Goal: Information Seeking & Learning: Learn about a topic

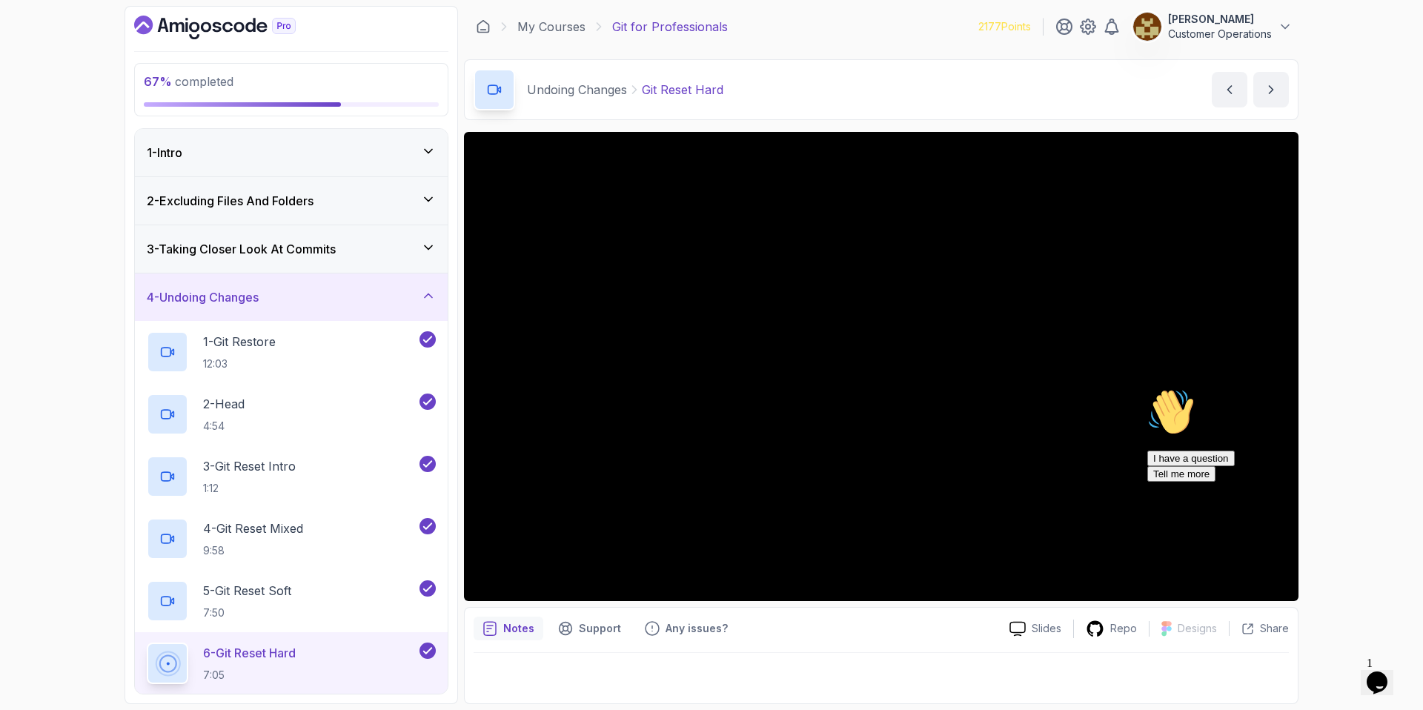
click at [273, 287] on div "4 - Undoing Changes" at bounding box center [291, 296] width 313 height 47
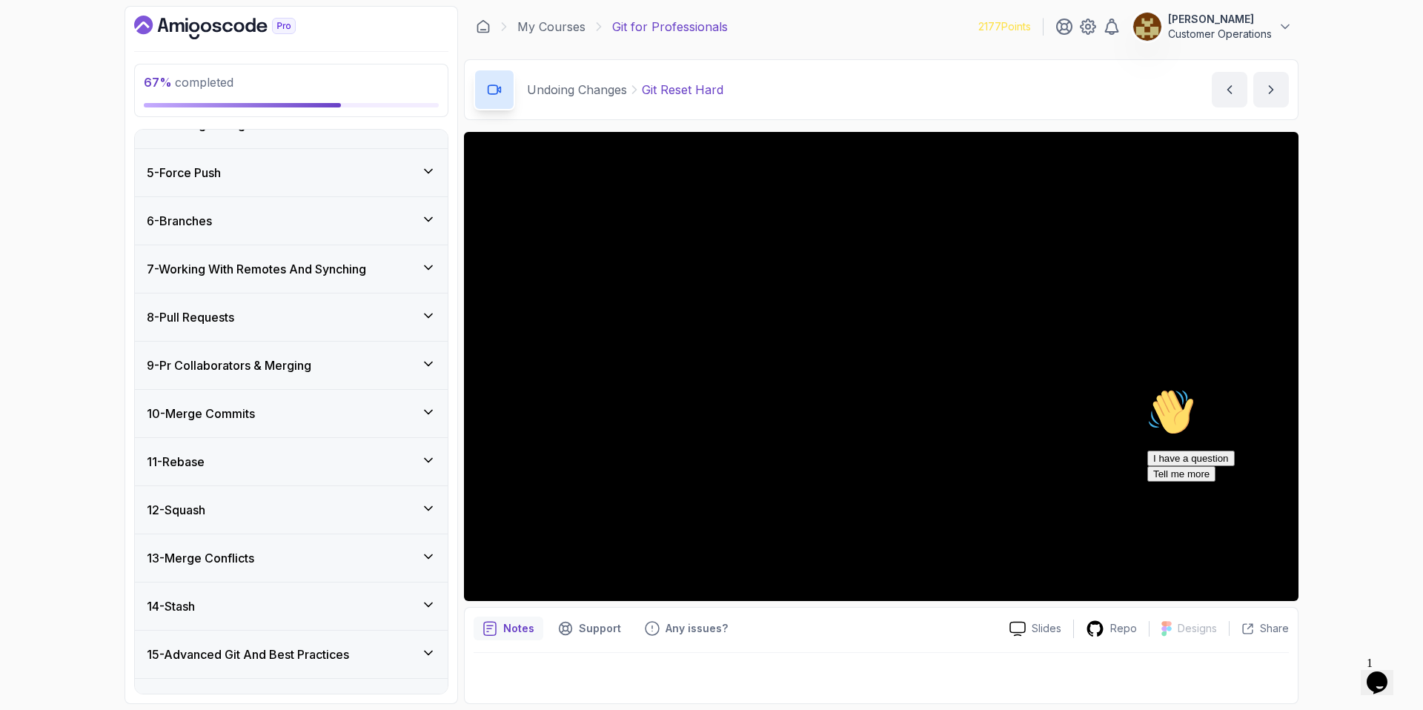
scroll to position [214, 0]
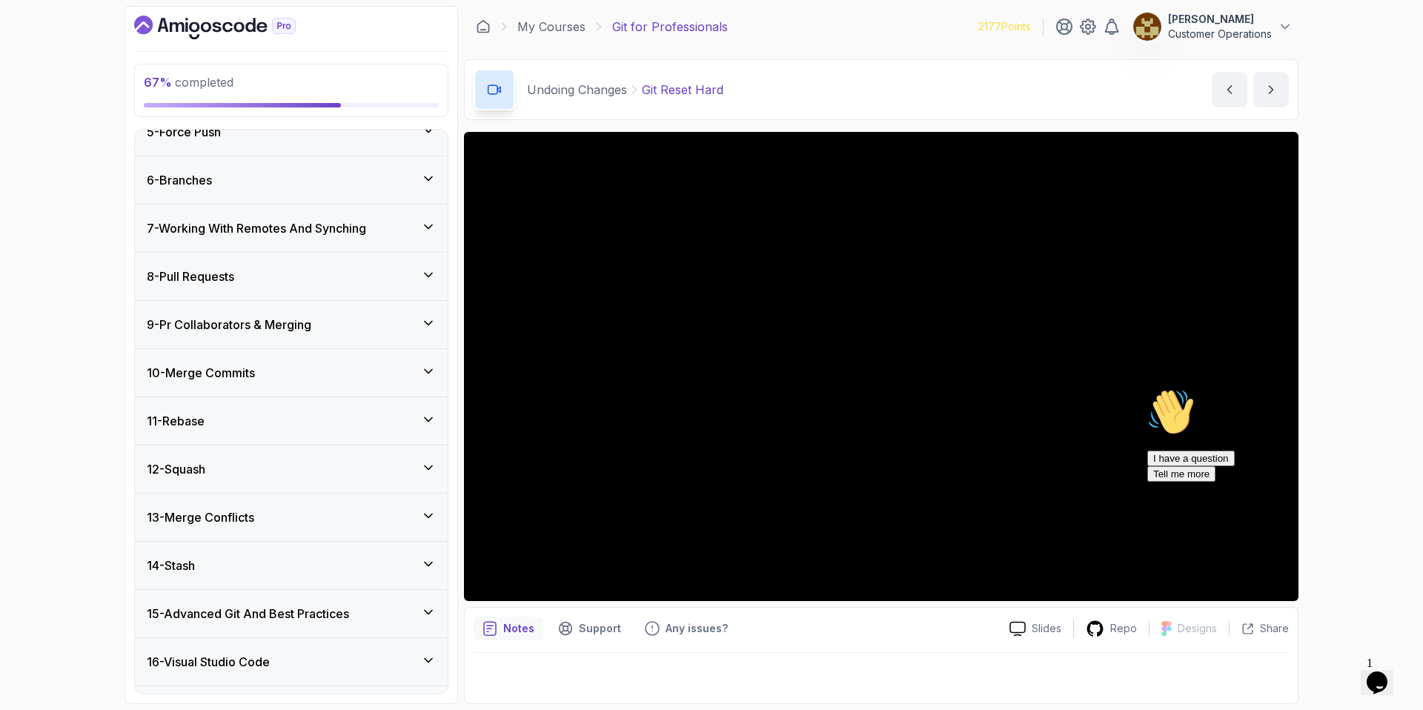
click at [282, 362] on div "10 - Merge Commits" at bounding box center [291, 372] width 313 height 47
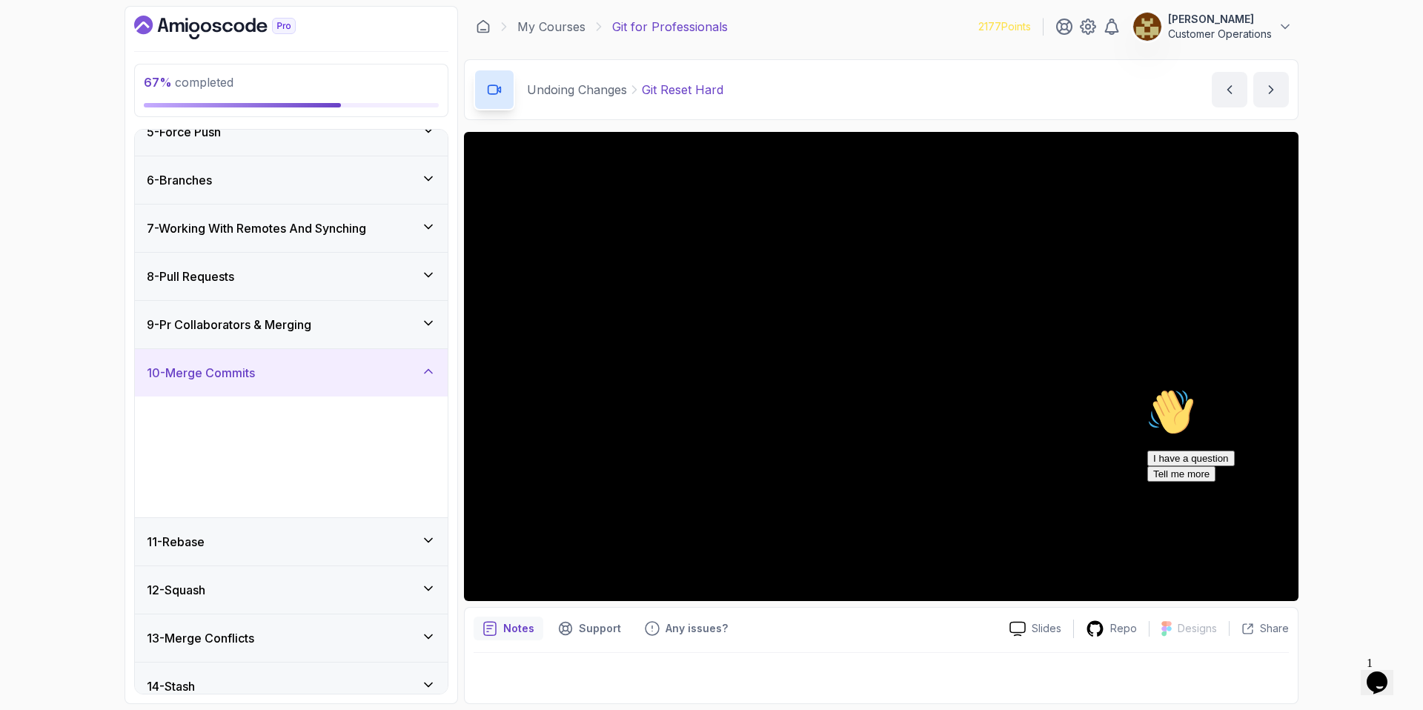
click at [281, 362] on div "10 - Merge Commits" at bounding box center [291, 372] width 313 height 47
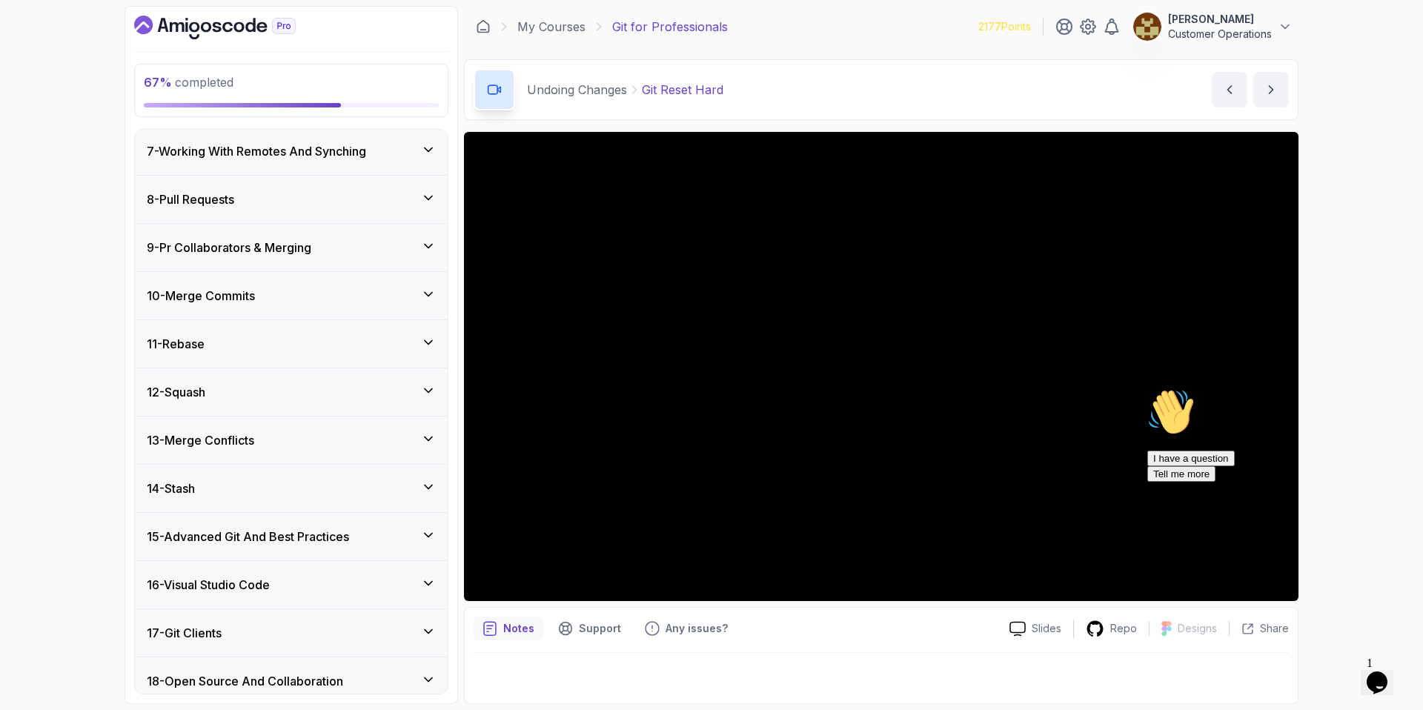
scroll to position [314, 0]
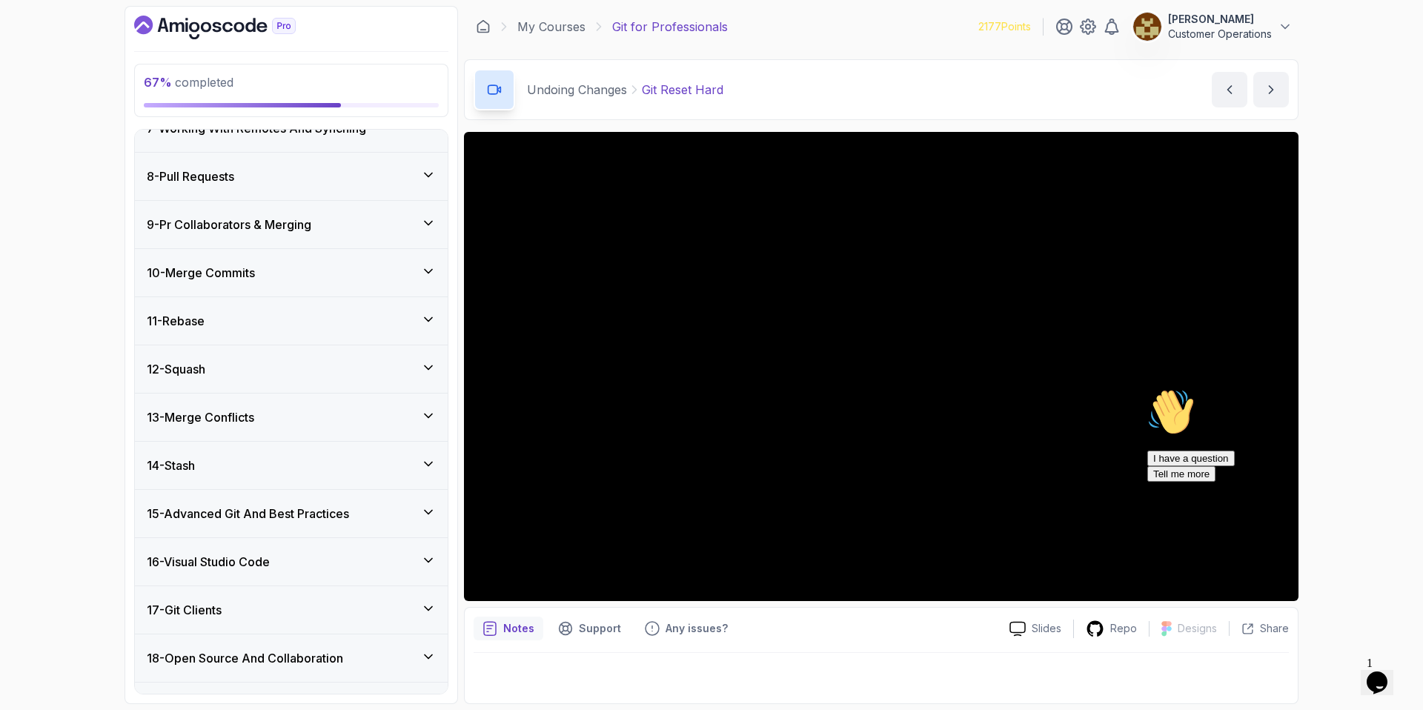
click at [280, 430] on div "13 - Merge Conflicts" at bounding box center [291, 416] width 313 height 47
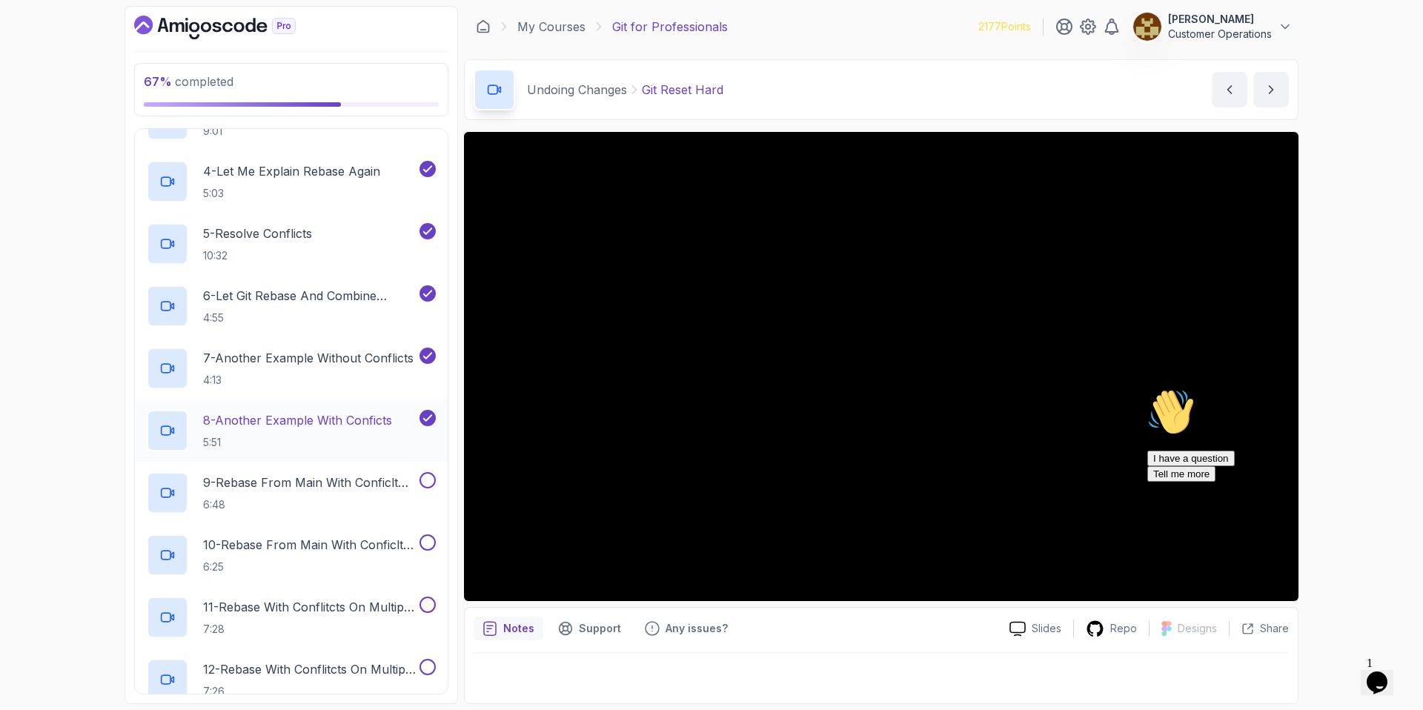
scroll to position [792, 0]
click at [365, 493] on h2 "9 - Rebase From Main With Conficlt Part 1 6:48" at bounding box center [309, 491] width 213 height 39
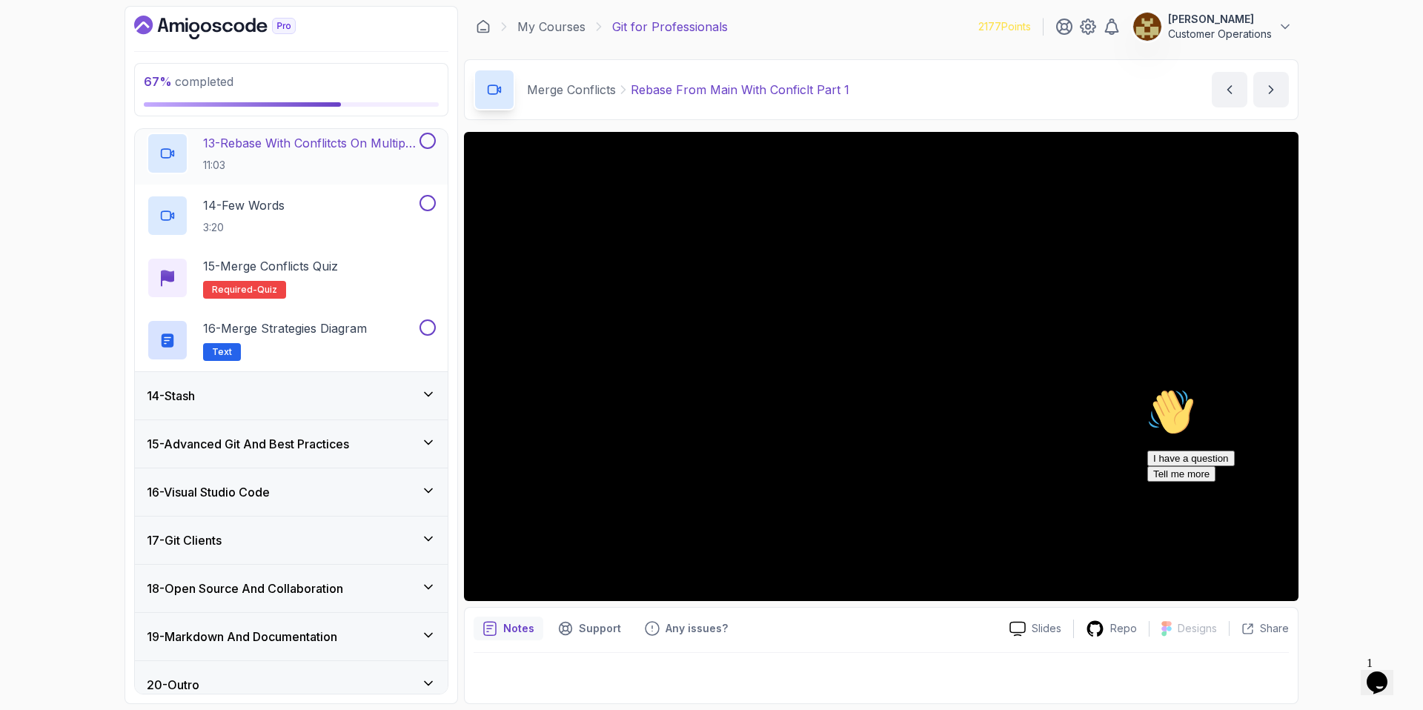
scroll to position [1394, 0]
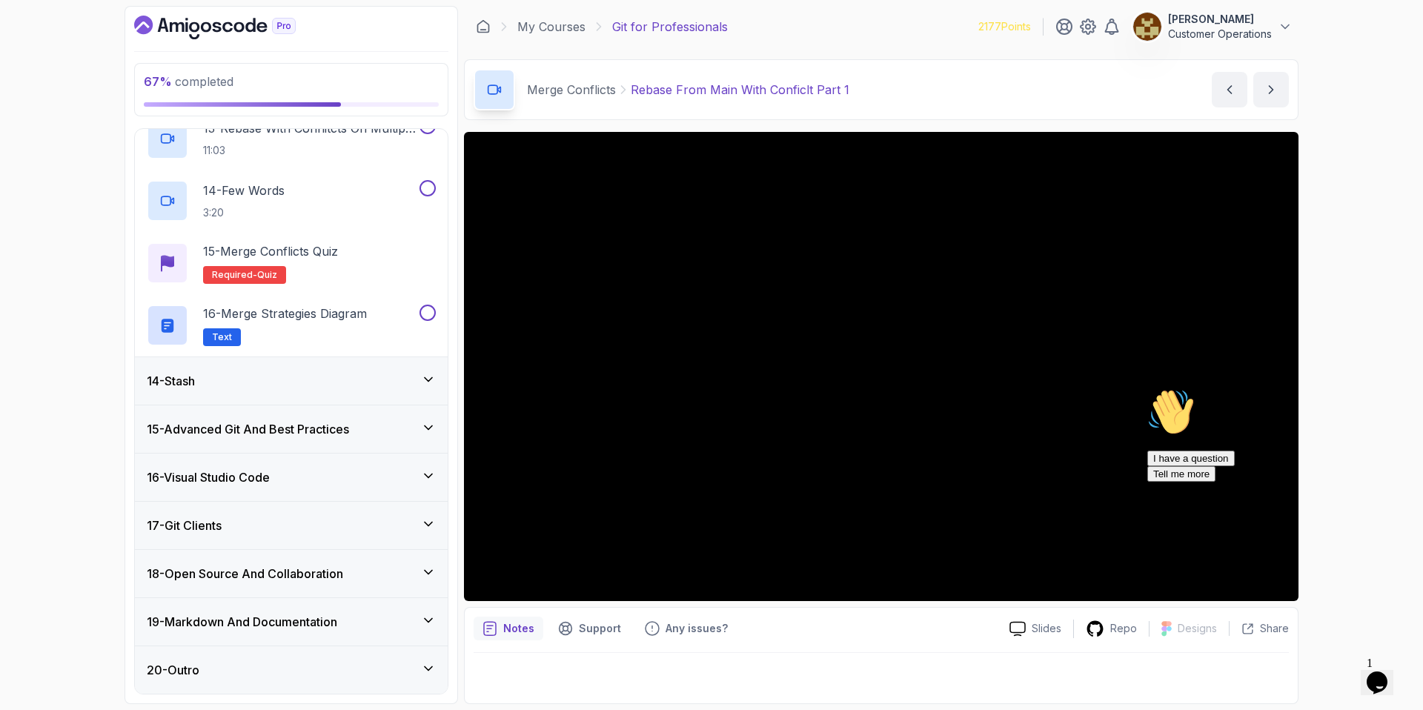
click at [311, 419] on div "15 - Advanced Git And Best Practices" at bounding box center [291, 428] width 313 height 47
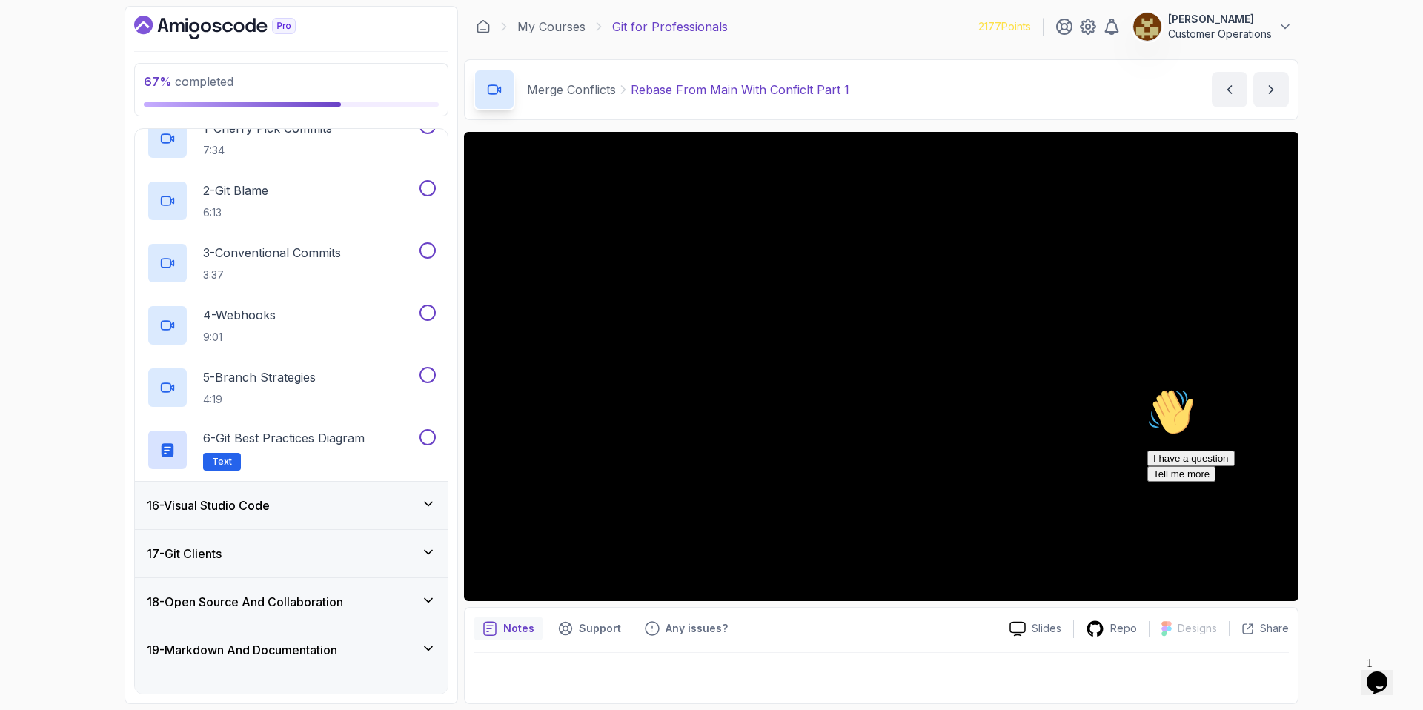
scroll to position [722, 0]
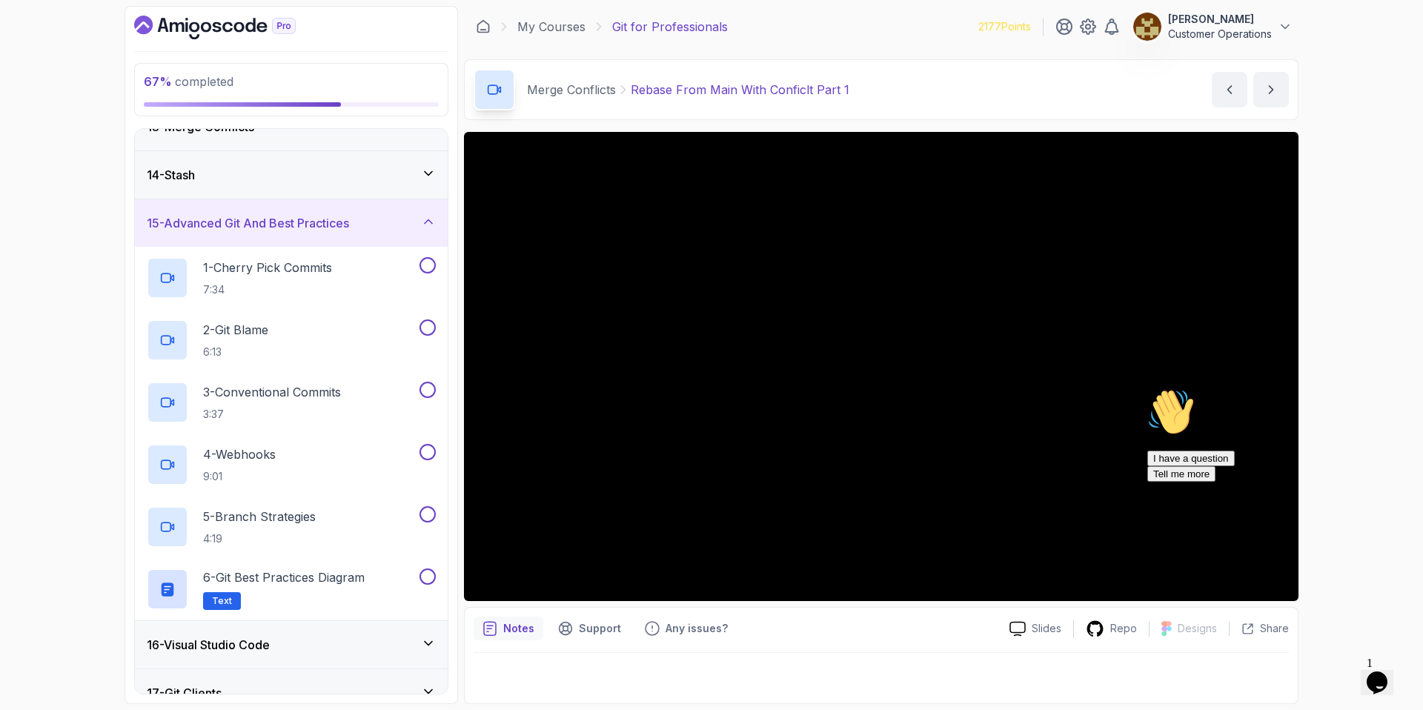
click at [288, 216] on h3 "15 - Advanced Git And Best Practices" at bounding box center [248, 223] width 202 height 18
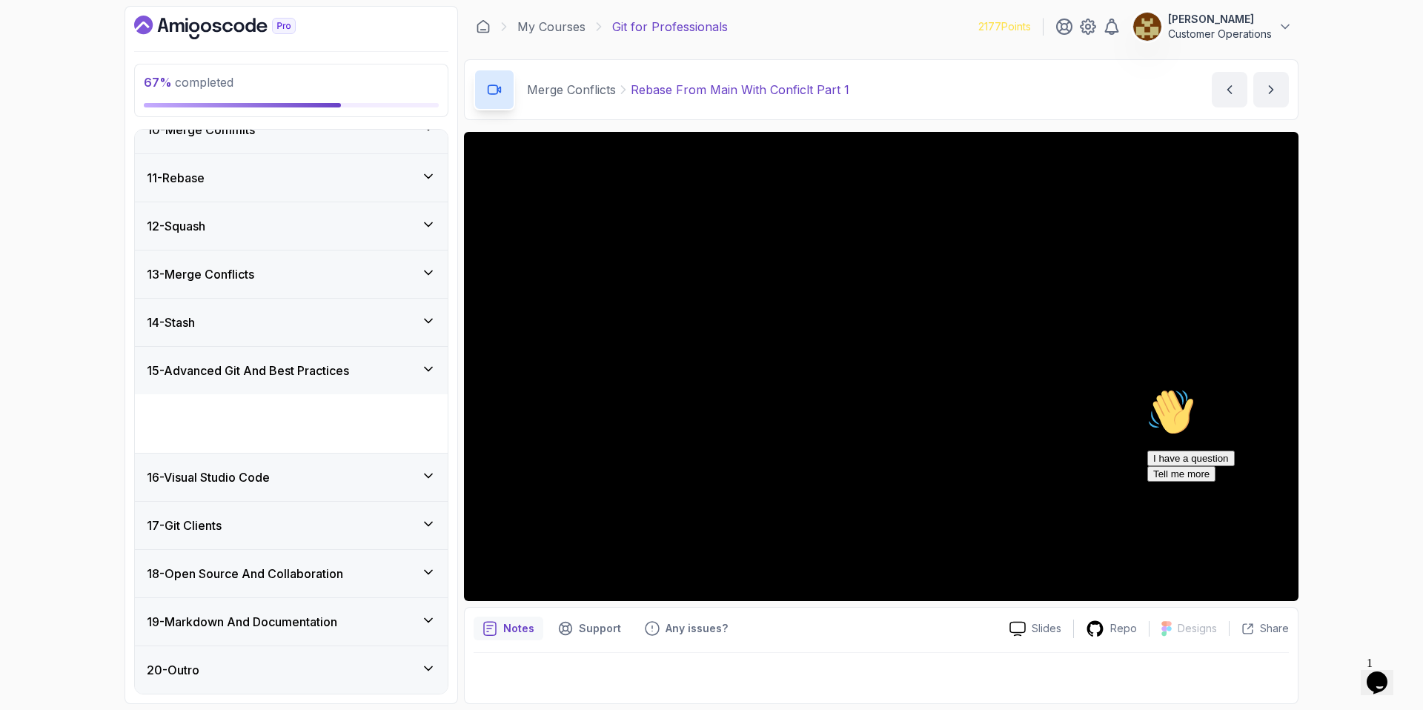
scroll to position [399, 0]
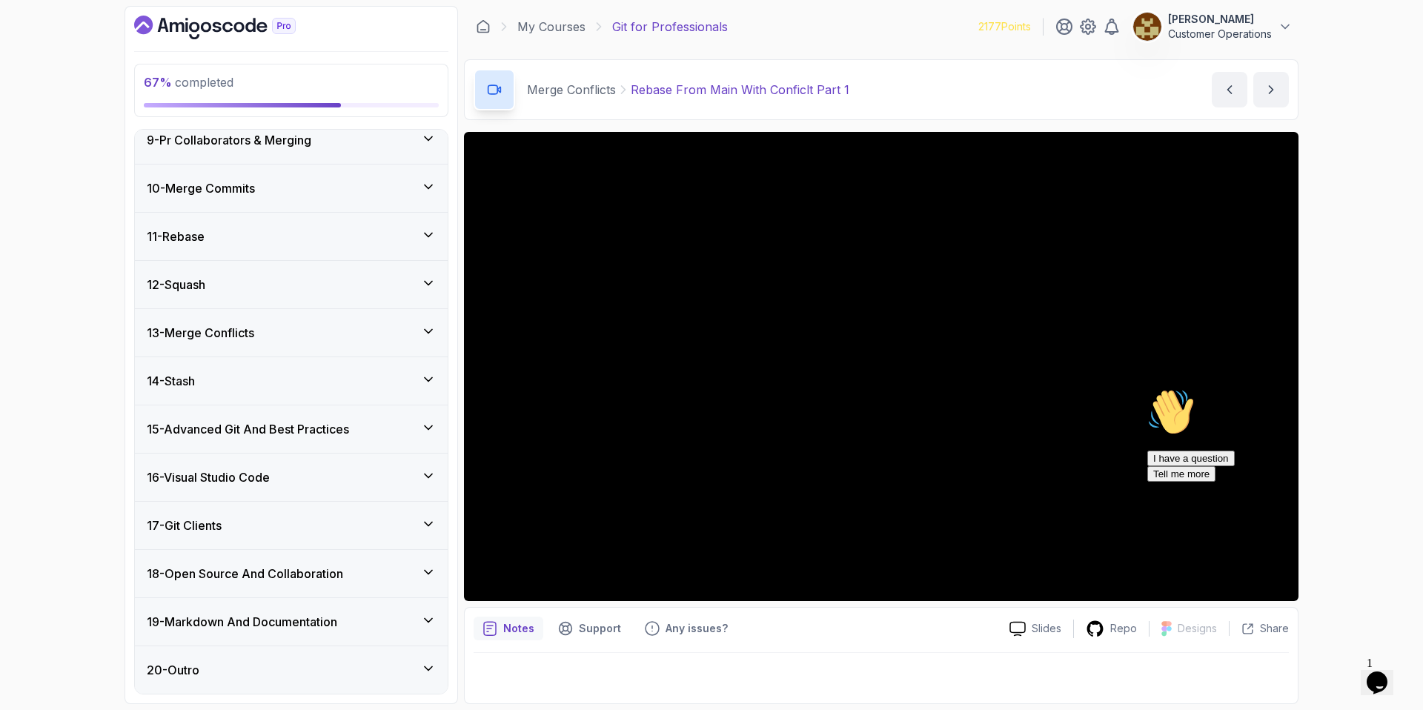
click at [1318, 216] on div "67 % completed 1 - Intro 2 - Excluding Files And Folders 3 - Taking Closer Look…" at bounding box center [711, 355] width 1423 height 710
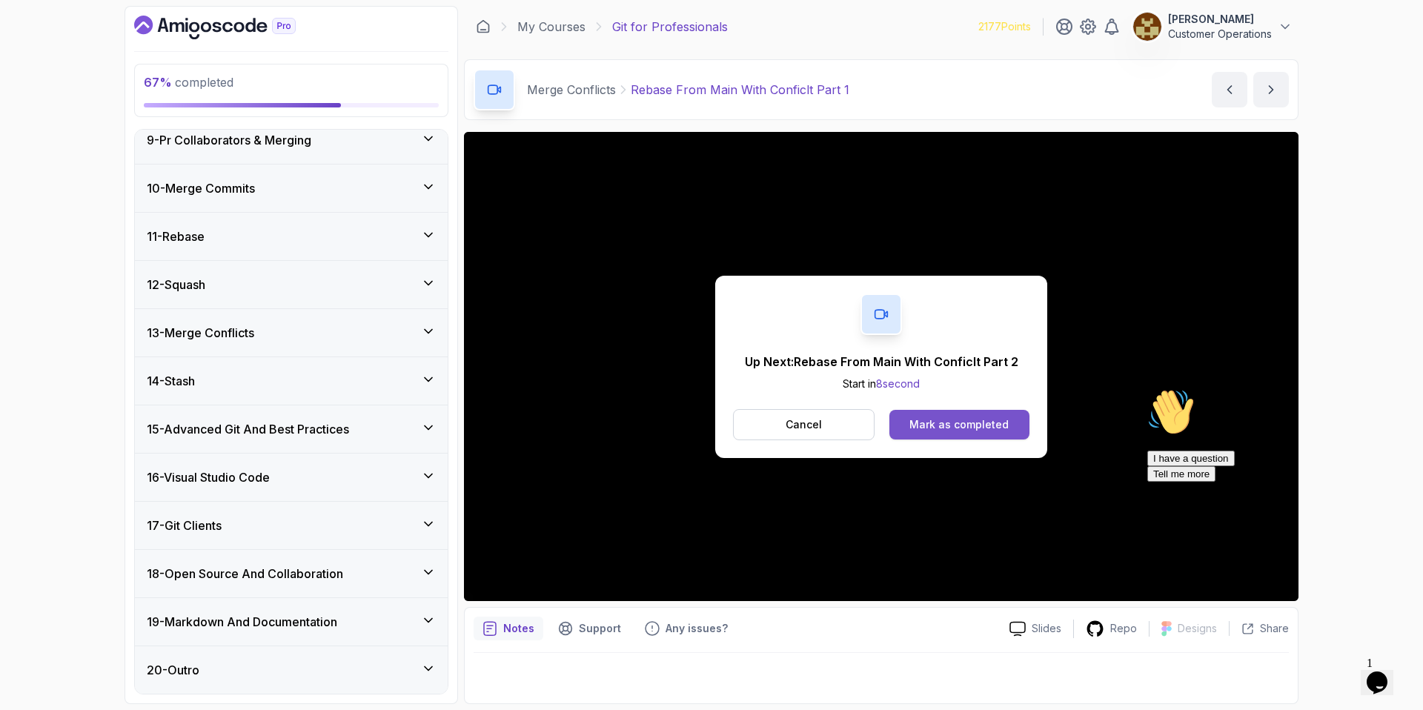
click at [905, 419] on button "Mark as completed" at bounding box center [959, 425] width 140 height 30
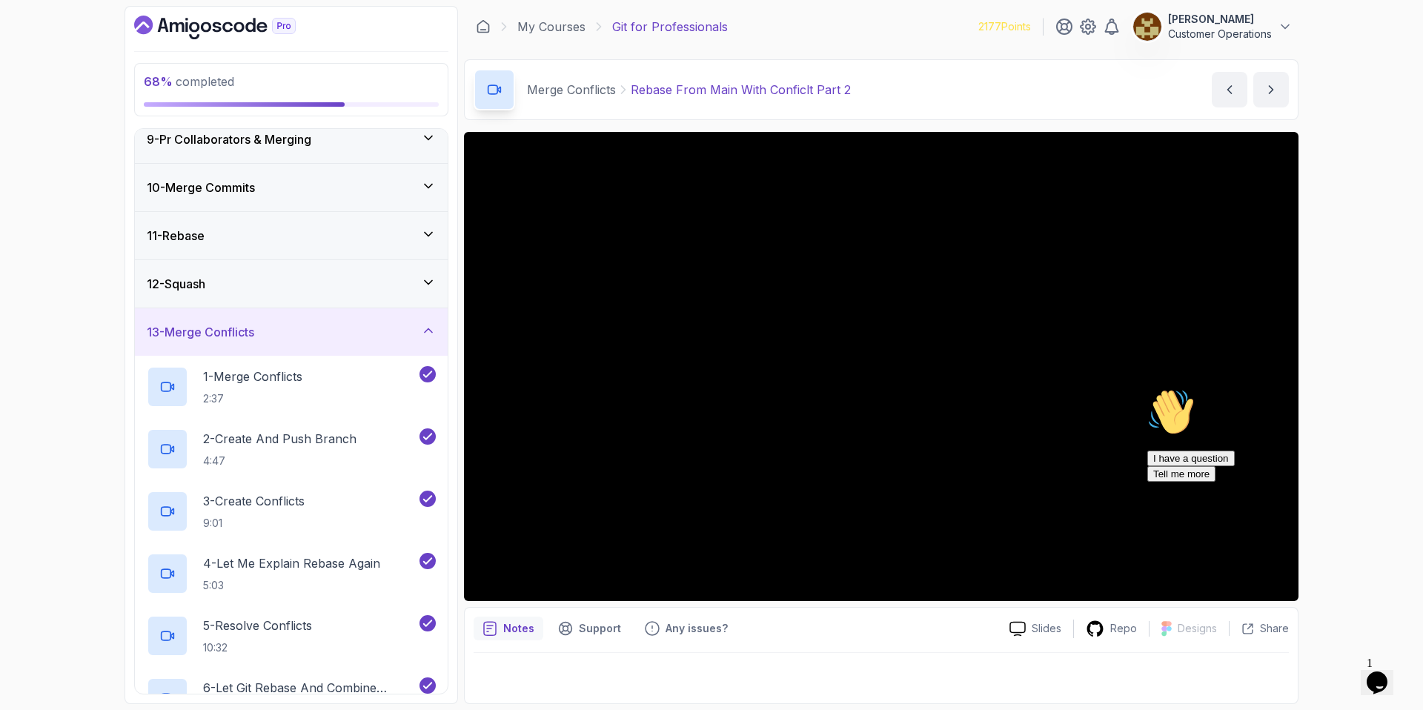
click at [1147, 388] on icon "Chat attention grabber" at bounding box center [1147, 388] width 0 height 0
click at [1377, 669] on img at bounding box center [1383, 652] width 92 height 59
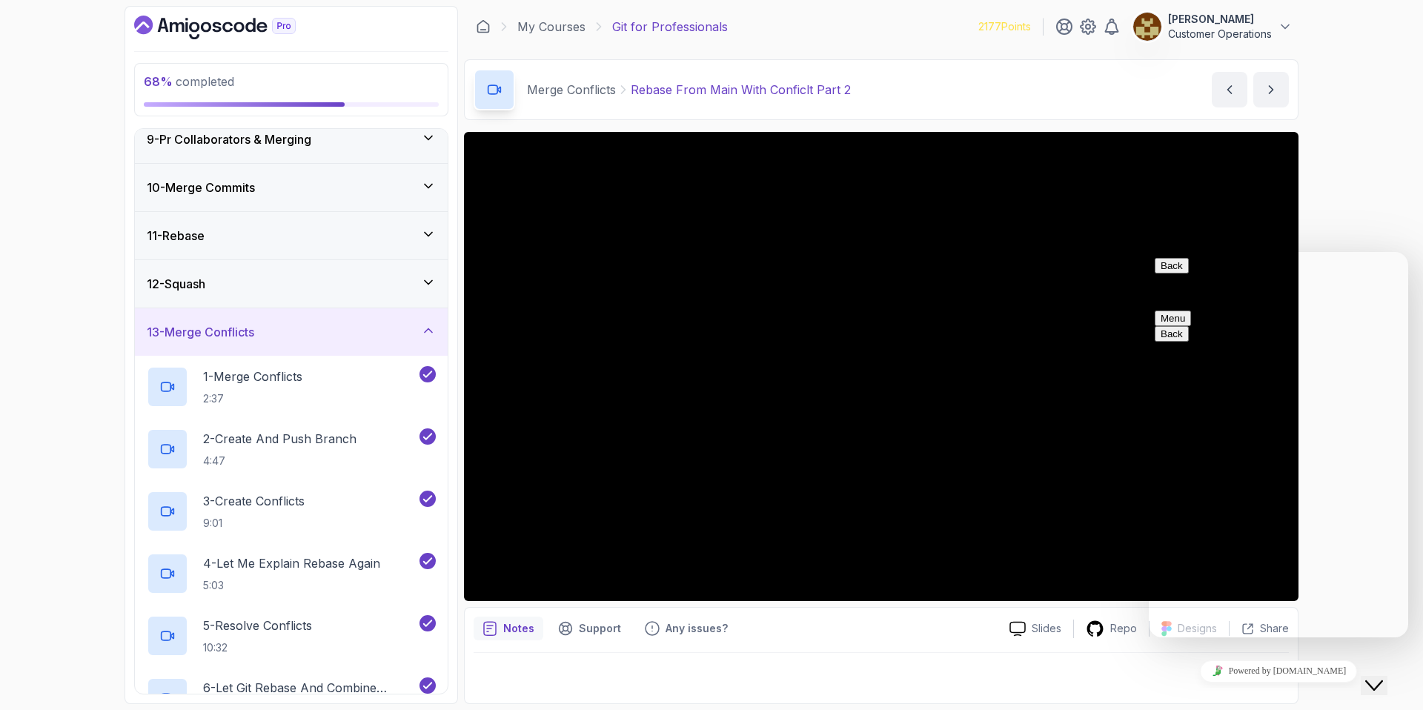
click at [1383, 676] on icon "Close Chat This icon closes the chat window." at bounding box center [1374, 685] width 18 height 18
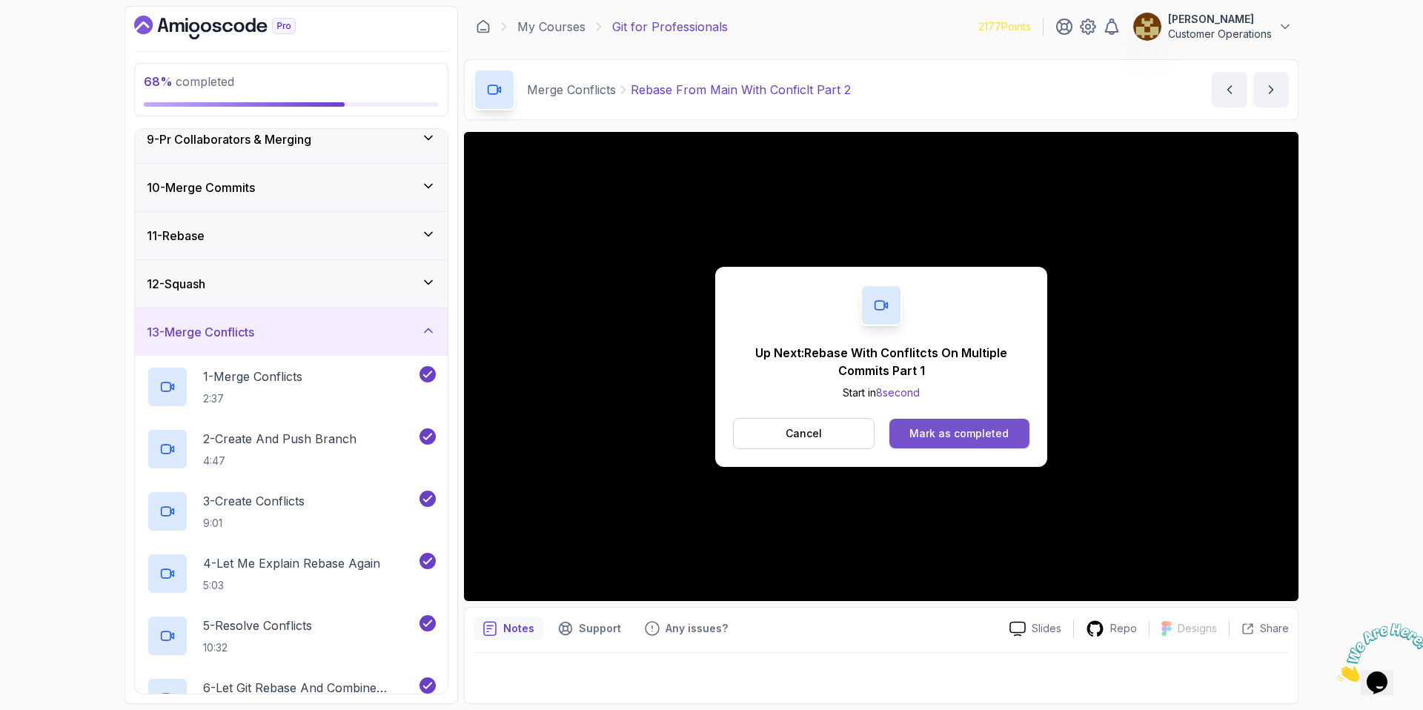
click at [934, 422] on button "Mark as completed" at bounding box center [959, 434] width 140 height 30
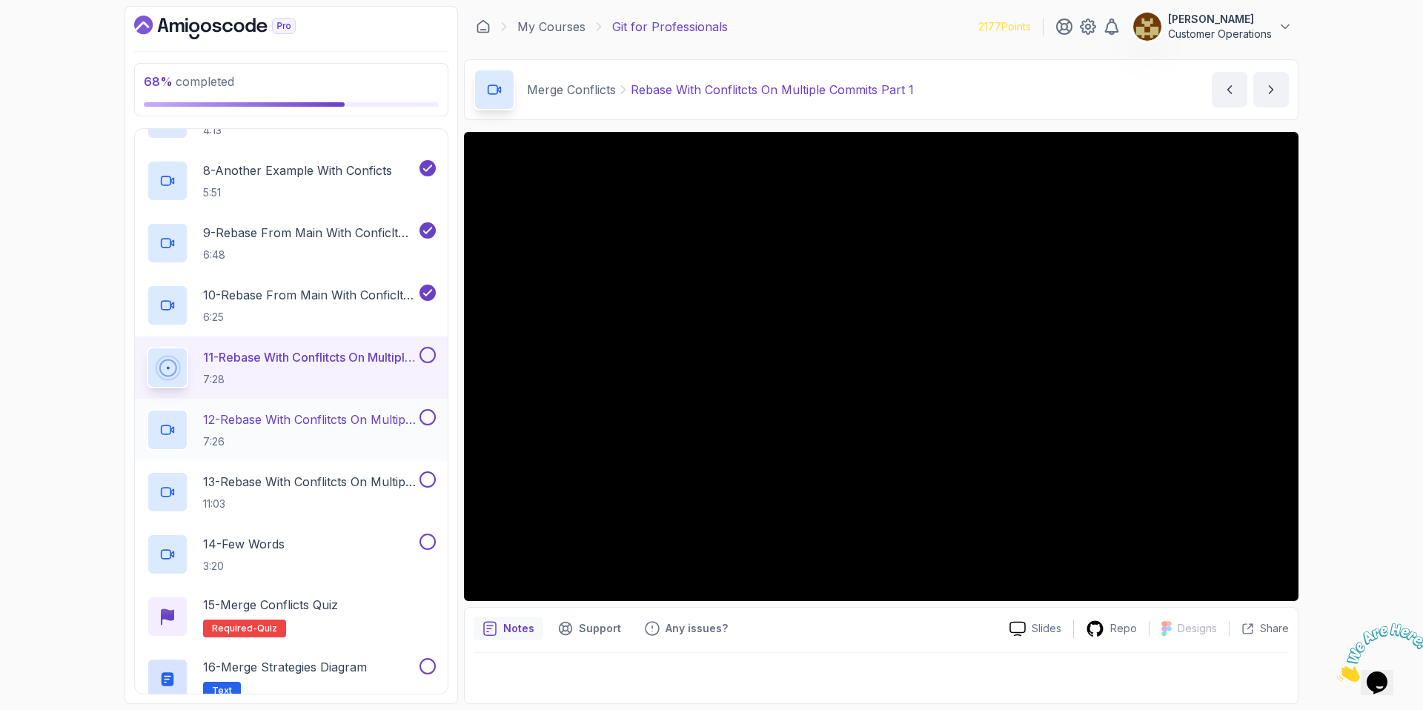
scroll to position [1039, 0]
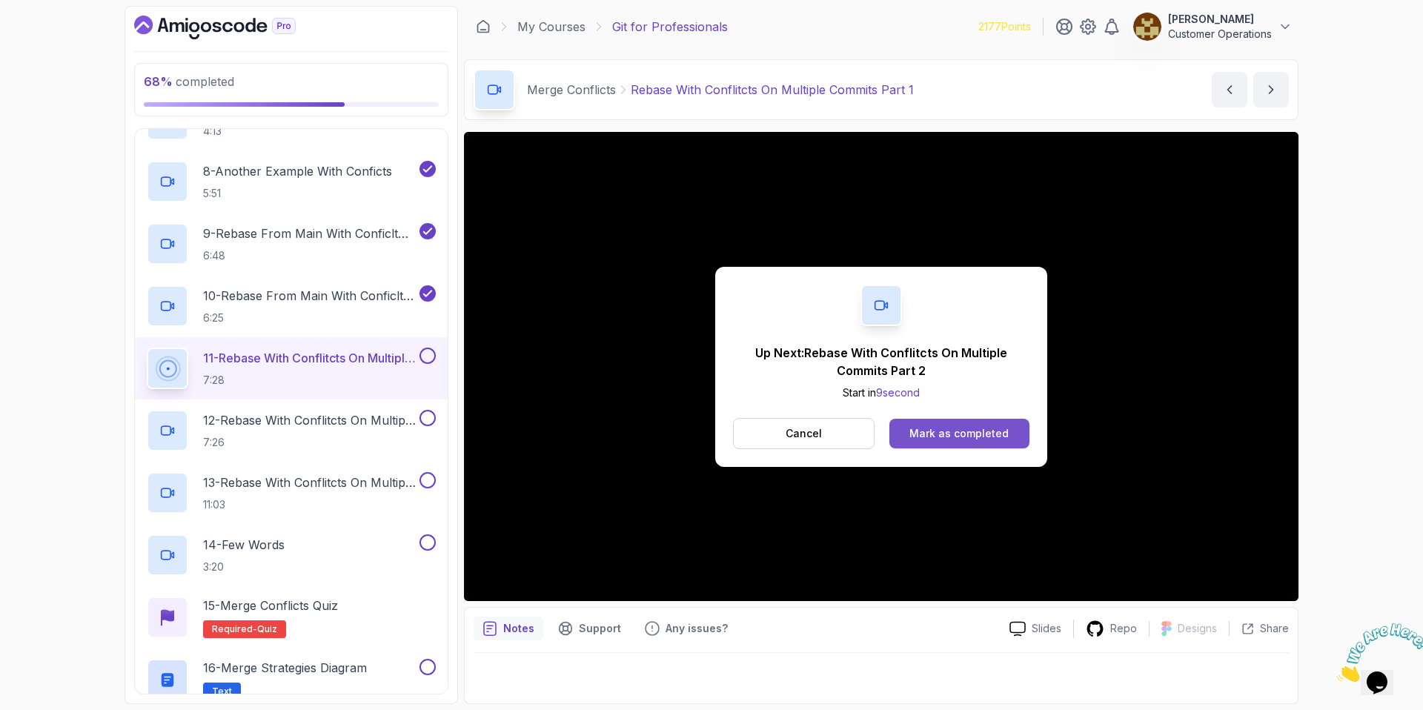
click at [979, 438] on div "Mark as completed" at bounding box center [958, 433] width 99 height 15
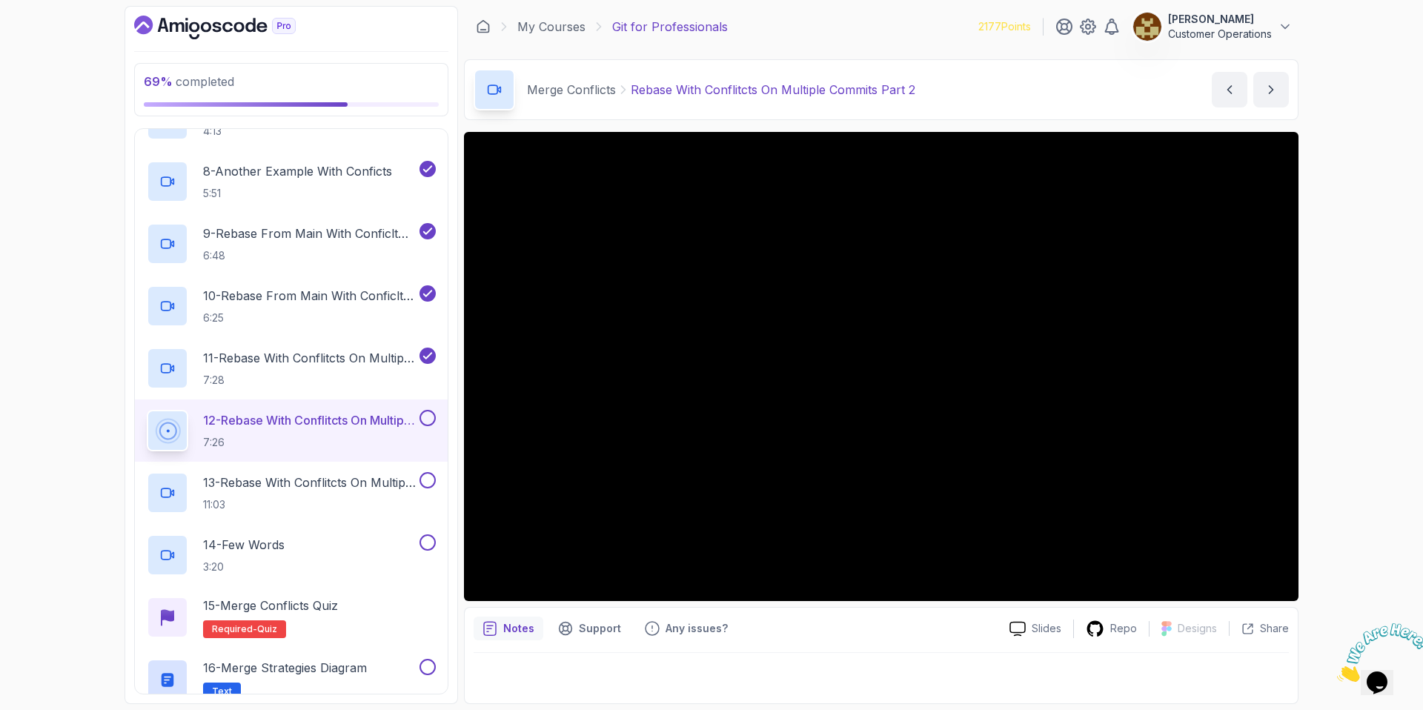
click at [115, 456] on div "69 % completed 1 - Intro 2 - Excluding Files And Folders 3 - Taking Closer Look…" at bounding box center [711, 355] width 1423 height 710
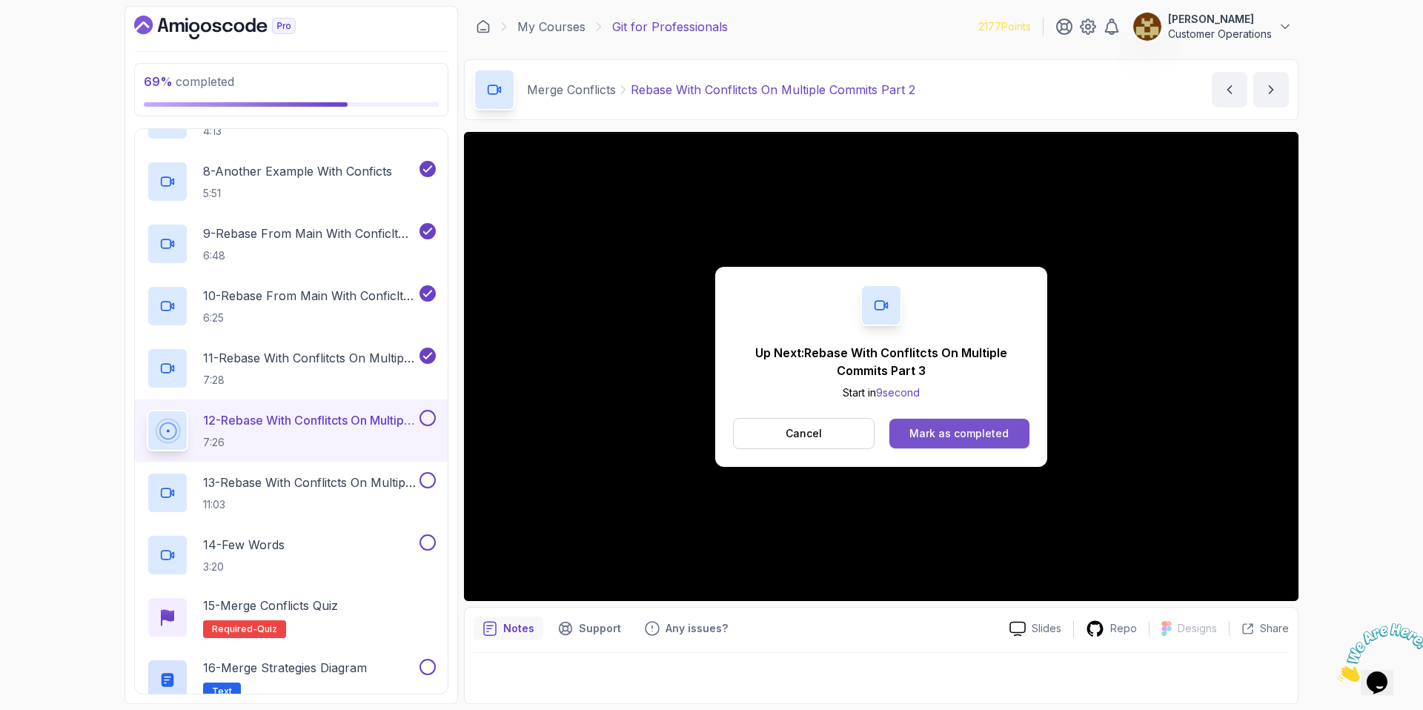
click at [931, 436] on div "Mark as completed" at bounding box center [958, 433] width 99 height 15
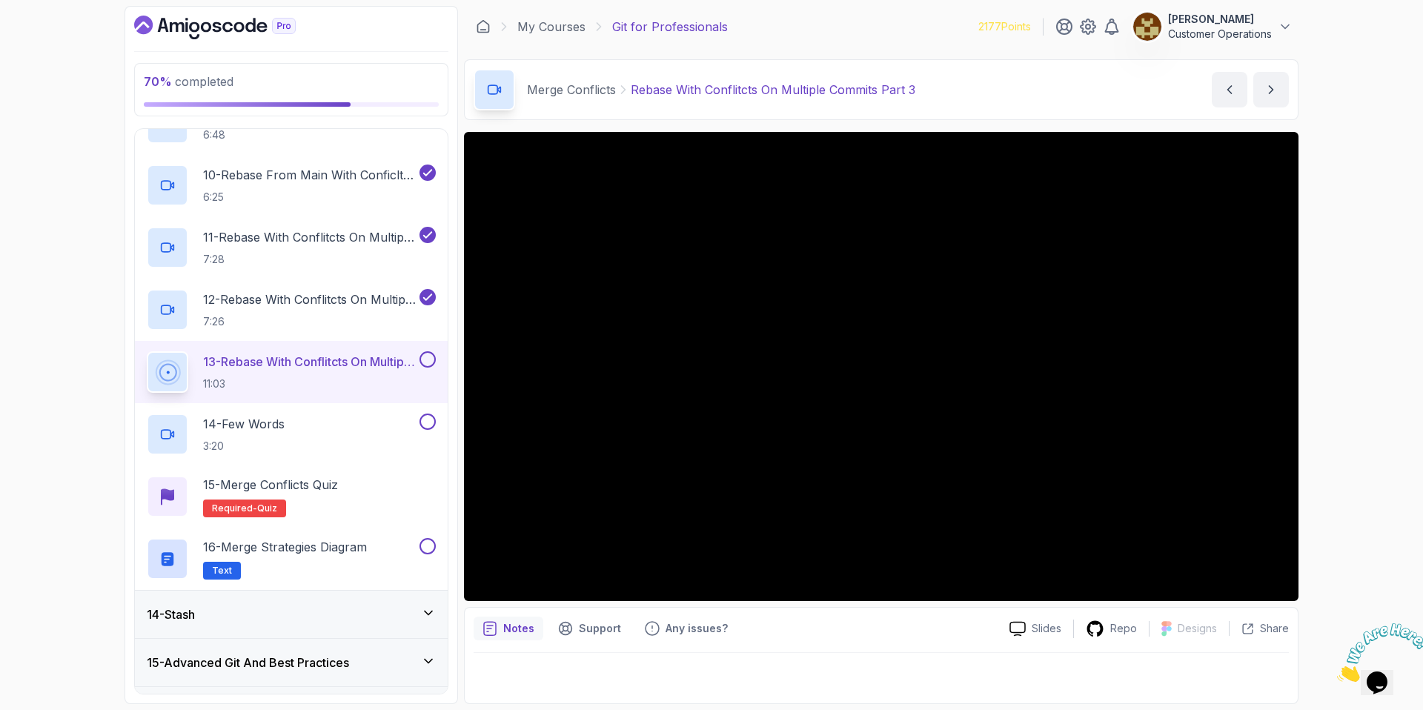
scroll to position [1151, 0]
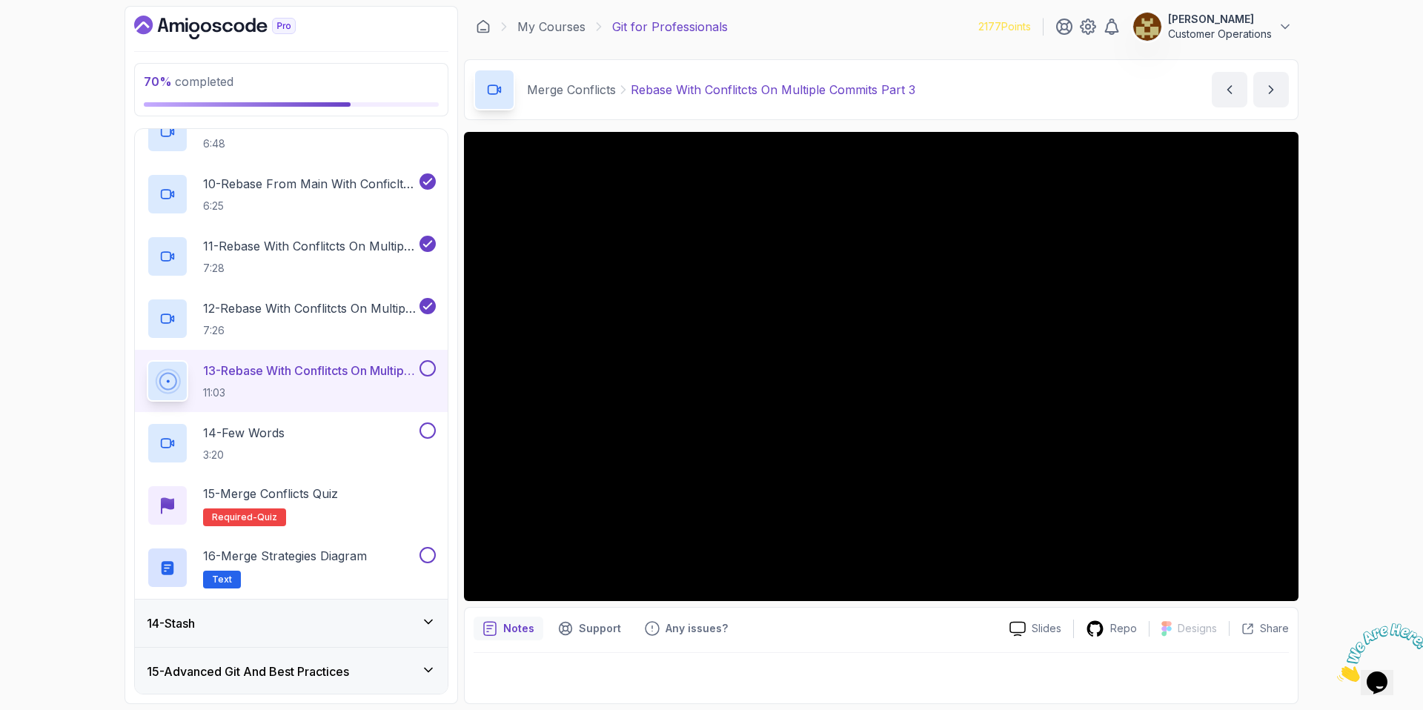
click at [1373, 252] on div "70 % completed 1 - Intro 2 - Excluding Files And Folders 3 - Taking Closer Look…" at bounding box center [711, 355] width 1423 height 710
click at [952, 96] on div "Merge Conflicts Rebase With Conflitcts On Multiple Commits Part 3 Rebase With C…" at bounding box center [881, 89] width 834 height 61
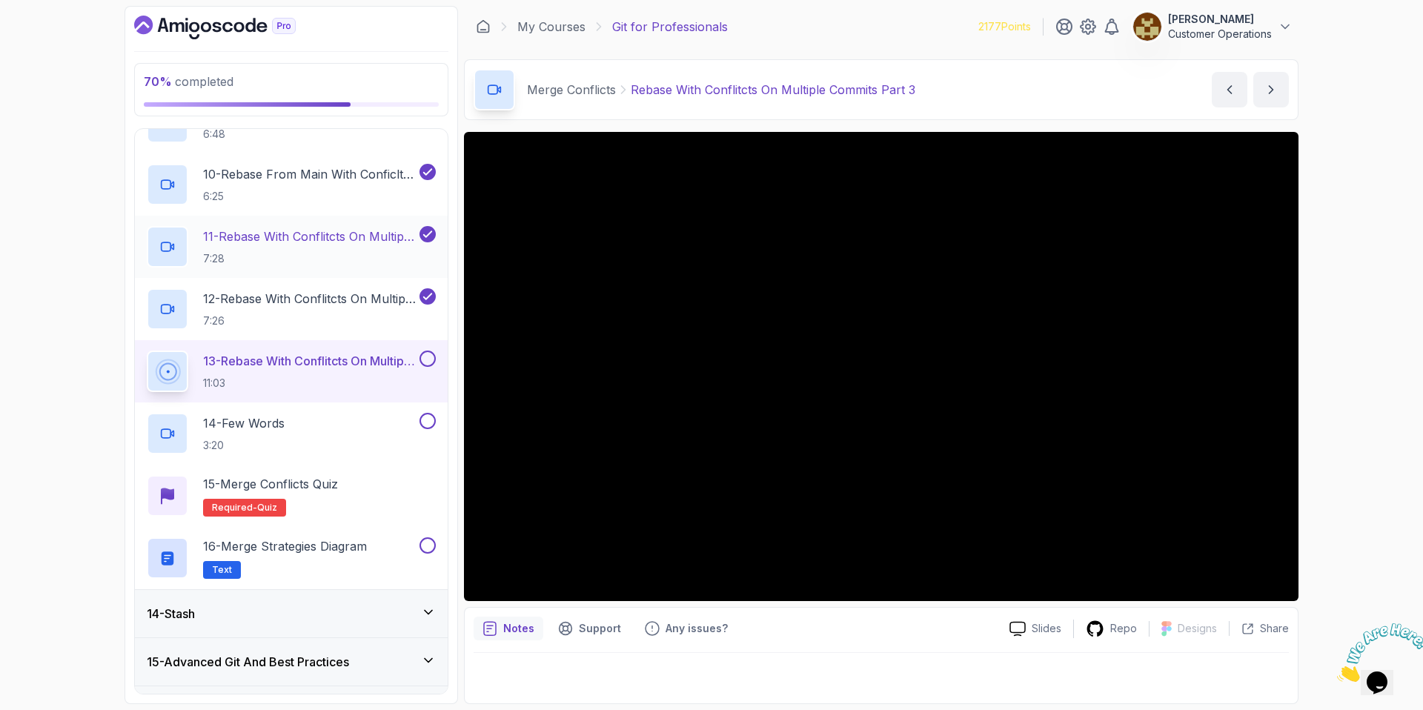
scroll to position [1174, 0]
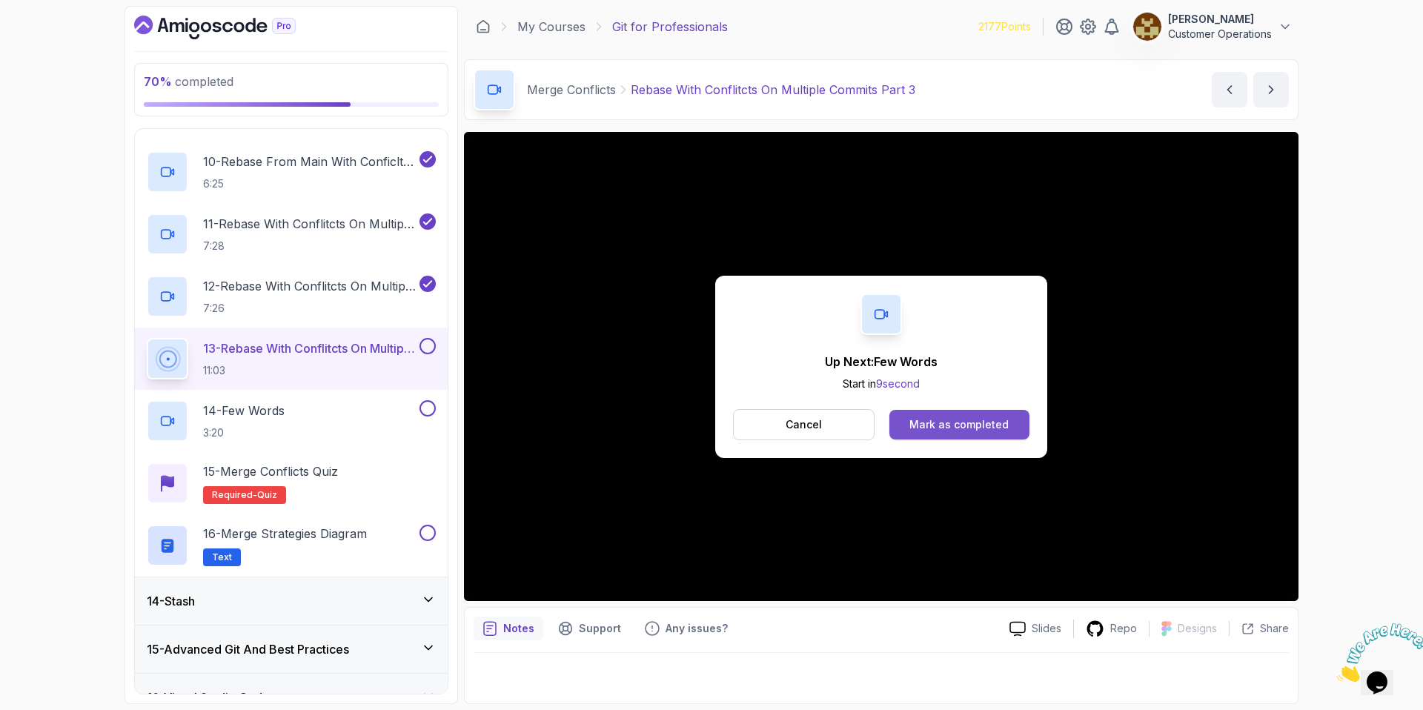
click at [943, 424] on div "Mark as completed" at bounding box center [958, 424] width 99 height 15
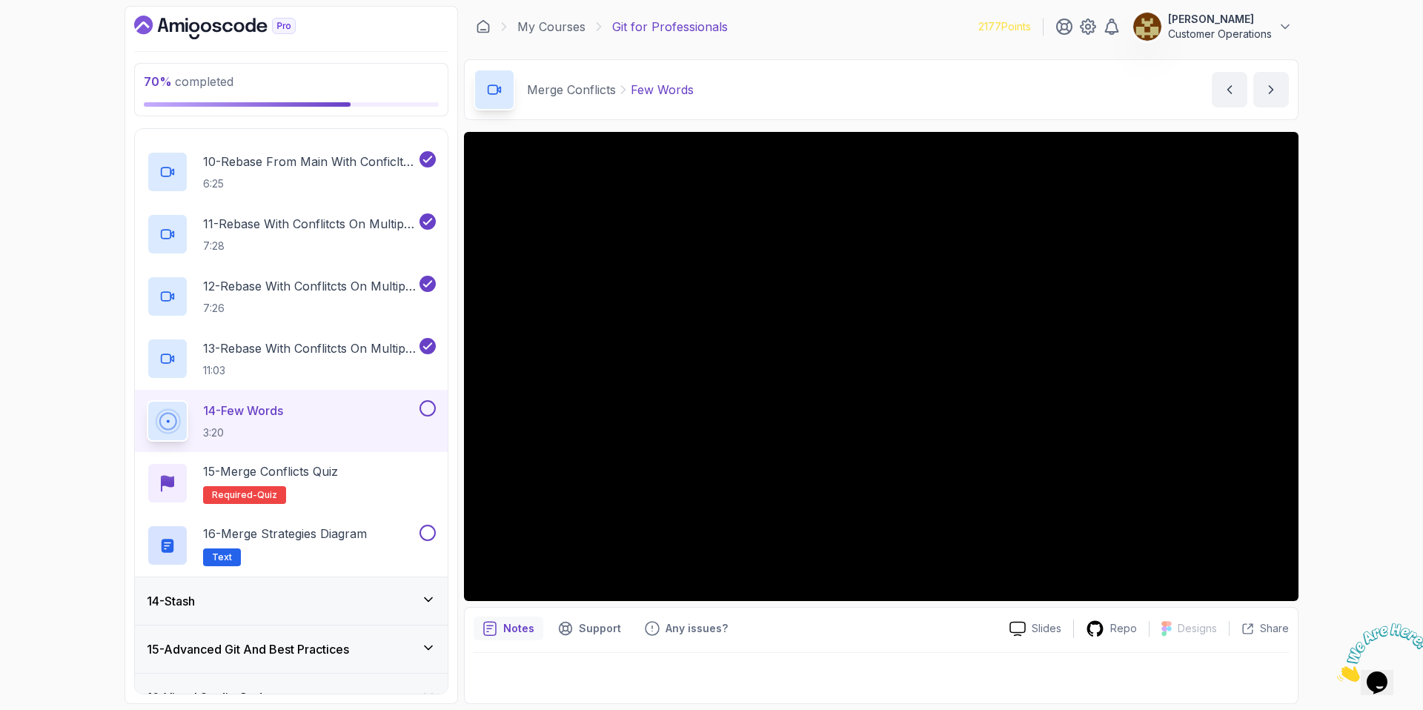
click at [1357, 242] on div "70 % completed 1 - Intro 2 - Excluding Files And Folders 3 - Taking Closer Look…" at bounding box center [711, 355] width 1423 height 710
click at [1320, 284] on div "70 % completed 1 - Intro 2 - Excluding Files And Folders 3 - Taking Closer Look…" at bounding box center [711, 355] width 1423 height 710
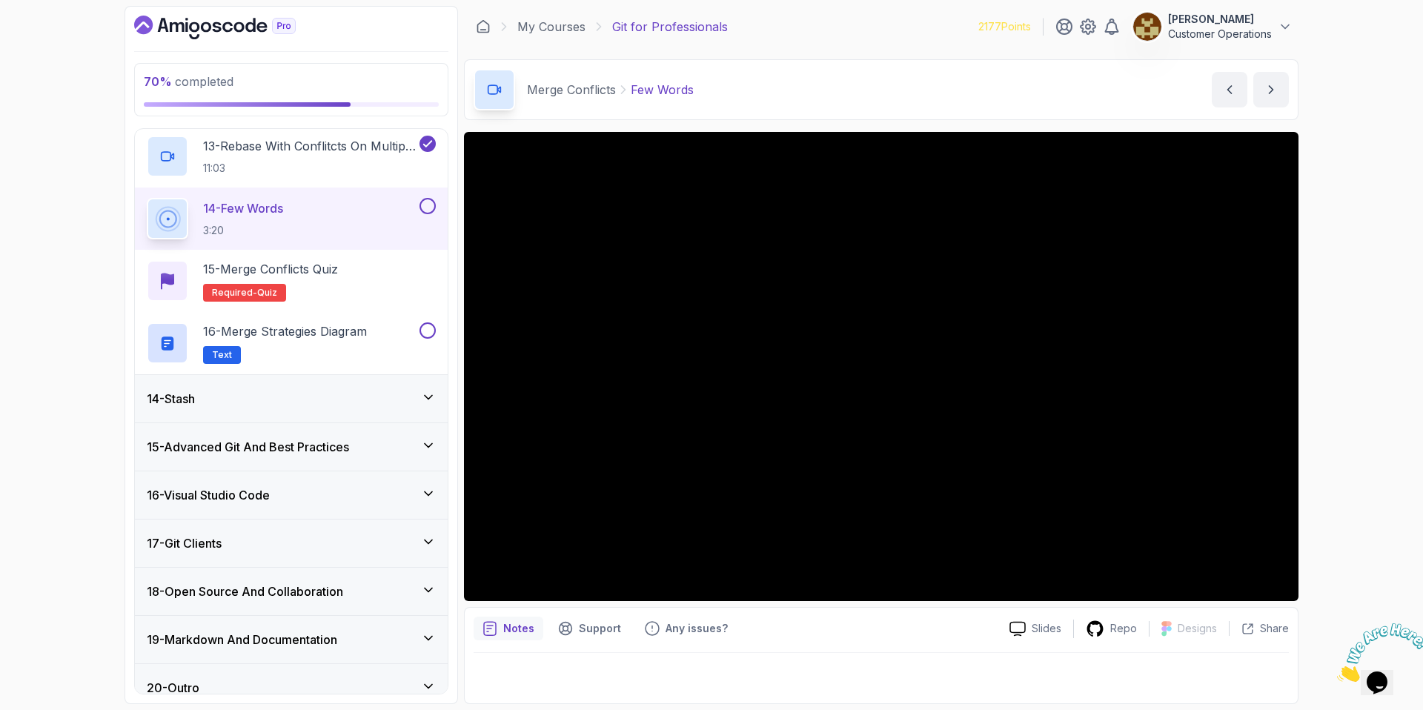
scroll to position [994, 0]
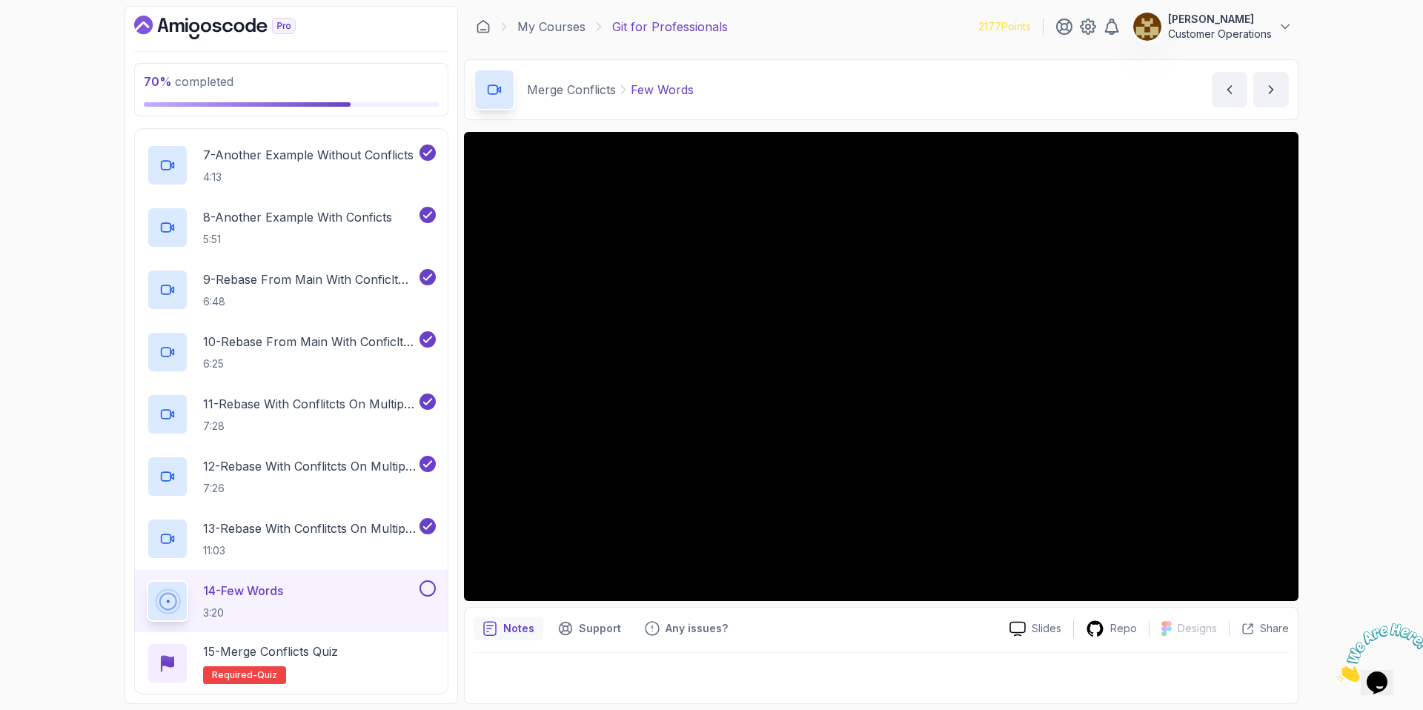
click at [1351, 287] on div "70 % completed 1 - Intro 2 - Excluding Files And Folders 3 - Taking Closer Look…" at bounding box center [711, 355] width 1423 height 710
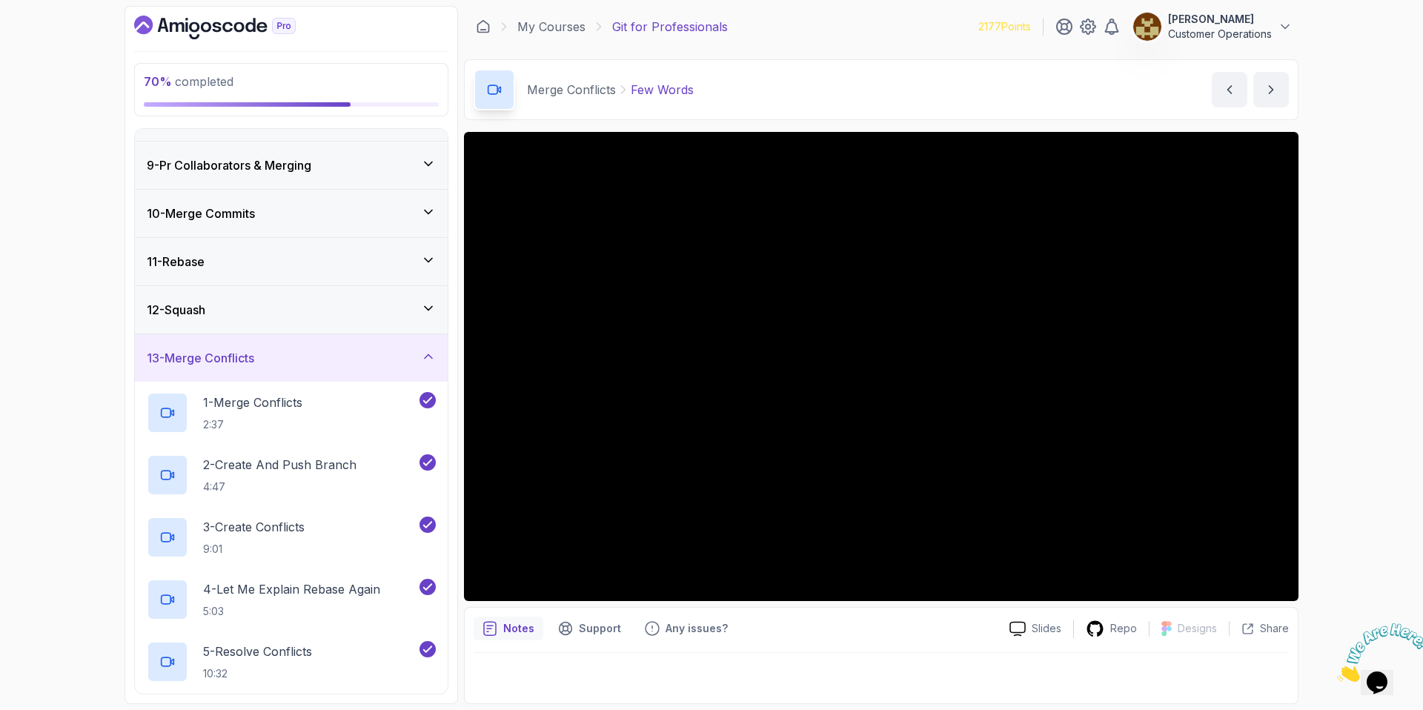
scroll to position [332, 0]
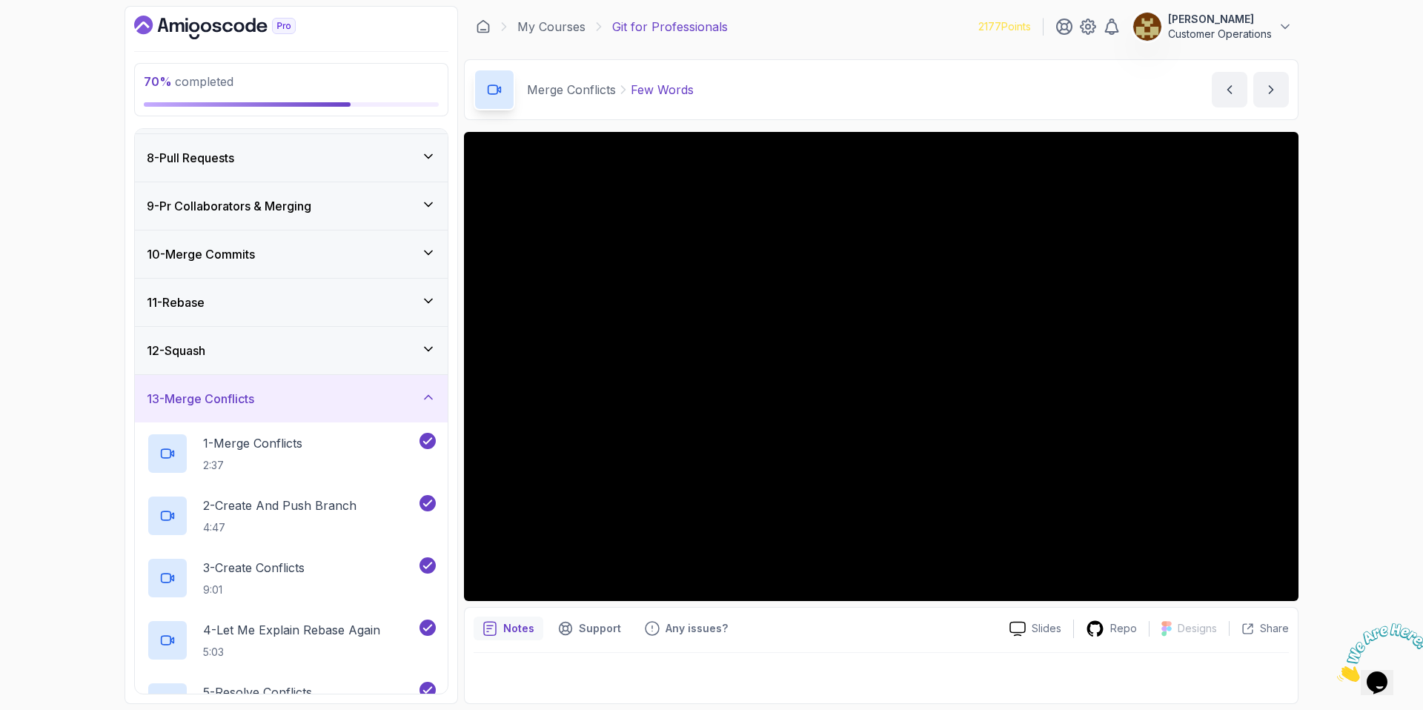
click at [252, 306] on div "11 - Rebase" at bounding box center [291, 302] width 289 height 18
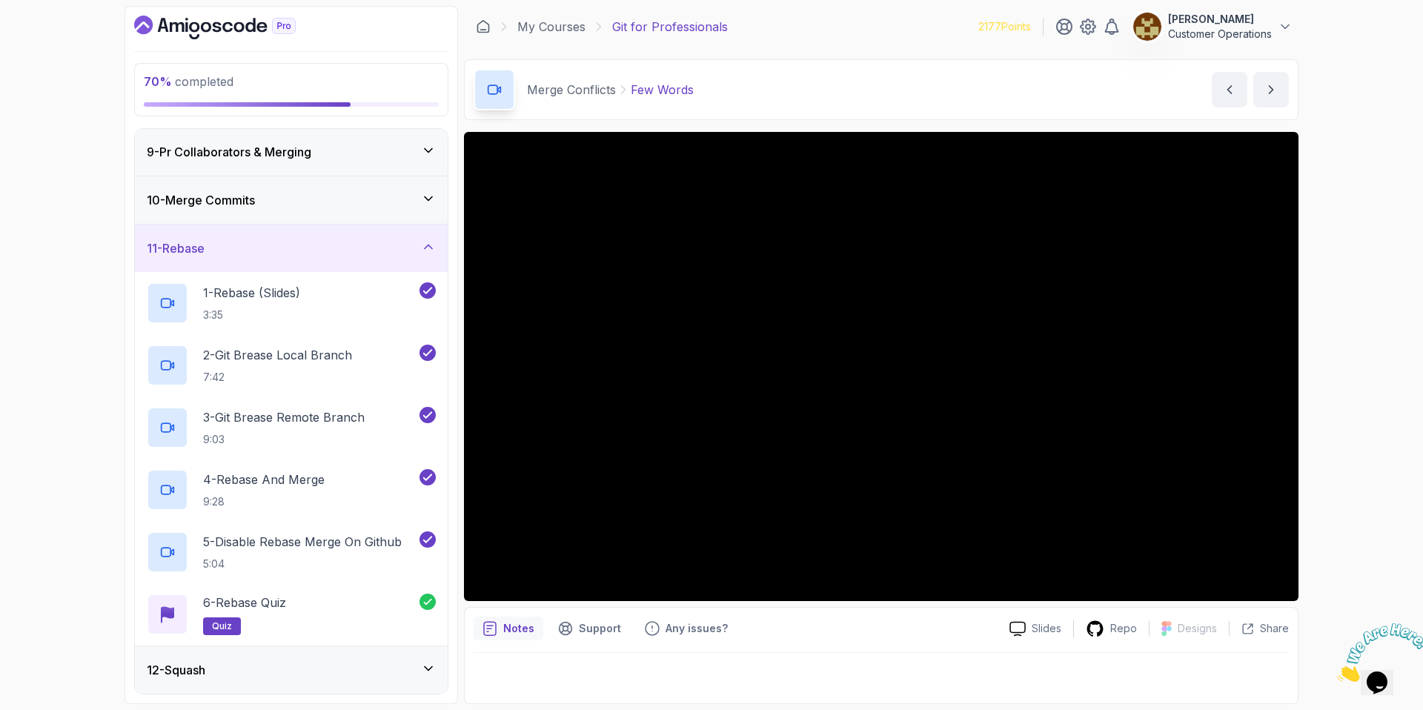
scroll to position [423, 0]
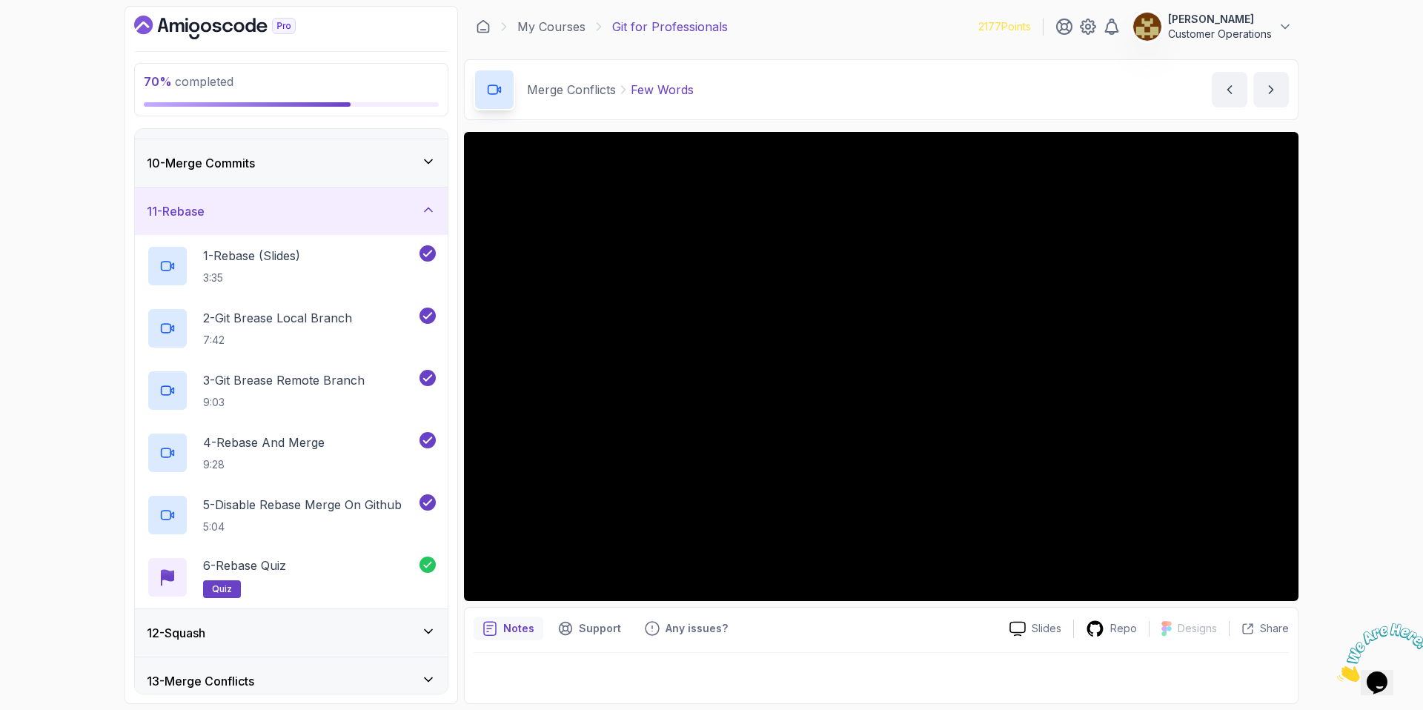
click at [303, 216] on div "11 - Rebase" at bounding box center [291, 211] width 289 height 18
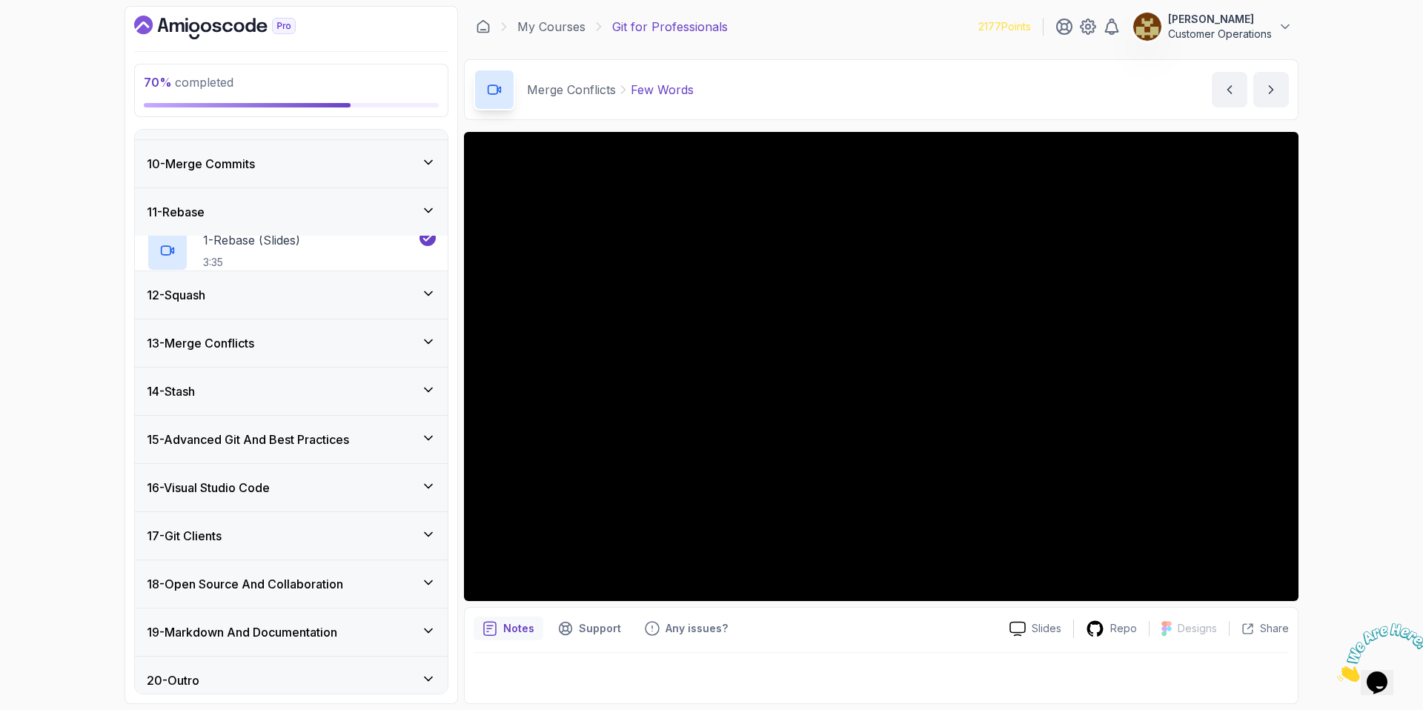
scroll to position [399, 0]
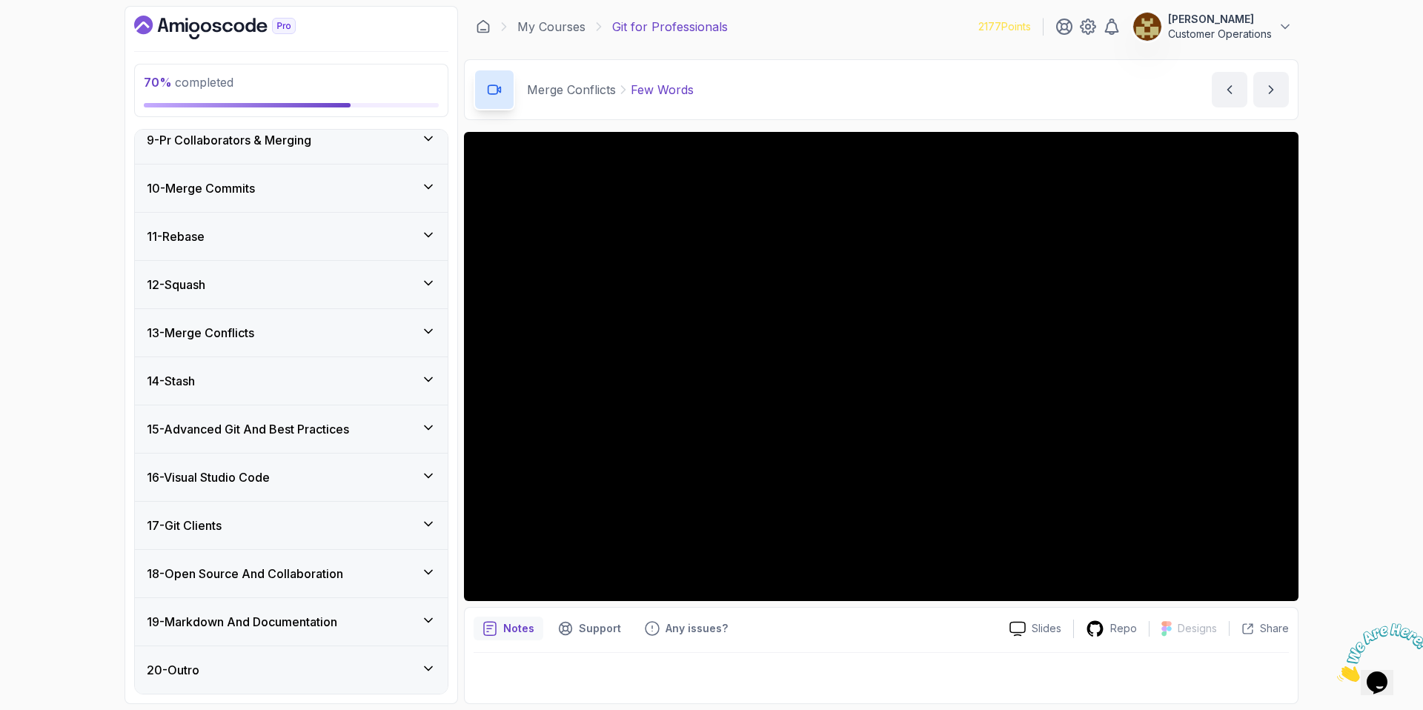
click at [1382, 368] on div "70 % completed 1 - Intro 2 - Excluding Files And Folders 3 - Taking Closer Look…" at bounding box center [711, 355] width 1423 height 710
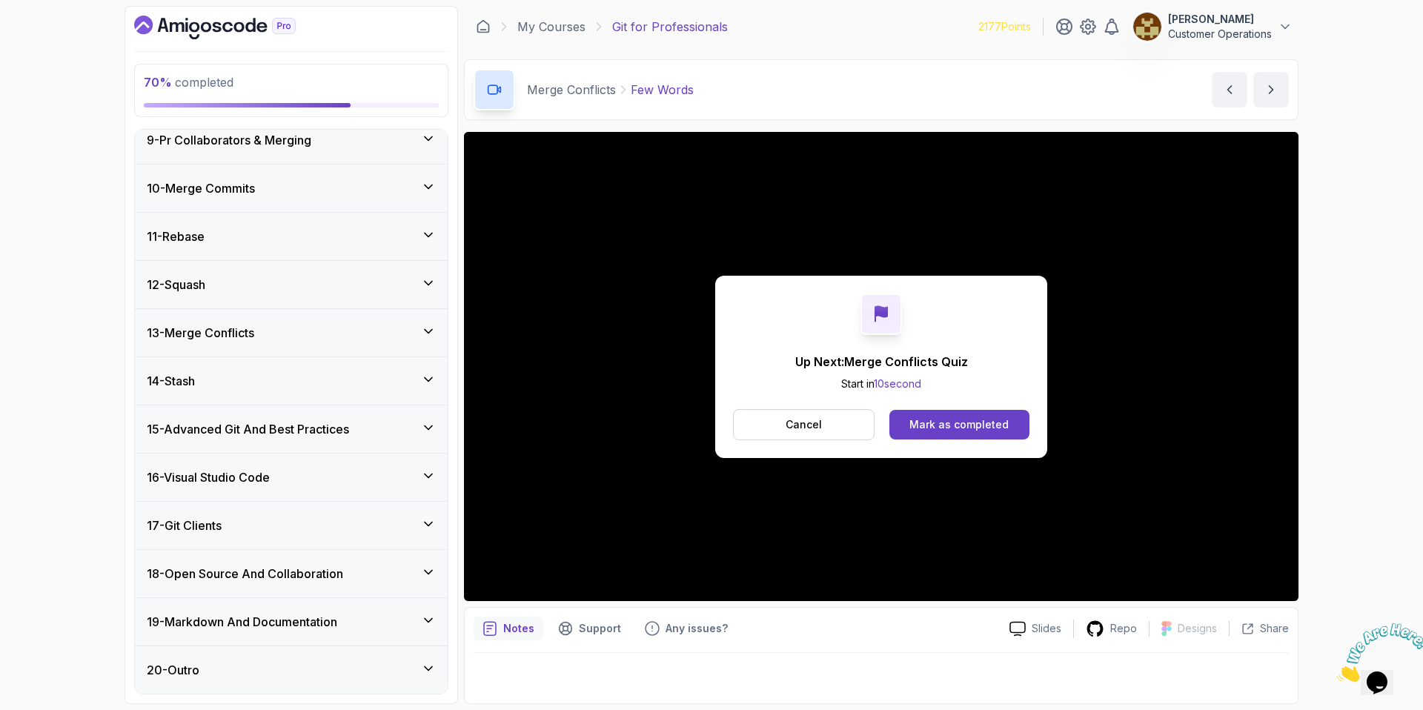
click at [947, 436] on button "Mark as completed" at bounding box center [959, 425] width 140 height 30
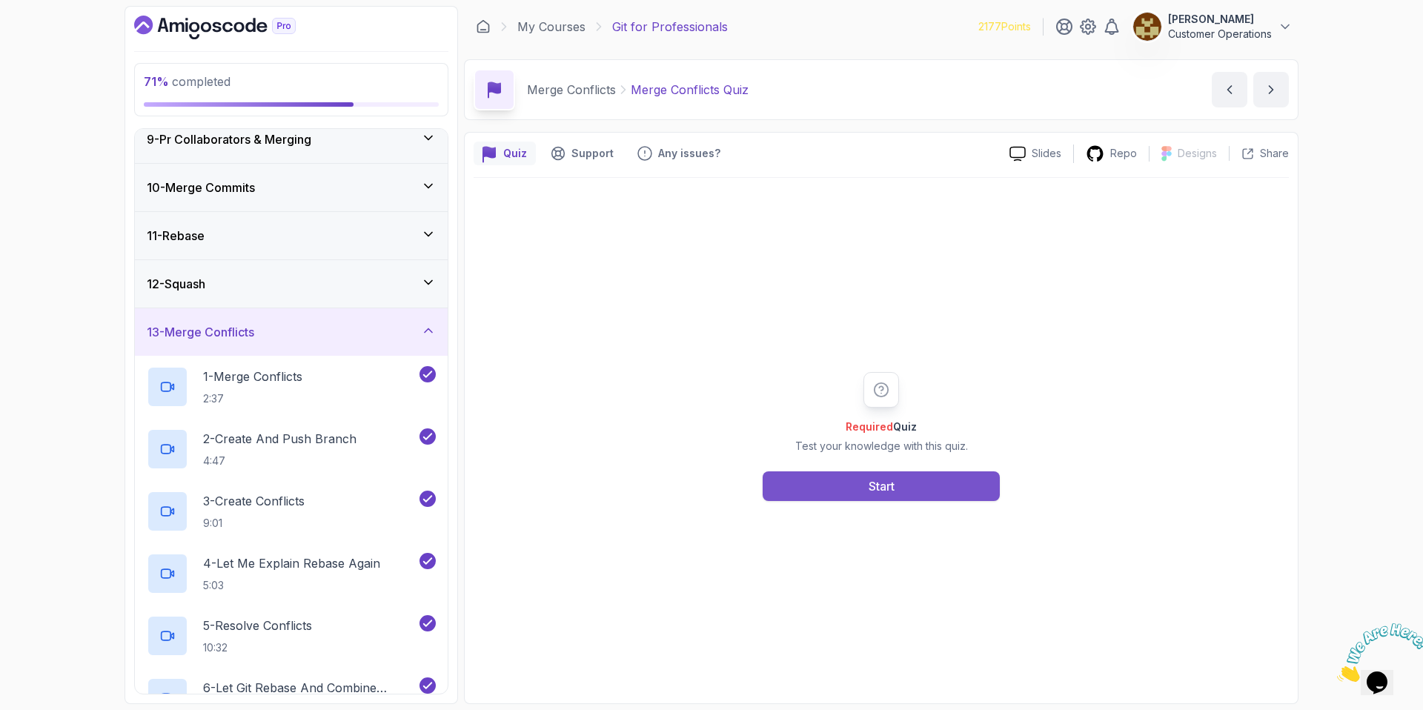
click at [870, 488] on div "Start" at bounding box center [881, 486] width 26 height 18
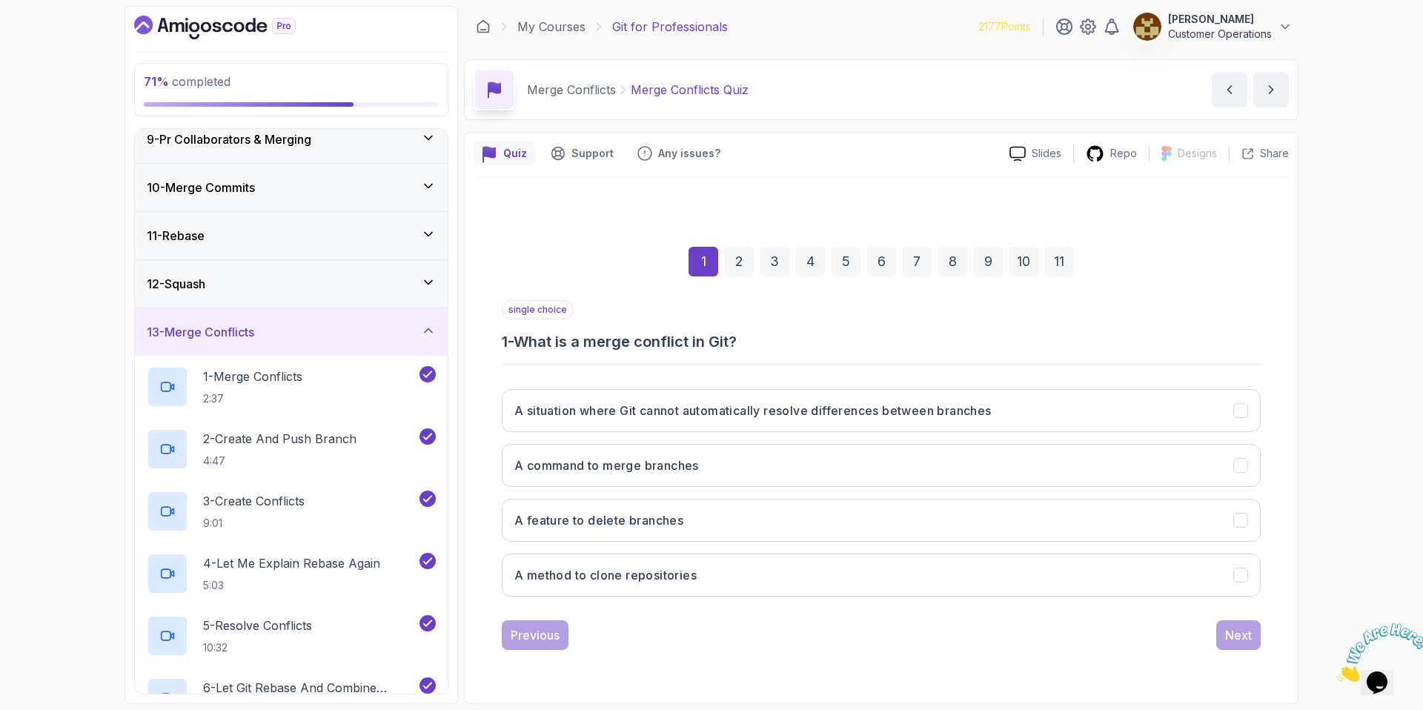
drag, startPoint x: 585, startPoint y: 343, endPoint x: 838, endPoint y: 362, distance: 253.3
click at [839, 362] on div "single choice 1 - What is a merge conflict in Git? A situation where Git cannot…" at bounding box center [881, 454] width 759 height 308
drag, startPoint x: 762, startPoint y: 342, endPoint x: 616, endPoint y: 336, distance: 145.3
click at [616, 336] on h3 "1 - What is a merge conflict in Git?" at bounding box center [881, 341] width 759 height 21
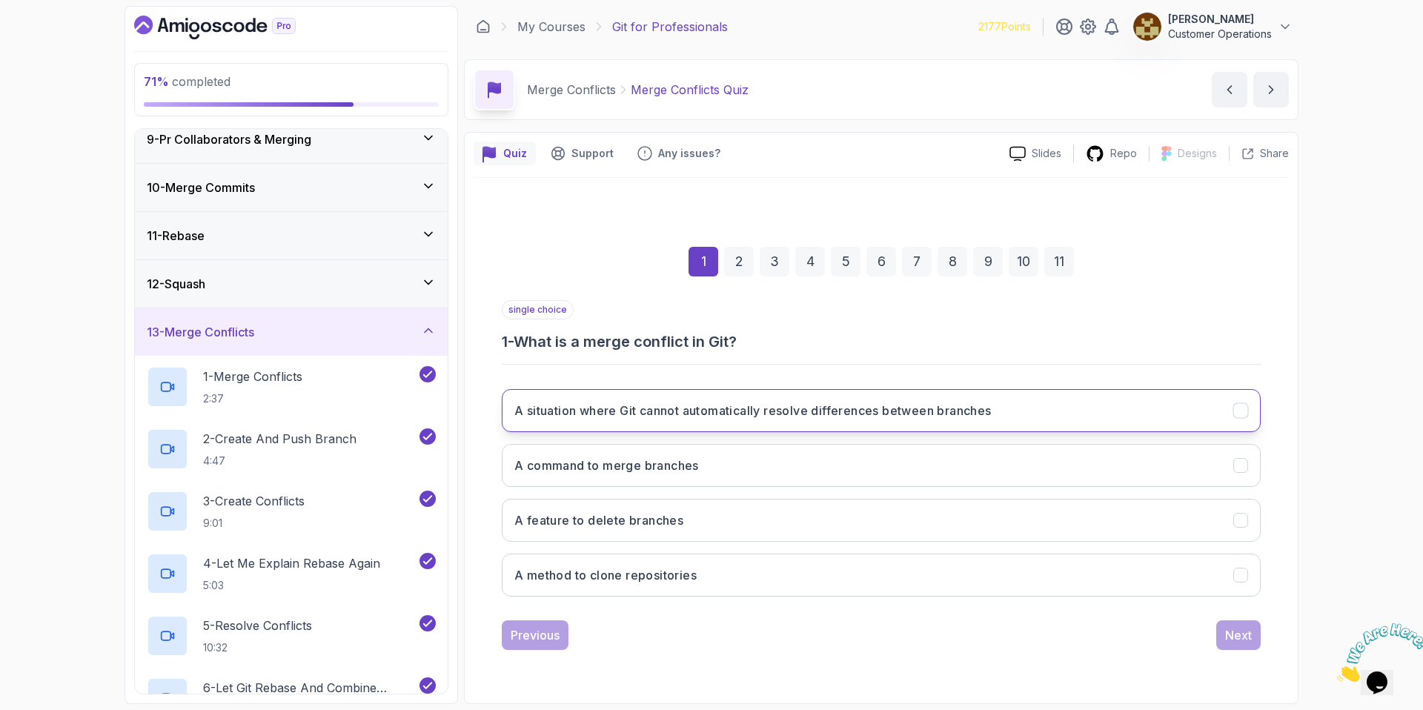
click at [667, 389] on button "A situation where Git cannot automatically resolve differences between branches" at bounding box center [881, 410] width 759 height 43
click at [1227, 633] on div "Next" at bounding box center [1238, 635] width 27 height 18
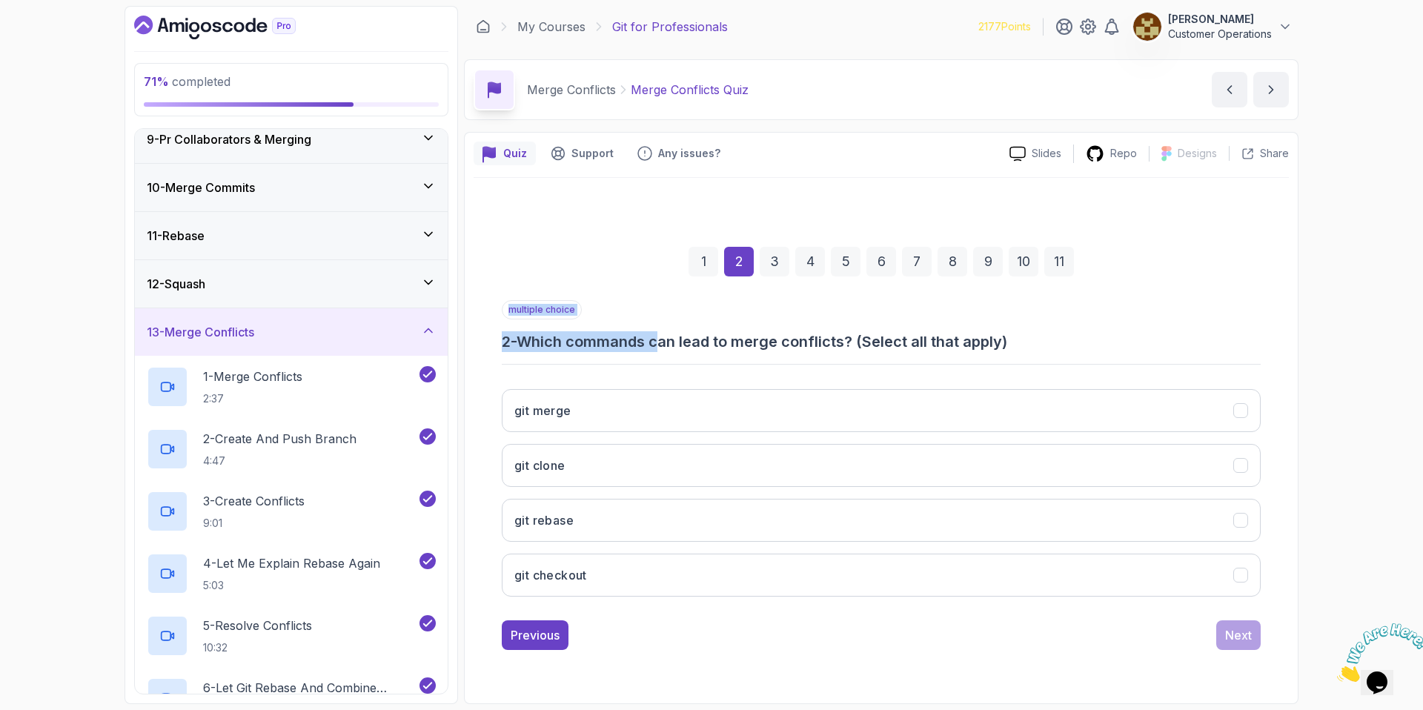
drag, startPoint x: 662, startPoint y: 342, endPoint x: 902, endPoint y: 352, distance: 240.3
click at [902, 352] on div "multiple choice 2 - Which commands can lead to merge conflicts? (Select all tha…" at bounding box center [881, 454] width 759 height 308
drag, startPoint x: 902, startPoint y: 352, endPoint x: 822, endPoint y: 347, distance: 80.9
click at [902, 351] on div "multiple choice 2 - Which commands can lead to merge conflicts? (Select all tha…" at bounding box center [881, 454] width 759 height 308
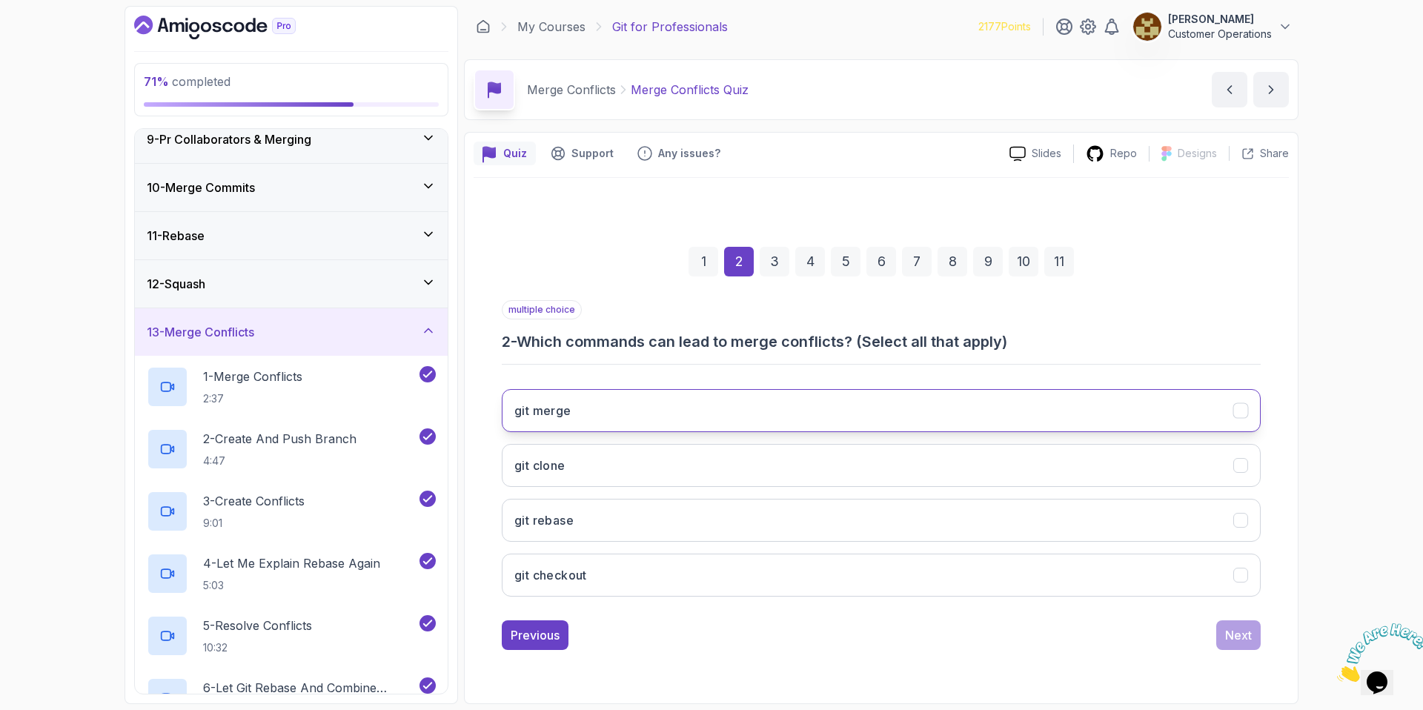
click at [603, 415] on button "git merge" at bounding box center [881, 410] width 759 height 43
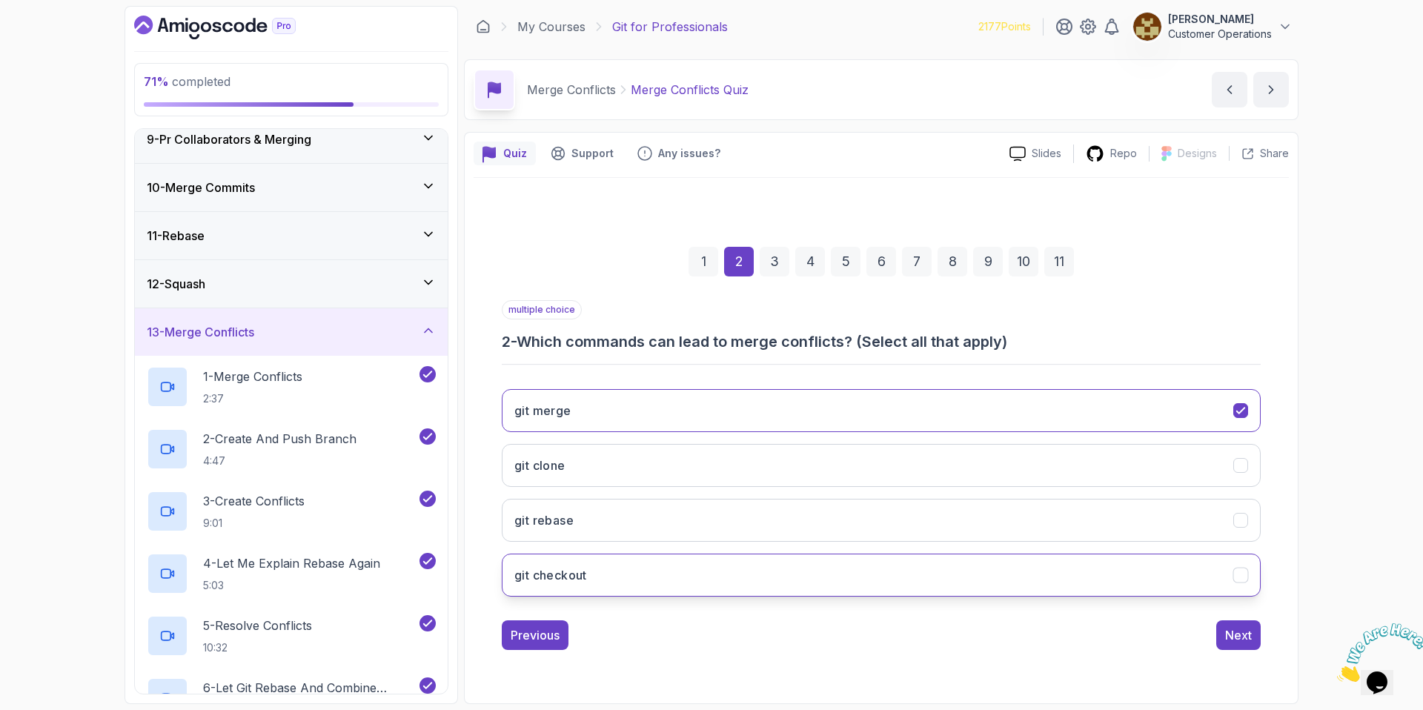
click at [637, 576] on button "git checkout" at bounding box center [881, 574] width 759 height 43
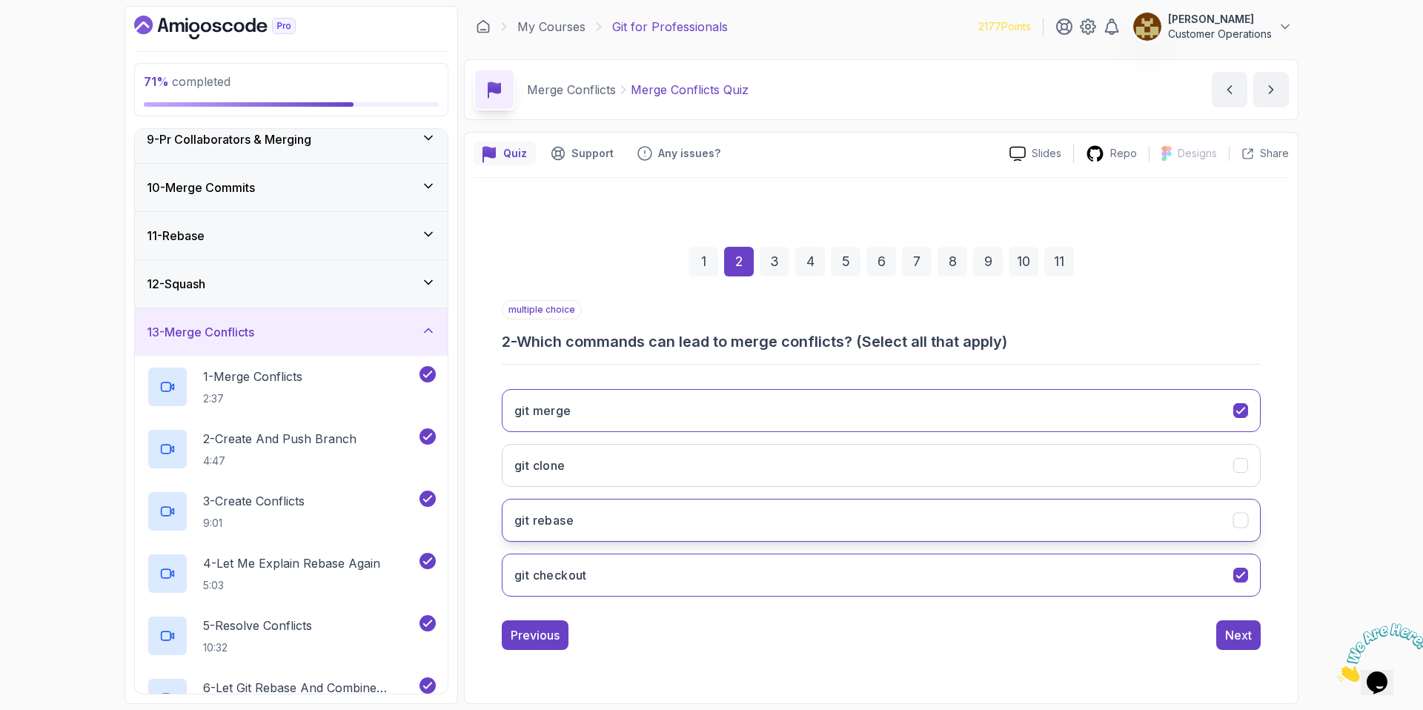
click at [631, 515] on button "git rebase" at bounding box center [881, 520] width 759 height 43
click at [1253, 639] on button "Next" at bounding box center [1238, 635] width 44 height 30
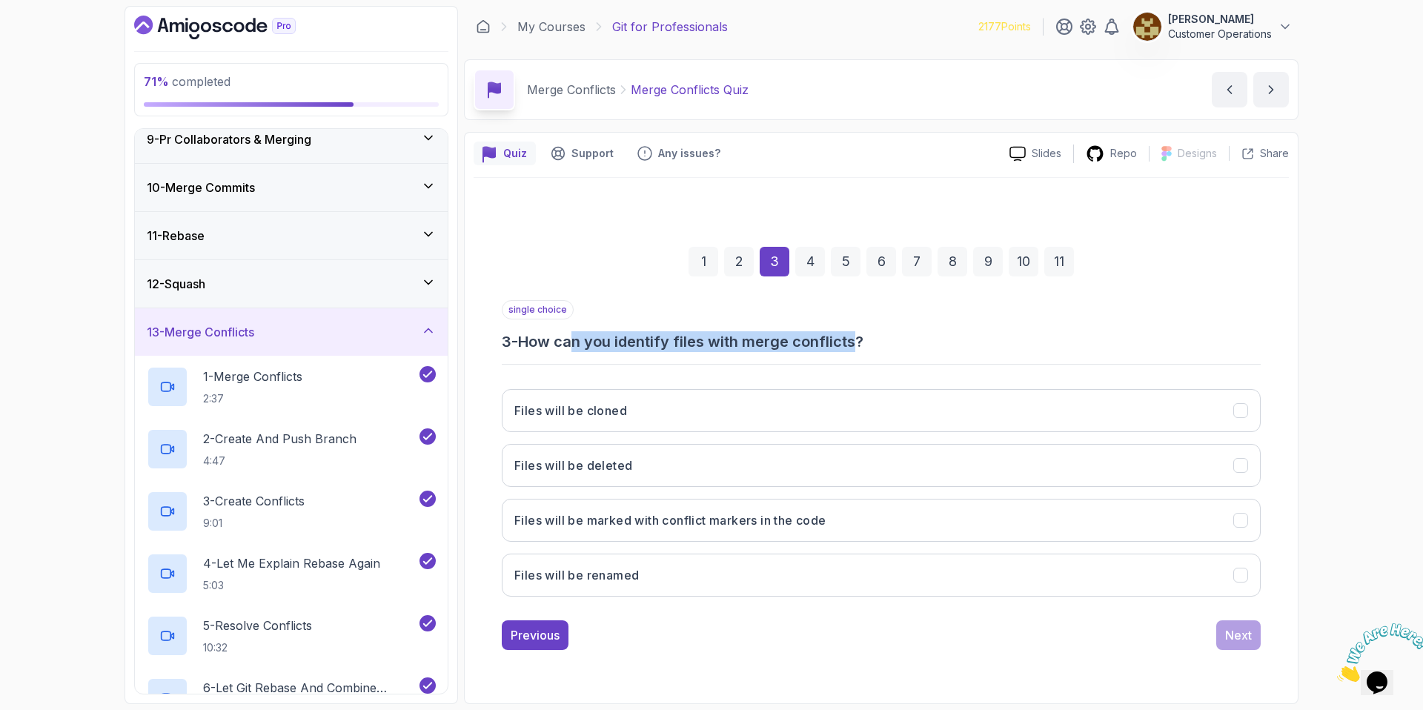
drag, startPoint x: 580, startPoint y: 342, endPoint x: 859, endPoint y: 350, distance: 279.4
click at [859, 350] on h3 "3 - How can you identify files with merge conflicts?" at bounding box center [881, 341] width 759 height 21
click at [859, 349] on h3 "3 - How can you identify files with merge conflicts?" at bounding box center [881, 341] width 759 height 21
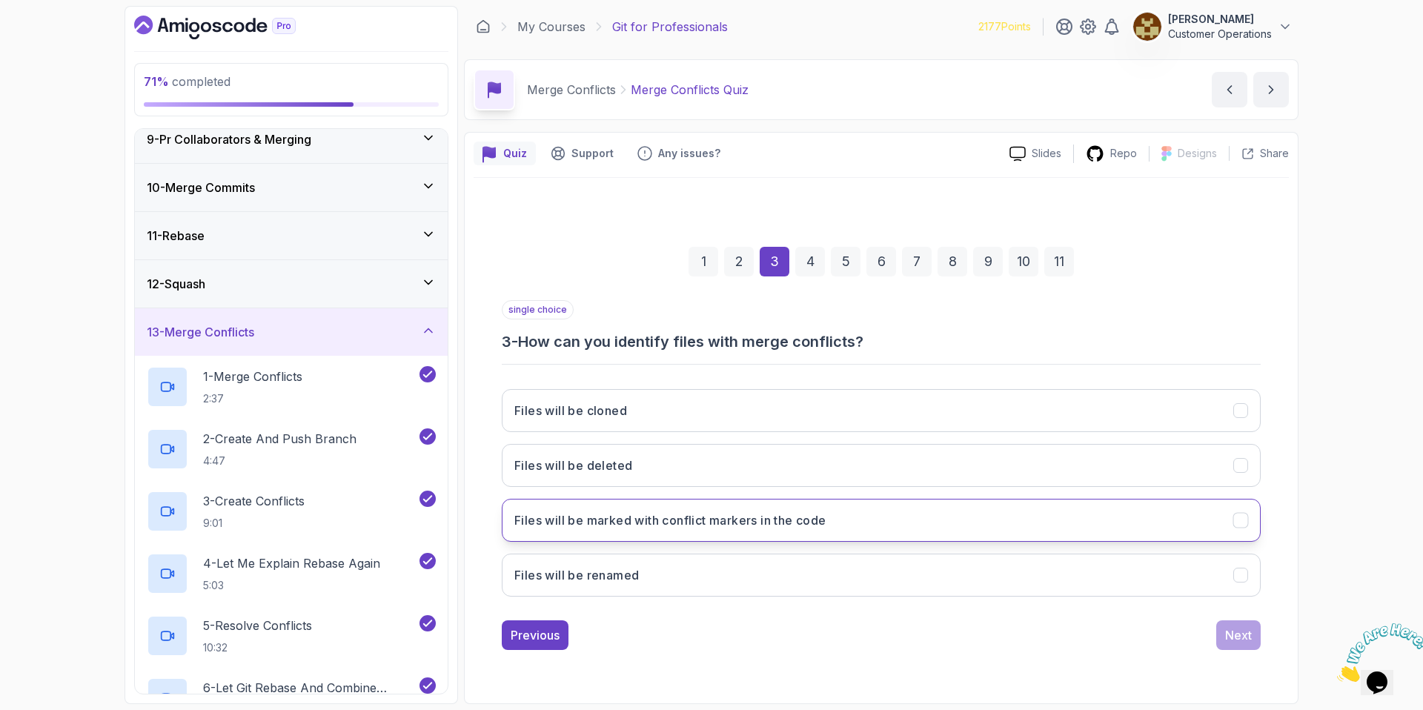
click at [702, 527] on h3 "Files will be marked with conflict markers in the code" at bounding box center [670, 520] width 312 height 18
click at [1220, 639] on button "Next" at bounding box center [1238, 635] width 44 height 30
click at [823, 525] on button "Edit the conflicting files to resolve differences" at bounding box center [881, 520] width 759 height 43
click at [1240, 636] on div "Next" at bounding box center [1238, 635] width 27 height 18
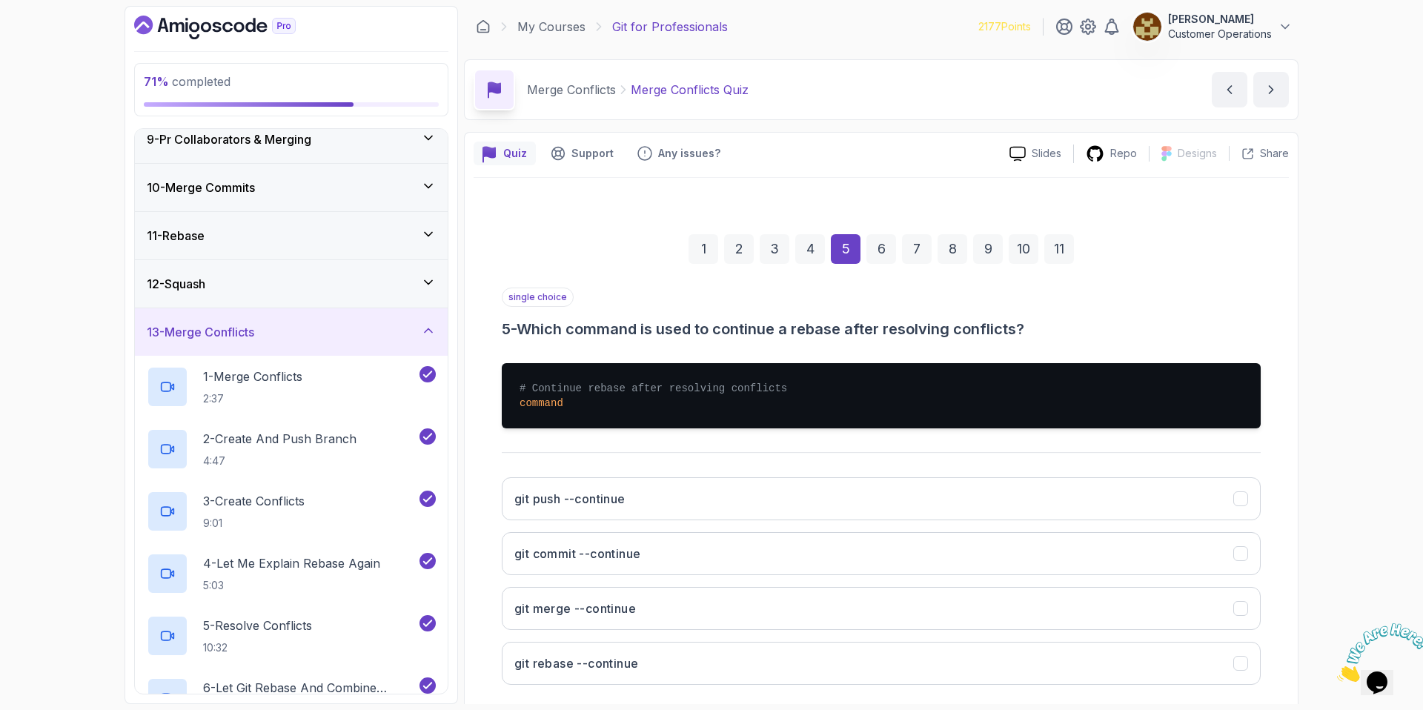
scroll to position [76, 0]
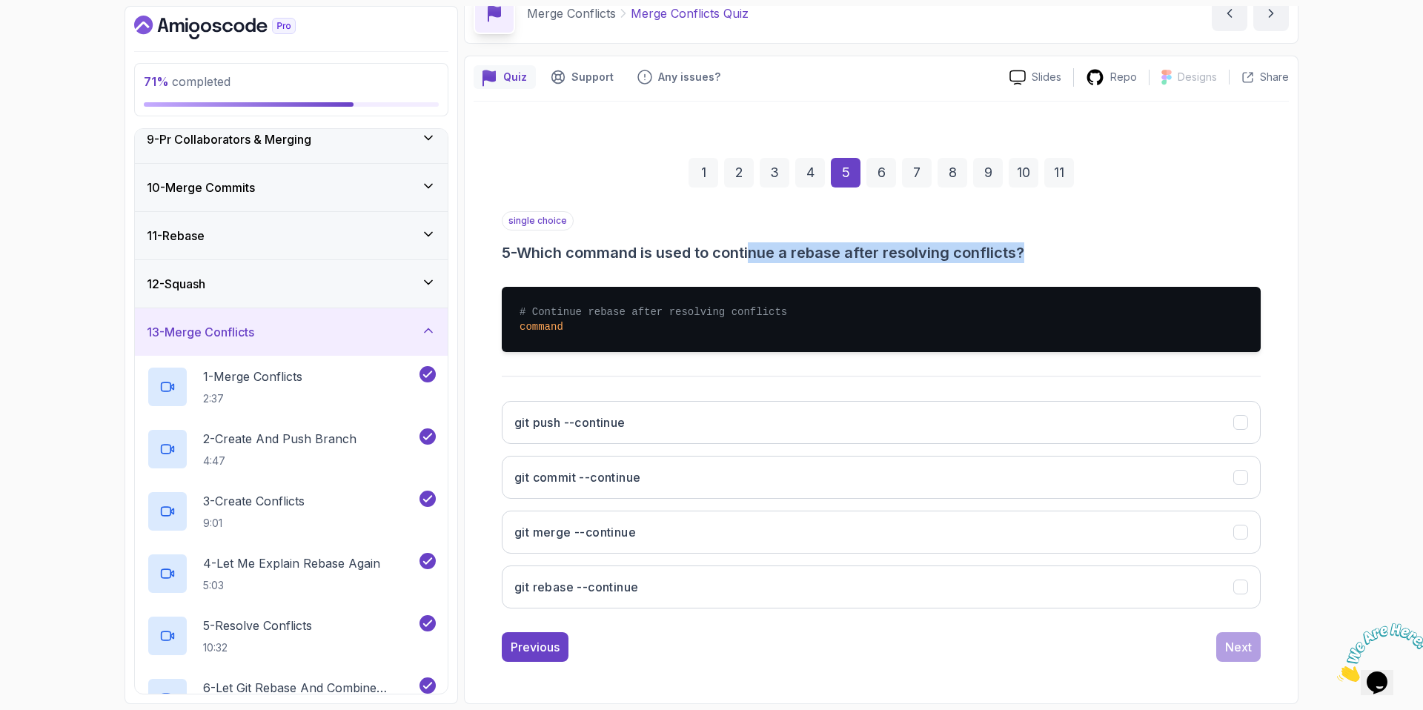
drag, startPoint x: 815, startPoint y: 262, endPoint x: 937, endPoint y: 264, distance: 122.3
click at [935, 267] on div "single choice 5 - Which command is used to continue a rebase after resolving co…" at bounding box center [881, 415] width 759 height 409
click at [937, 264] on div "single choice 5 - Which command is used to continue a rebase after resolving co…" at bounding box center [881, 415] width 759 height 409
drag, startPoint x: 953, startPoint y: 254, endPoint x: 747, endPoint y: 253, distance: 206.0
click at [747, 253] on h3 "5 - Which command is used to continue a rebase after resolving conflicts?" at bounding box center [881, 252] width 759 height 21
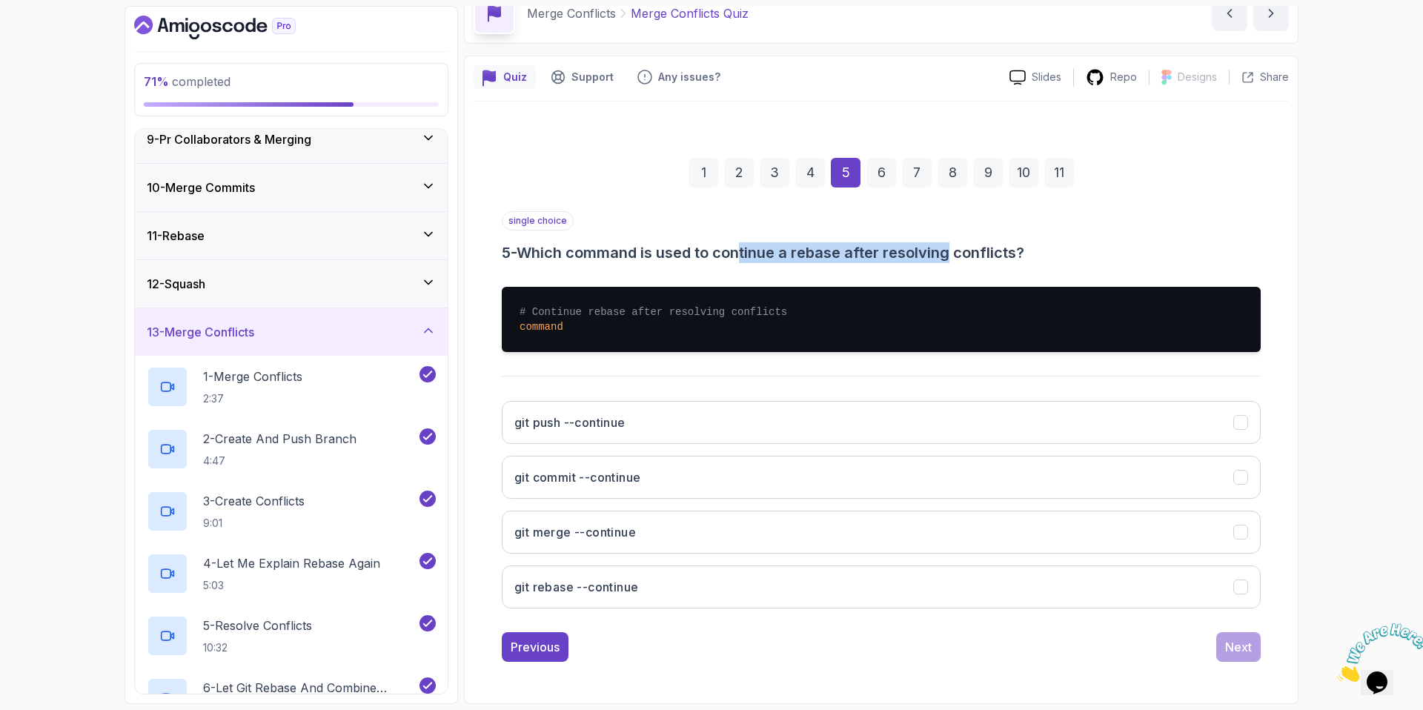
click at [747, 253] on h3 "5 - Which command is used to continue a rebase after resolving conflicts?" at bounding box center [881, 252] width 759 height 21
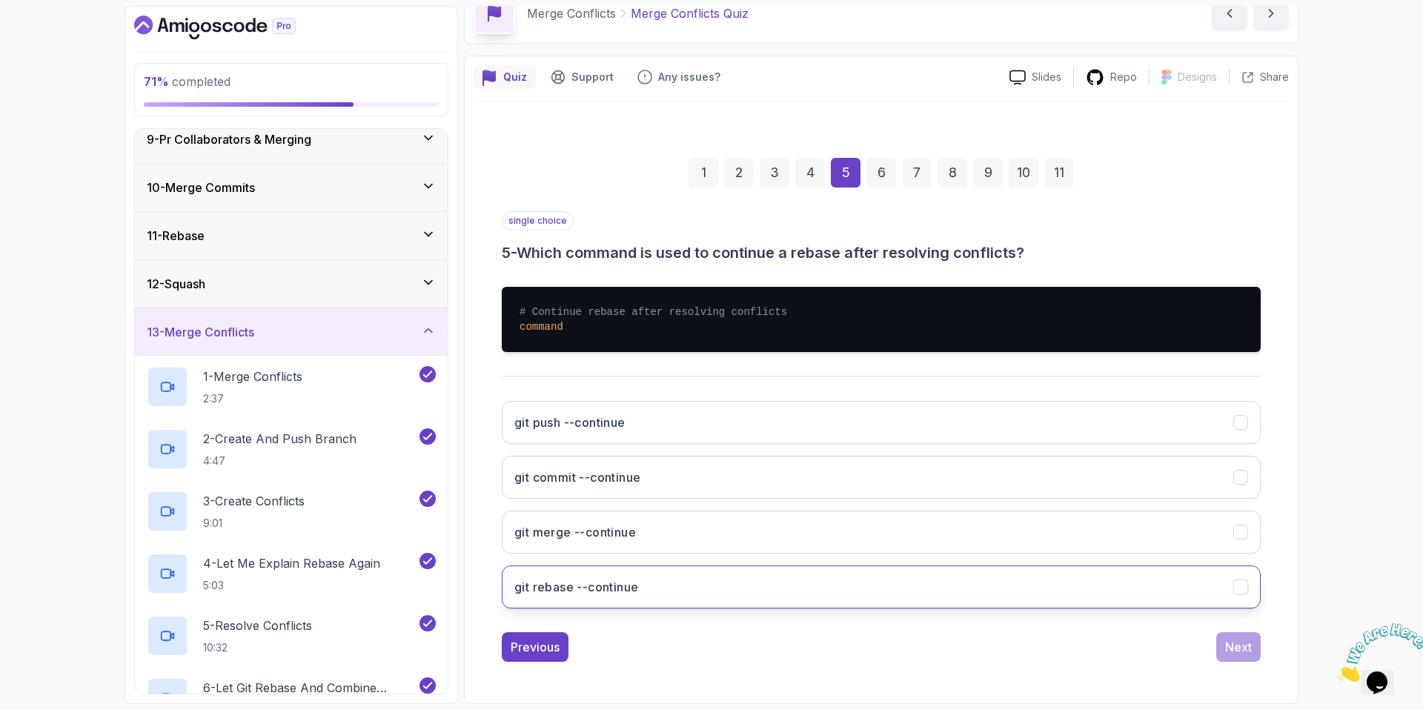
click at [677, 595] on button "git rebase --continue" at bounding box center [881, 586] width 759 height 43
click at [1242, 653] on div "Next" at bounding box center [1238, 647] width 27 height 18
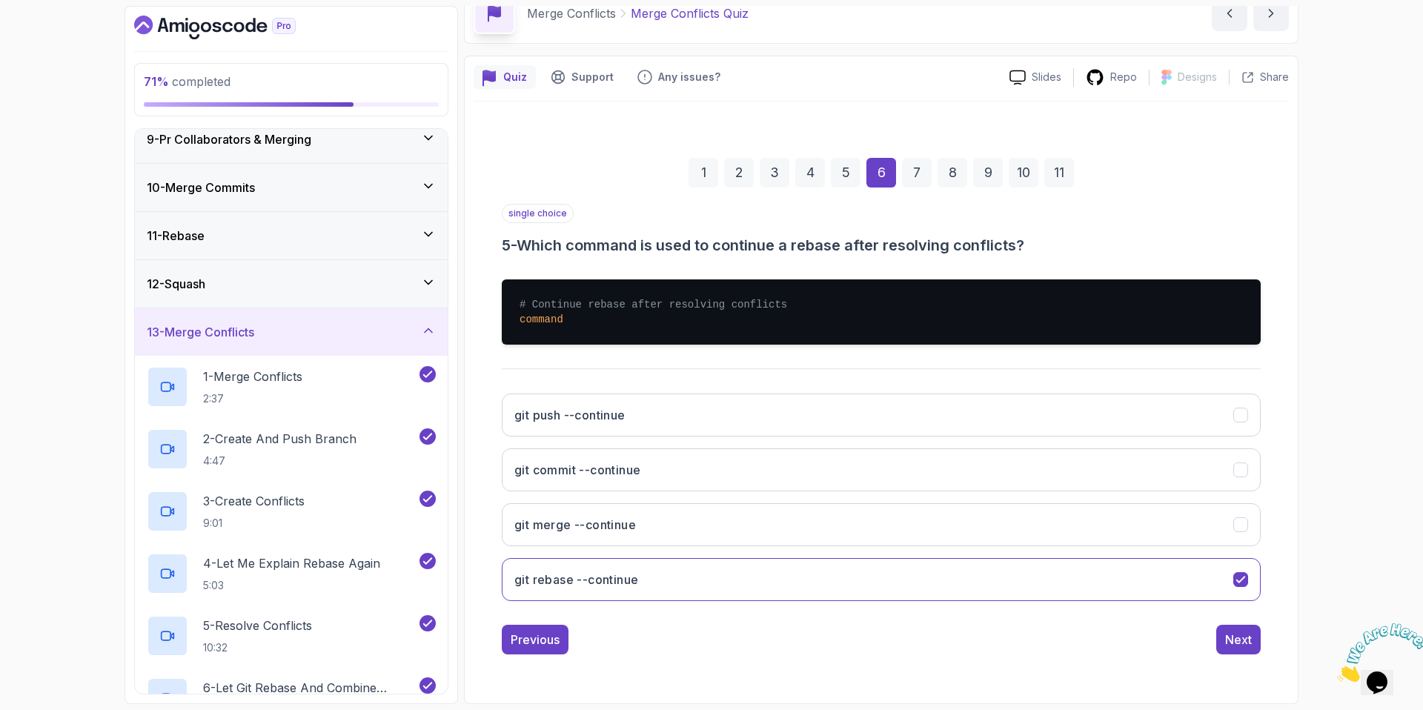
scroll to position [0, 0]
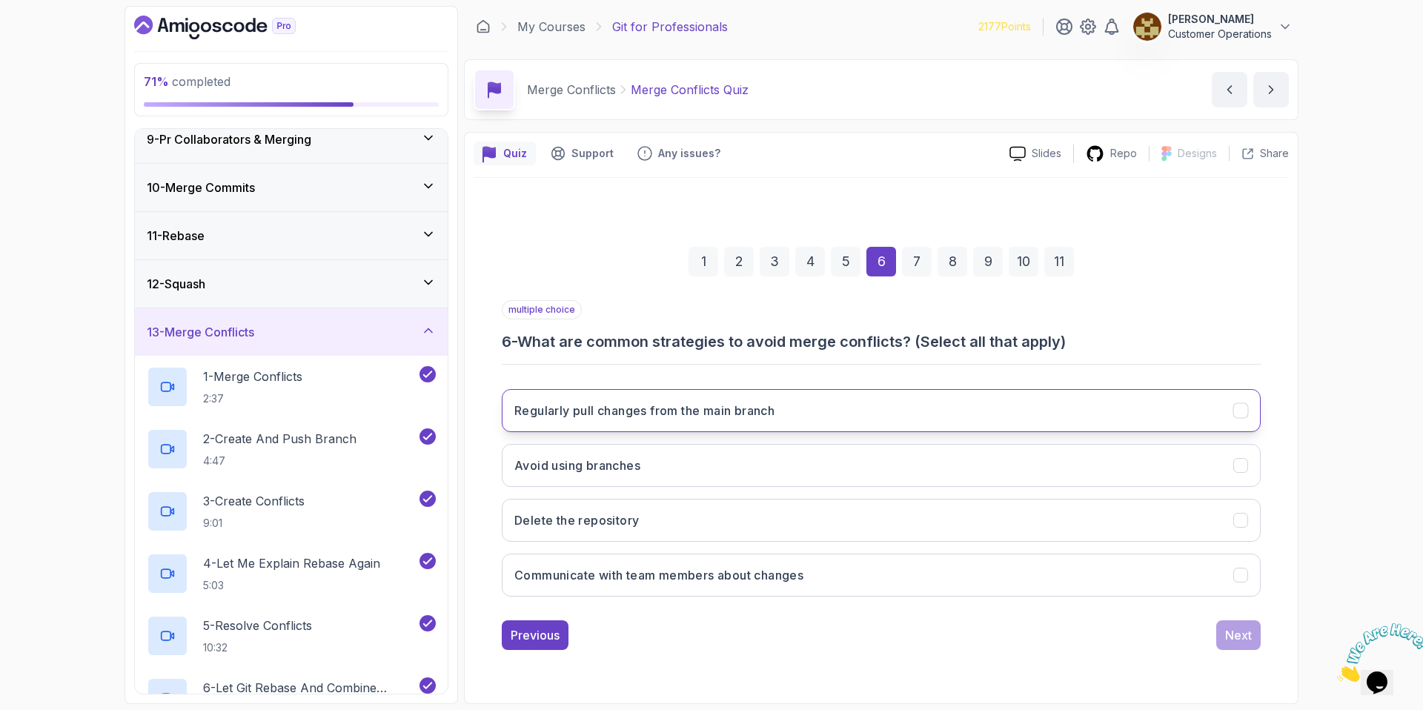
click at [642, 411] on h3 "Regularly pull changes from the main branch" at bounding box center [644, 411] width 260 height 18
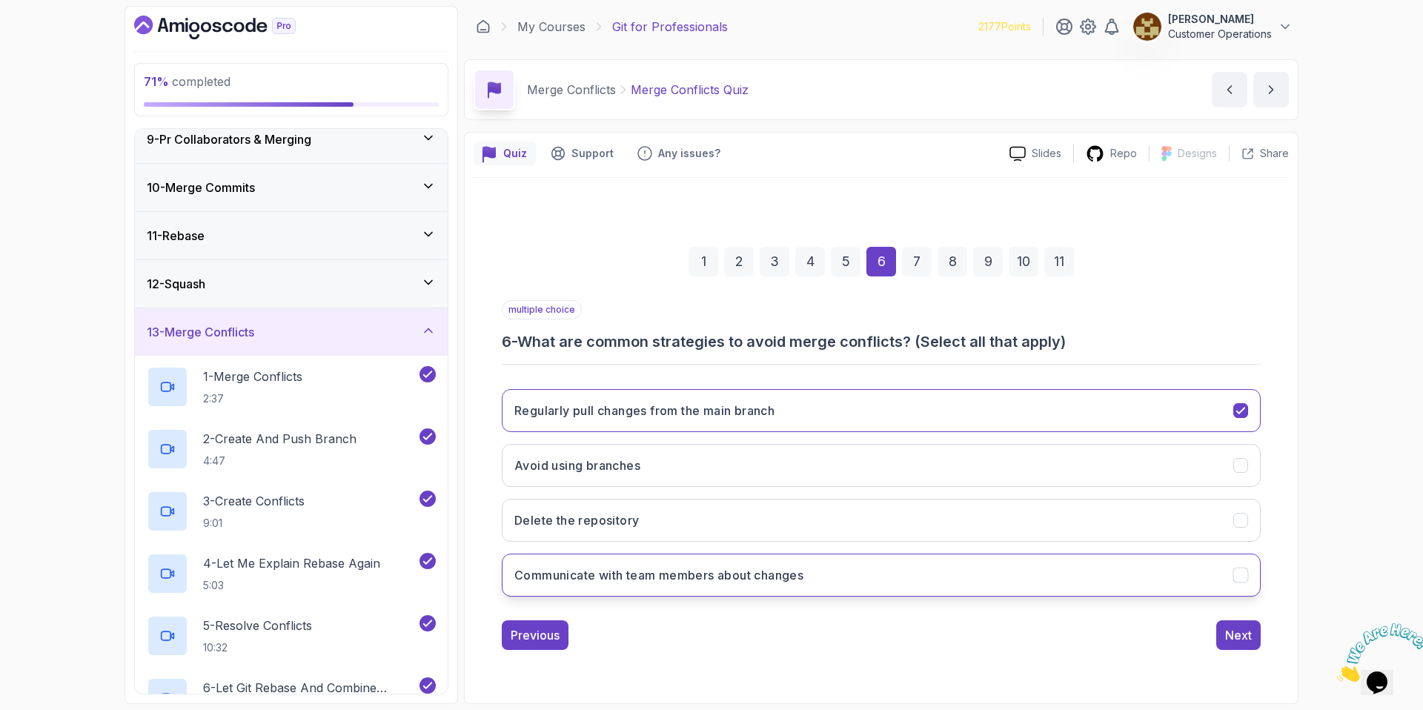
click at [697, 573] on h3 "Communicate with team members about changes" at bounding box center [658, 575] width 289 height 18
click at [1235, 628] on div "Next" at bounding box center [1238, 635] width 27 height 18
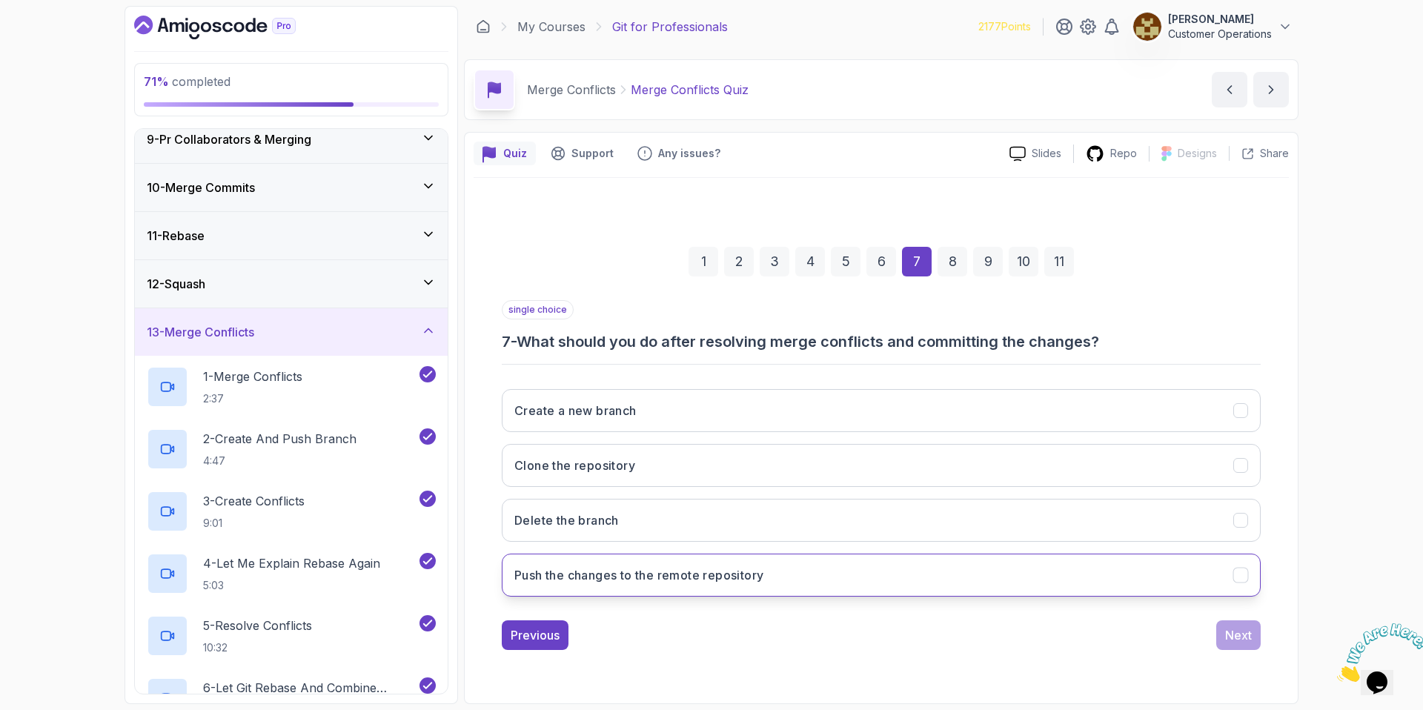
click at [681, 570] on h3 "Push the changes to the remote repository" at bounding box center [638, 575] width 249 height 18
click at [1249, 636] on div "Next" at bounding box center [1238, 635] width 27 height 18
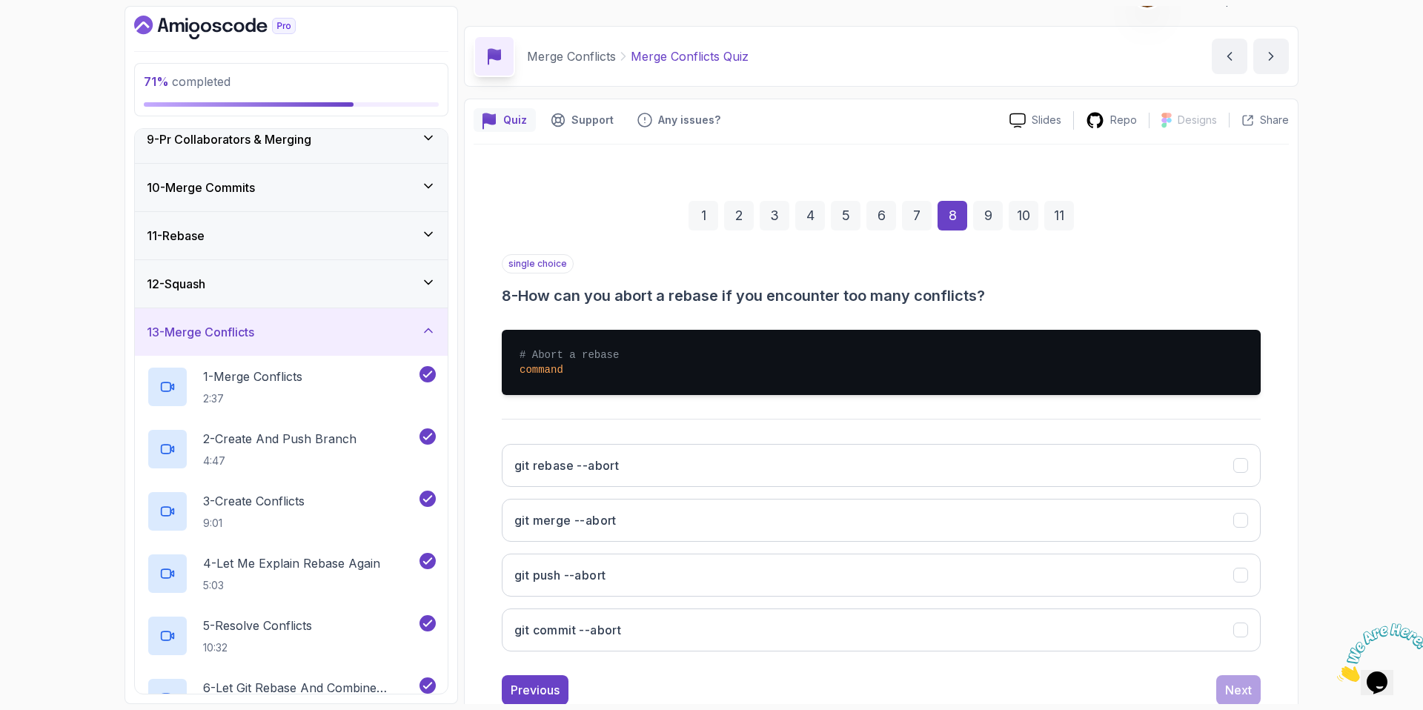
scroll to position [76, 0]
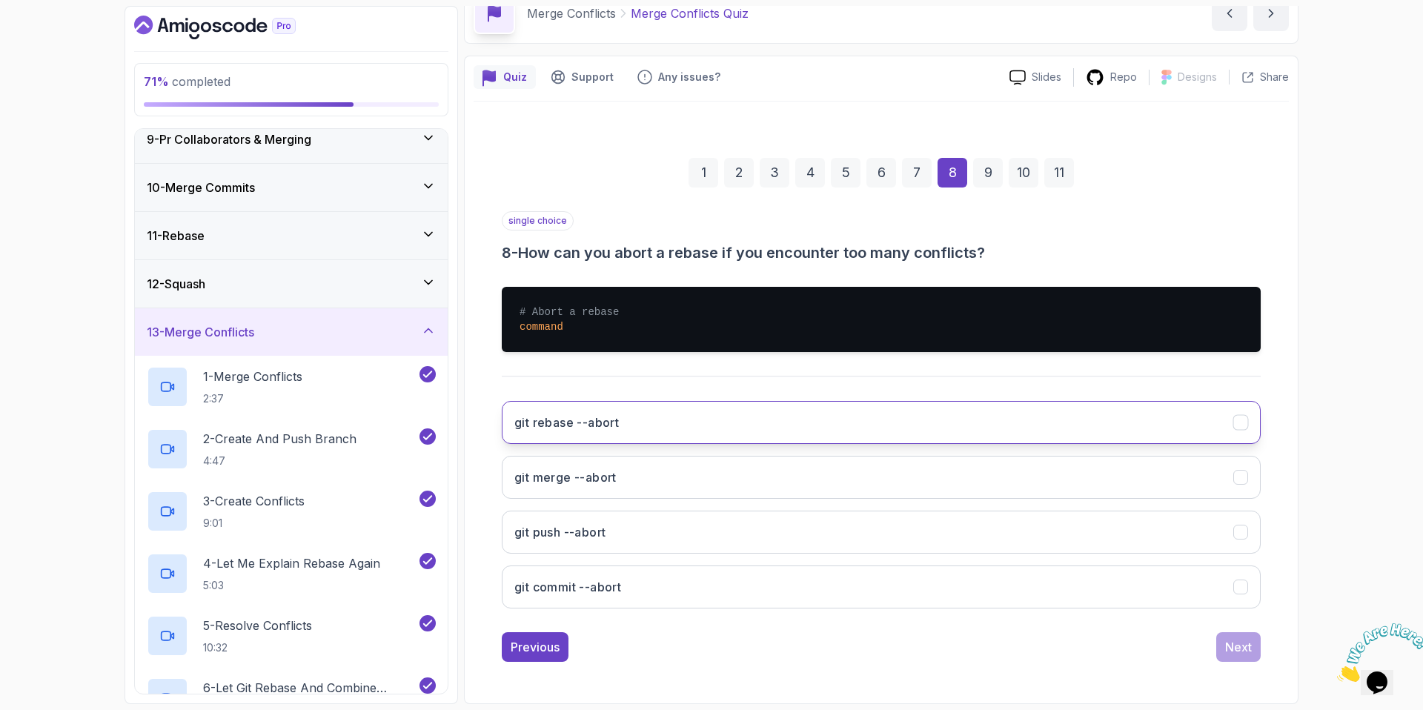
click at [753, 428] on button "git rebase --abort" at bounding box center [881, 422] width 759 height 43
click at [1225, 642] on div "Next" at bounding box center [1238, 647] width 27 height 18
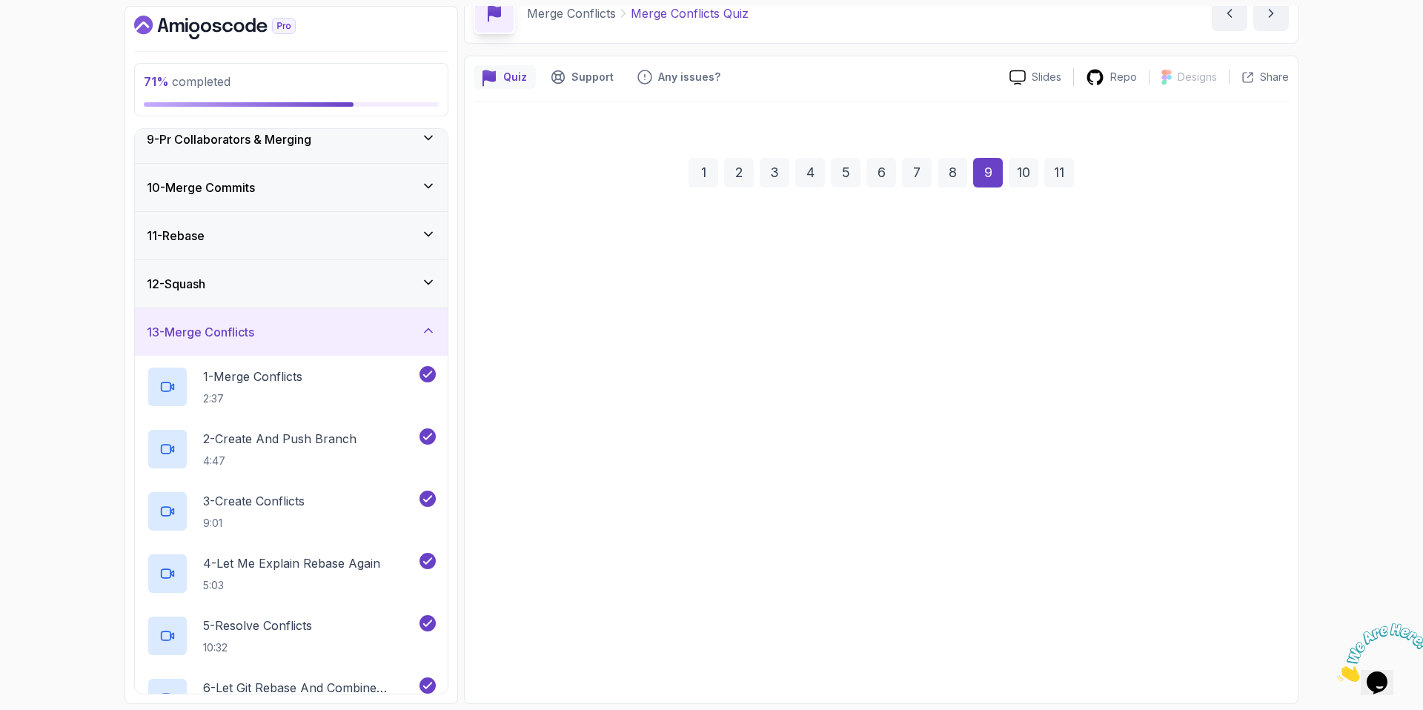
scroll to position [0, 0]
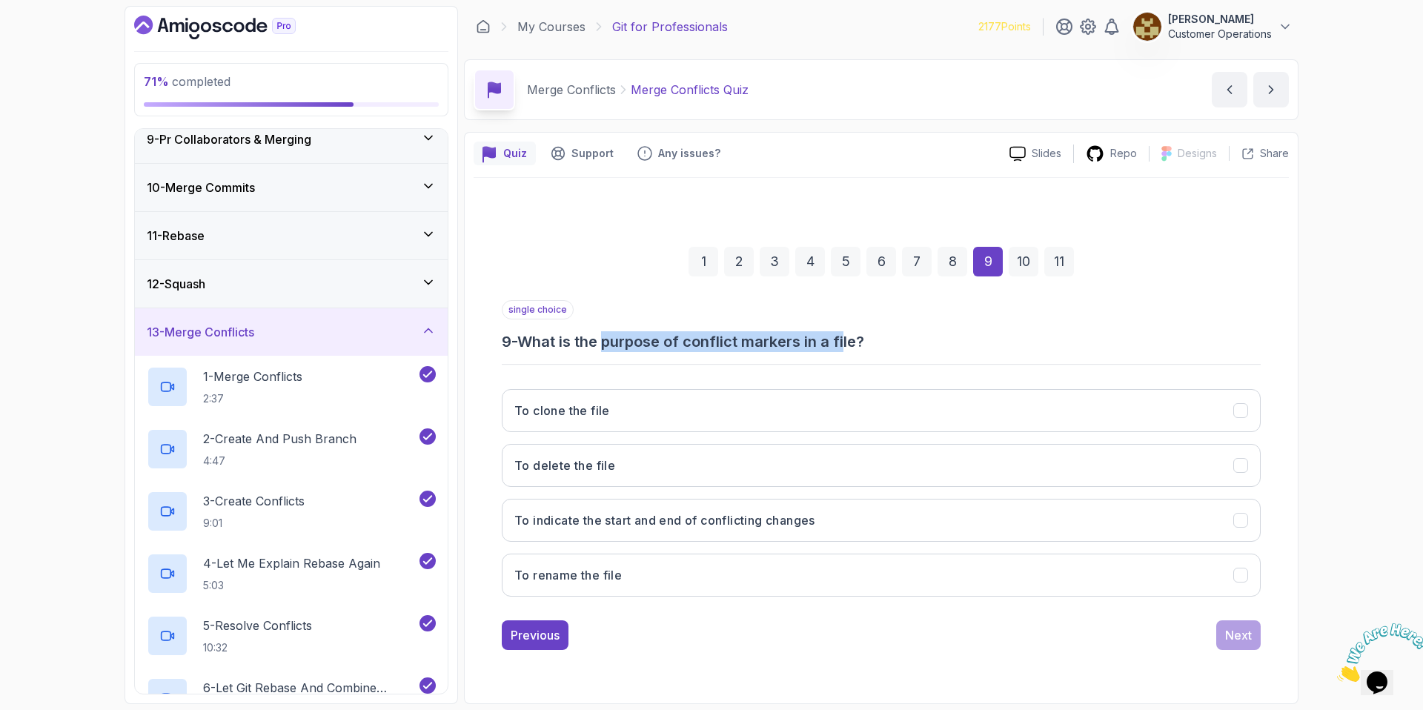
drag, startPoint x: 612, startPoint y: 342, endPoint x: 851, endPoint y: 349, distance: 239.4
click at [851, 349] on h3 "9 - What is the purpose of conflict markers in a file?" at bounding box center [881, 341] width 759 height 21
drag, startPoint x: 896, startPoint y: 346, endPoint x: 696, endPoint y: 330, distance: 200.6
click at [696, 331] on h3 "9 - What is the purpose of conflict markers in a file?" at bounding box center [881, 341] width 759 height 21
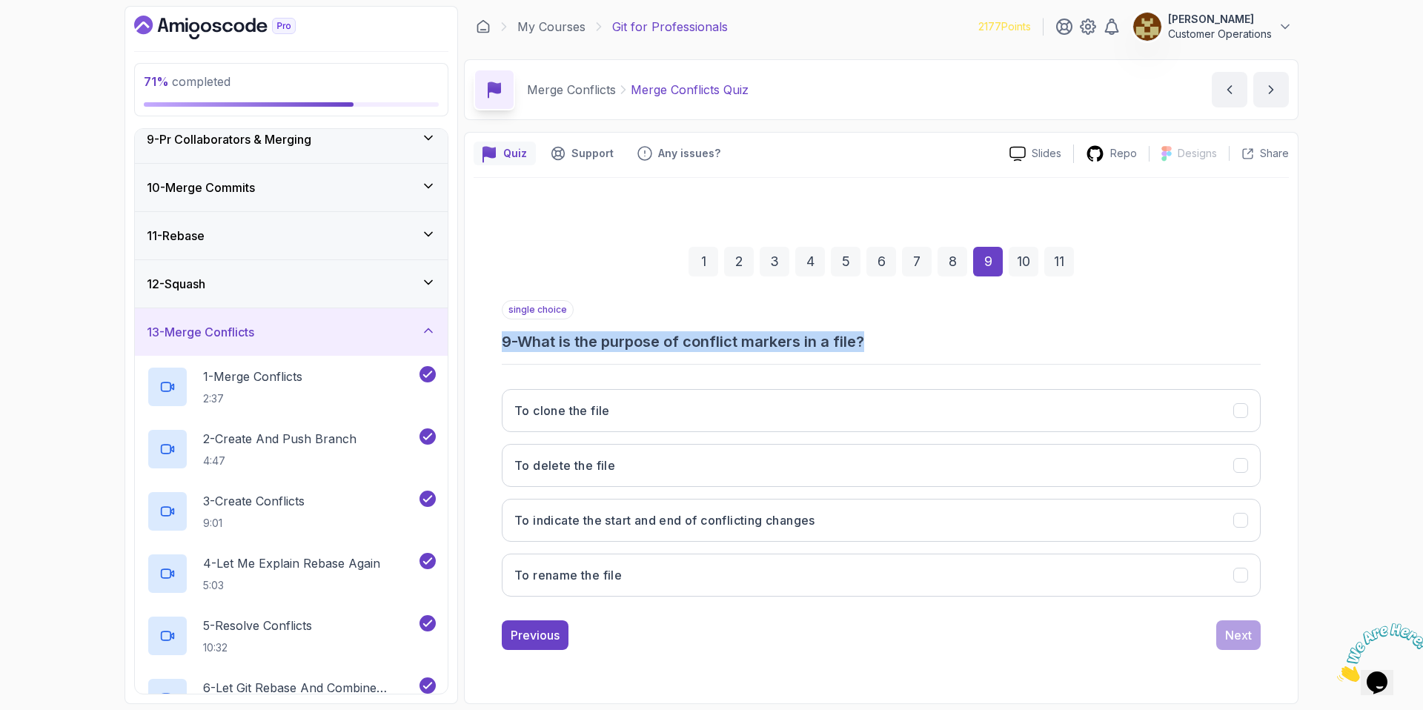
click at [696, 331] on h3 "9 - What is the purpose of conflict markers in a file?" at bounding box center [881, 341] width 759 height 21
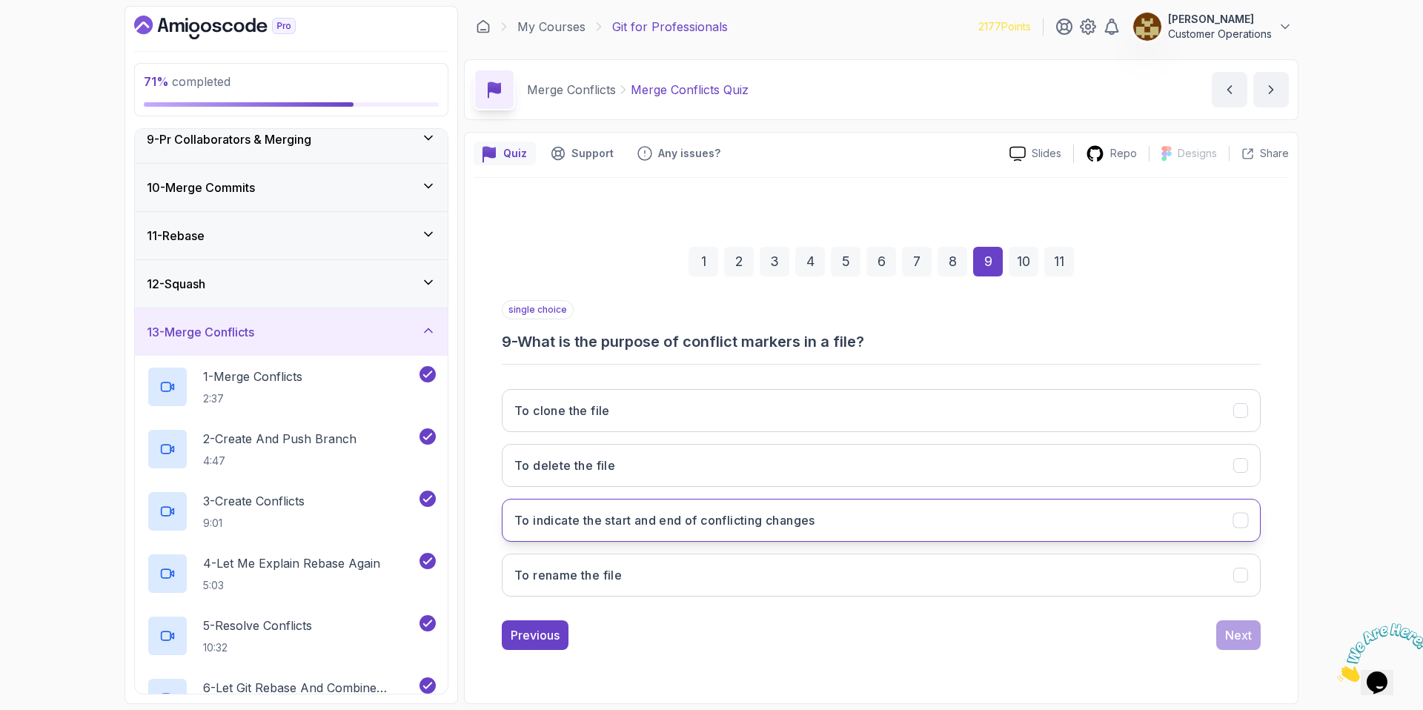
click at [728, 518] on h3 "To indicate the start and end of conflicting changes" at bounding box center [664, 520] width 301 height 18
click at [1243, 645] on button "Next" at bounding box center [1238, 635] width 44 height 30
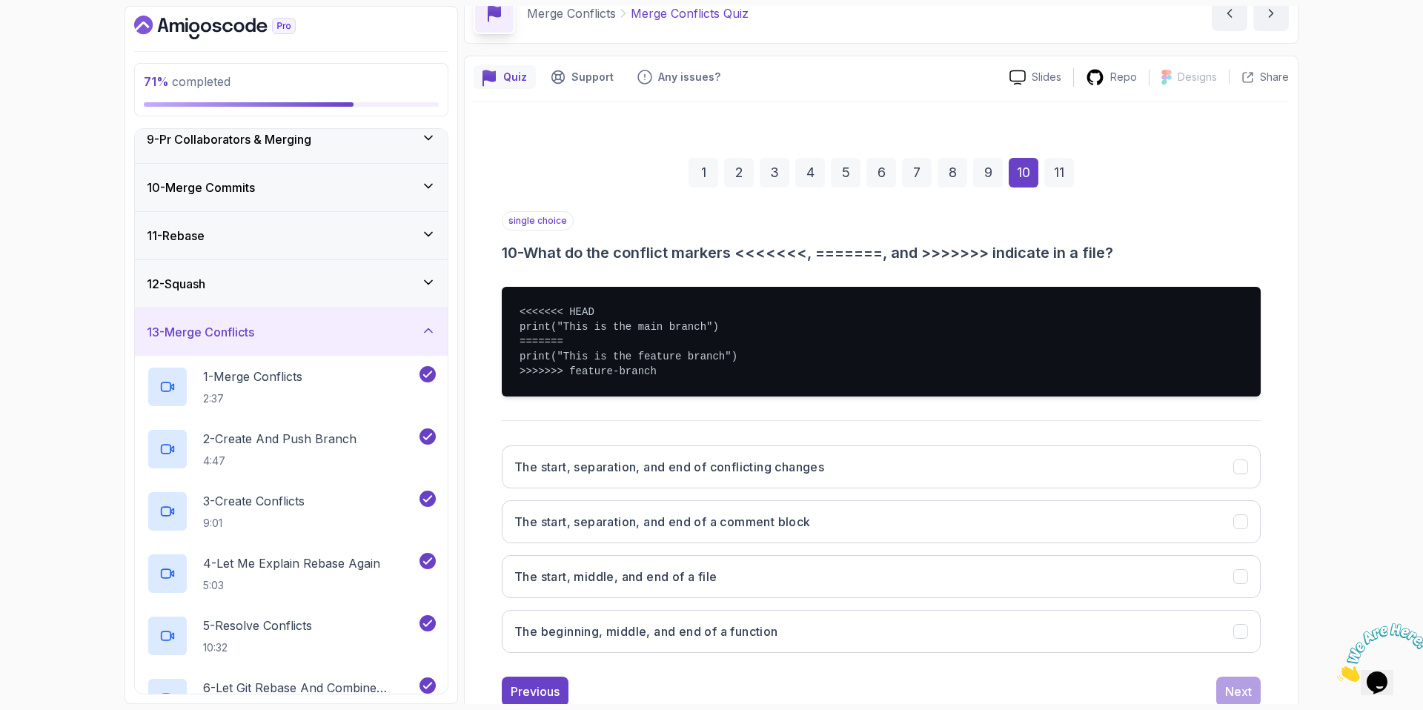
scroll to position [121, 0]
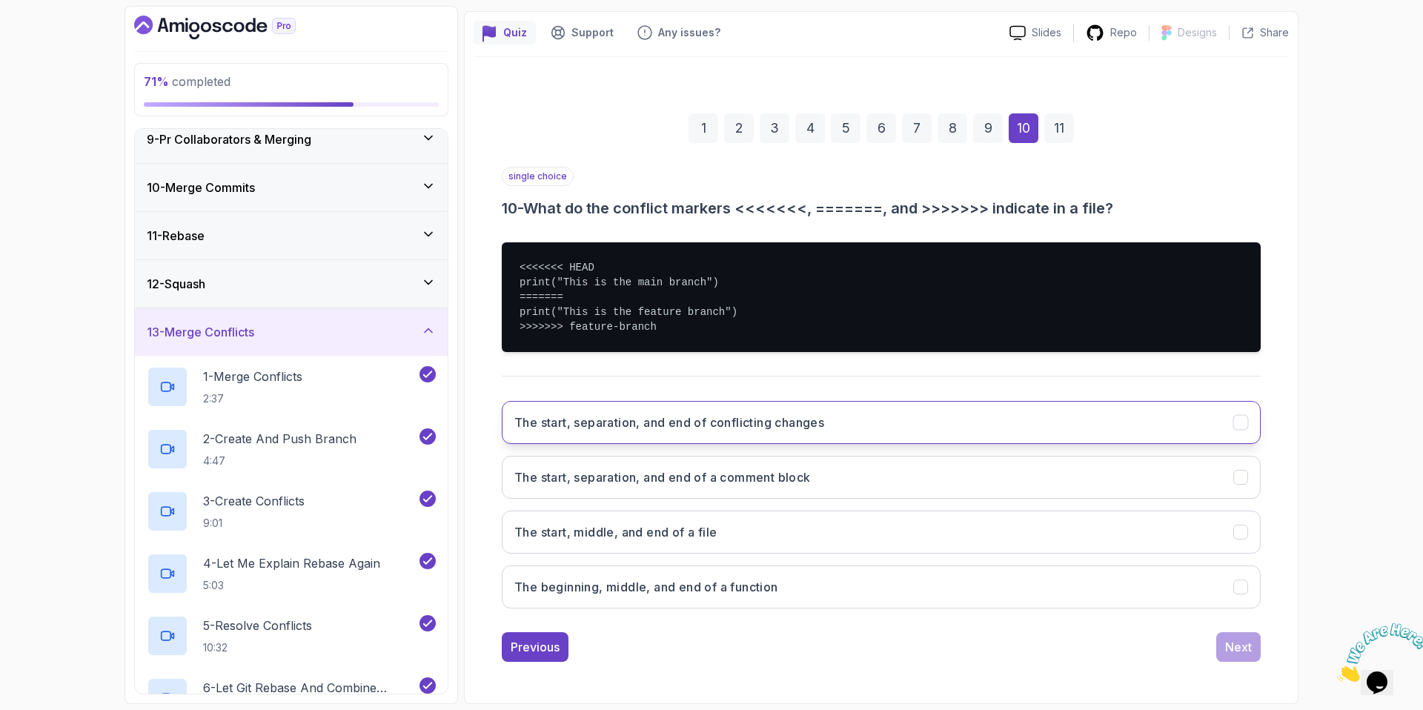
click at [632, 432] on button "The start, separation, and end of conflicting changes" at bounding box center [881, 422] width 759 height 43
click at [950, 493] on button "The start, separation, and end of a comment block" at bounding box center [881, 477] width 759 height 43
click at [939, 442] on button "The start, separation, and end of conflicting changes" at bounding box center [881, 422] width 759 height 43
click at [1234, 642] on div "Next" at bounding box center [1238, 647] width 27 height 18
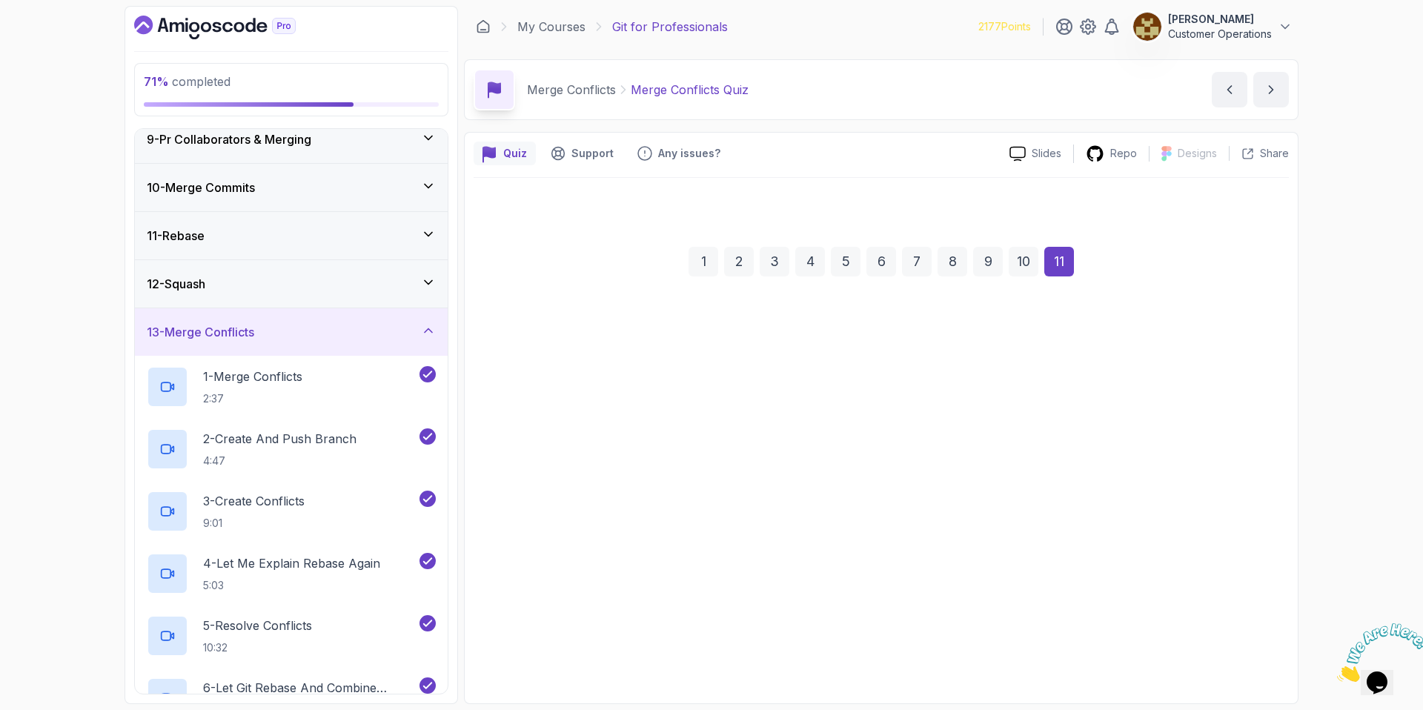
scroll to position [0, 0]
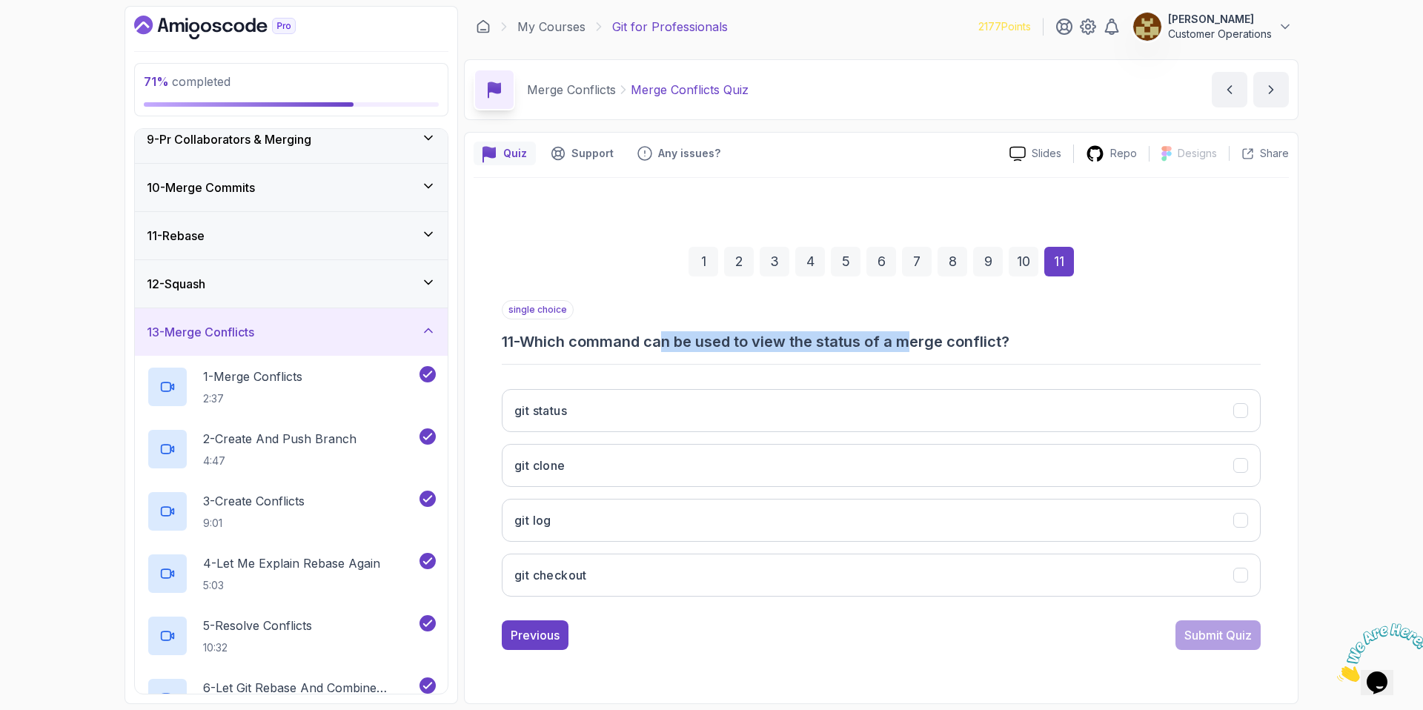
drag, startPoint x: 673, startPoint y: 351, endPoint x: 914, endPoint y: 347, distance: 240.8
click at [914, 347] on h3 "11 - Which command can be used to view the status of a merge conflict?" at bounding box center [881, 341] width 759 height 21
drag, startPoint x: 914, startPoint y: 347, endPoint x: 942, endPoint y: 342, distance: 28.5
click at [914, 347] on h3 "11 - Which command can be used to view the status of a merge conflict?" at bounding box center [881, 341] width 759 height 21
drag, startPoint x: 1080, startPoint y: 335, endPoint x: 911, endPoint y: 334, distance: 168.9
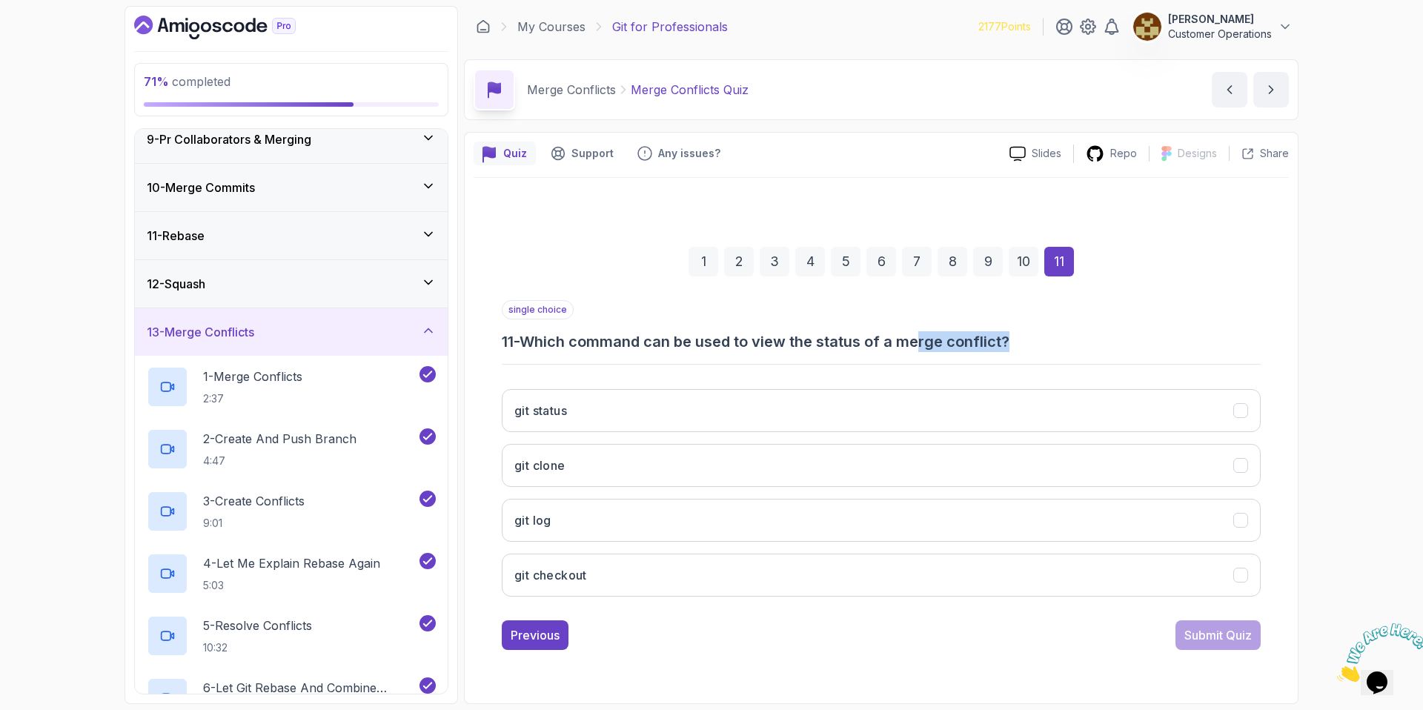
click at [914, 334] on h3 "11 - Which command can be used to view the status of a merge conflict?" at bounding box center [881, 341] width 759 height 21
click at [911, 334] on h3 "11 - Which command can be used to view the status of a merge conflict?" at bounding box center [881, 341] width 759 height 21
click at [661, 518] on button "git log" at bounding box center [881, 520] width 759 height 43
click at [1217, 630] on div "Submit Quiz" at bounding box center [1217, 635] width 67 height 18
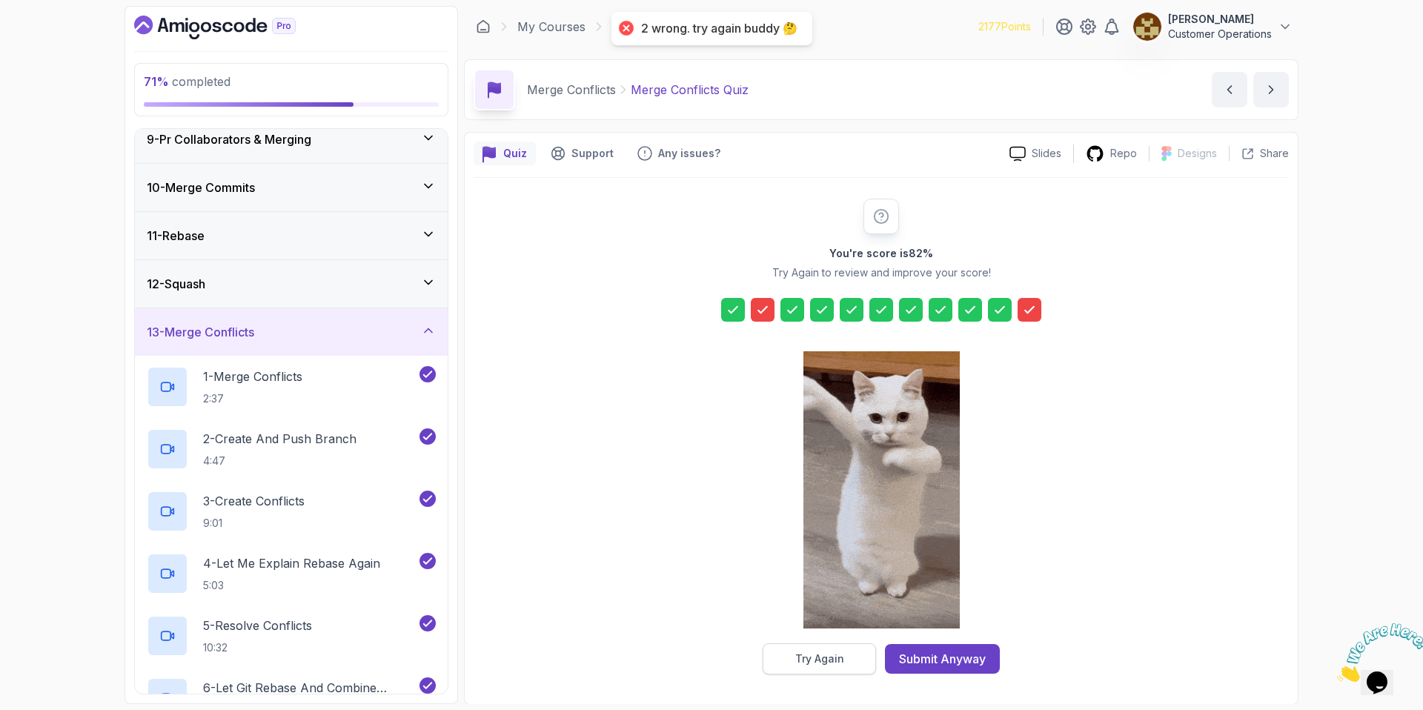
click at [839, 657] on div "Try Again" at bounding box center [819, 658] width 49 height 15
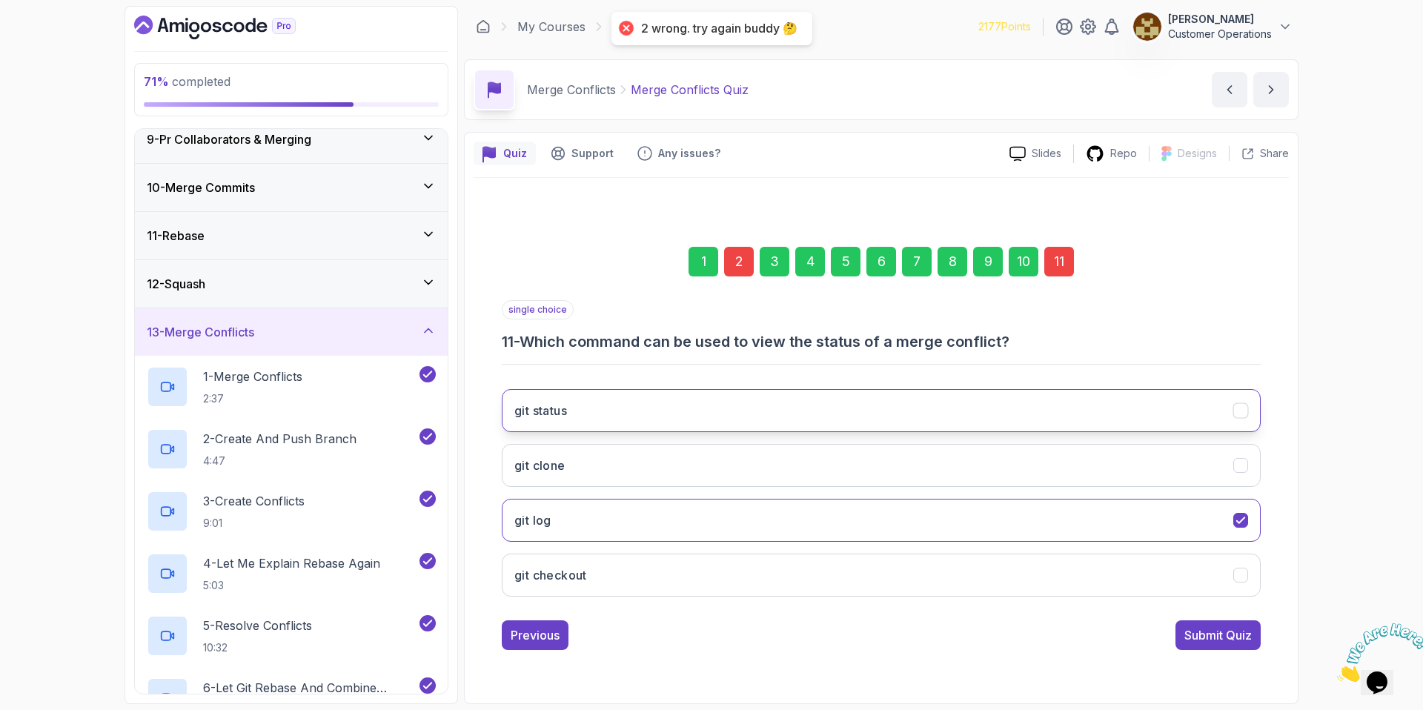
click at [885, 420] on button "git status" at bounding box center [881, 410] width 759 height 43
click at [1222, 632] on div "Submit Quiz" at bounding box center [1217, 635] width 67 height 18
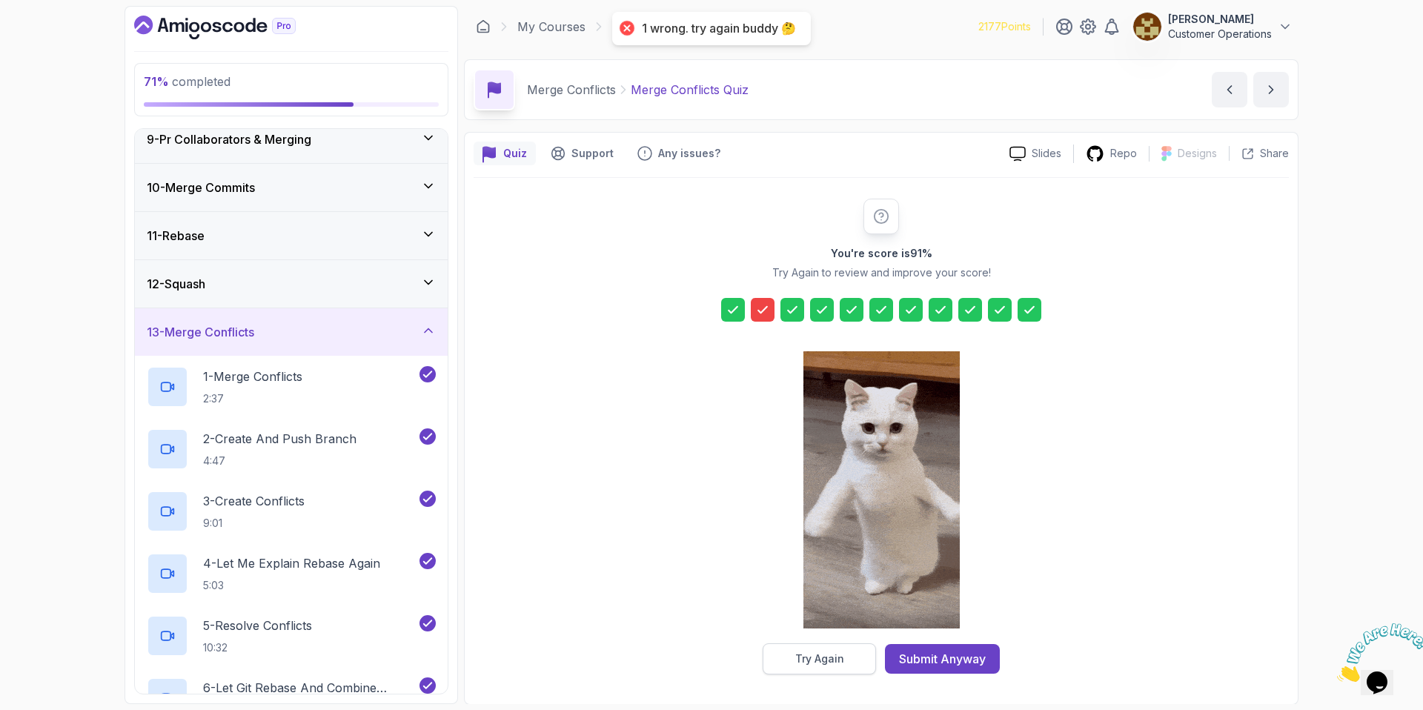
click at [805, 659] on div "Try Again" at bounding box center [819, 658] width 49 height 15
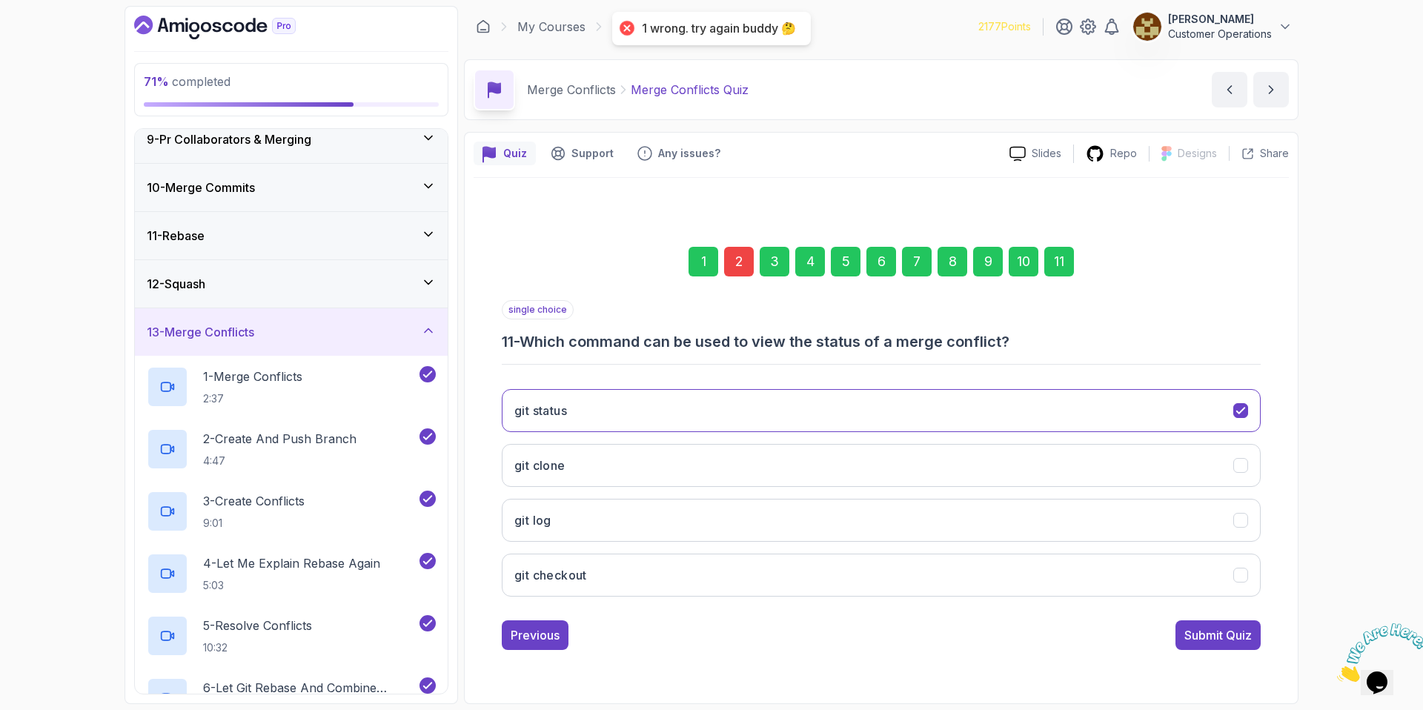
click at [749, 257] on div "2" at bounding box center [739, 262] width 30 height 30
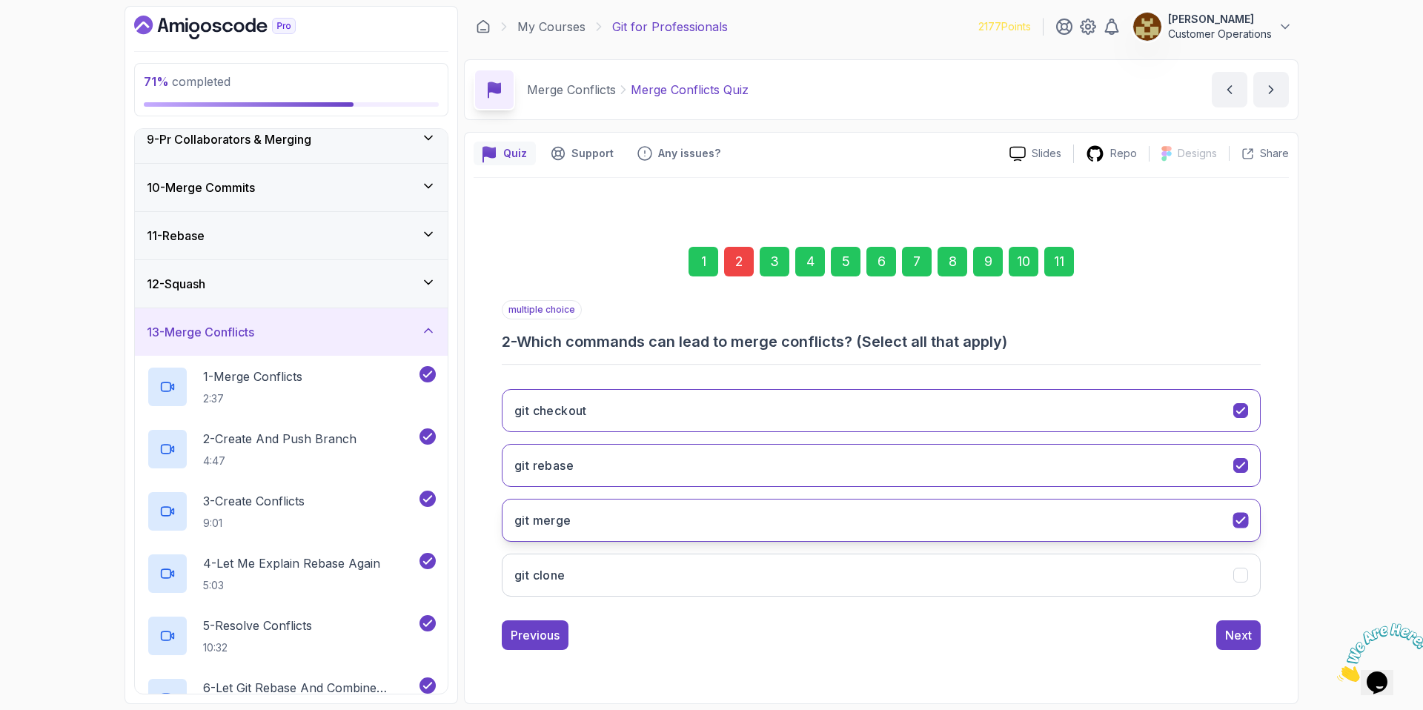
click at [690, 516] on button "git merge" at bounding box center [881, 520] width 759 height 43
click at [1222, 649] on button "Next" at bounding box center [1238, 635] width 44 height 30
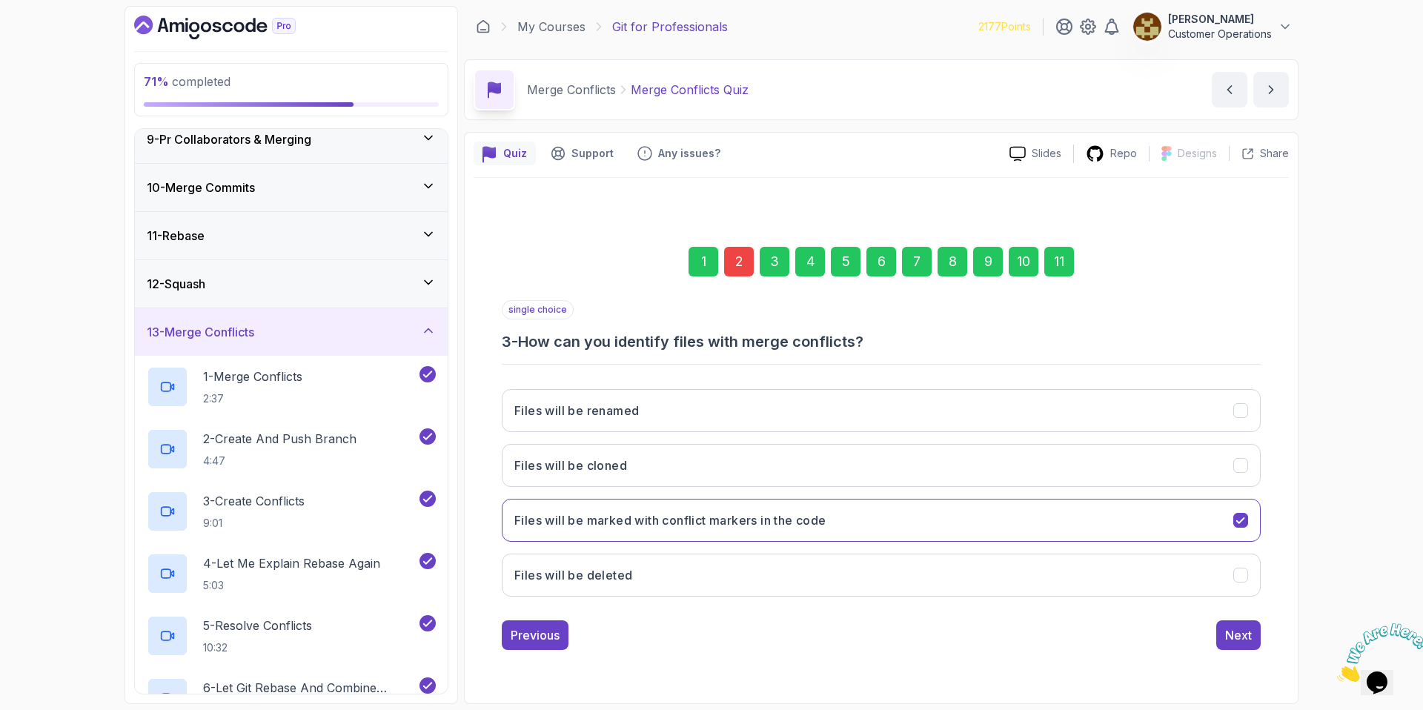
click at [1055, 256] on div "11" at bounding box center [1059, 262] width 30 height 30
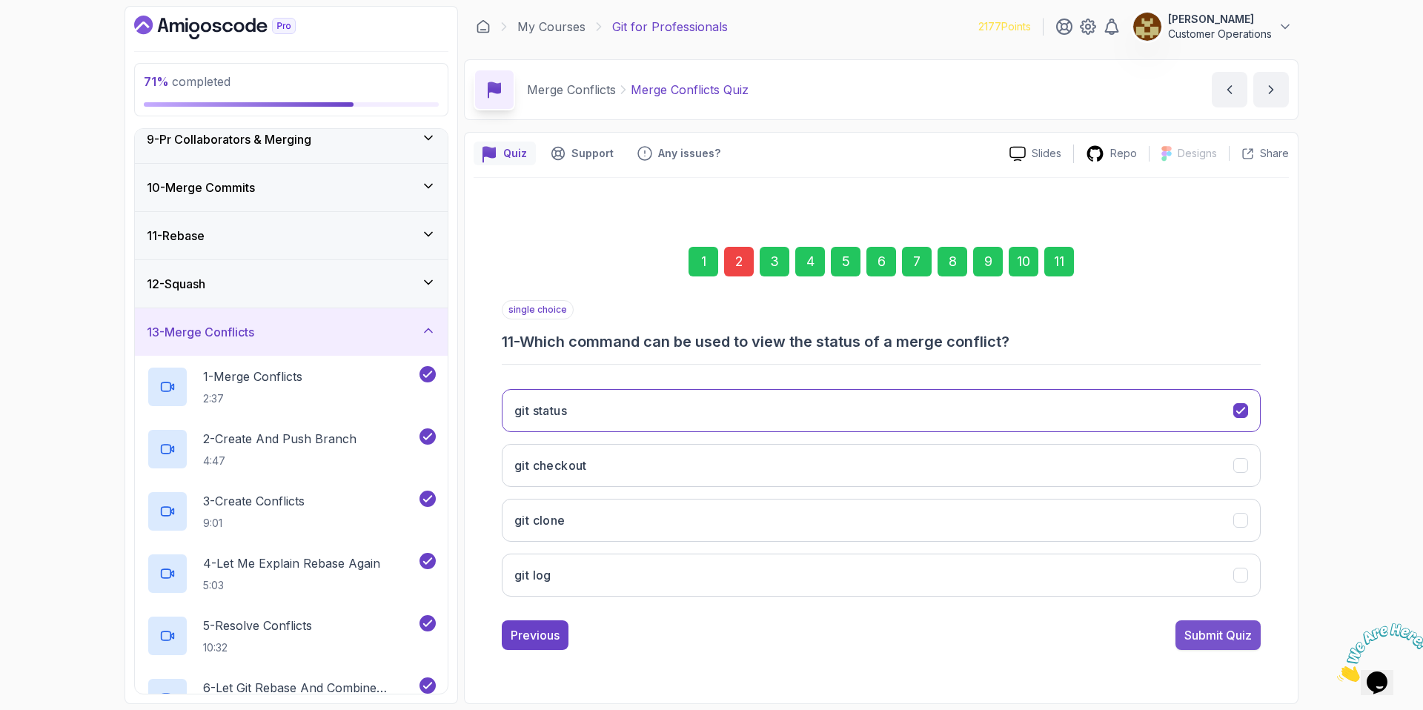
click at [1211, 637] on div "Submit Quiz" at bounding box center [1217, 635] width 67 height 18
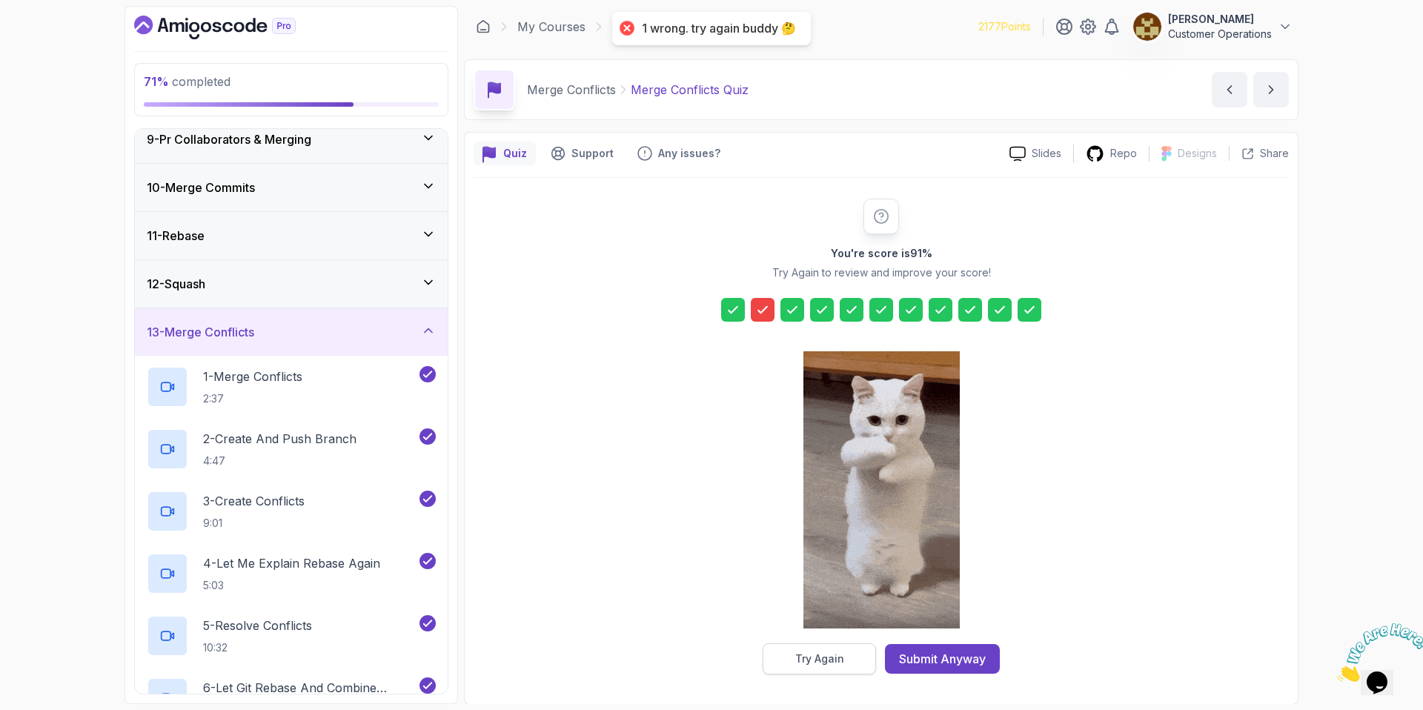
click at [792, 655] on button "Try Again" at bounding box center [818, 658] width 113 height 31
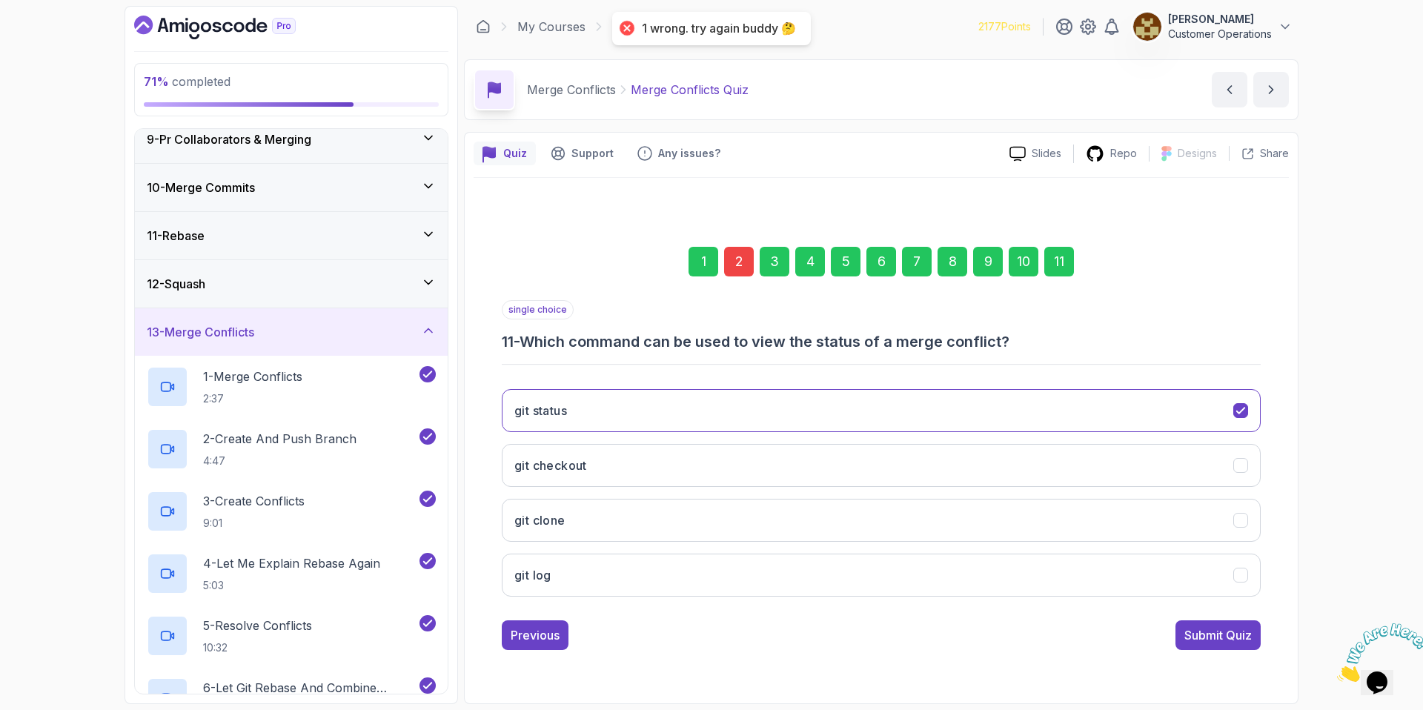
click at [736, 254] on div "2" at bounding box center [739, 262] width 30 height 30
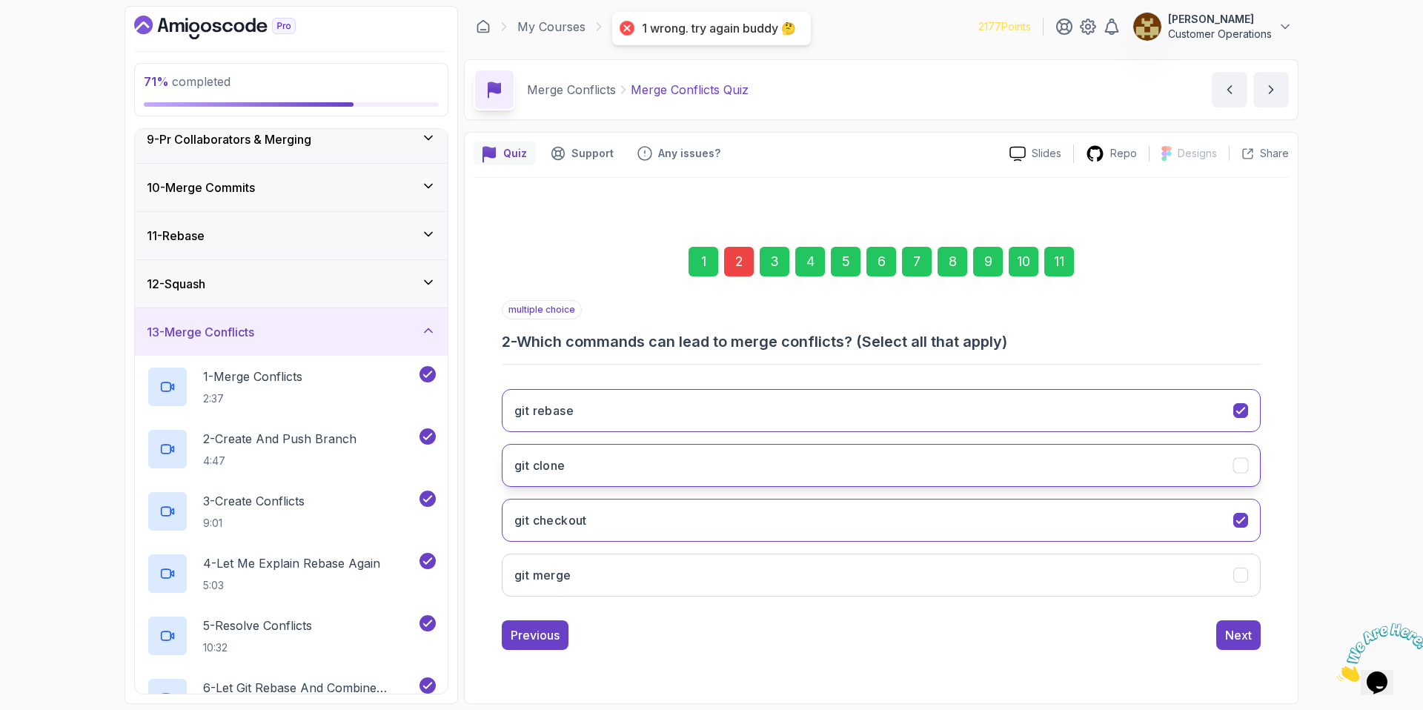
click at [650, 459] on button "git clone" at bounding box center [881, 465] width 759 height 43
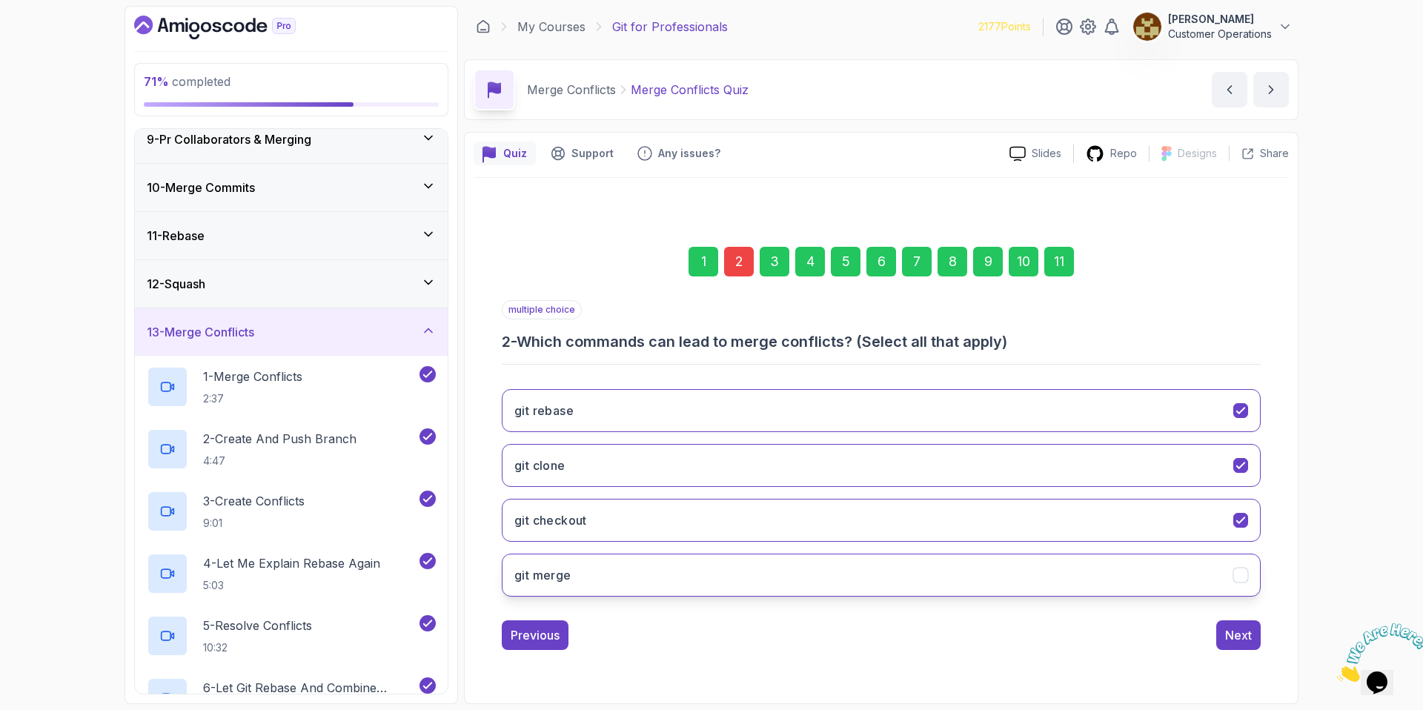
click at [668, 590] on button "git merge" at bounding box center [881, 574] width 759 height 43
click at [1230, 627] on div "Next" at bounding box center [1238, 635] width 27 height 18
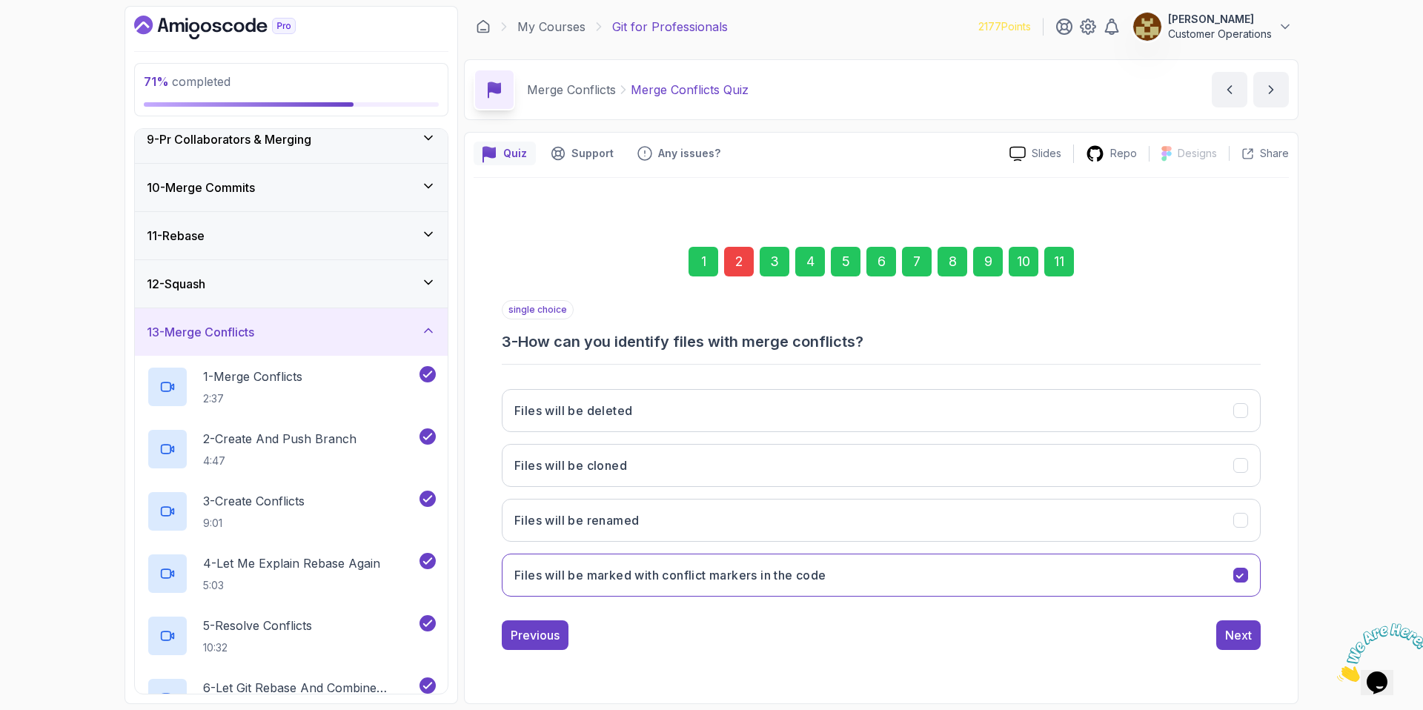
click at [1067, 262] on div "11" at bounding box center [1059, 262] width 30 height 30
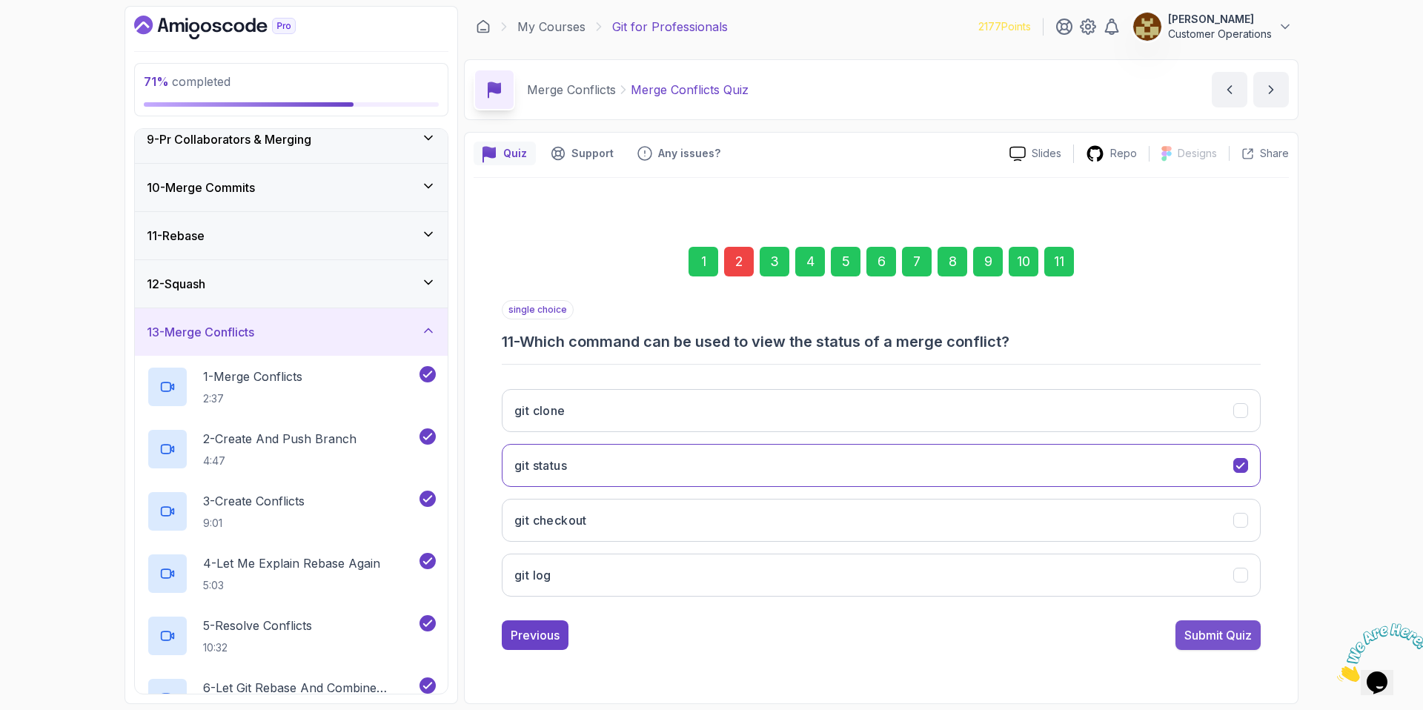
click at [1212, 636] on div "Submit Quiz" at bounding box center [1217, 635] width 67 height 18
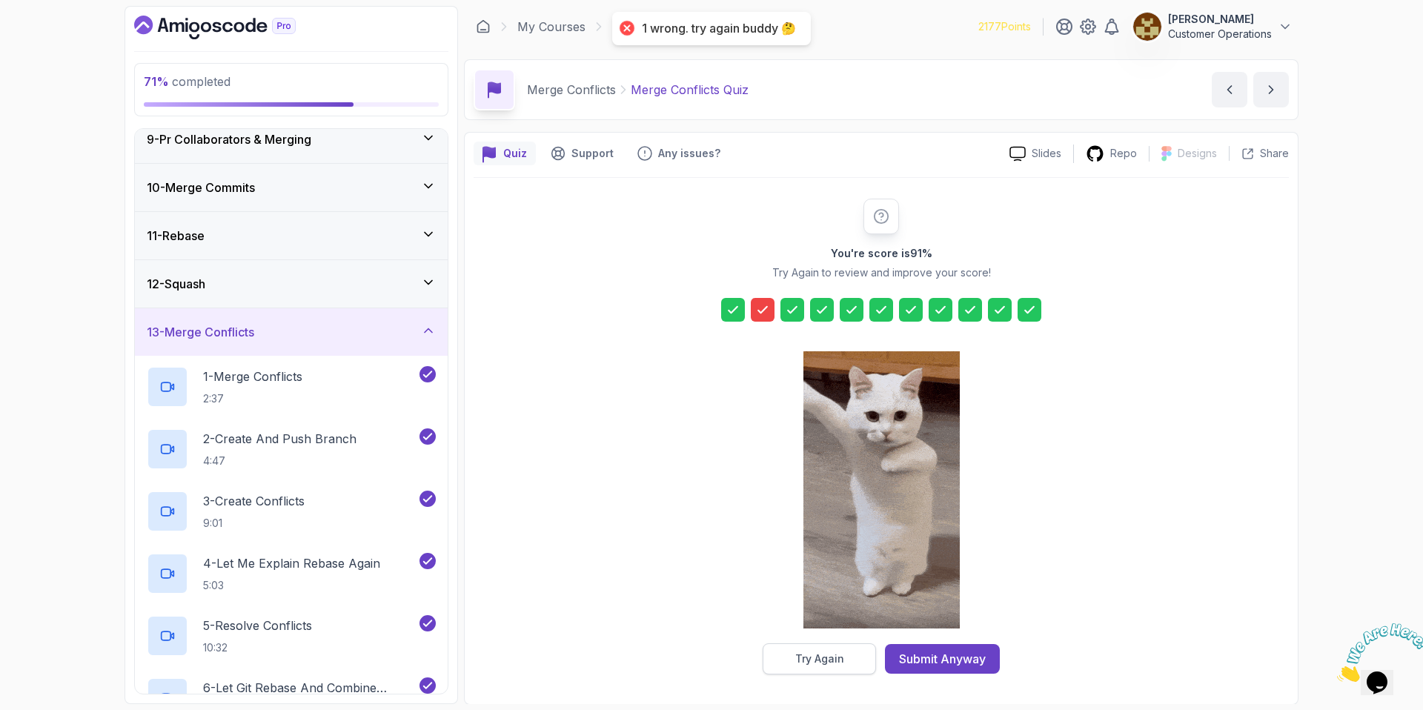
click at [799, 659] on div "Try Again" at bounding box center [819, 658] width 49 height 15
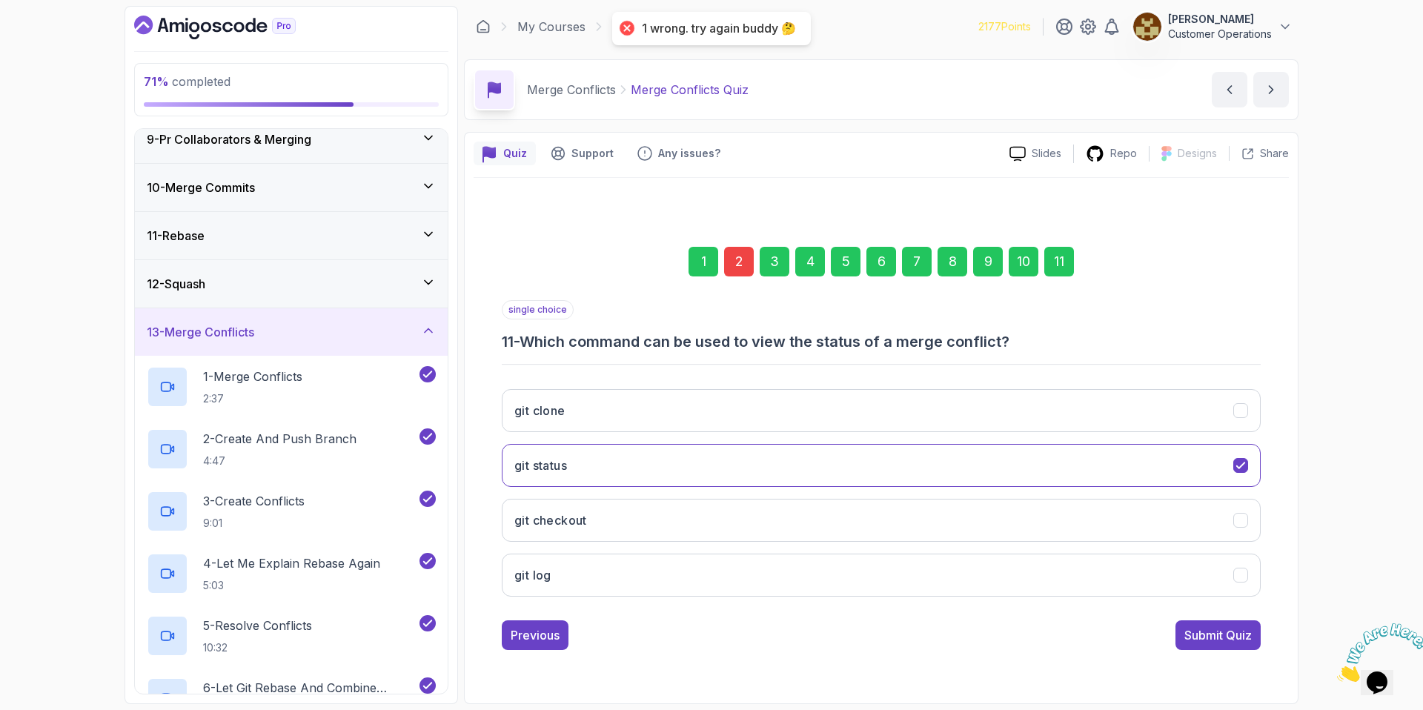
click at [733, 253] on div "2" at bounding box center [739, 262] width 30 height 30
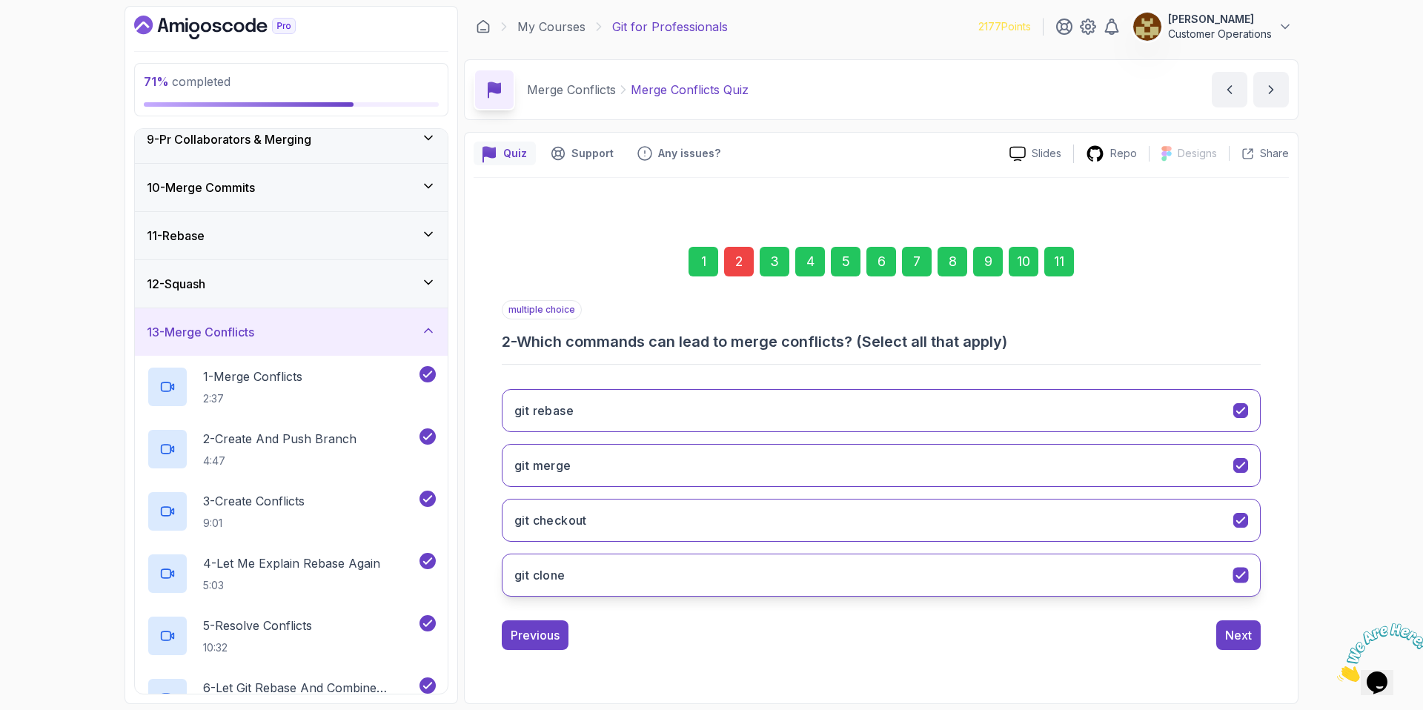
click at [650, 573] on button "git clone" at bounding box center [881, 574] width 759 height 43
drag, startPoint x: 1252, startPoint y: 644, endPoint x: 1199, endPoint y: 572, distance: 89.5
click at [1252, 644] on button "Next" at bounding box center [1238, 635] width 44 height 30
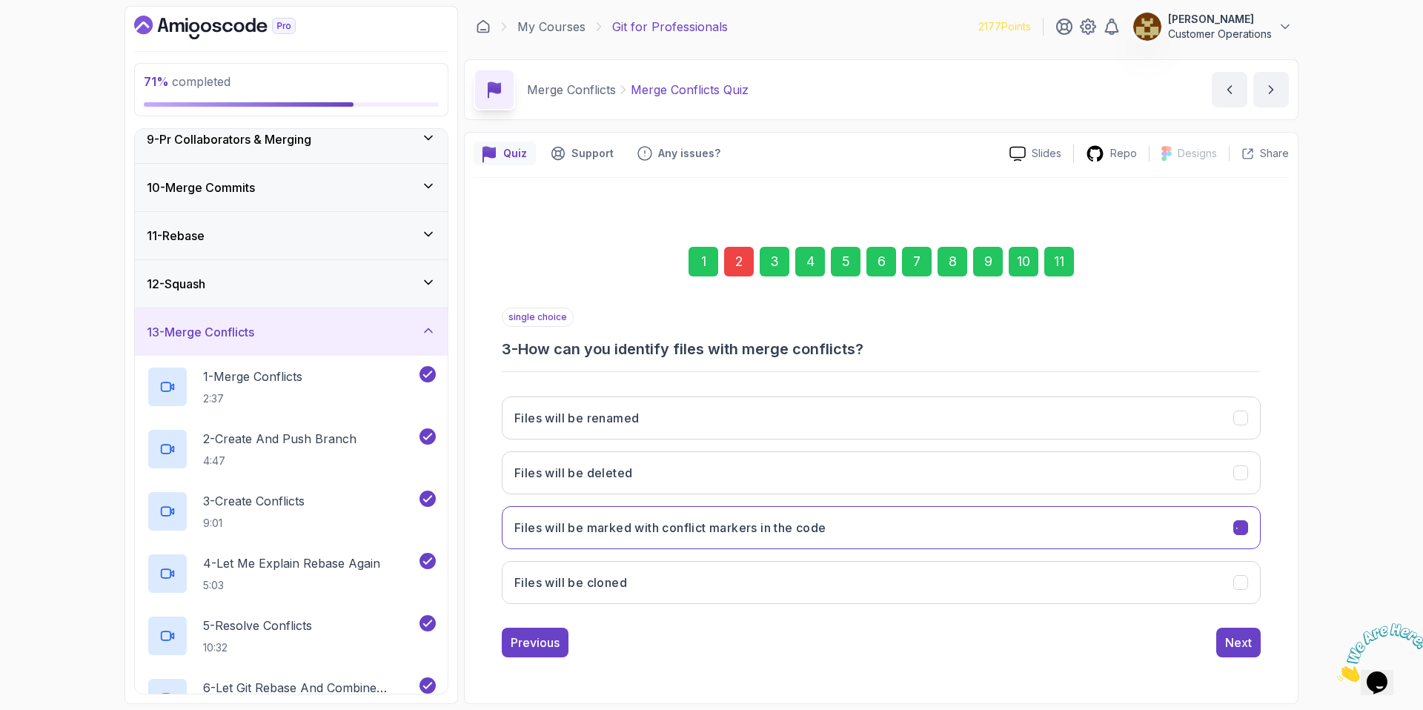
click at [1068, 267] on div "11" at bounding box center [1059, 262] width 30 height 30
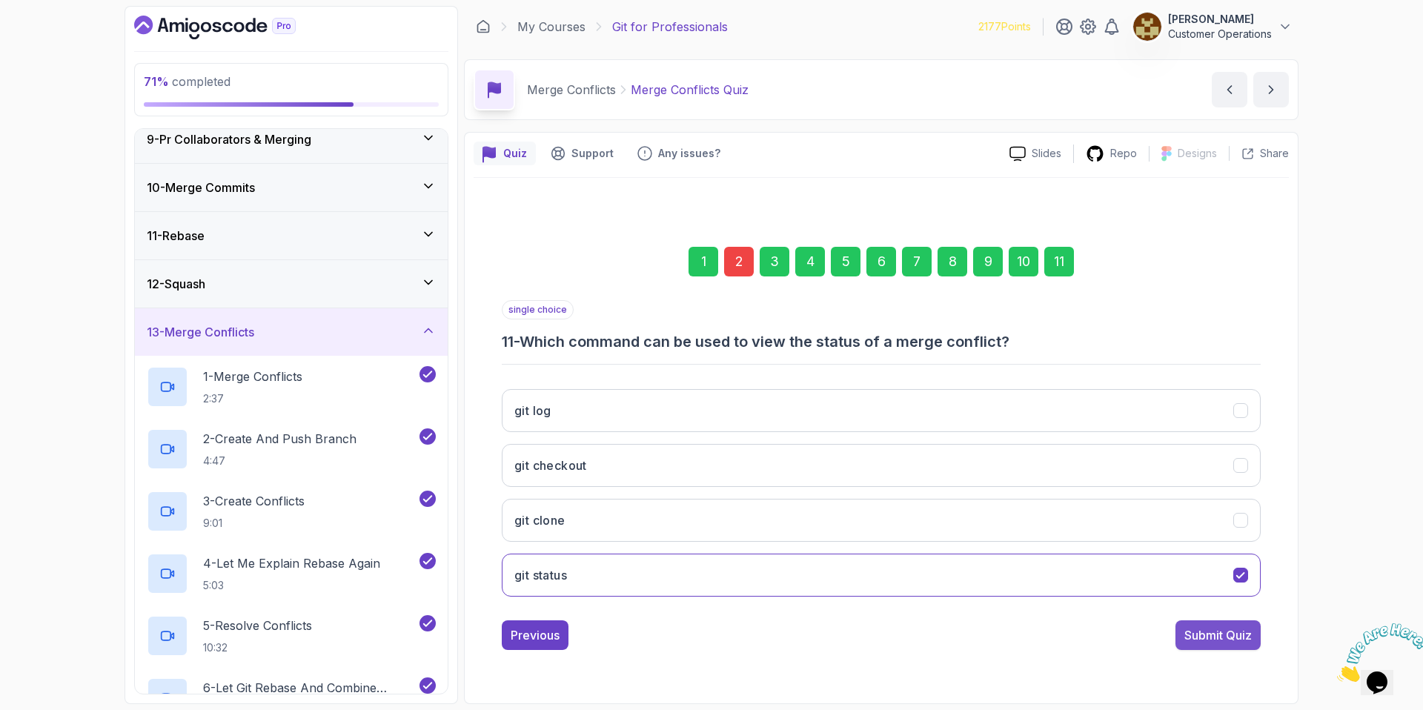
click at [1223, 641] on div "Submit Quiz" at bounding box center [1217, 635] width 67 height 18
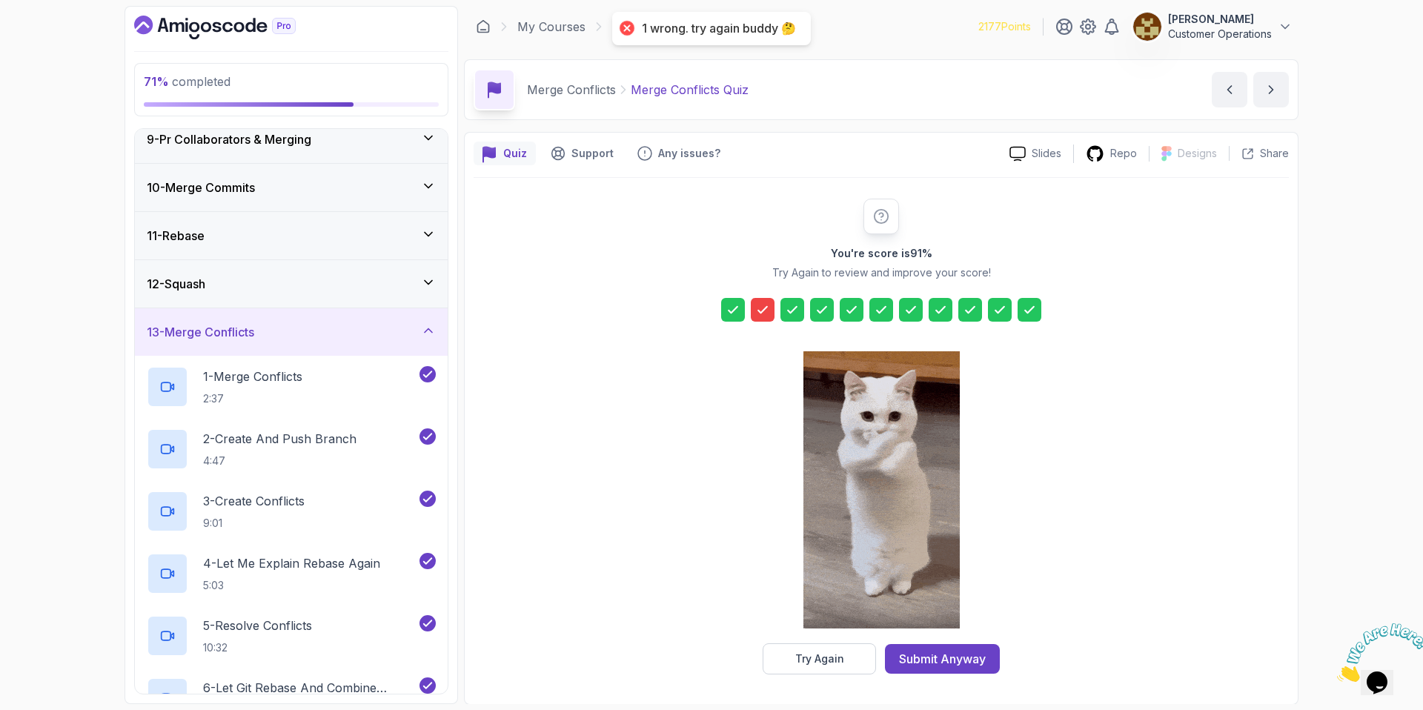
click at [814, 667] on button "Try Again" at bounding box center [818, 658] width 113 height 31
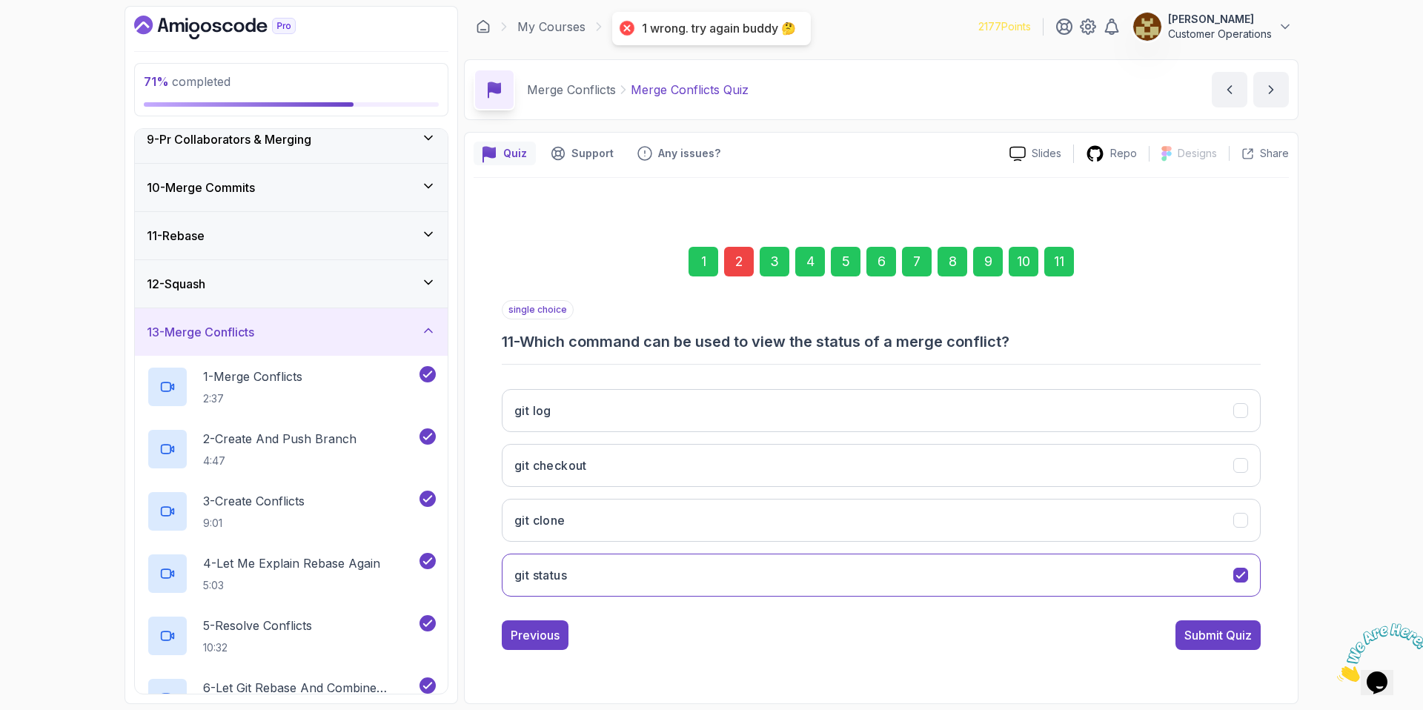
click at [738, 259] on div "2" at bounding box center [739, 262] width 30 height 30
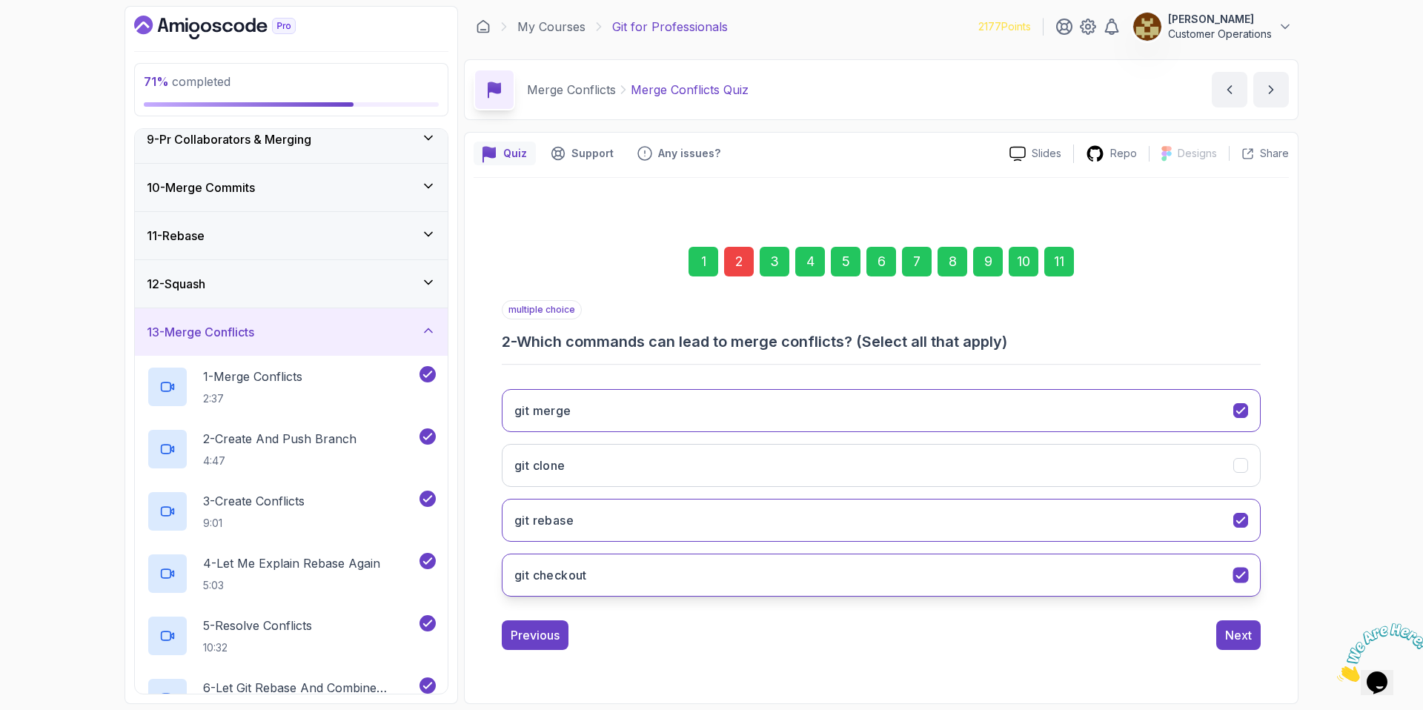
click at [636, 582] on button "git checkout" at bounding box center [881, 574] width 759 height 43
drag, startPoint x: 1250, startPoint y: 632, endPoint x: 1228, endPoint y: 606, distance: 33.7
click at [1250, 632] on div "Next" at bounding box center [1238, 635] width 27 height 18
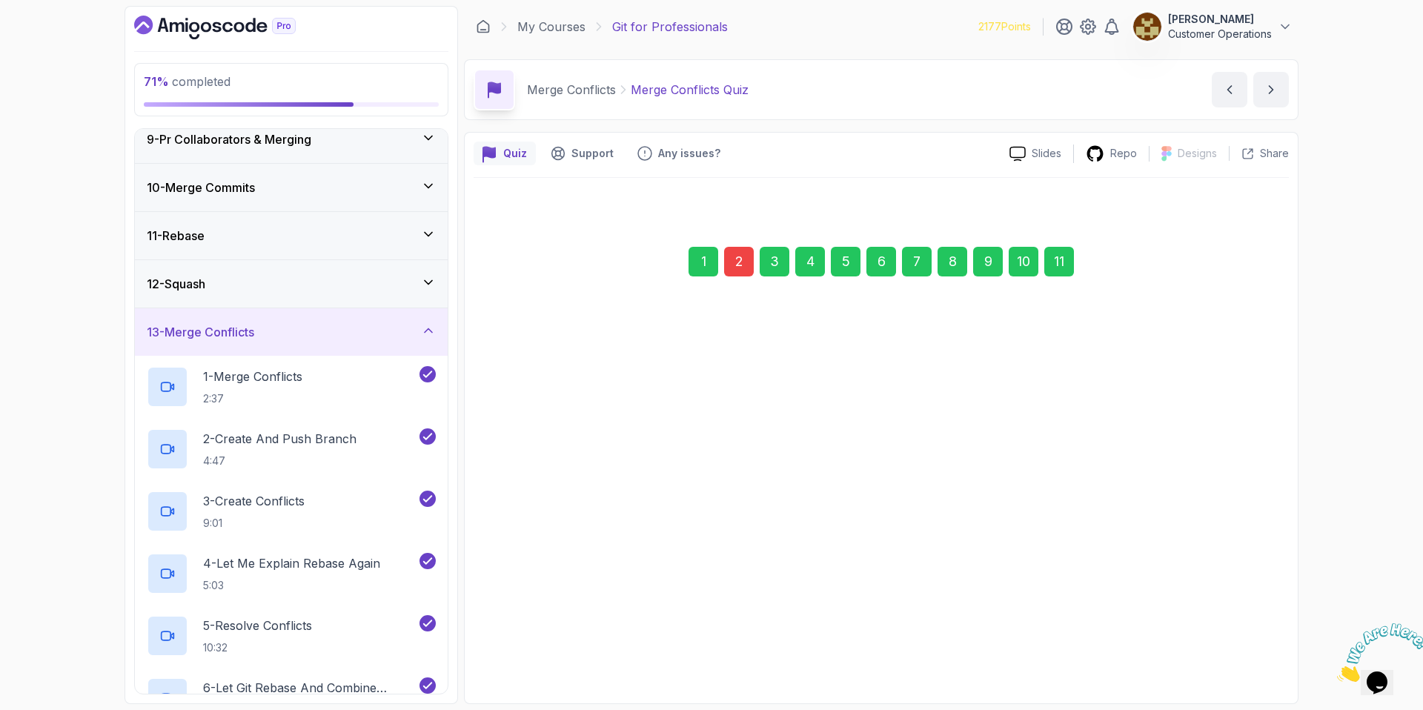
click at [1054, 266] on div "11" at bounding box center [1059, 262] width 30 height 30
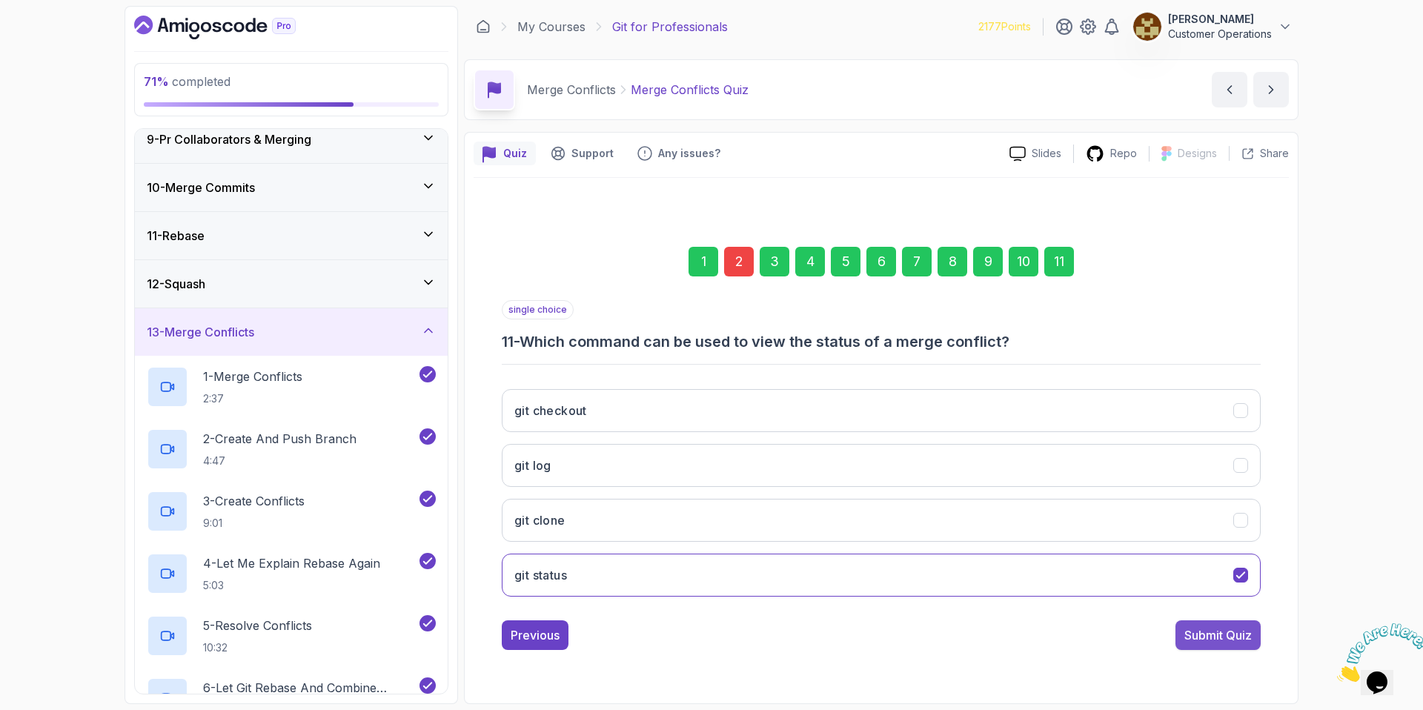
click at [1205, 630] on div "Submit Quiz" at bounding box center [1217, 635] width 67 height 18
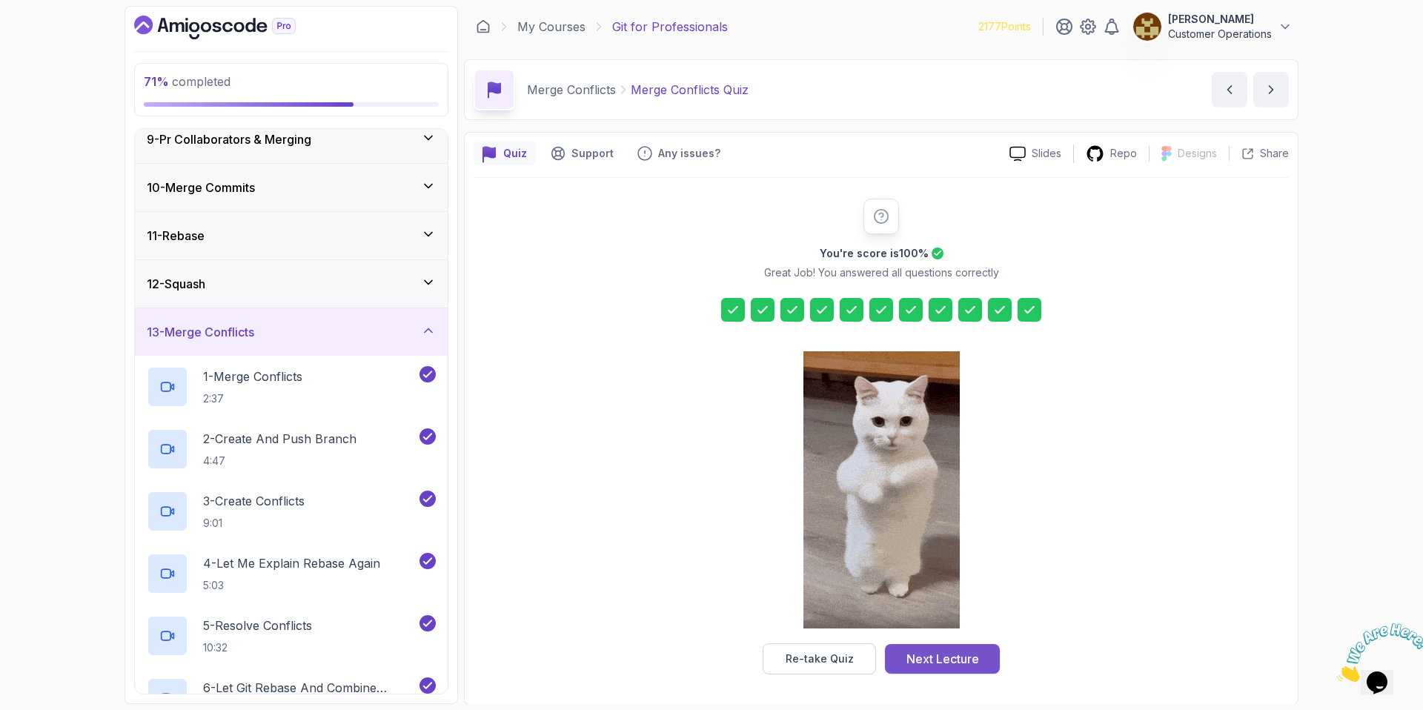
click at [985, 665] on button "Next Lecture" at bounding box center [942, 659] width 115 height 30
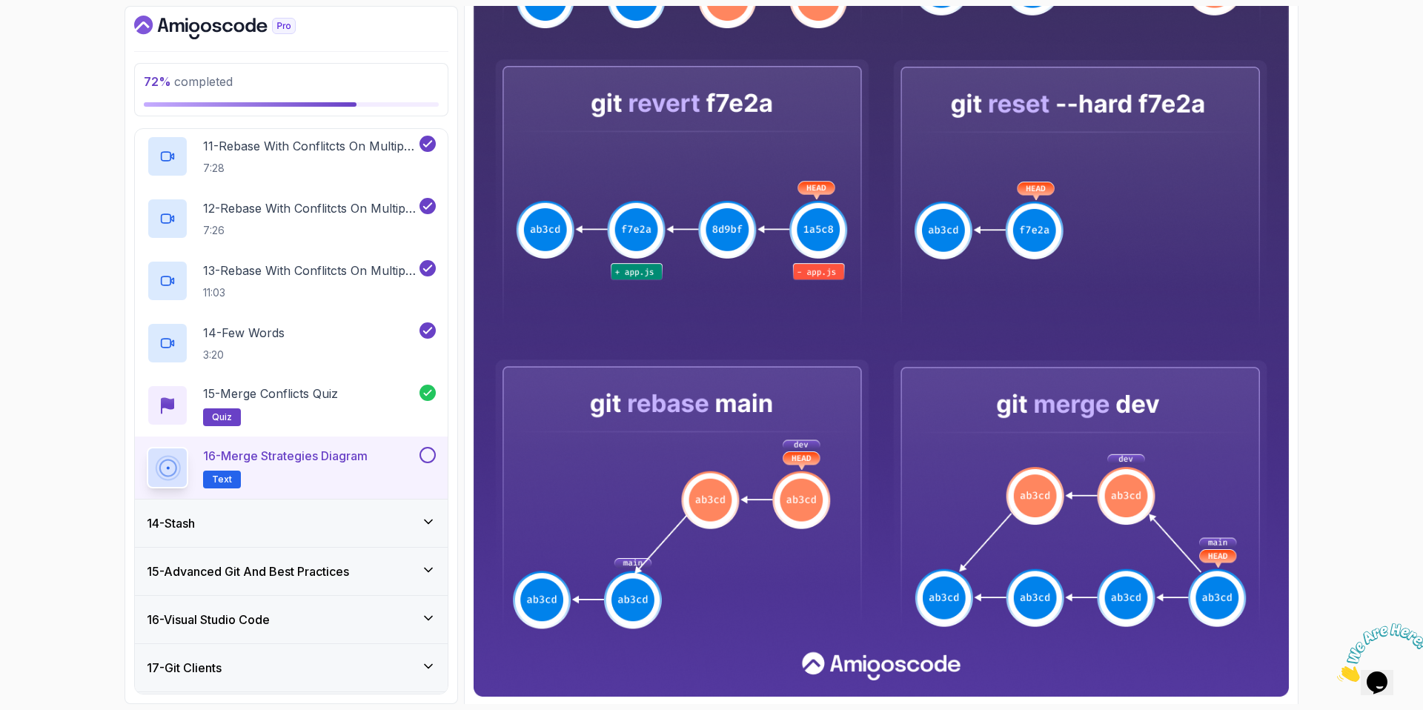
scroll to position [603, 0]
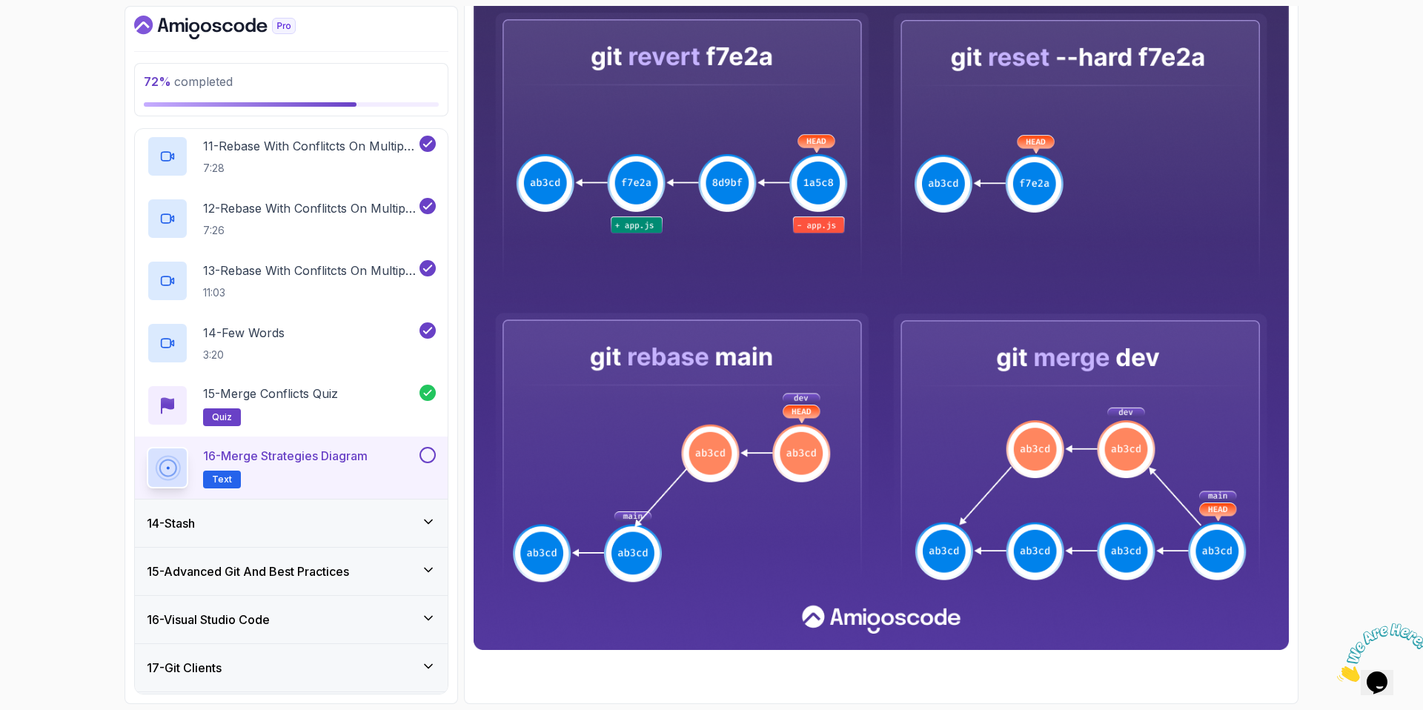
click at [432, 453] on button at bounding box center [427, 455] width 16 height 16
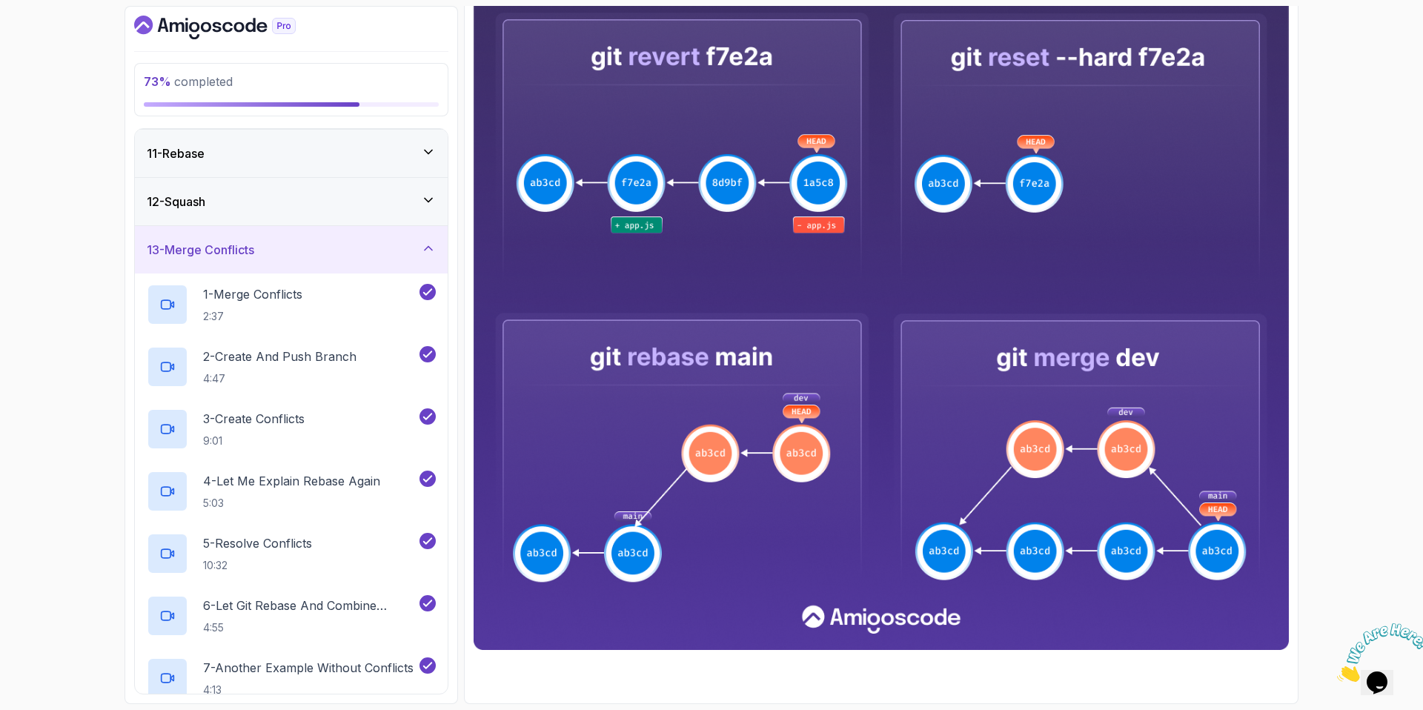
click at [254, 250] on h3 "13 - Merge Conflicts" at bounding box center [200, 250] width 107 height 18
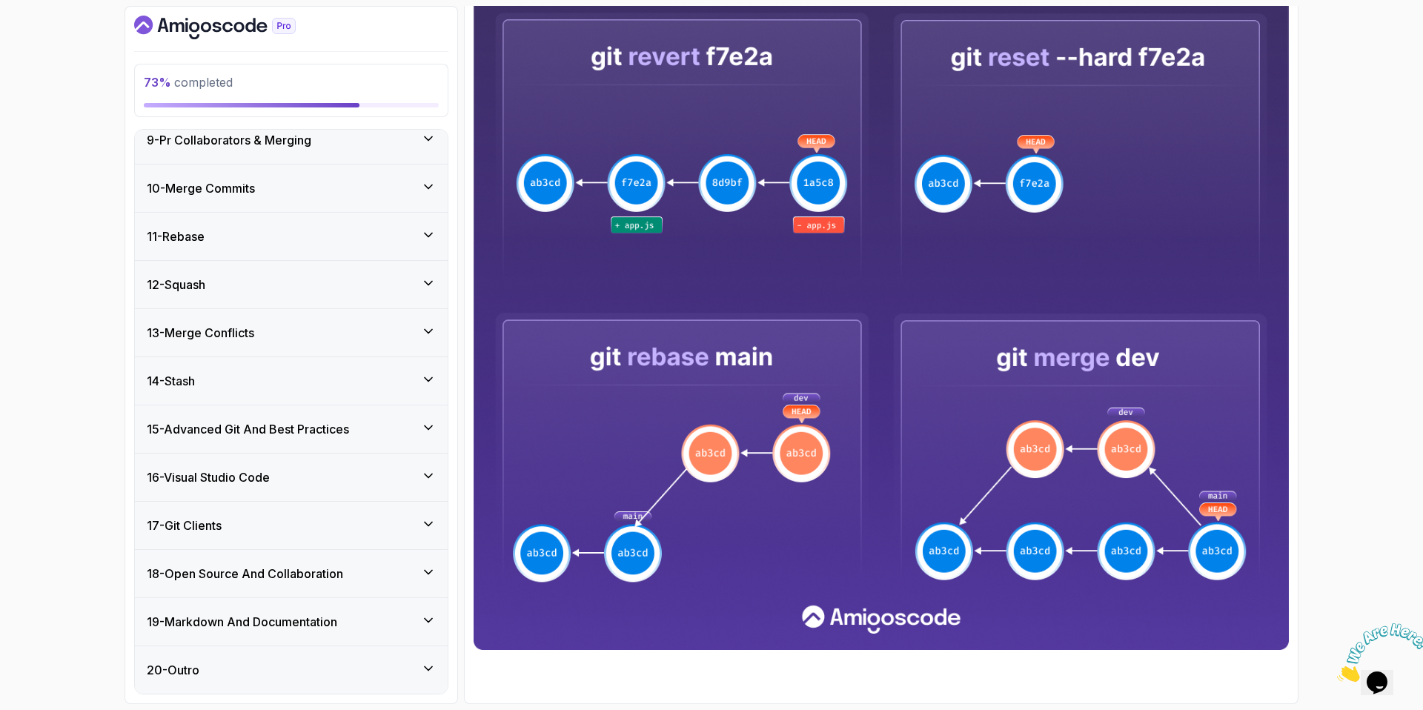
scroll to position [399, 0]
click at [215, 376] on div "14 - Stash" at bounding box center [291, 381] width 289 height 18
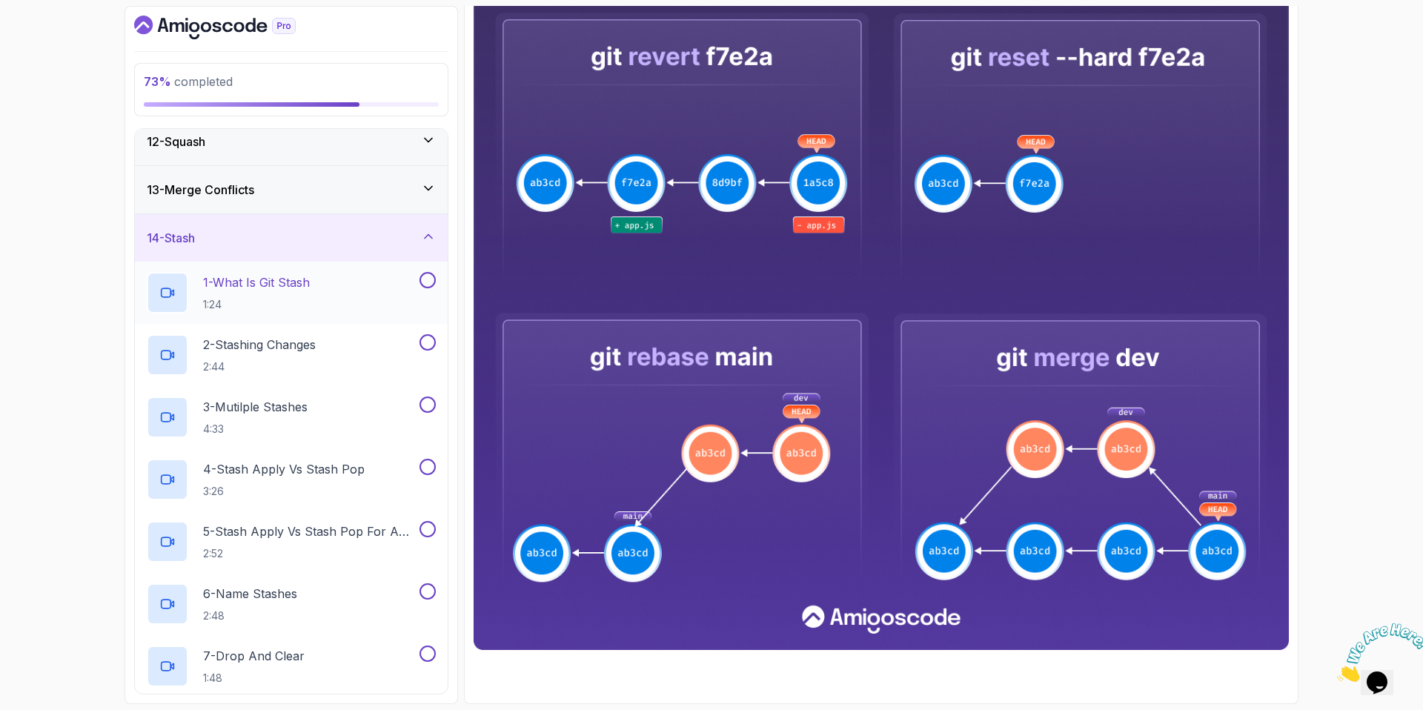
scroll to position [523, 0]
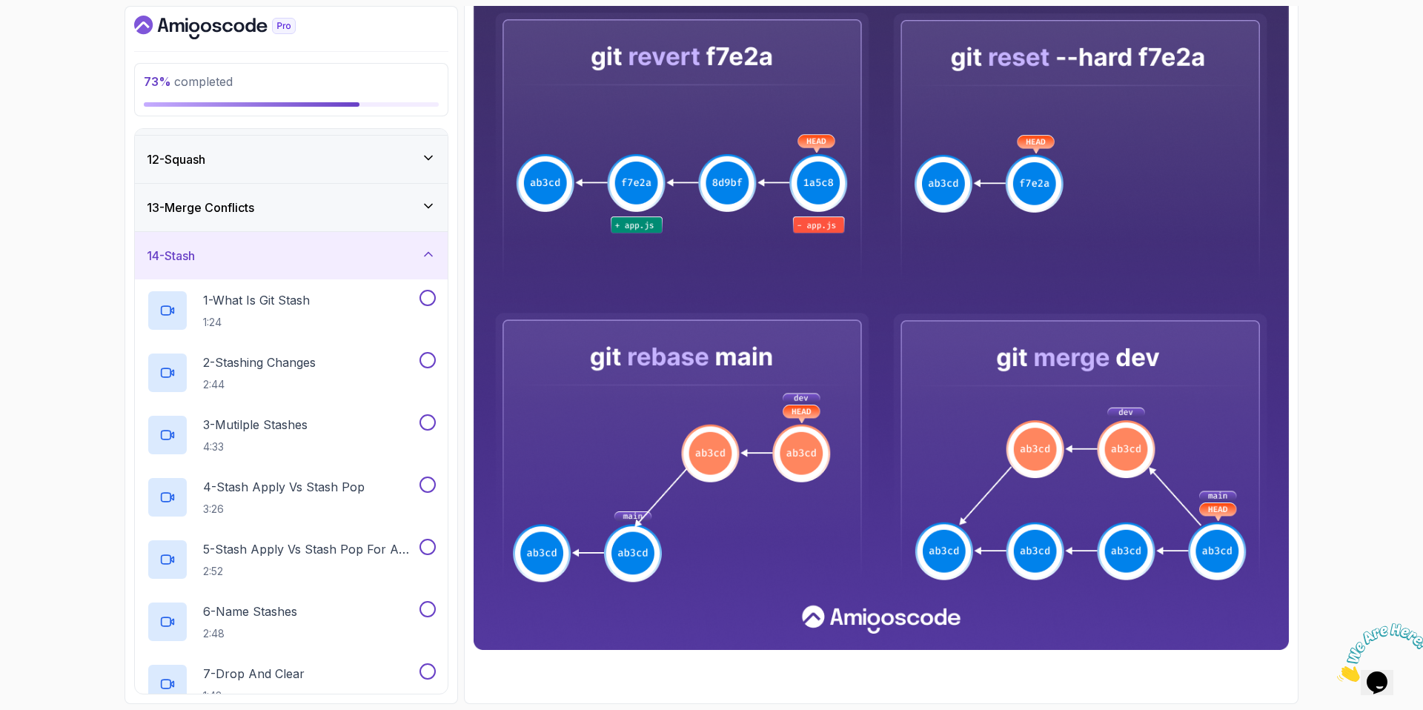
click at [347, 216] on div "13 - Merge Conflicts" at bounding box center [291, 207] width 313 height 47
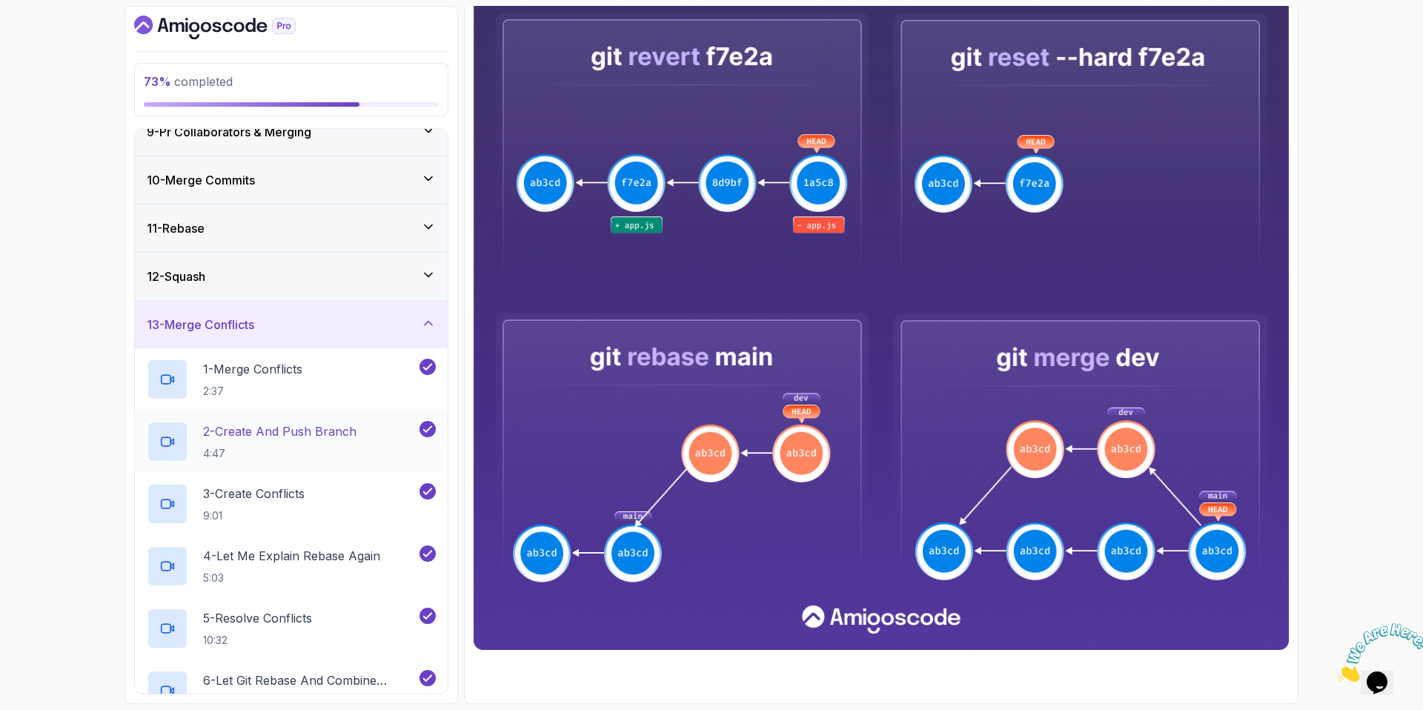
scroll to position [405, 0]
click at [322, 323] on div "13 - Merge Conflicts" at bounding box center [291, 326] width 289 height 18
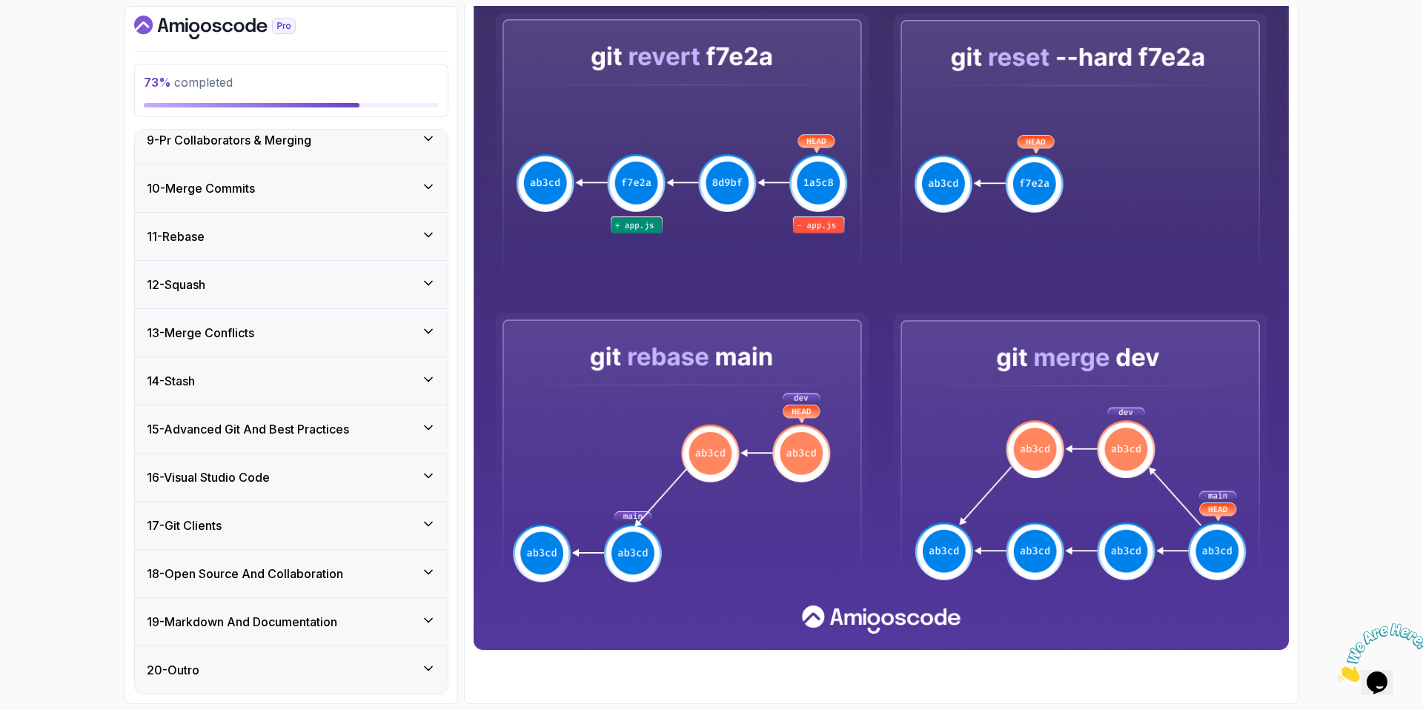
scroll to position [399, 0]
click at [262, 372] on div "14 - Stash" at bounding box center [291, 381] width 289 height 18
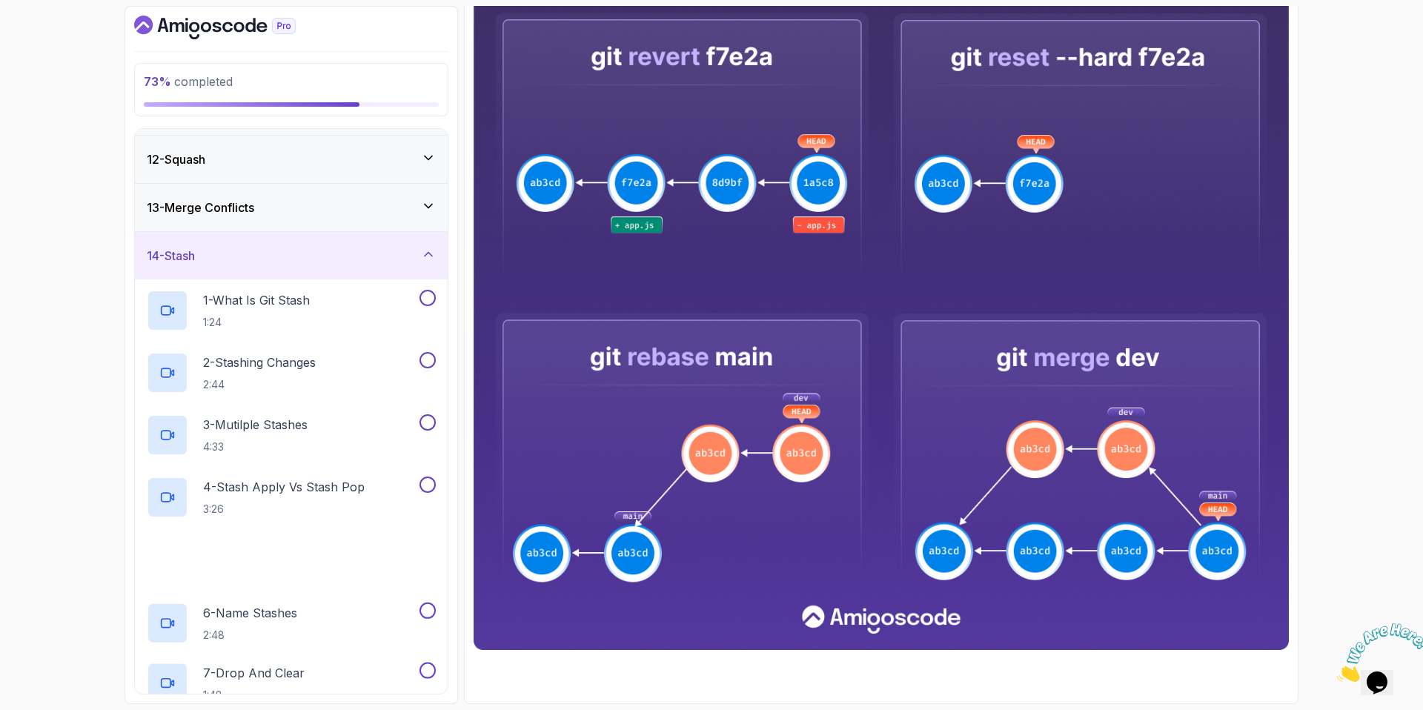
scroll to position [539, 0]
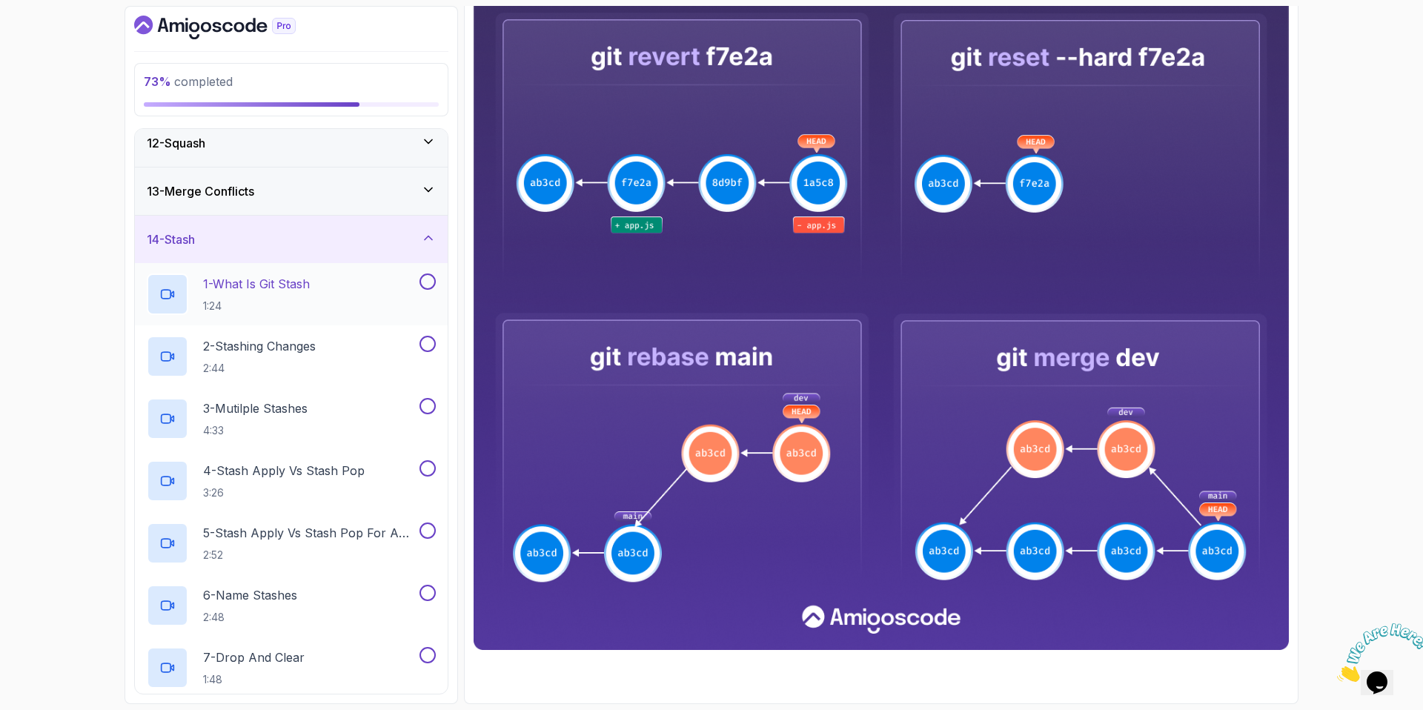
click at [278, 294] on h2 "1 - What Is Git Stash 1:24" at bounding box center [256, 294] width 107 height 39
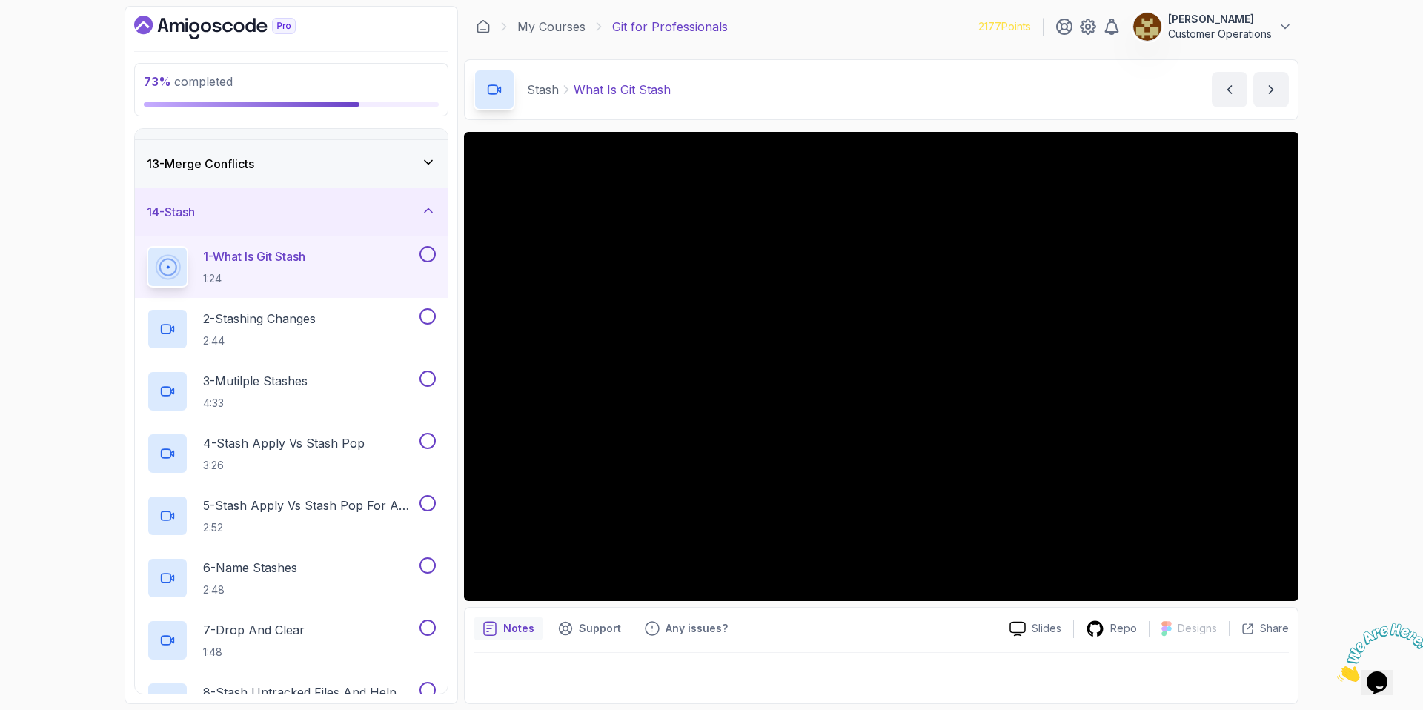
scroll to position [634, 0]
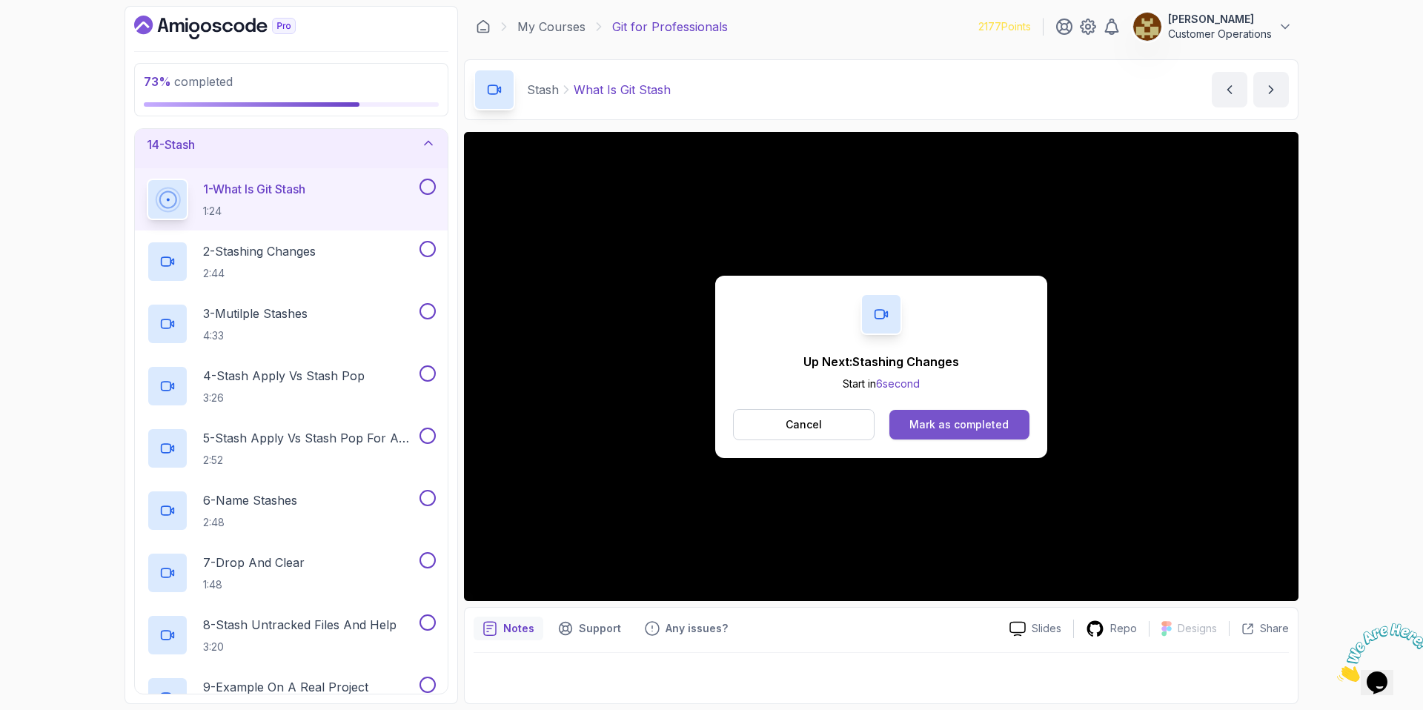
click at [951, 422] on div "Mark as completed" at bounding box center [958, 424] width 99 height 15
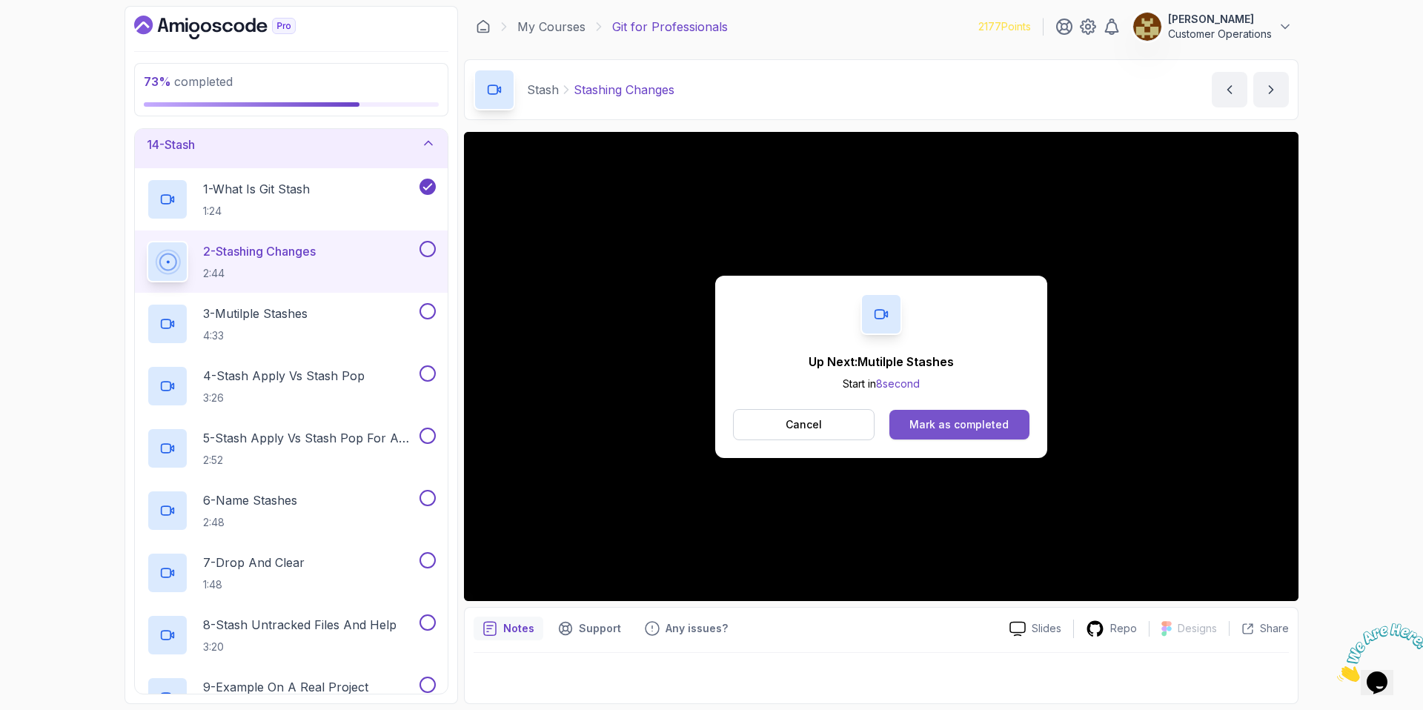
click at [945, 428] on div "Mark as completed" at bounding box center [958, 424] width 99 height 15
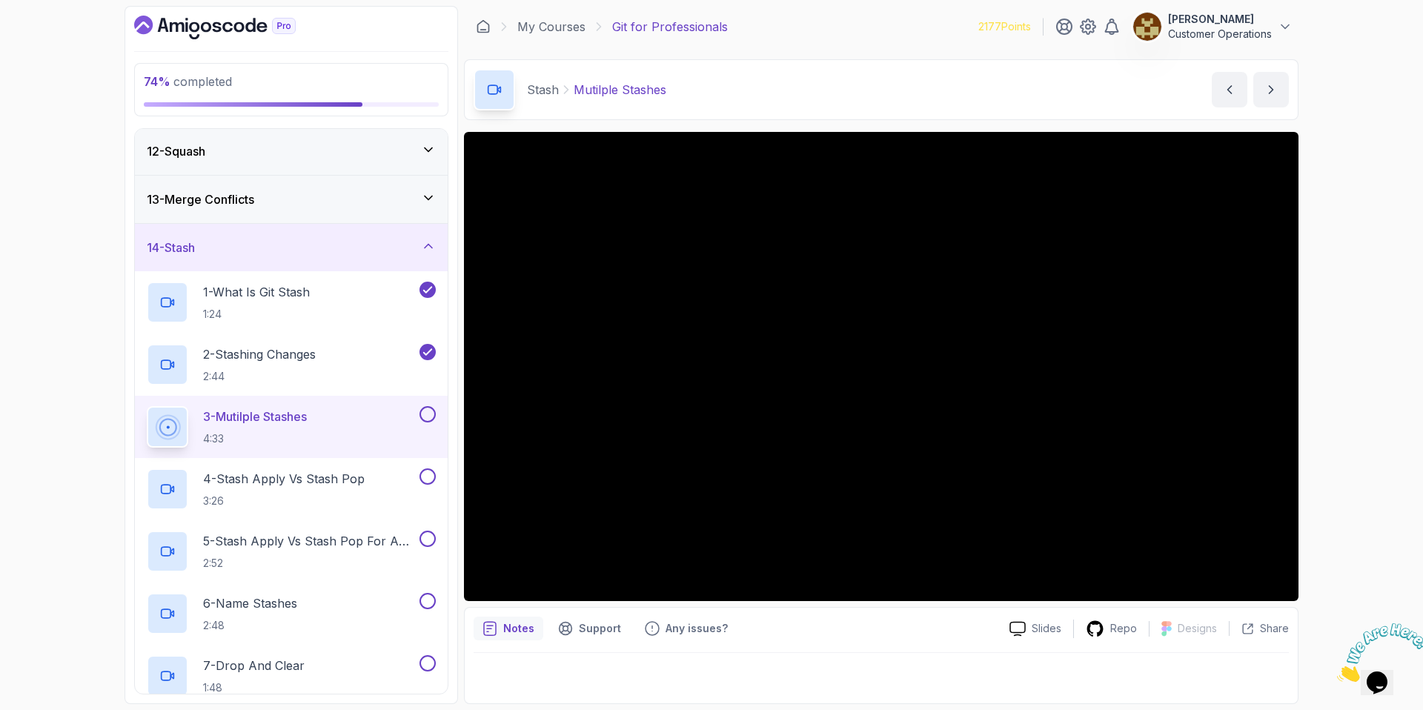
scroll to position [651, 0]
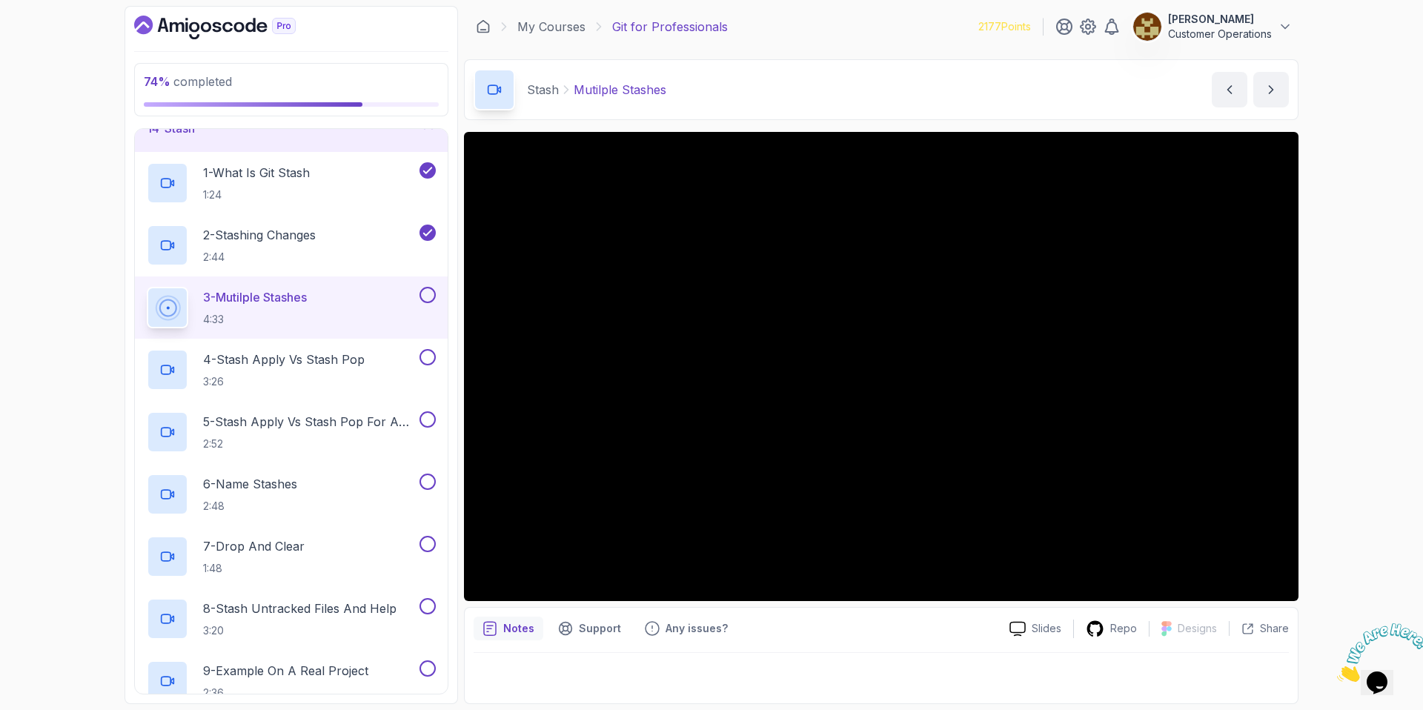
click at [776, 95] on div "Stash Mutilple Stashes Mutilple Stashes by [PERSON_NAME]" at bounding box center [881, 89] width 834 height 61
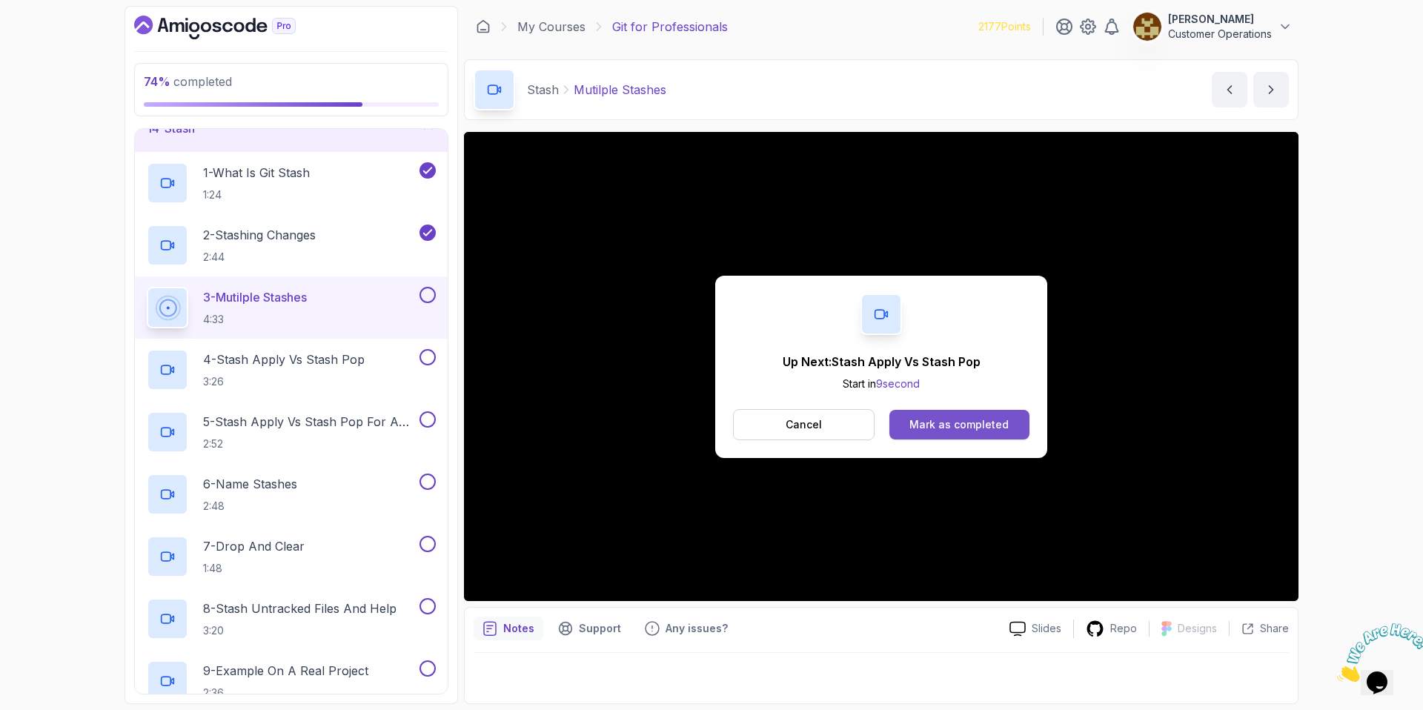
click at [952, 425] on div "Mark as completed" at bounding box center [958, 424] width 99 height 15
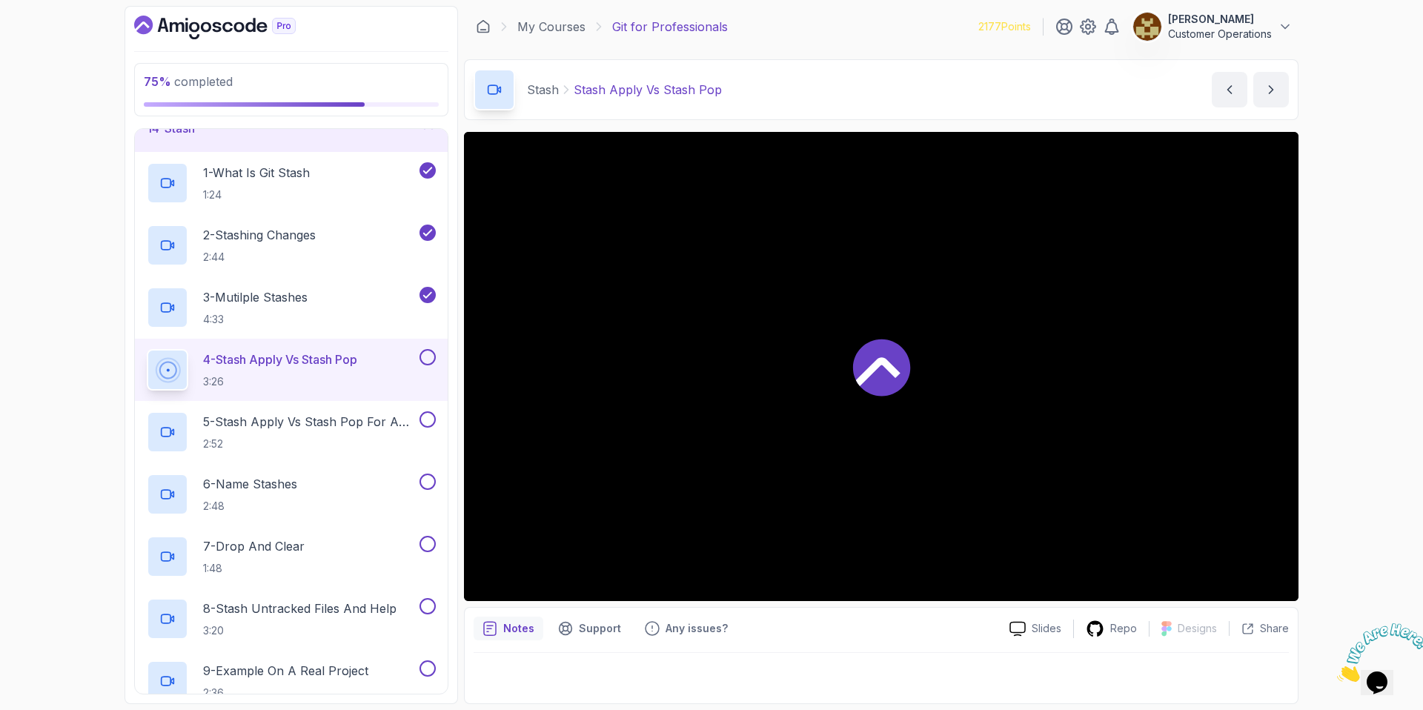
click at [869, 75] on div "Stash Stash Apply Vs Stash Pop Stash Apply Vs Stash Pop by [PERSON_NAME]" at bounding box center [881, 89] width 834 height 61
click at [840, 90] on div "Stash Stash Apply Vs Stash Pop Stash Apply Vs Stash Pop by [PERSON_NAME]" at bounding box center [881, 89] width 834 height 61
click at [782, 81] on div "Stash Stash Apply Vs Stash Pop Stash Apply Vs Stash Pop by [PERSON_NAME]" at bounding box center [881, 89] width 834 height 61
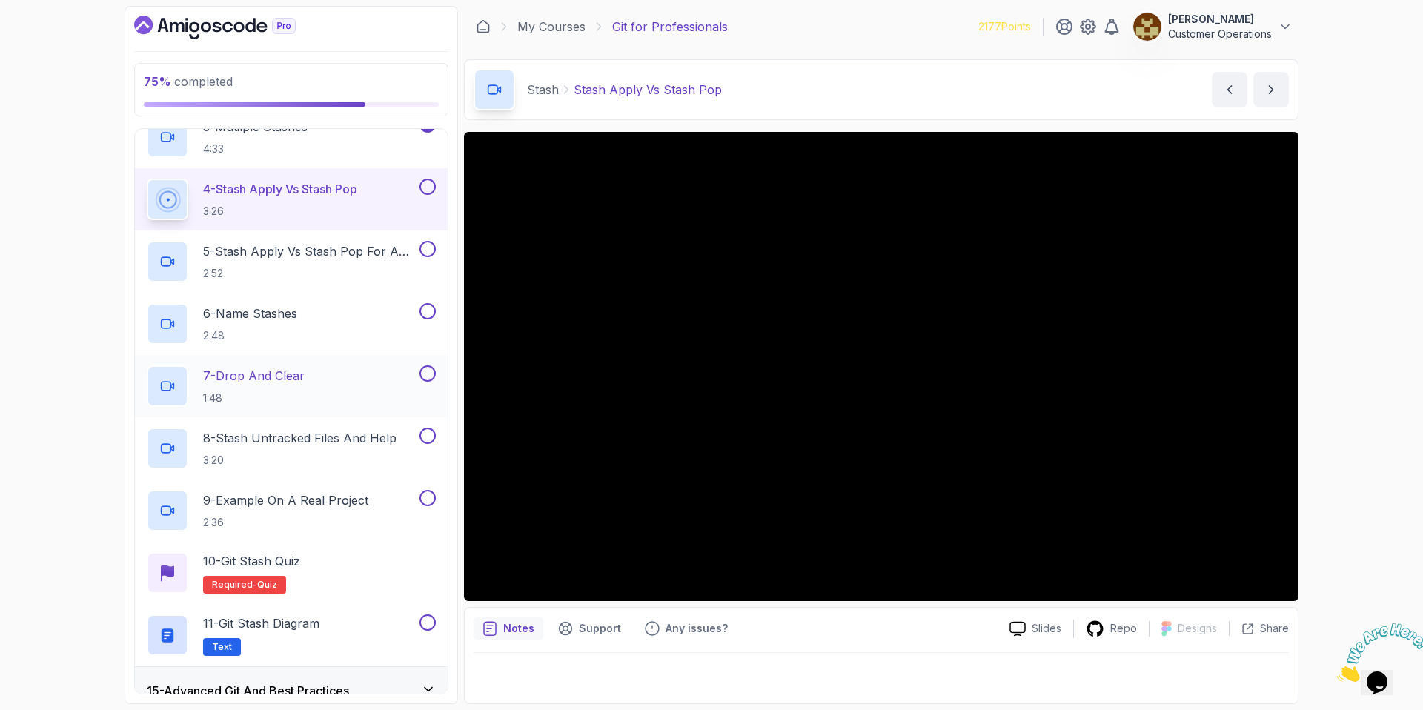
scroll to position [873, 0]
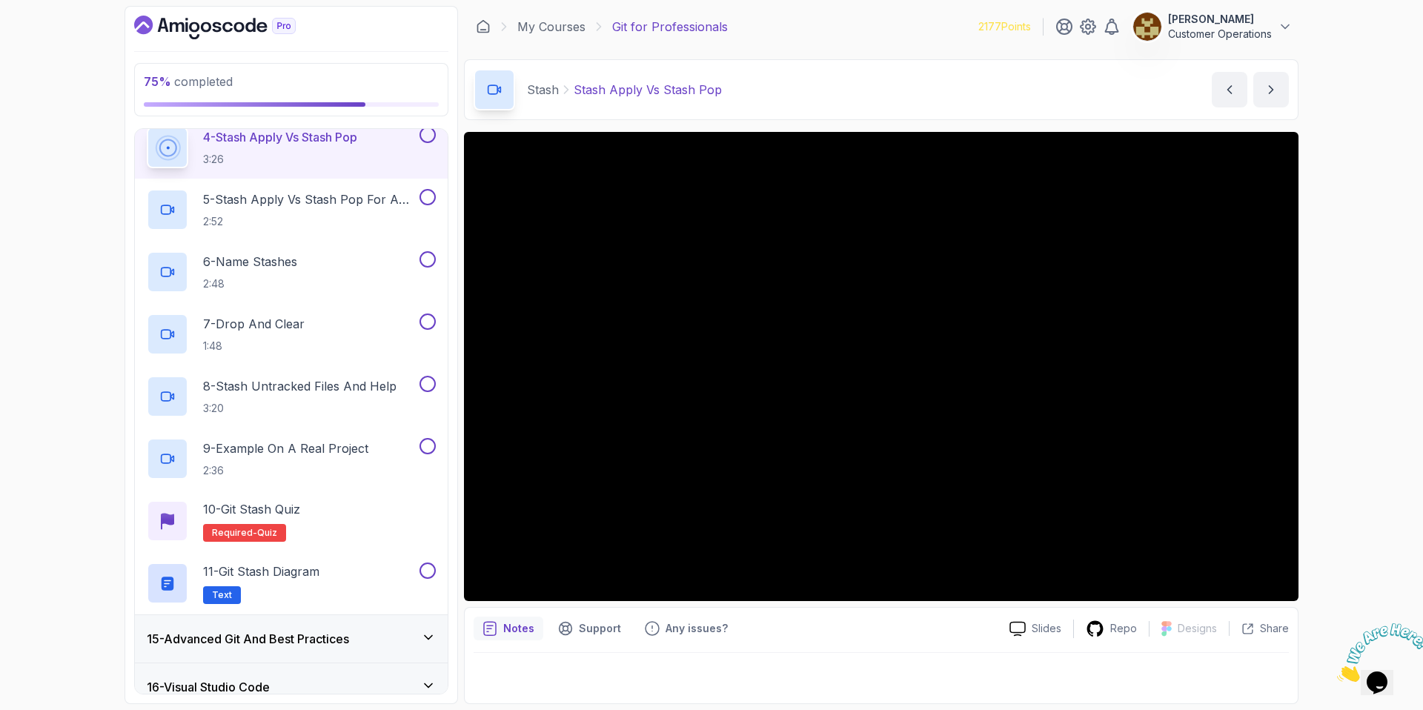
click at [829, 100] on div "Stash Stash Apply Vs Stash Pop Stash Apply Vs Stash Pop by [PERSON_NAME]" at bounding box center [881, 89] width 834 height 61
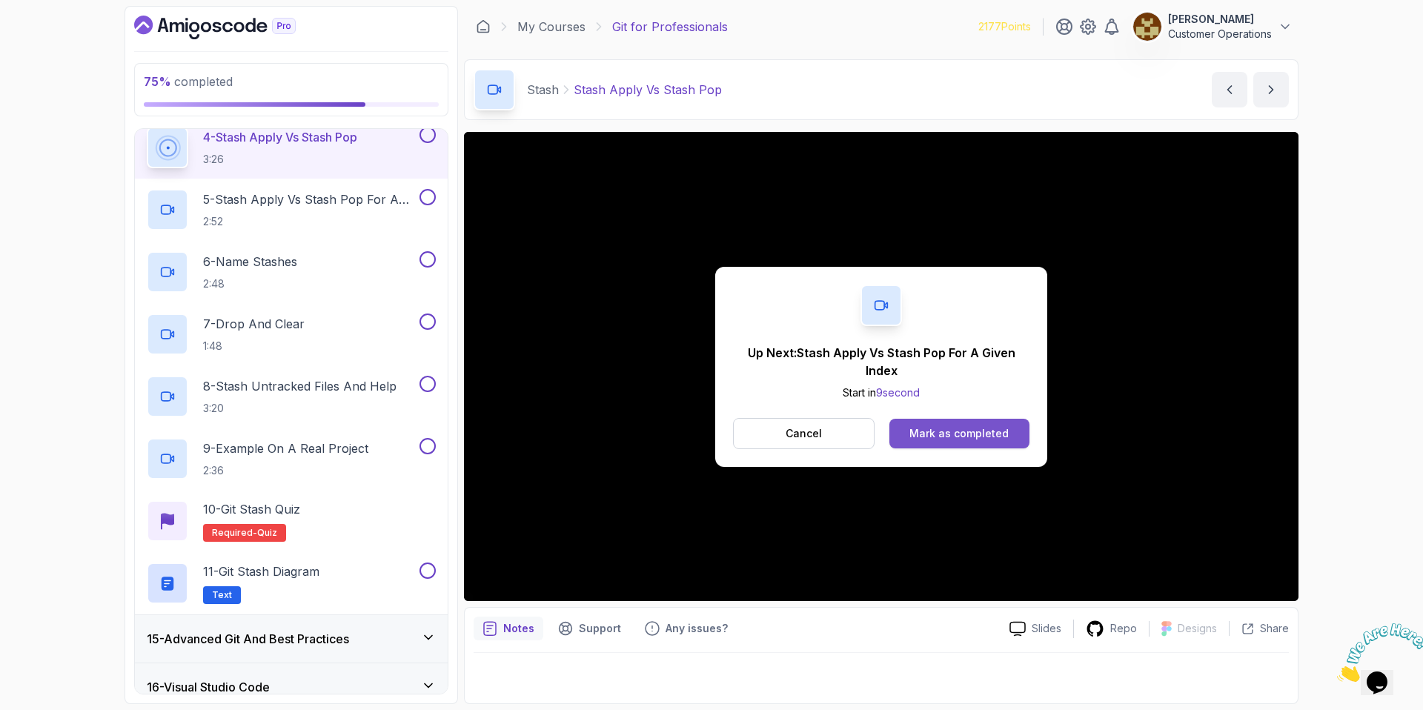
click at [937, 437] on div "Mark as completed" at bounding box center [958, 433] width 99 height 15
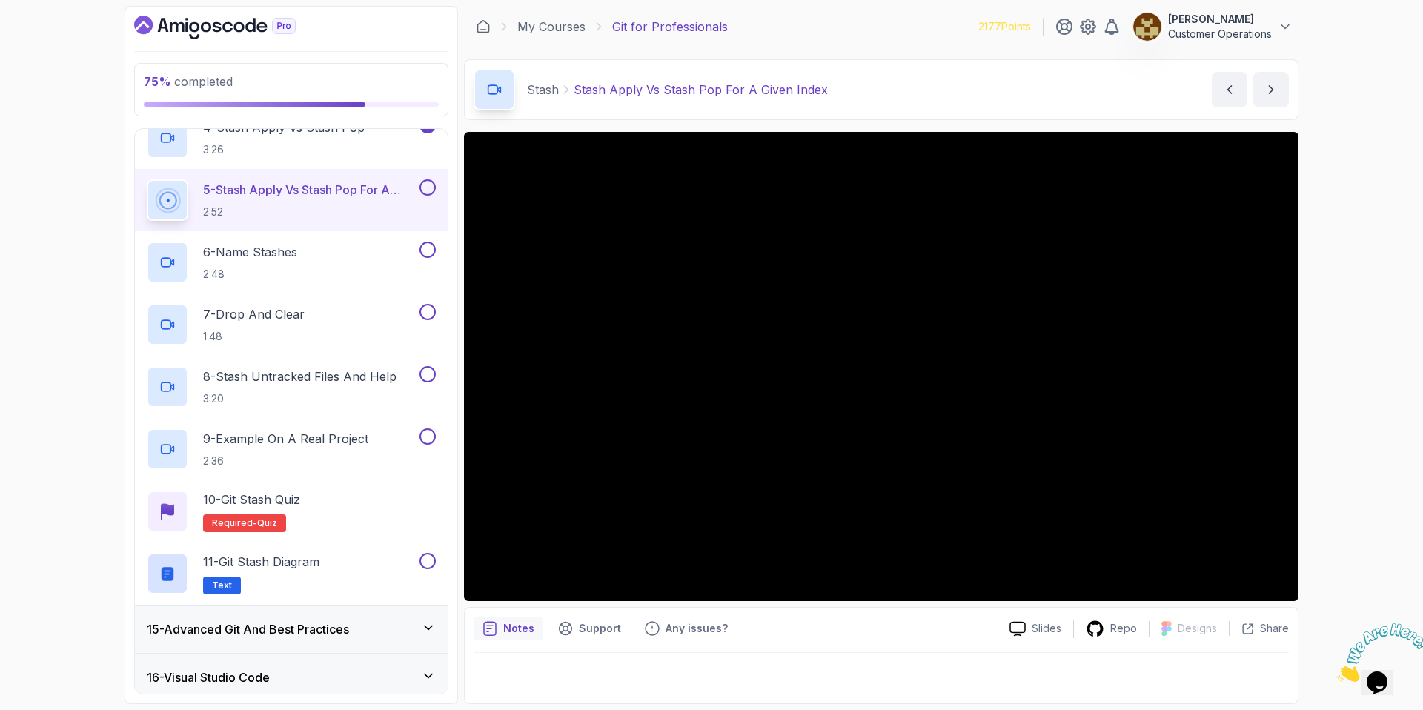
click at [859, 87] on div "Stash Stash Apply Vs Stash Pop For A Given Index Stash Apply Vs Stash Pop For A…" at bounding box center [881, 89] width 834 height 61
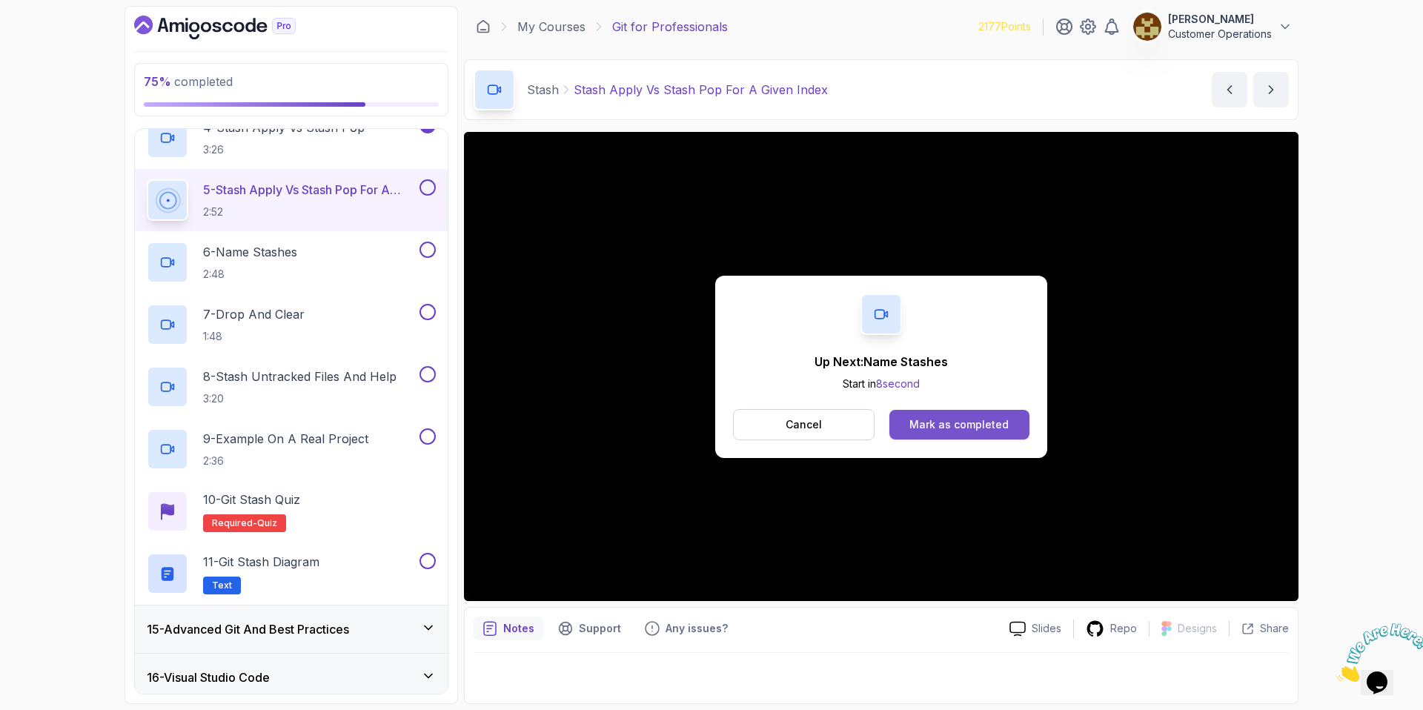
click at [974, 427] on div "Mark as completed" at bounding box center [958, 424] width 99 height 15
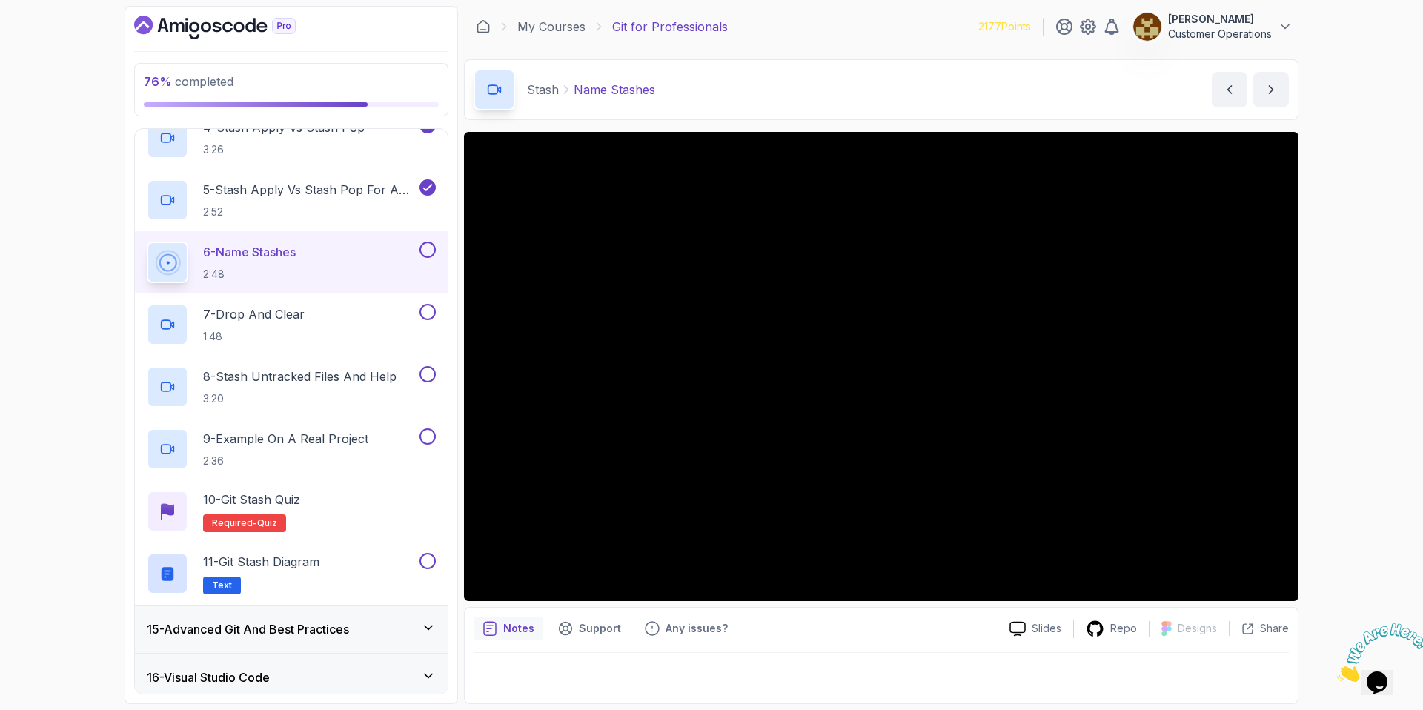
click at [808, 67] on div "Stash Name Stashes Name Stashes by [PERSON_NAME]" at bounding box center [881, 89] width 834 height 61
click at [727, 96] on div "Stash Name Stashes Name Stashes by [PERSON_NAME]" at bounding box center [881, 89] width 834 height 61
click at [737, 87] on div "Stash Name Stashes Name Stashes by [PERSON_NAME]" at bounding box center [881, 89] width 834 height 61
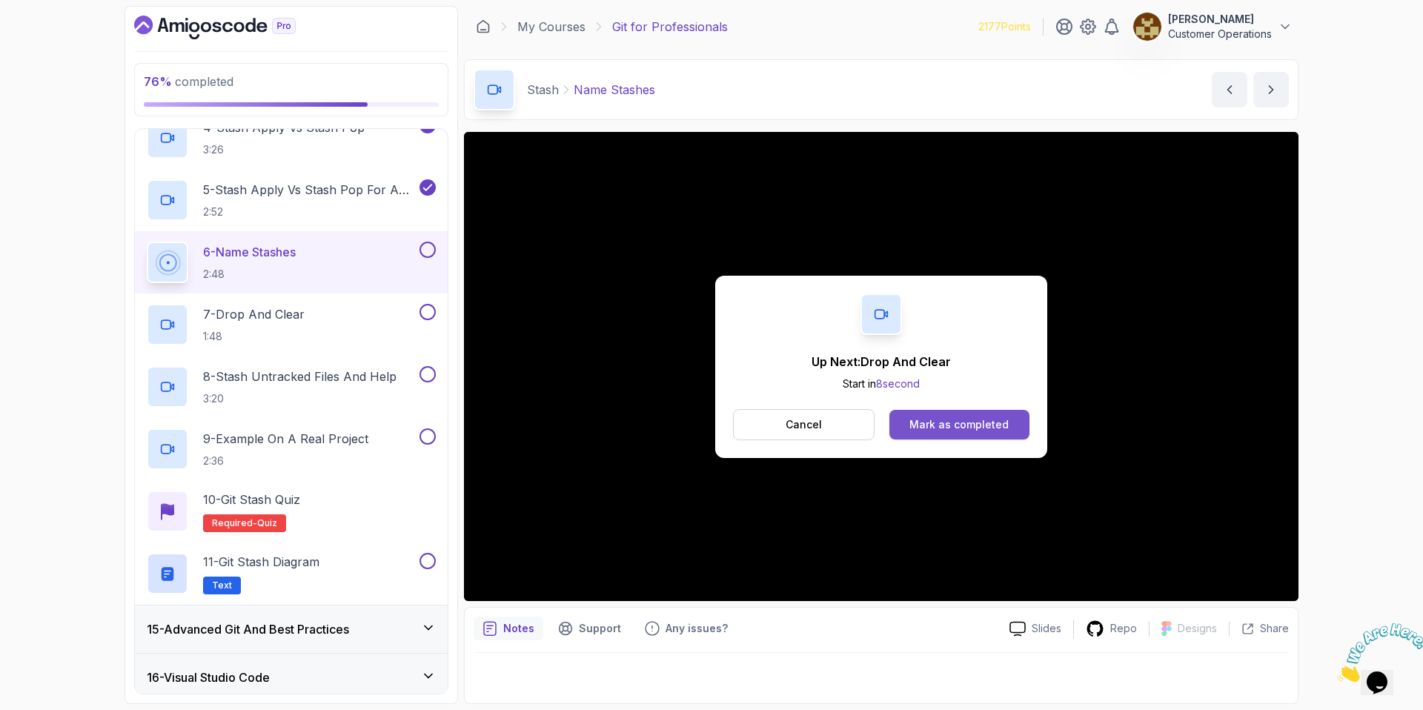
click at [934, 423] on div "Mark as completed" at bounding box center [958, 424] width 99 height 15
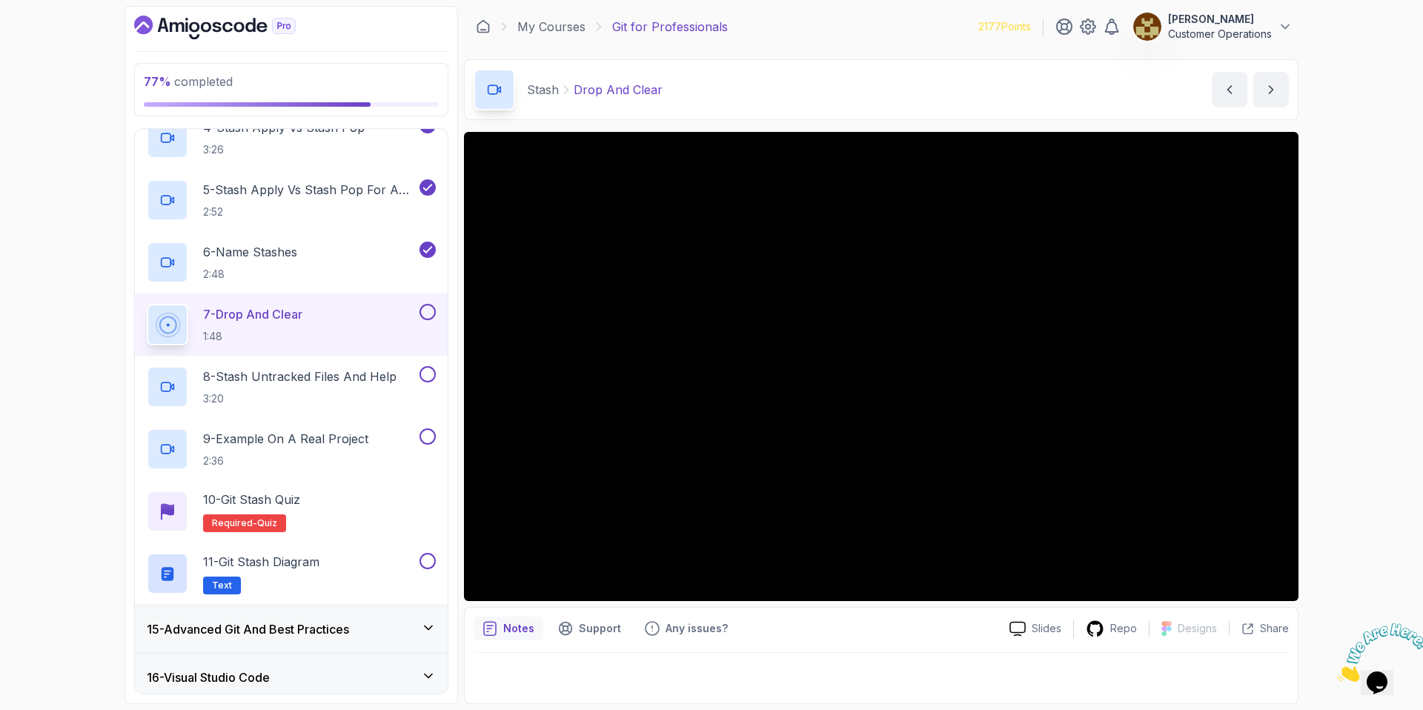
click at [1337, 671] on icon "Close" at bounding box center [1337, 677] width 0 height 13
click at [1383, 385] on div "77 % completed 1 - Intro 2 - Excluding Files And Folders 3 - Taking Closer Look…" at bounding box center [711, 355] width 1423 height 710
click at [426, 313] on button at bounding box center [427, 312] width 16 height 16
click at [366, 389] on h2 "8 - Stash Untracked Files And Help 3:20" at bounding box center [299, 386] width 193 height 39
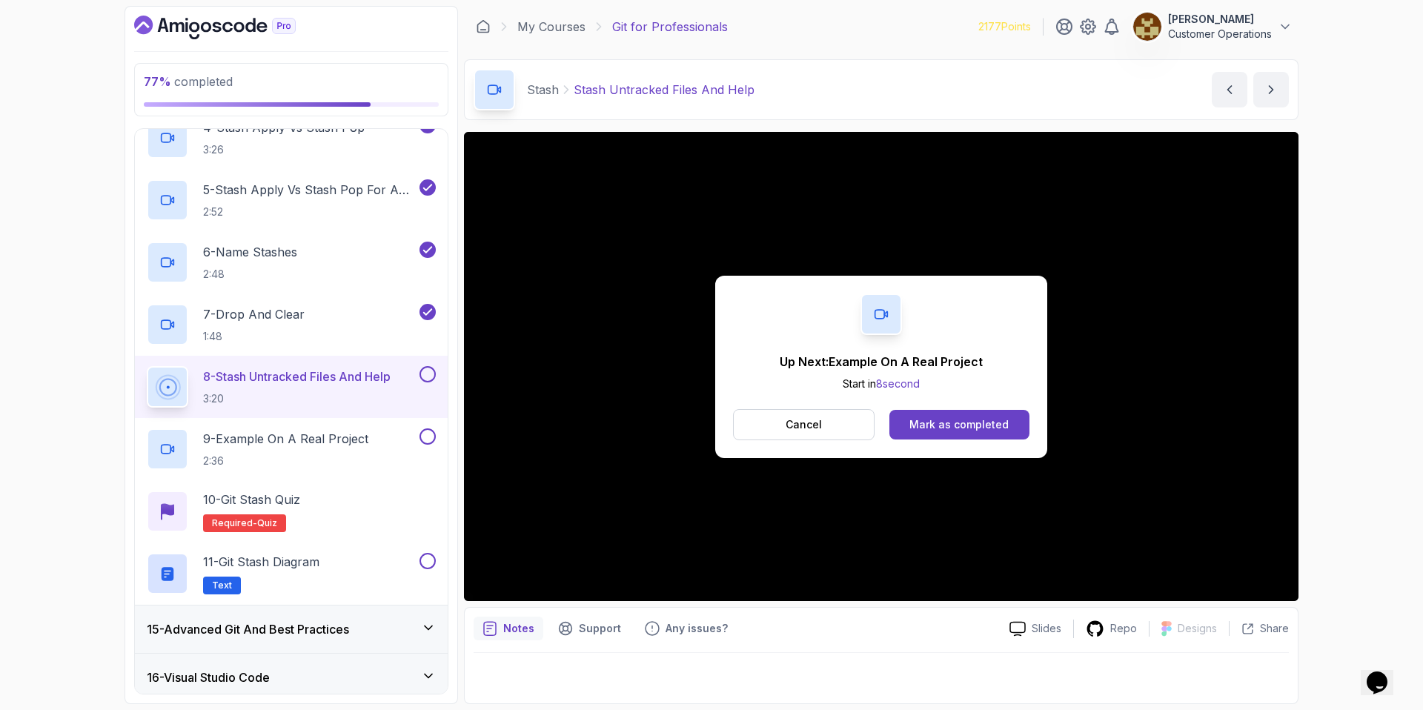
click at [939, 453] on div "Up Next: Example On A Real Project Start in 8 second Cancel Mark as completed" at bounding box center [881, 367] width 332 height 182
click at [936, 436] on button "Mark as completed" at bounding box center [959, 425] width 140 height 30
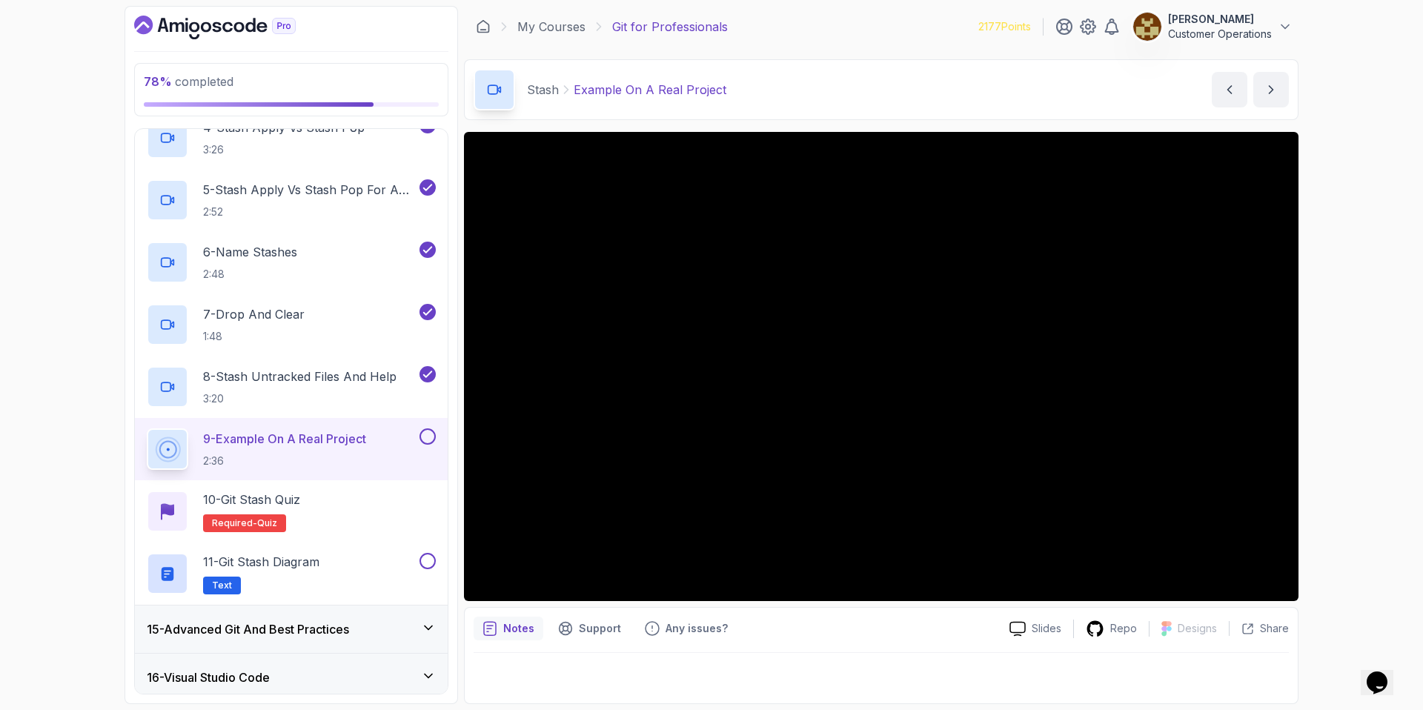
click at [926, 72] on div "Stash Example On A Real Project Example On A Real Project by [PERSON_NAME]" at bounding box center [881, 89] width 834 height 61
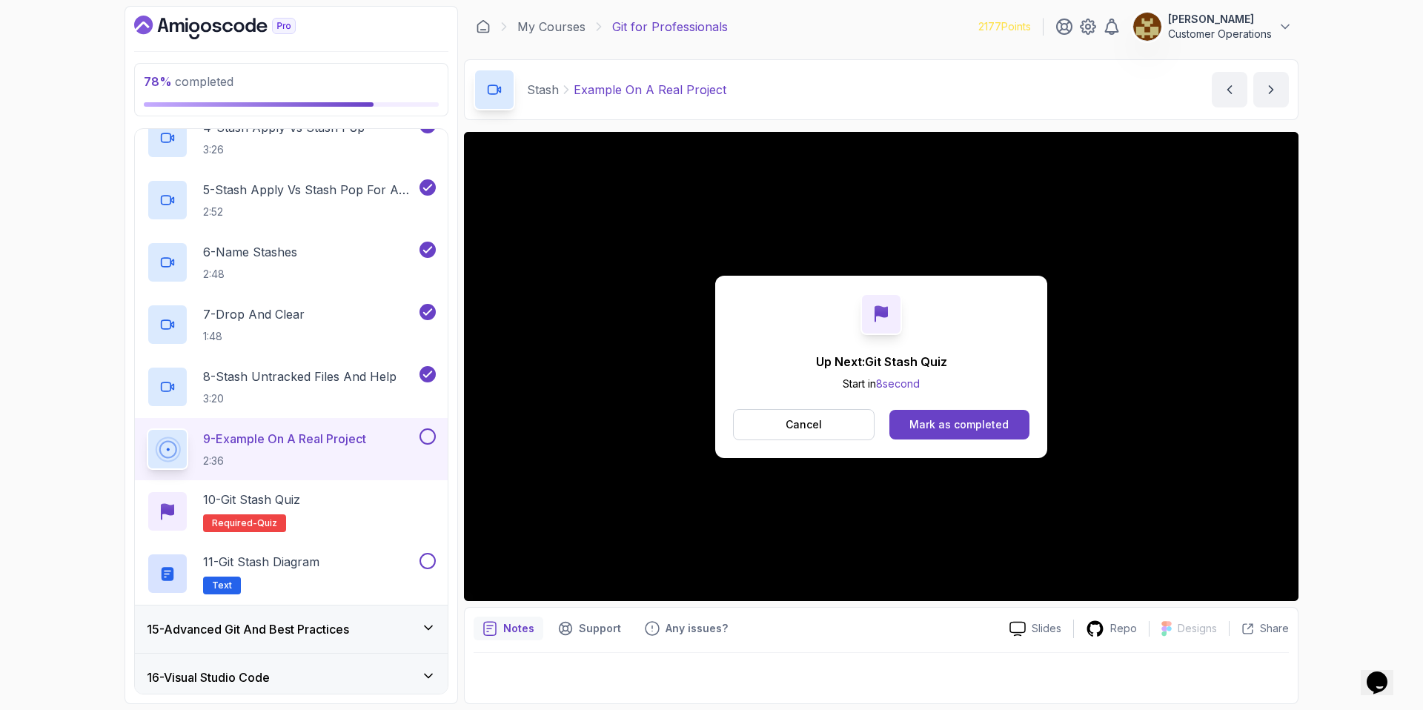
click at [911, 431] on div "Mark as completed" at bounding box center [958, 424] width 99 height 15
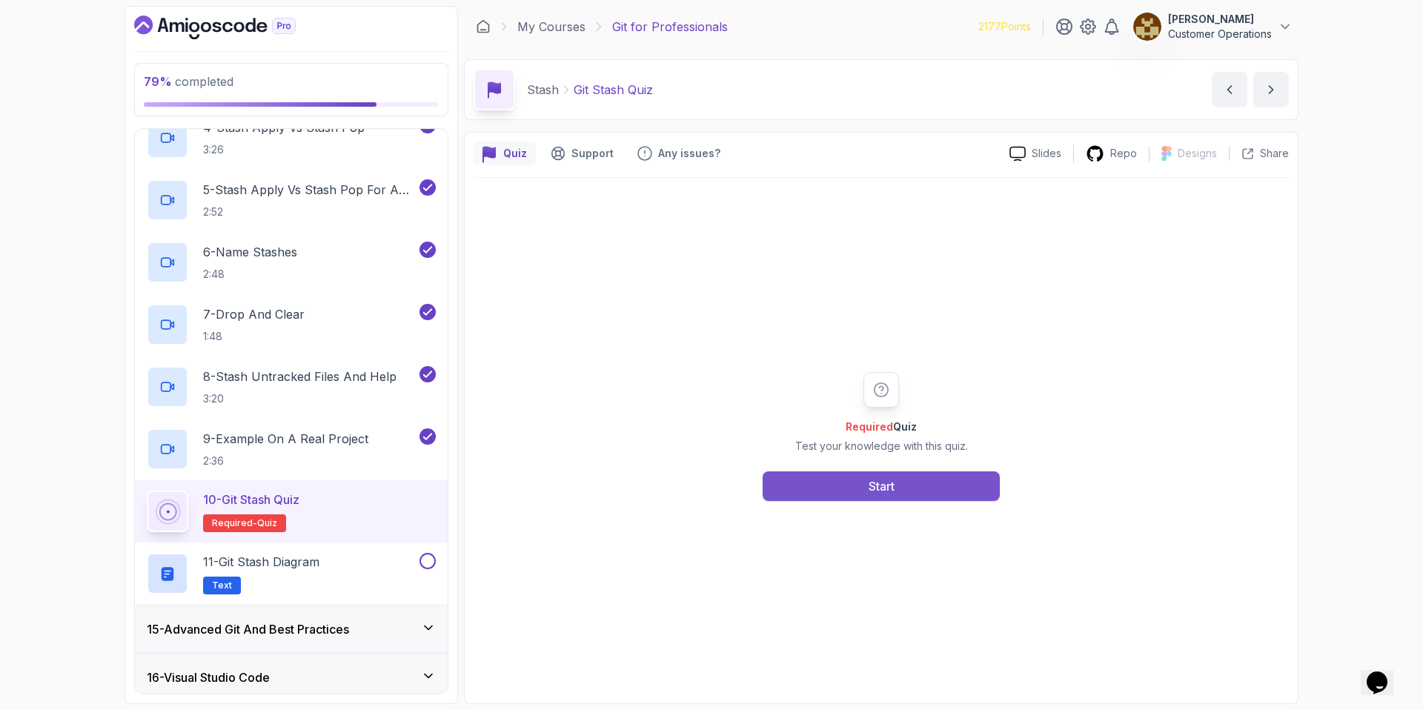
click at [809, 488] on button "Start" at bounding box center [880, 486] width 237 height 30
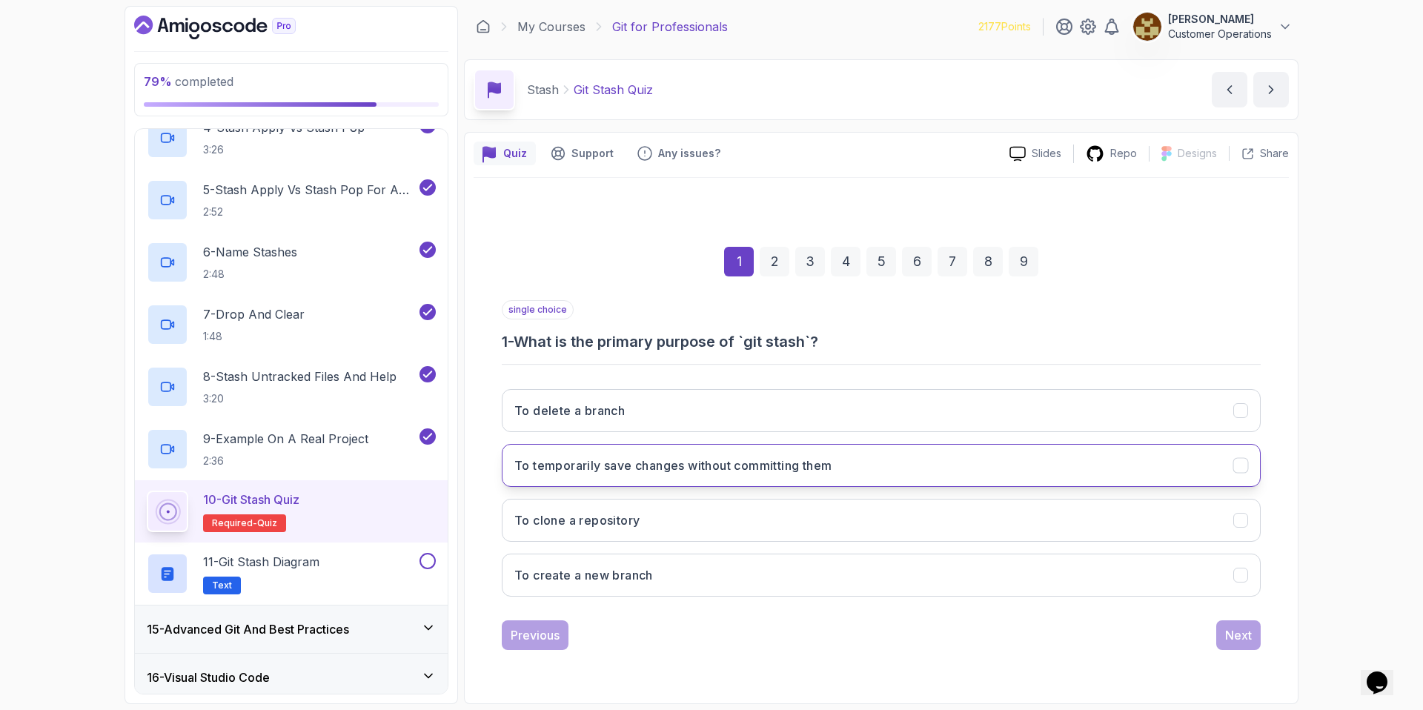
click at [725, 462] on h3 "To temporarily save changes without committing them" at bounding box center [672, 465] width 317 height 18
click at [1256, 639] on button "Next" at bounding box center [1238, 635] width 44 height 30
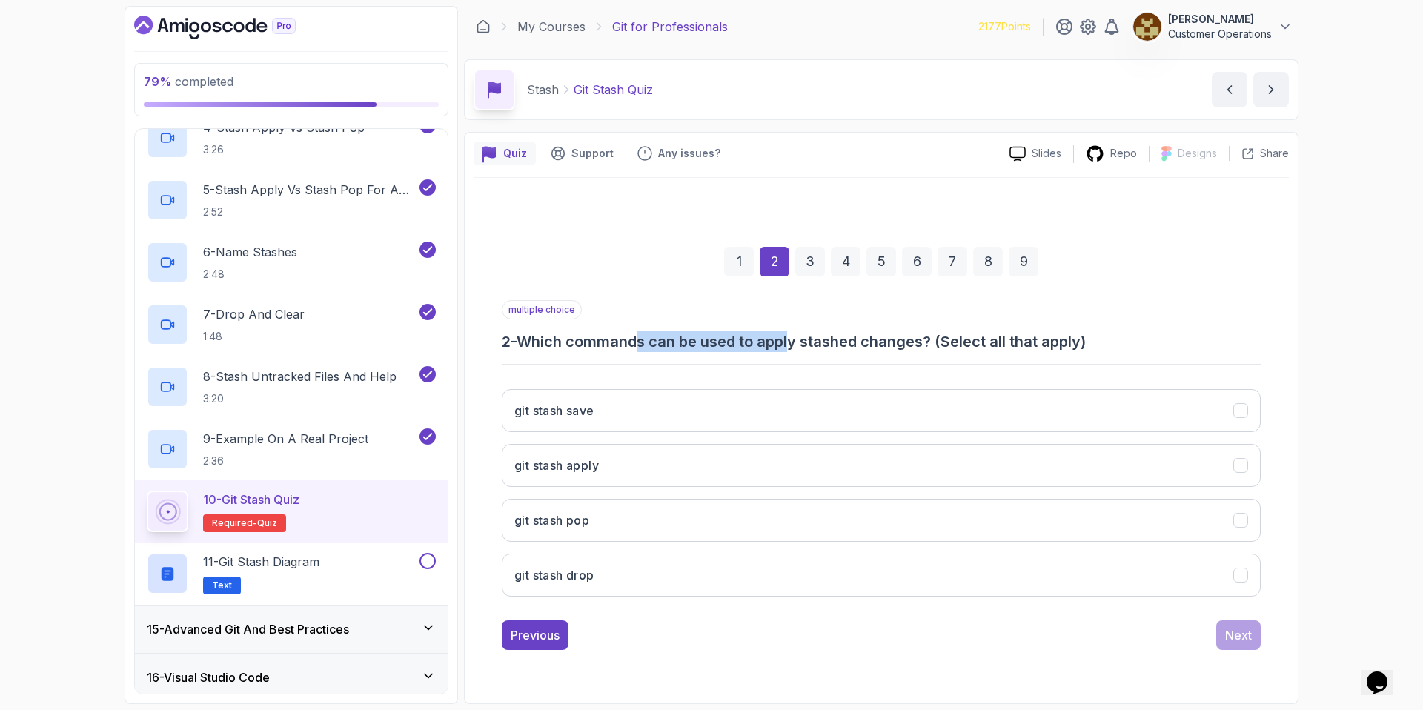
drag, startPoint x: 649, startPoint y: 342, endPoint x: 799, endPoint y: 340, distance: 150.4
click at [799, 340] on h3 "2 - Which commands can be used to apply stashed changes? (Select all that apply)" at bounding box center [881, 341] width 759 height 21
drag, startPoint x: 948, startPoint y: 344, endPoint x: 786, endPoint y: 339, distance: 162.3
click at [786, 339] on h3 "2 - Which commands can be used to apply stashed changes? (Select all that apply)" at bounding box center [881, 341] width 759 height 21
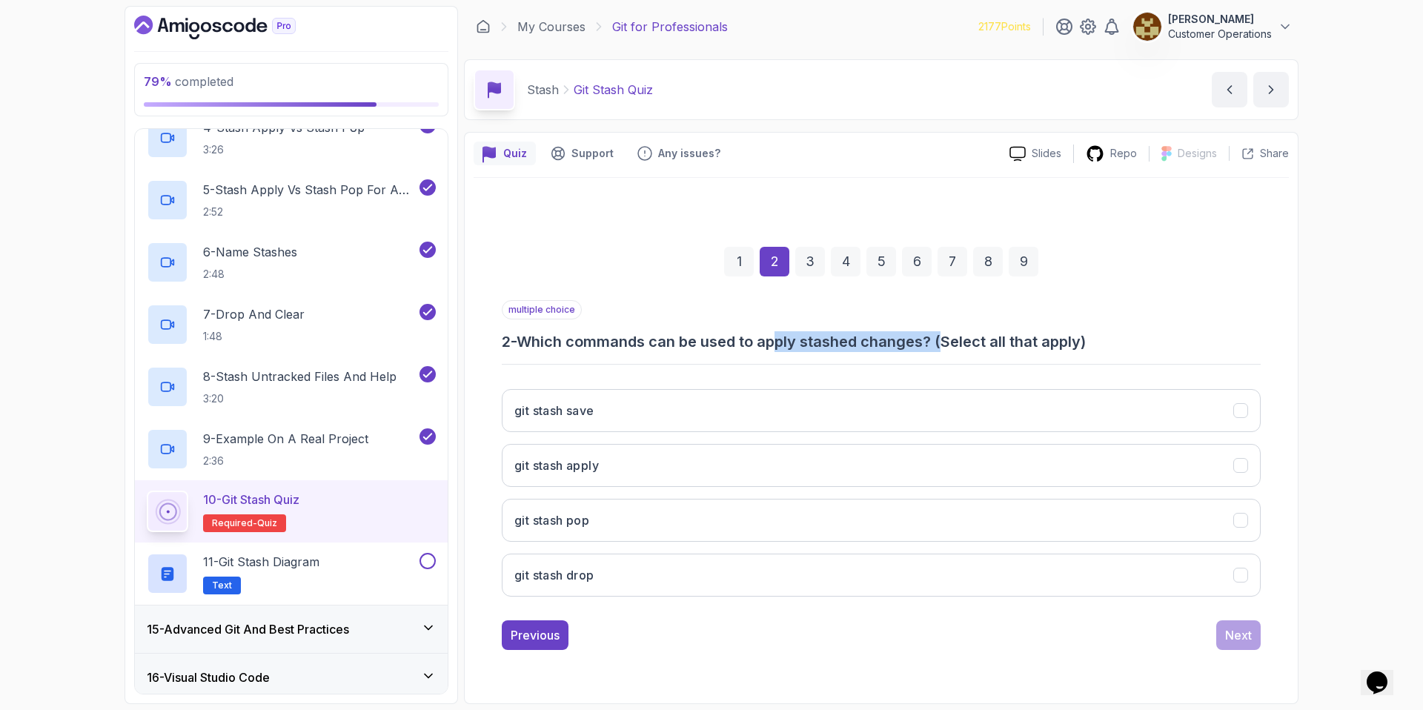
click at [785, 339] on h3 "2 - Which commands can be used to apply stashed changes? (Select all that apply)" at bounding box center [881, 341] width 759 height 21
drag, startPoint x: 778, startPoint y: 339, endPoint x: 1067, endPoint y: 335, distance: 289.0
click at [985, 336] on h3 "2 - Which commands can be used to apply stashed changes? (Select all that apply)" at bounding box center [881, 341] width 759 height 21
click at [1073, 335] on h3 "2 - Which commands can be used to apply stashed changes? (Select all that apply)" at bounding box center [881, 341] width 759 height 21
drag, startPoint x: 1105, startPoint y: 337, endPoint x: 903, endPoint y: 339, distance: 201.5
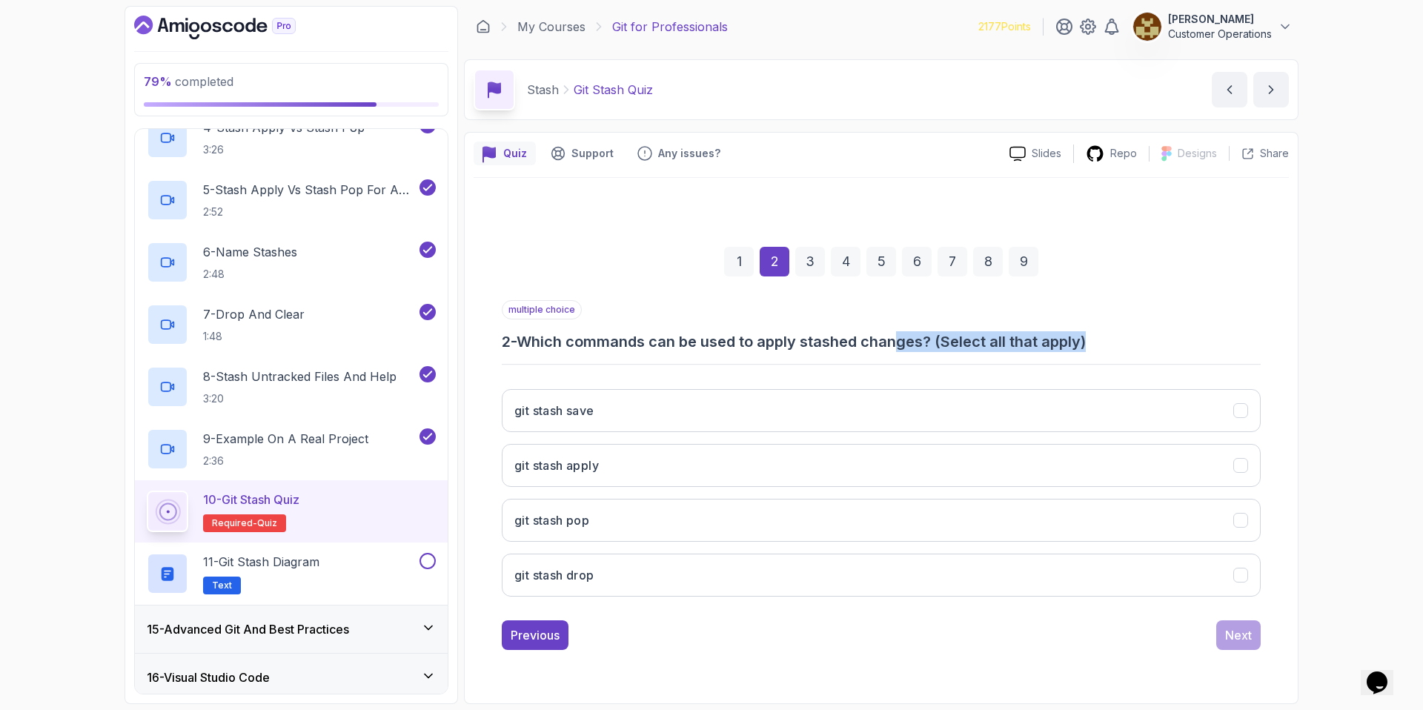
click at [903, 339] on h3 "2 - Which commands can be used to apply stashed changes? (Select all that apply)" at bounding box center [881, 341] width 759 height 21
drag, startPoint x: 903, startPoint y: 339, endPoint x: 843, endPoint y: 343, distance: 60.2
click at [903, 339] on h3 "2 - Which commands can be used to apply stashed changes? (Select all that apply)" at bounding box center [881, 341] width 759 height 21
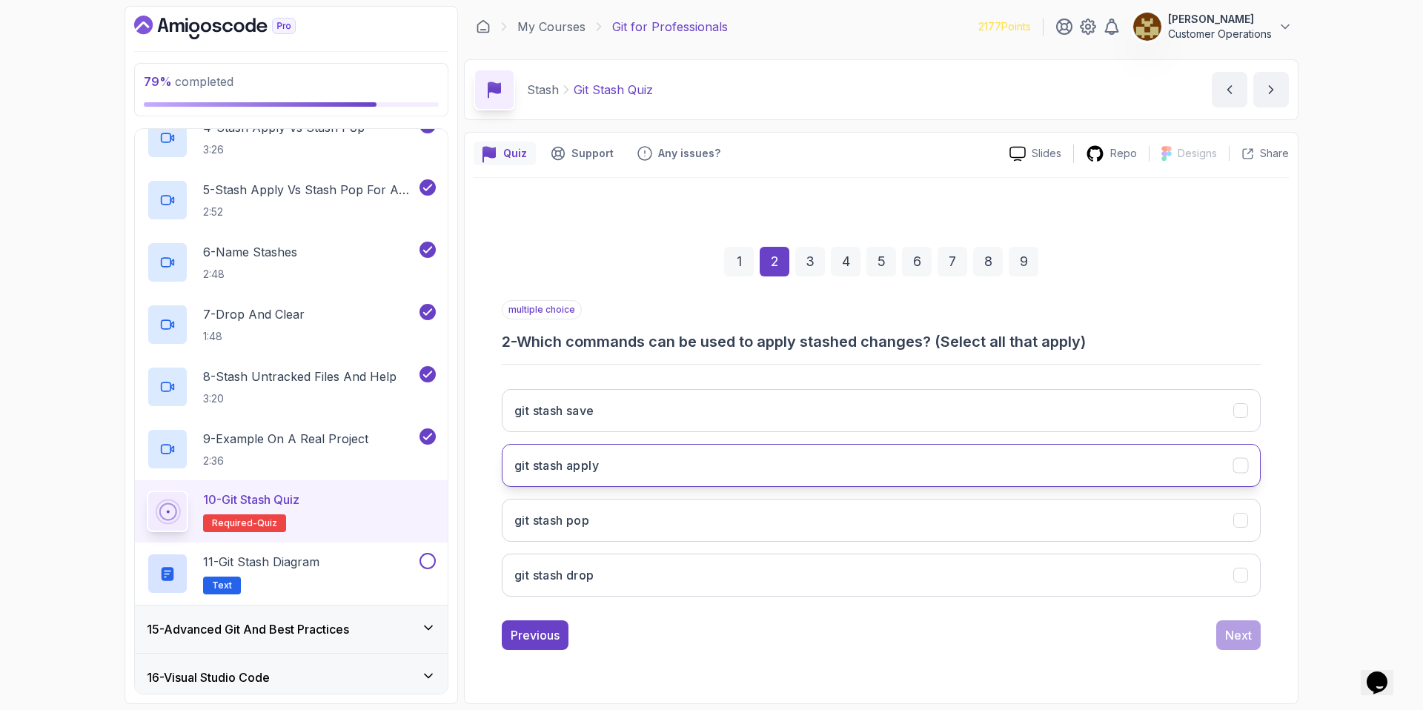
click at [662, 472] on button "git stash apply" at bounding box center [881, 465] width 759 height 43
click at [646, 510] on button "git stash pop" at bounding box center [881, 520] width 759 height 43
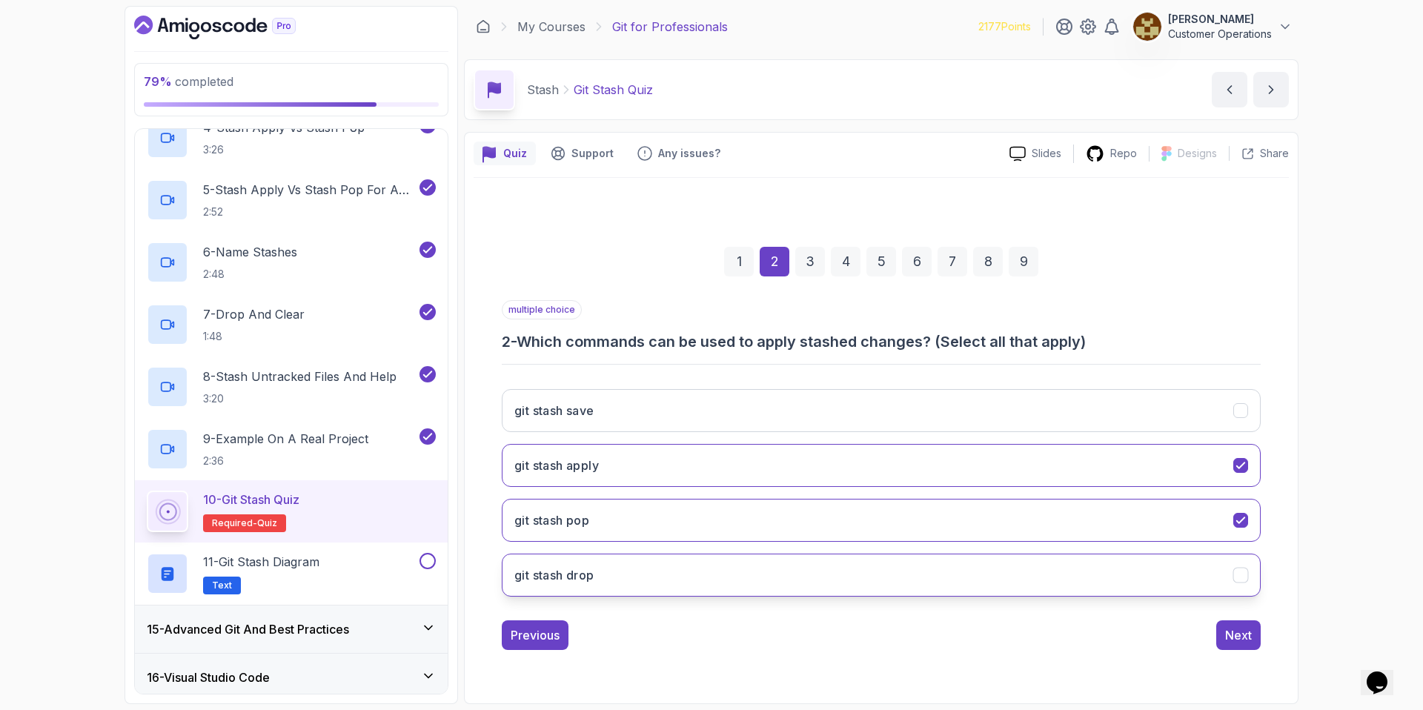
click at [656, 559] on button "git stash drop" at bounding box center [881, 574] width 759 height 43
click at [1222, 648] on button "Next" at bounding box center [1238, 635] width 44 height 30
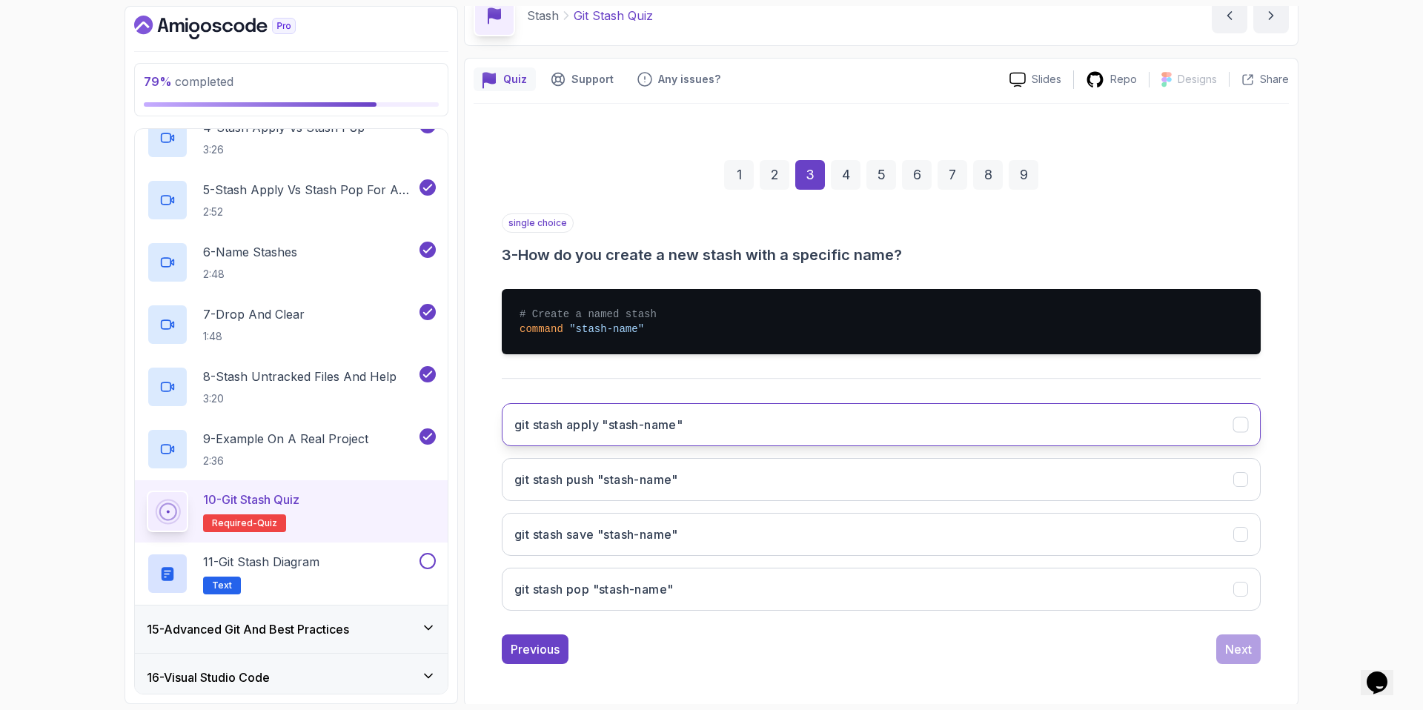
scroll to position [76, 0]
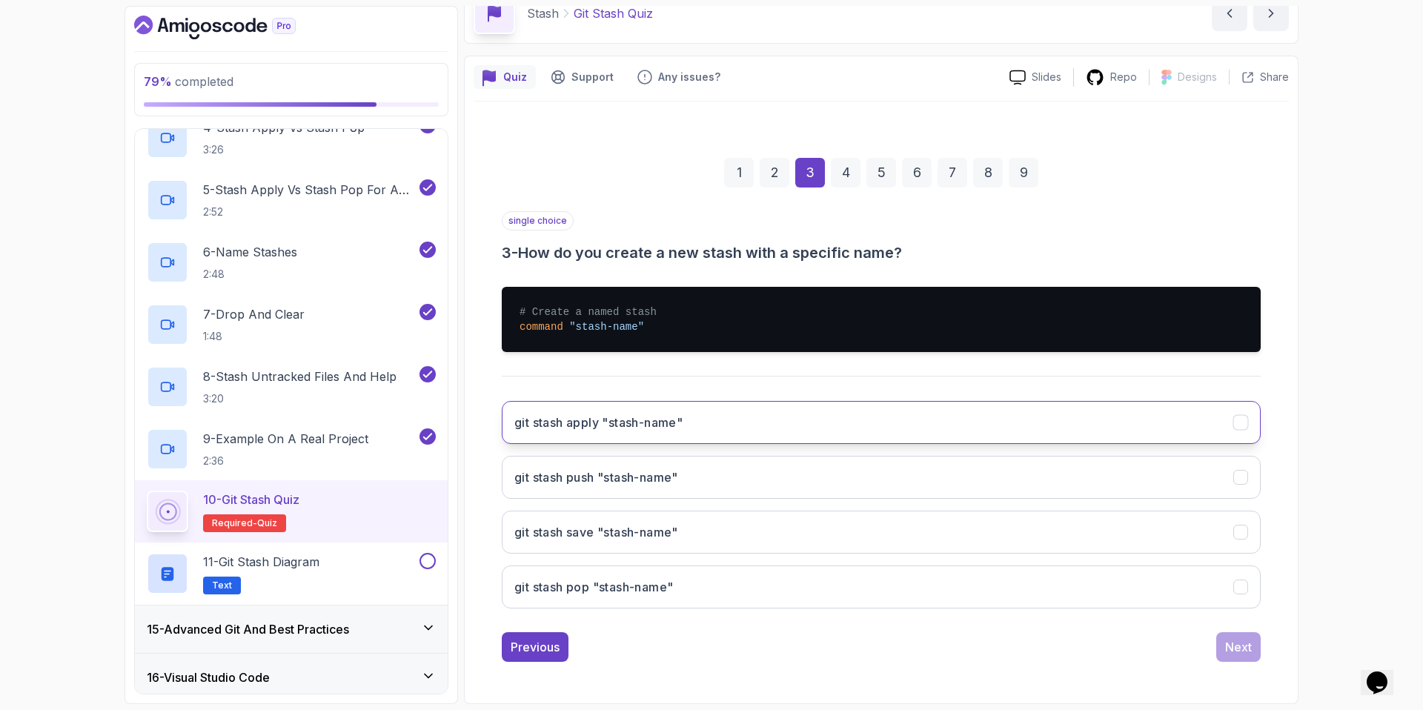
click at [679, 425] on h3 "git stash apply "stash-name"" at bounding box center [598, 422] width 168 height 18
click at [1245, 646] on div "Next" at bounding box center [1238, 647] width 27 height 18
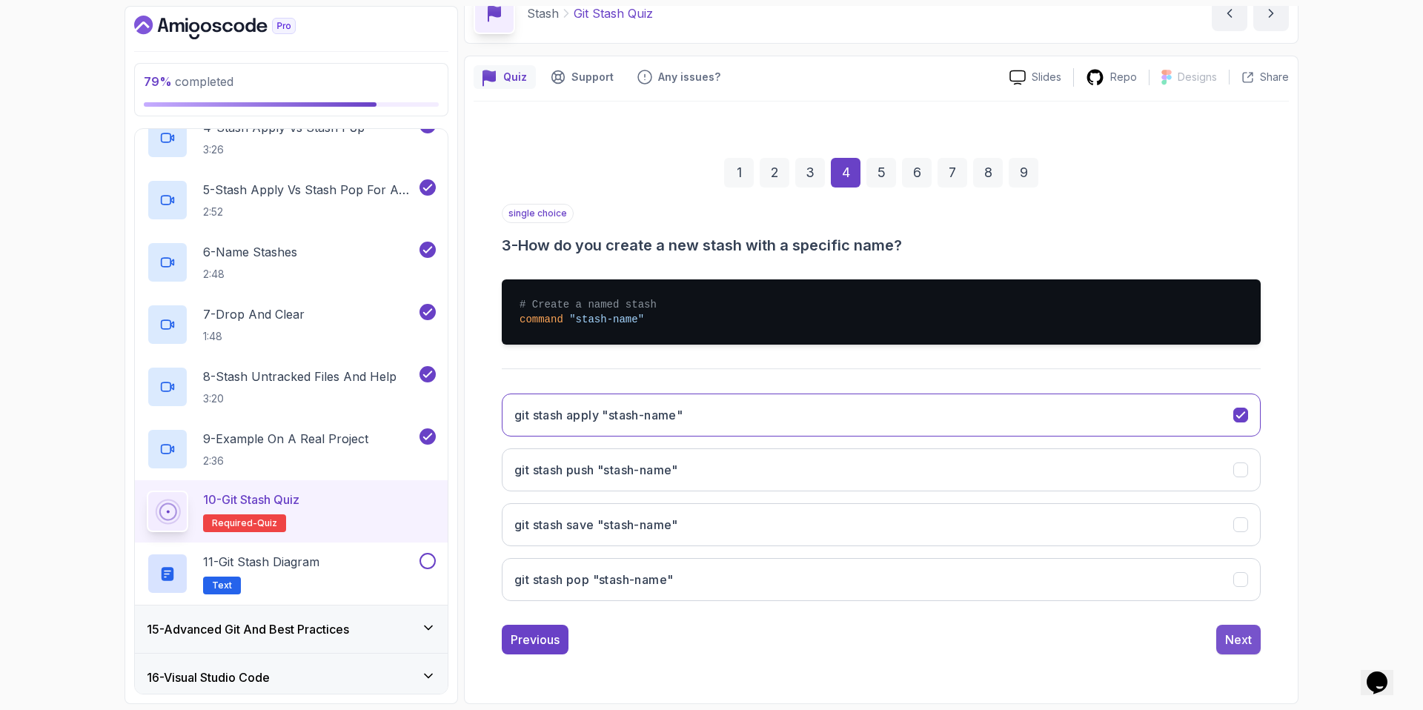
scroll to position [0, 0]
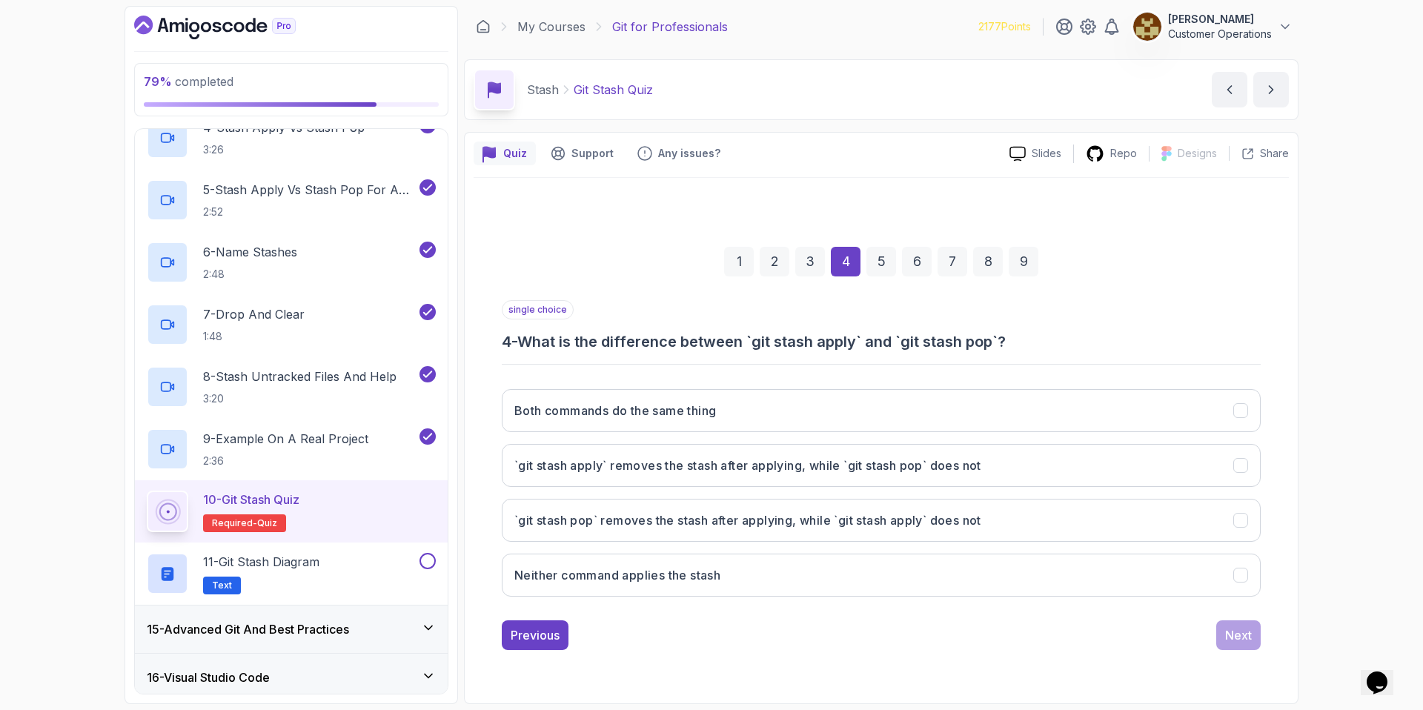
drag, startPoint x: 602, startPoint y: 342, endPoint x: 778, endPoint y: 337, distance: 176.4
click at [777, 337] on h3 "4 - What is the difference between `git stash apply` and `git stash pop`?" at bounding box center [881, 341] width 759 height 21
drag, startPoint x: 793, startPoint y: 344, endPoint x: 931, endPoint y: 336, distance: 138.0
click at [931, 336] on h3 "4 - What is the difference between `git stash apply` and `git stash pop`?" at bounding box center [881, 341] width 759 height 21
drag, startPoint x: 931, startPoint y: 336, endPoint x: 966, endPoint y: 337, distance: 35.6
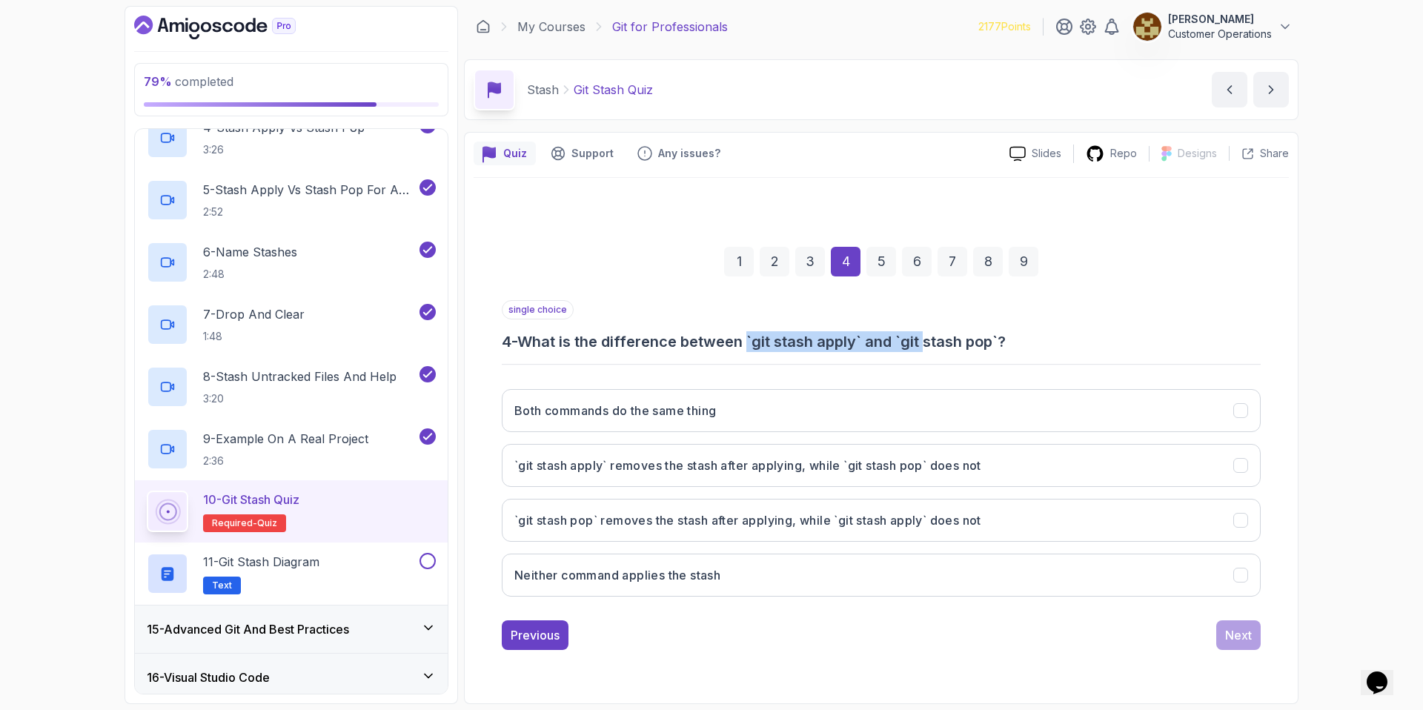
click at [931, 336] on h3 "4 - What is the difference between `git stash apply` and `git stash pop`?" at bounding box center [881, 341] width 759 height 21
drag, startPoint x: 1059, startPoint y: 336, endPoint x: 849, endPoint y: 344, distance: 209.8
click at [851, 344] on h3 "4 - What is the difference between `git stash apply` and `git stash pop`?" at bounding box center [881, 341] width 759 height 21
click at [849, 344] on h3 "4 - What is the difference between `git stash apply` and `git stash pop`?" at bounding box center [881, 341] width 759 height 21
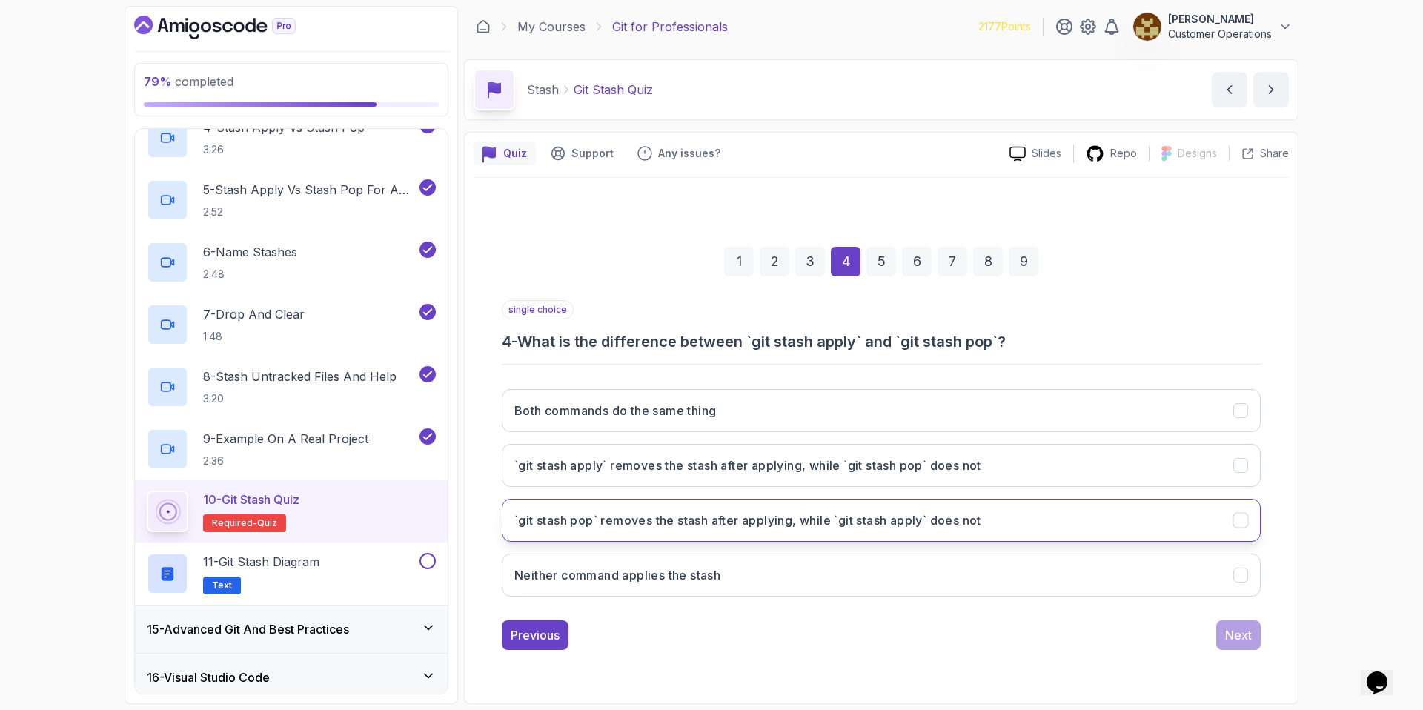
click at [732, 525] on h3 "`git stash pop` removes the stash after applying, while `git stash apply` does …" at bounding box center [747, 520] width 467 height 18
click at [1237, 644] on button "Next" at bounding box center [1238, 635] width 44 height 30
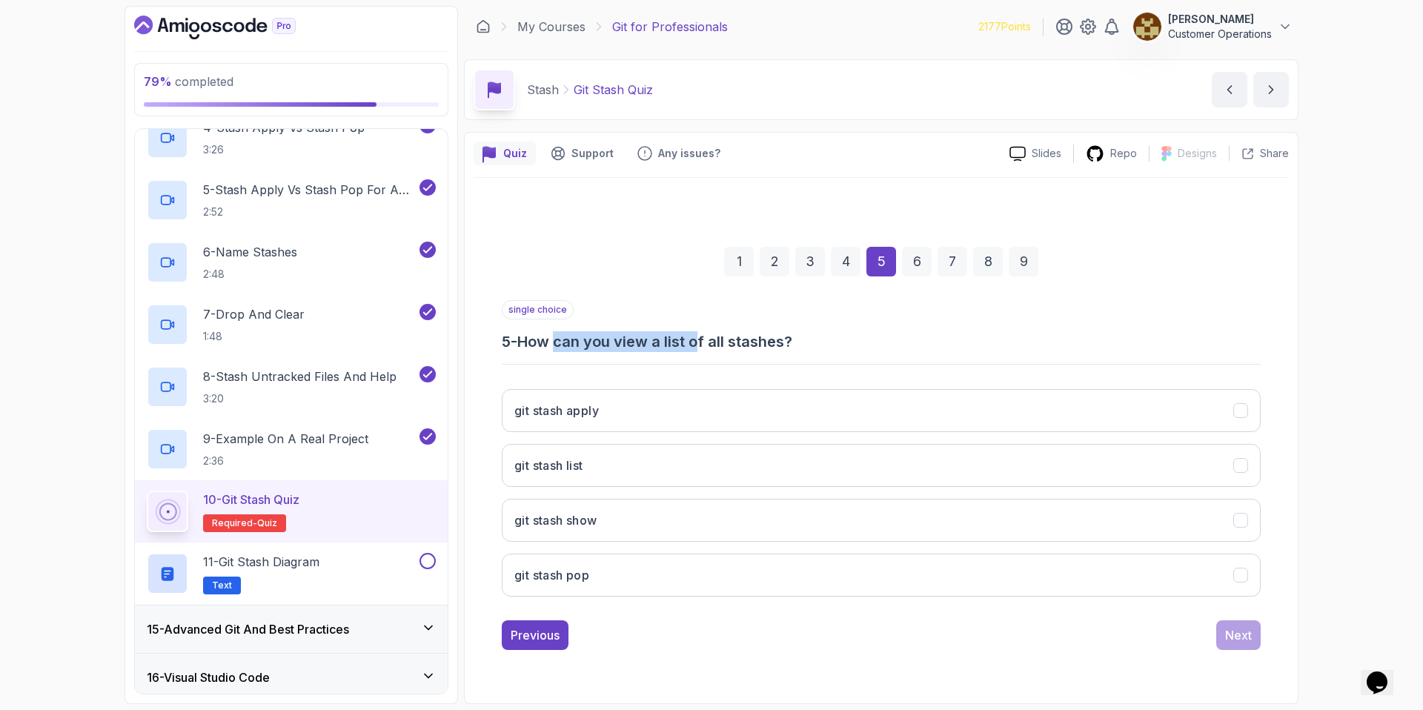
drag, startPoint x: 561, startPoint y: 345, endPoint x: 702, endPoint y: 350, distance: 141.6
click at [702, 350] on h3 "5 - How can you view a list of all stashes?" at bounding box center [881, 341] width 759 height 21
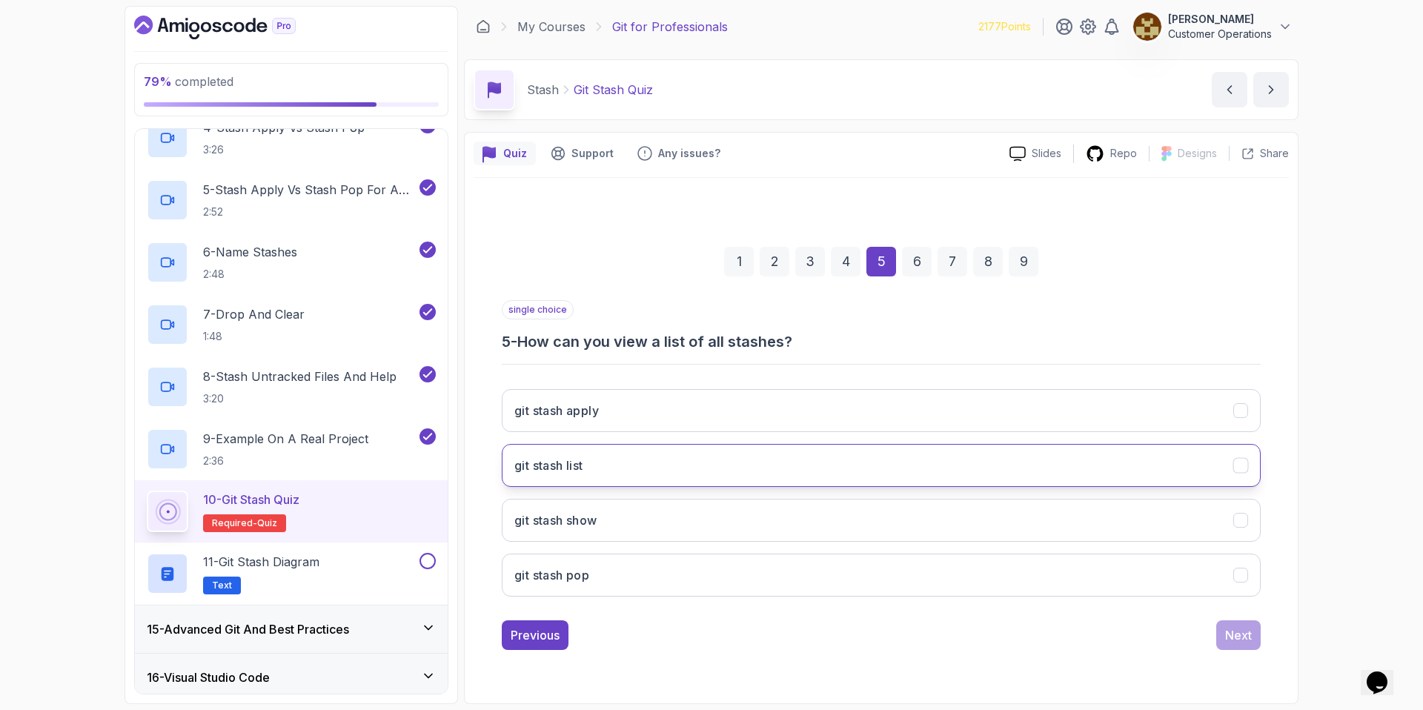
click at [792, 475] on button "git stash list" at bounding box center [881, 465] width 759 height 43
click at [1261, 639] on div "1 2 3 4 5 6 7 8 9 single choice 5 - How can you view a list of all stashes? git…" at bounding box center [880, 436] width 815 height 450
click at [1220, 633] on button "Next" at bounding box center [1238, 635] width 44 height 30
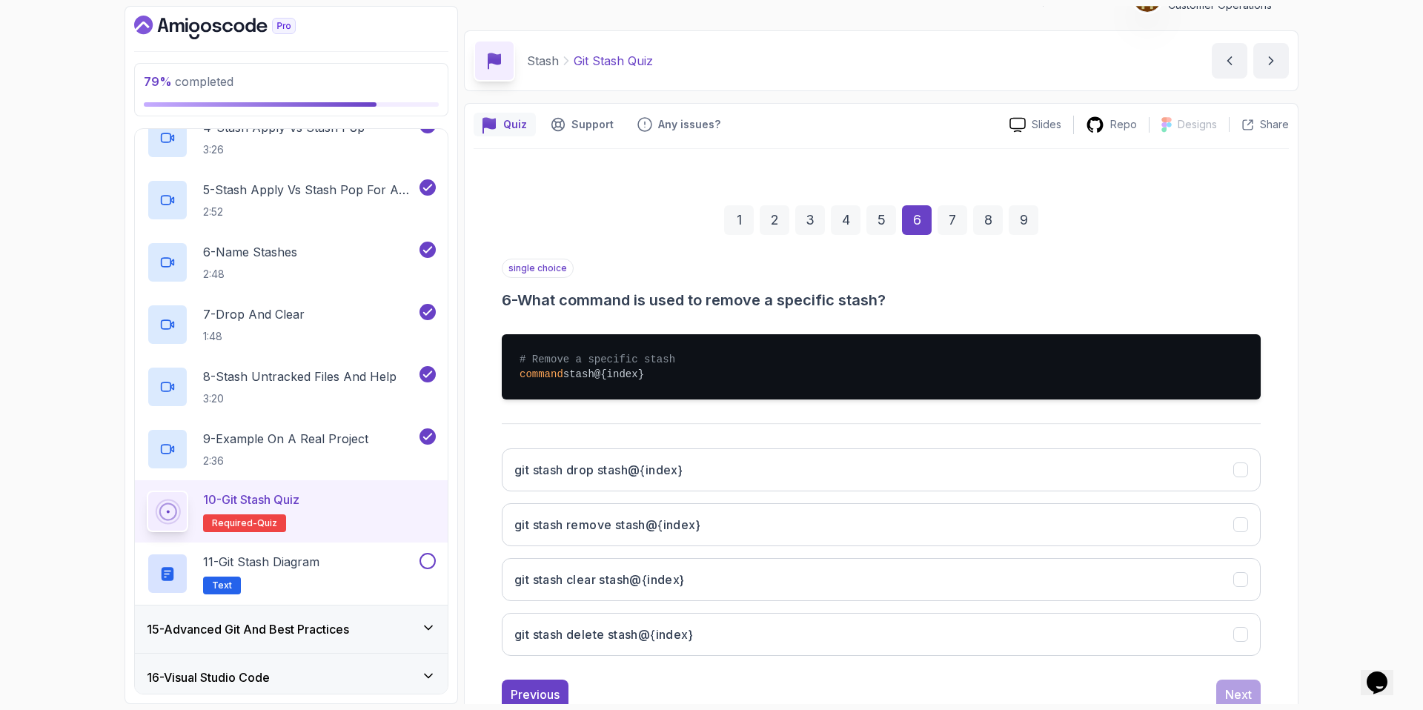
scroll to position [76, 0]
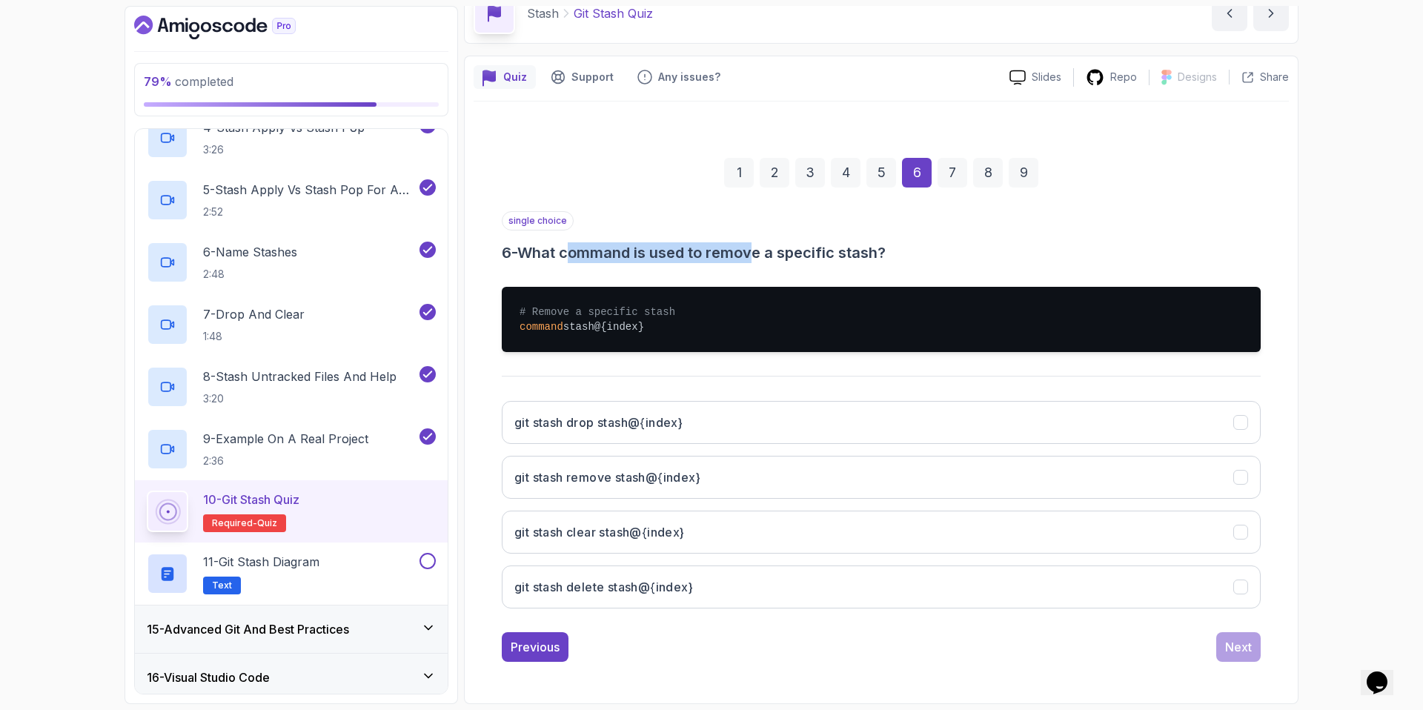
drag, startPoint x: 578, startPoint y: 254, endPoint x: 761, endPoint y: 250, distance: 183.0
click at [761, 250] on h3 "6 - What command is used to remove a specific stash?" at bounding box center [881, 252] width 759 height 21
drag, startPoint x: 714, startPoint y: 255, endPoint x: 874, endPoint y: 253, distance: 159.3
click at [871, 253] on h3 "6 - What command is used to remove a specific stash?" at bounding box center [881, 252] width 759 height 21
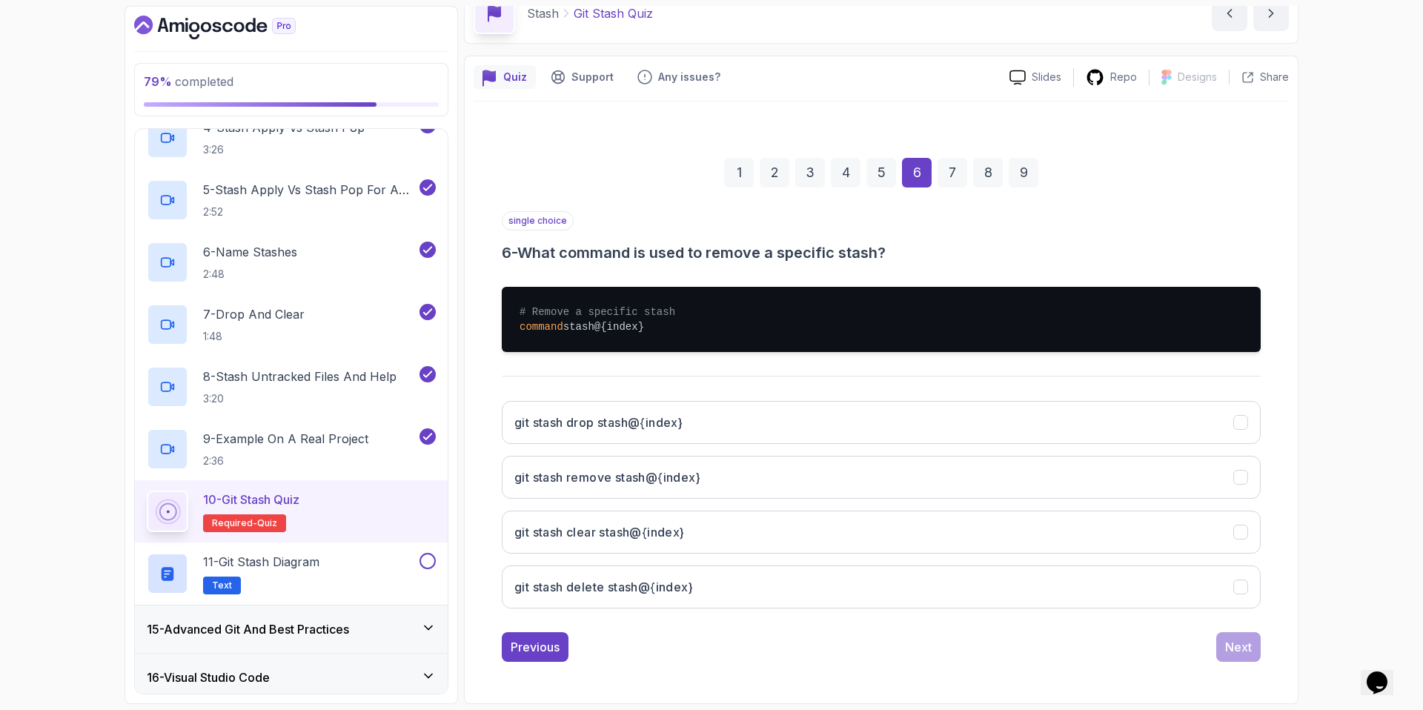
drag, startPoint x: 876, startPoint y: 253, endPoint x: 884, endPoint y: 253, distance: 8.1
click at [876, 253] on h3 "6 - What command is used to remove a specific stash?" at bounding box center [881, 252] width 759 height 21
drag, startPoint x: 892, startPoint y: 254, endPoint x: 788, endPoint y: 249, distance: 103.9
click at [791, 249] on h3 "6 - What command is used to remove a specific stash?" at bounding box center [881, 252] width 759 height 21
click at [788, 249] on h3 "6 - What command is used to remove a specific stash?" at bounding box center [881, 252] width 759 height 21
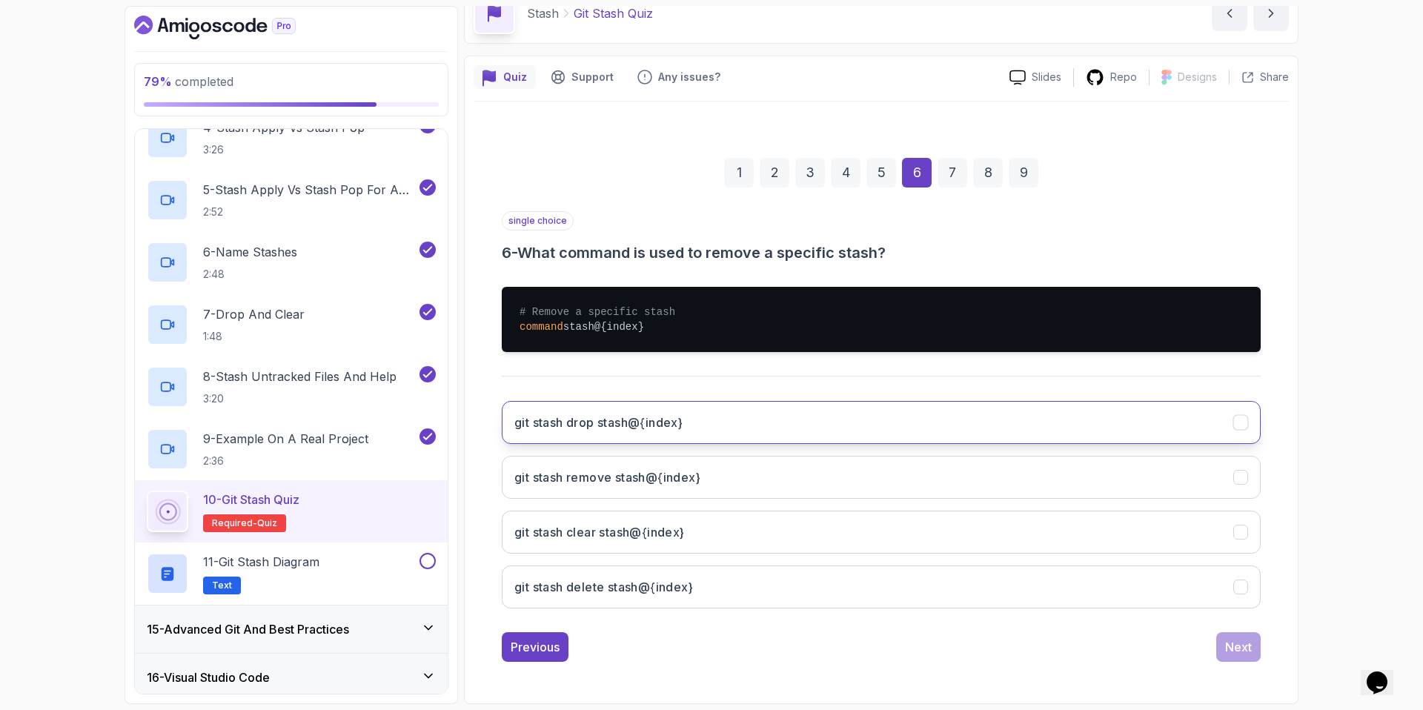
click at [765, 425] on button "git stash drop stash@{index}" at bounding box center [881, 422] width 759 height 43
click at [1230, 651] on div "Next" at bounding box center [1238, 647] width 27 height 18
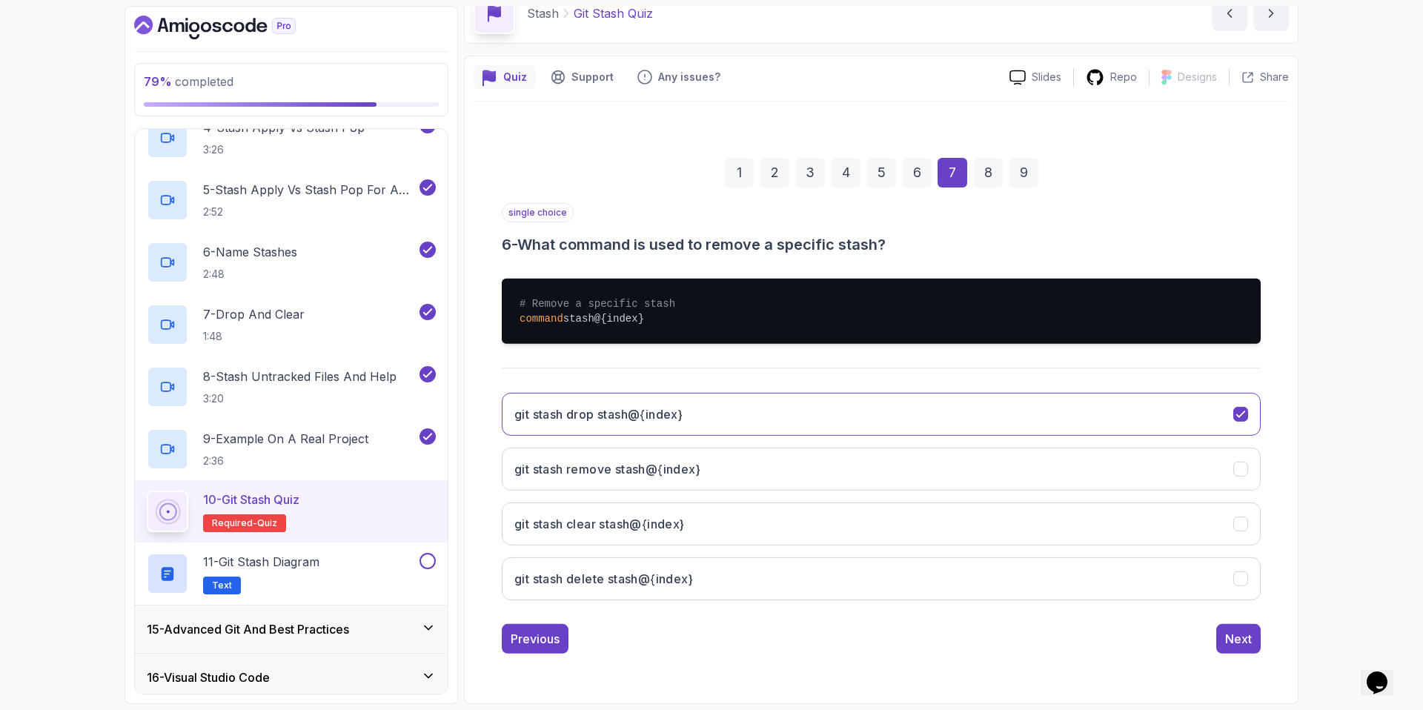
scroll to position [0, 0]
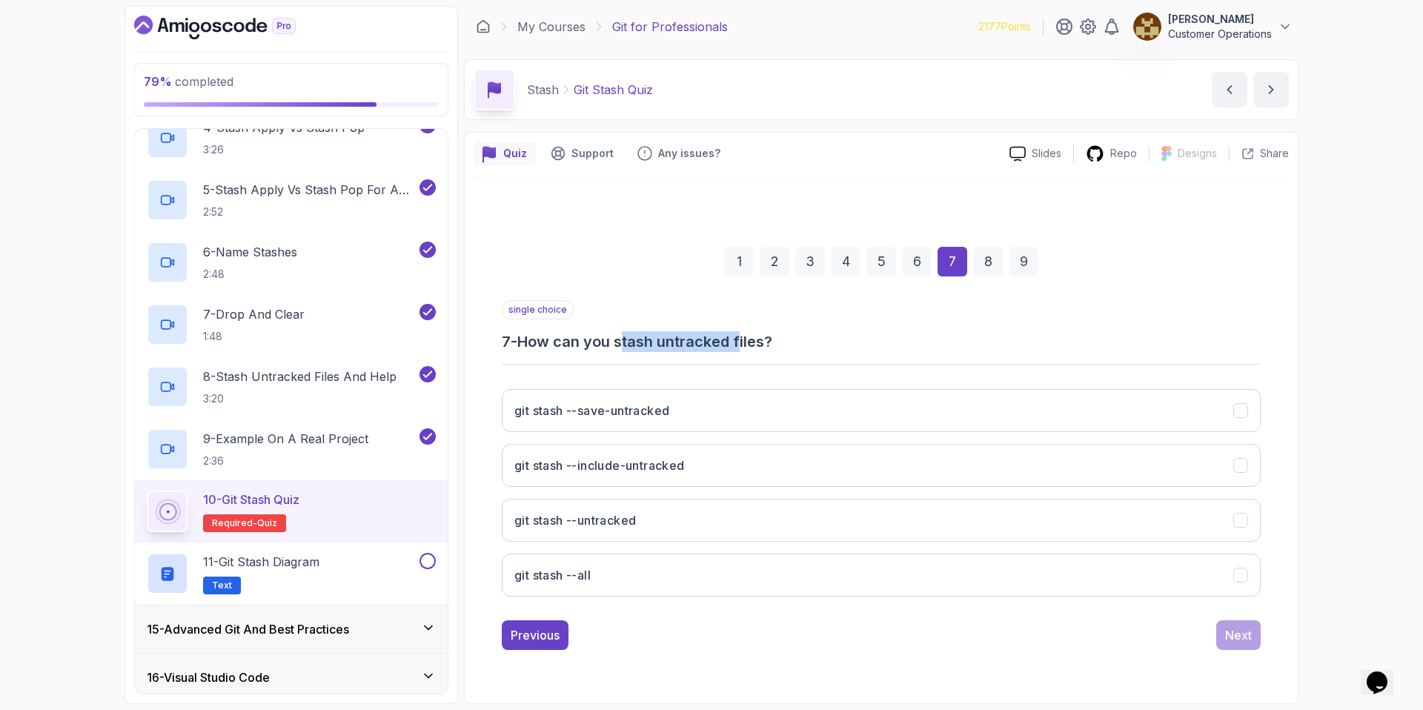
drag, startPoint x: 628, startPoint y: 342, endPoint x: 746, endPoint y: 350, distance: 118.0
click at [746, 350] on h3 "7 - How can you stash untracked files?" at bounding box center [881, 341] width 759 height 21
drag, startPoint x: 818, startPoint y: 351, endPoint x: 668, endPoint y: 335, distance: 150.5
click at [693, 339] on div "single choice 7 - How can you stash untracked files? git stash --save-untracked…" at bounding box center [881, 454] width 759 height 308
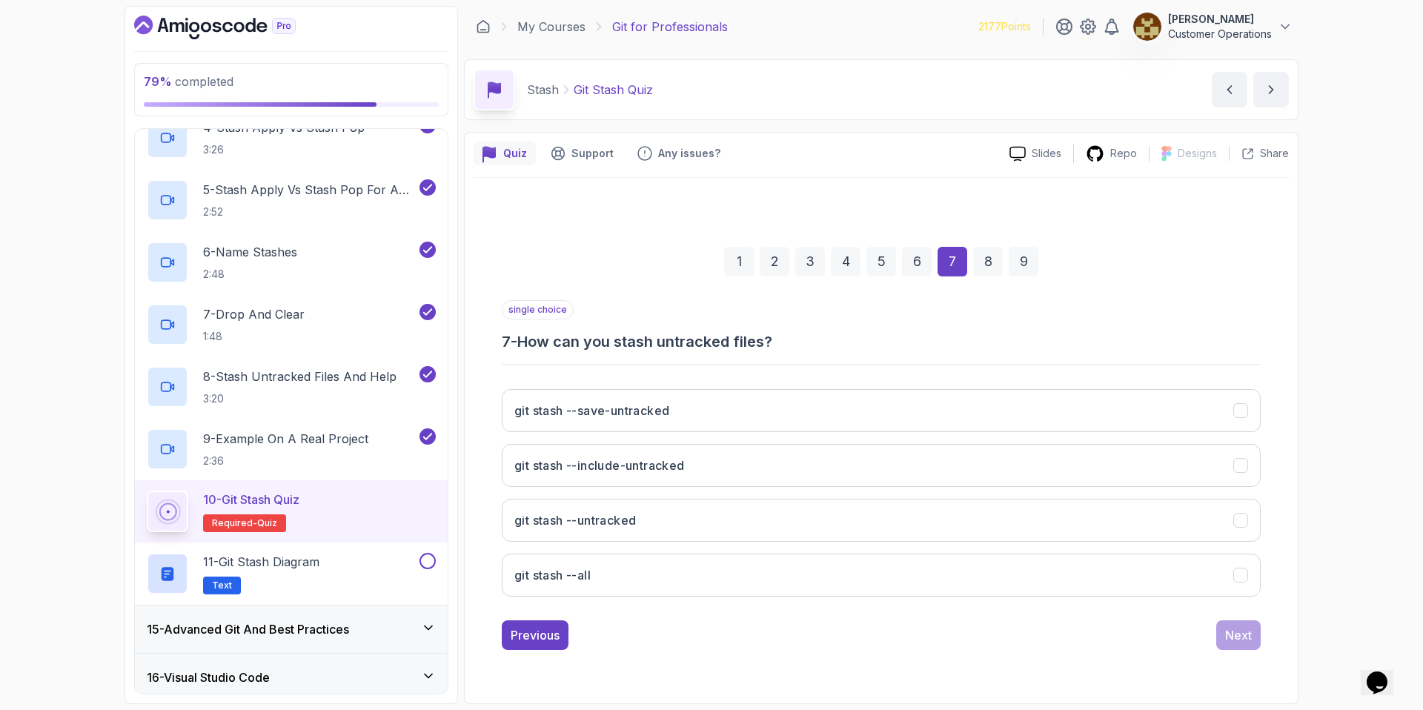
click at [668, 335] on h3 "7 - How can you stash untracked files?" at bounding box center [881, 341] width 759 height 21
drag, startPoint x: 623, startPoint y: 343, endPoint x: 845, endPoint y: 353, distance: 222.5
click at [845, 353] on div "single choice 7 - How can you stash untracked files? git stash --save-untracked…" at bounding box center [881, 454] width 759 height 308
drag, startPoint x: 845, startPoint y: 353, endPoint x: 659, endPoint y: 318, distance: 189.2
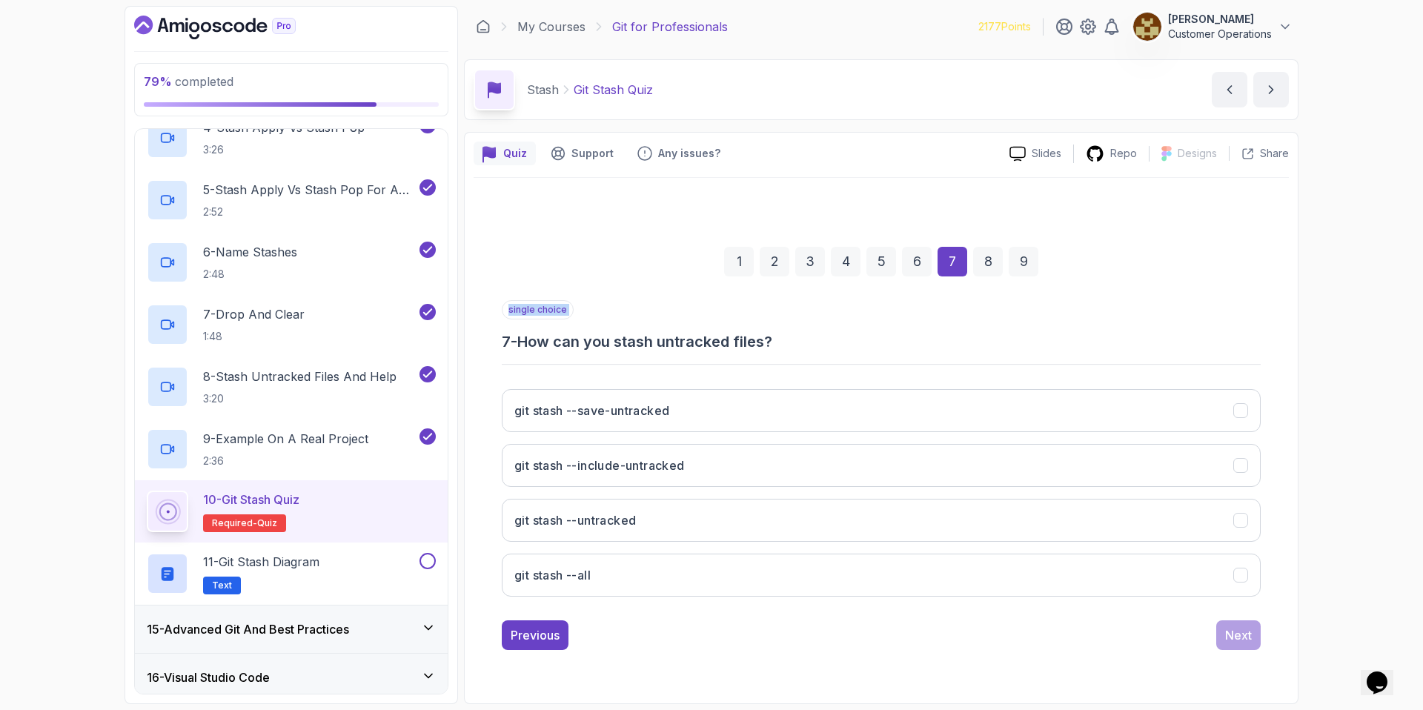
click at [659, 318] on div "single choice 7 - How can you stash untracked files? git stash --save-untracked…" at bounding box center [881, 454] width 759 height 308
click at [658, 318] on div "single choice 7 - How can you stash untracked files?" at bounding box center [881, 326] width 759 height 52
click at [742, 530] on button "git stash --untracked" at bounding box center [881, 520] width 759 height 43
click at [1245, 636] on div "Next" at bounding box center [1238, 635] width 27 height 18
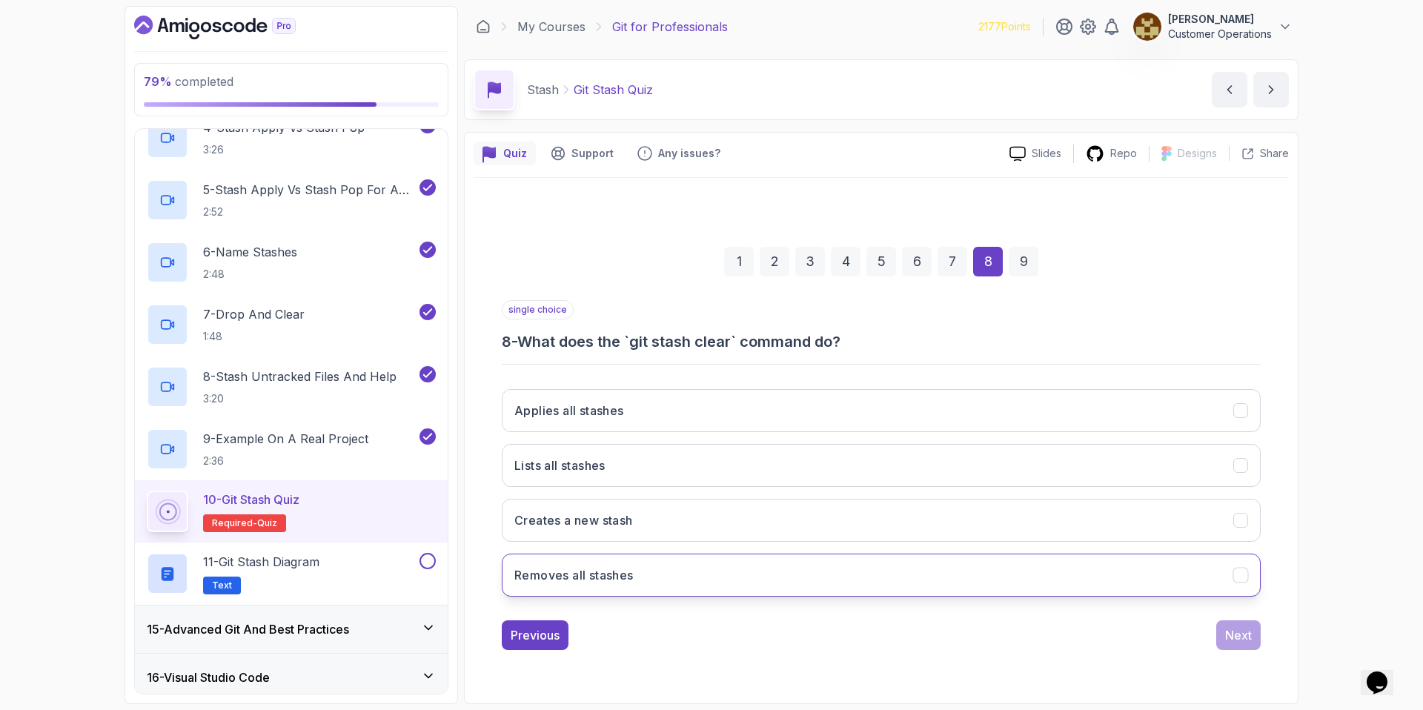
click at [771, 562] on button "Removes all stashes" at bounding box center [881, 574] width 759 height 43
click at [1231, 634] on div "Next" at bounding box center [1238, 635] width 27 height 18
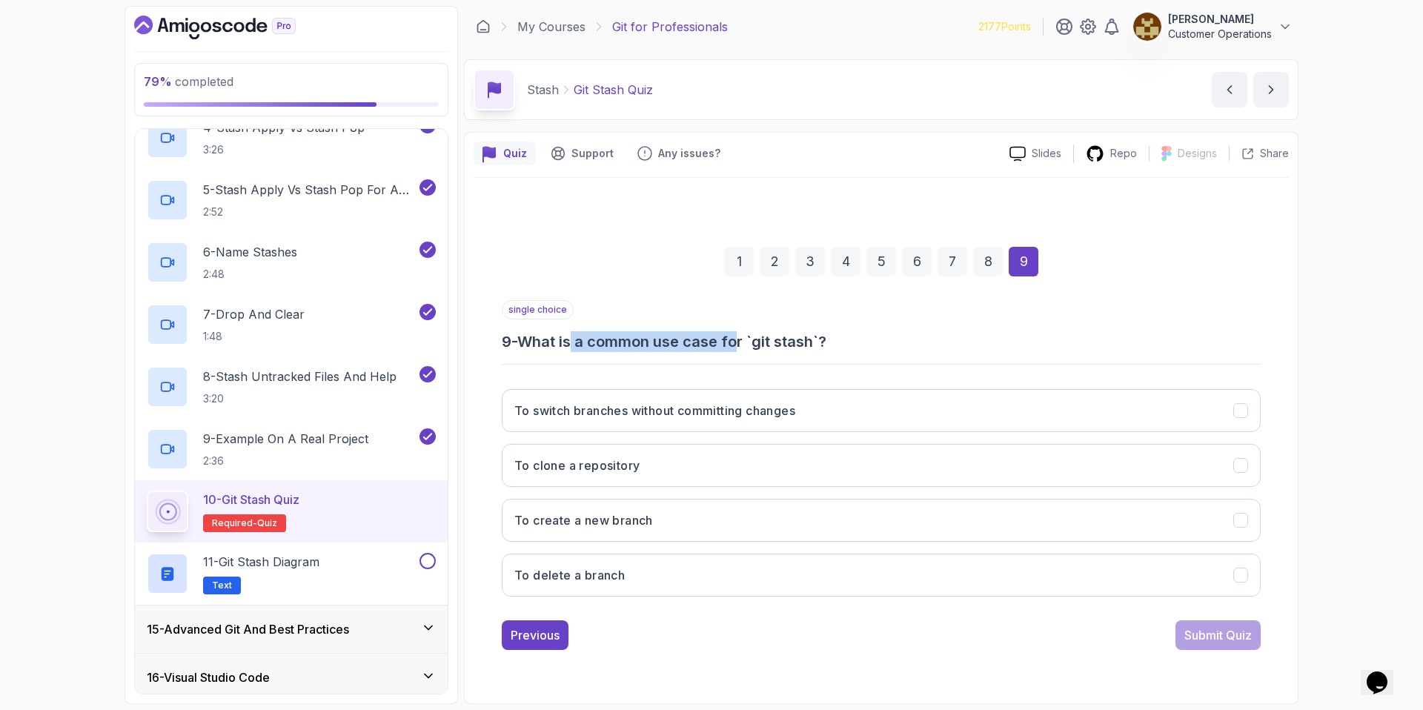
drag, startPoint x: 576, startPoint y: 341, endPoint x: 740, endPoint y: 347, distance: 164.6
click at [740, 347] on h3 "9 - What is a common use case for `git stash`?" at bounding box center [881, 341] width 759 height 21
drag, startPoint x: 846, startPoint y: 350, endPoint x: 648, endPoint y: 322, distance: 199.7
click at [648, 322] on div "single choice 9 - What is a common use case for `git stash`? To switch branches…" at bounding box center [881, 454] width 759 height 308
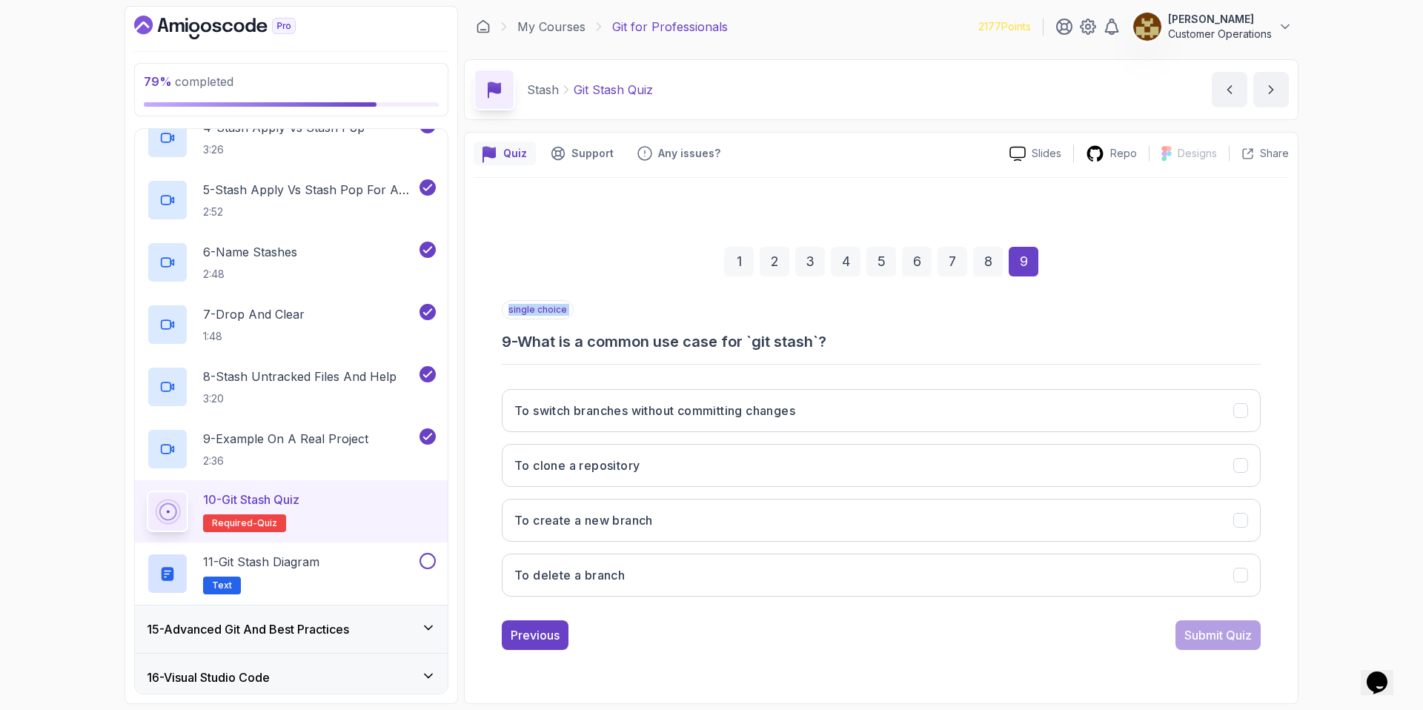
click at [648, 322] on div "single choice 9 - What is a common use case for `git stash`?" at bounding box center [881, 326] width 759 height 52
click at [674, 410] on h3 "To switch branches without committing changes" at bounding box center [654, 411] width 281 height 18
click at [1223, 641] on div "Submit Quiz" at bounding box center [1217, 635] width 67 height 18
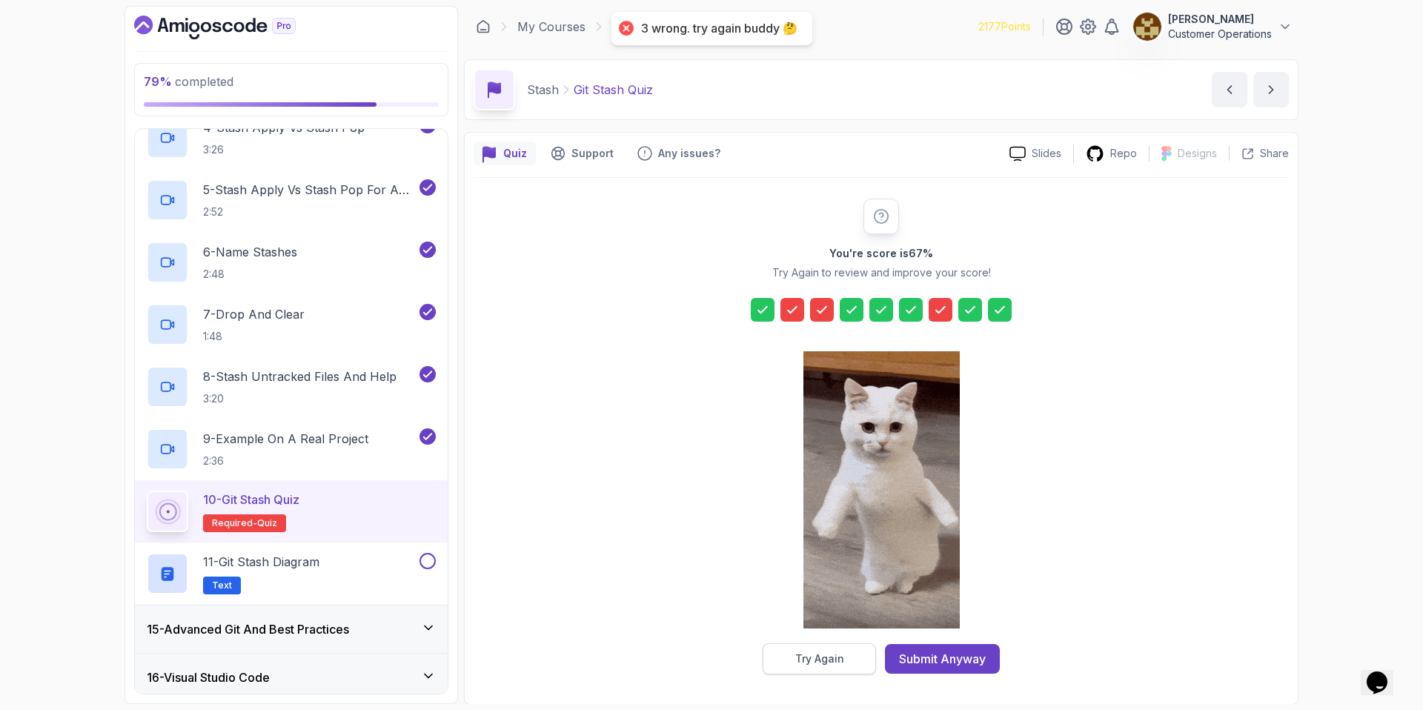
click at [854, 651] on button "Try Again" at bounding box center [818, 658] width 113 height 31
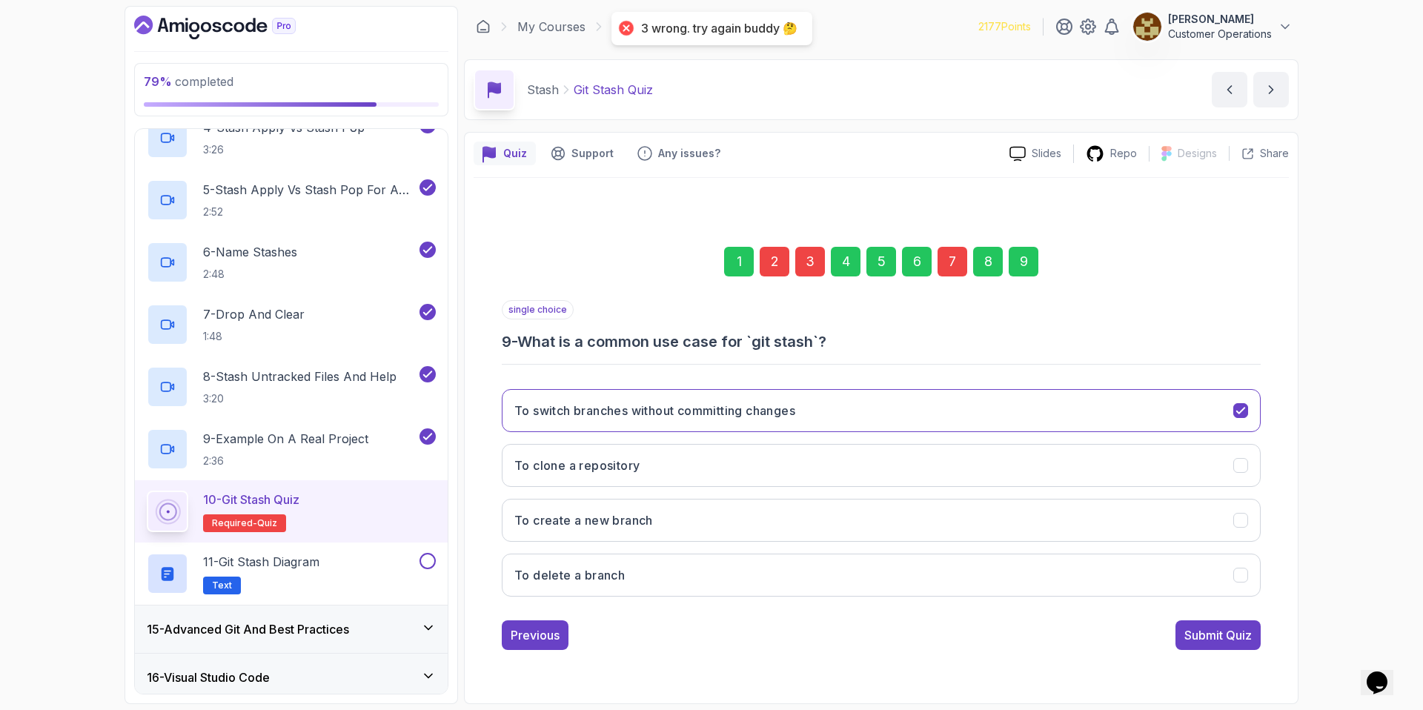
click at [939, 271] on div "7" at bounding box center [952, 262] width 30 height 30
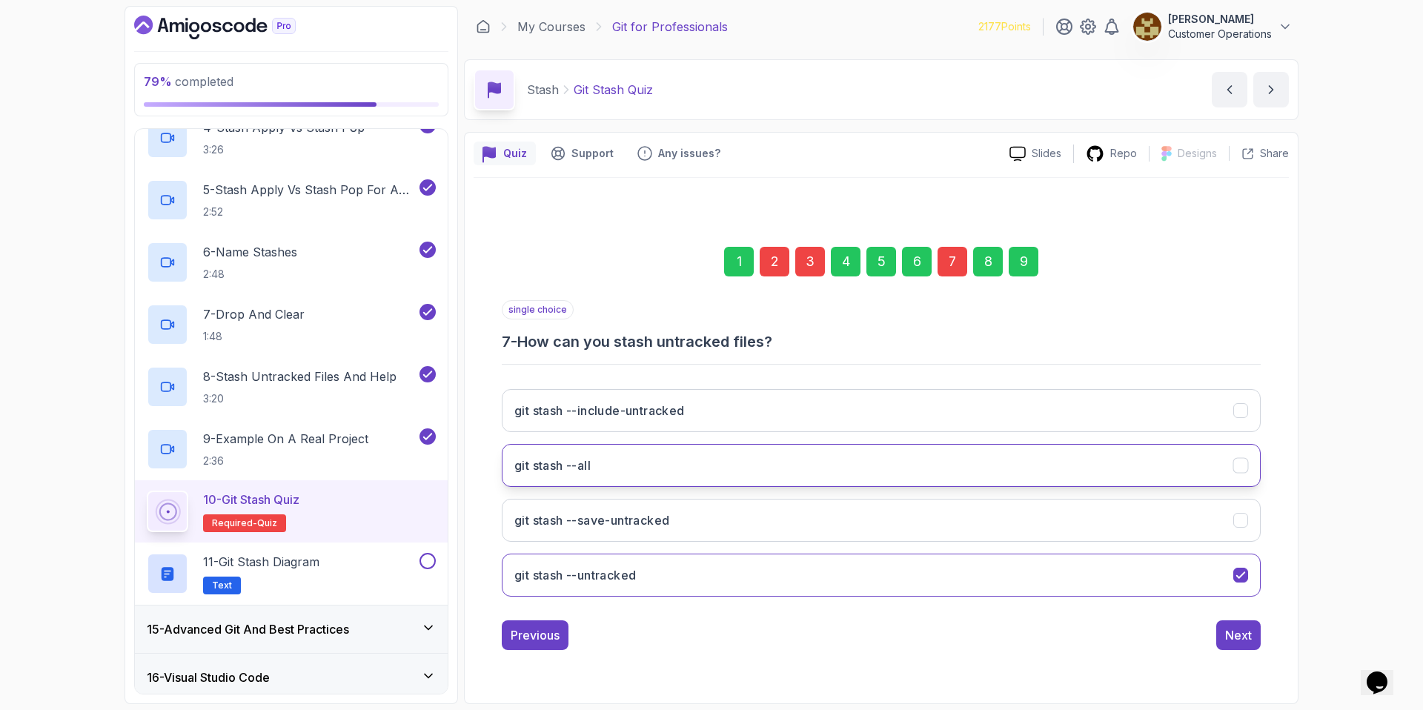
click at [865, 464] on button "git stash --all" at bounding box center [881, 465] width 759 height 43
click at [842, 413] on button "git stash --include-untracked" at bounding box center [881, 410] width 759 height 43
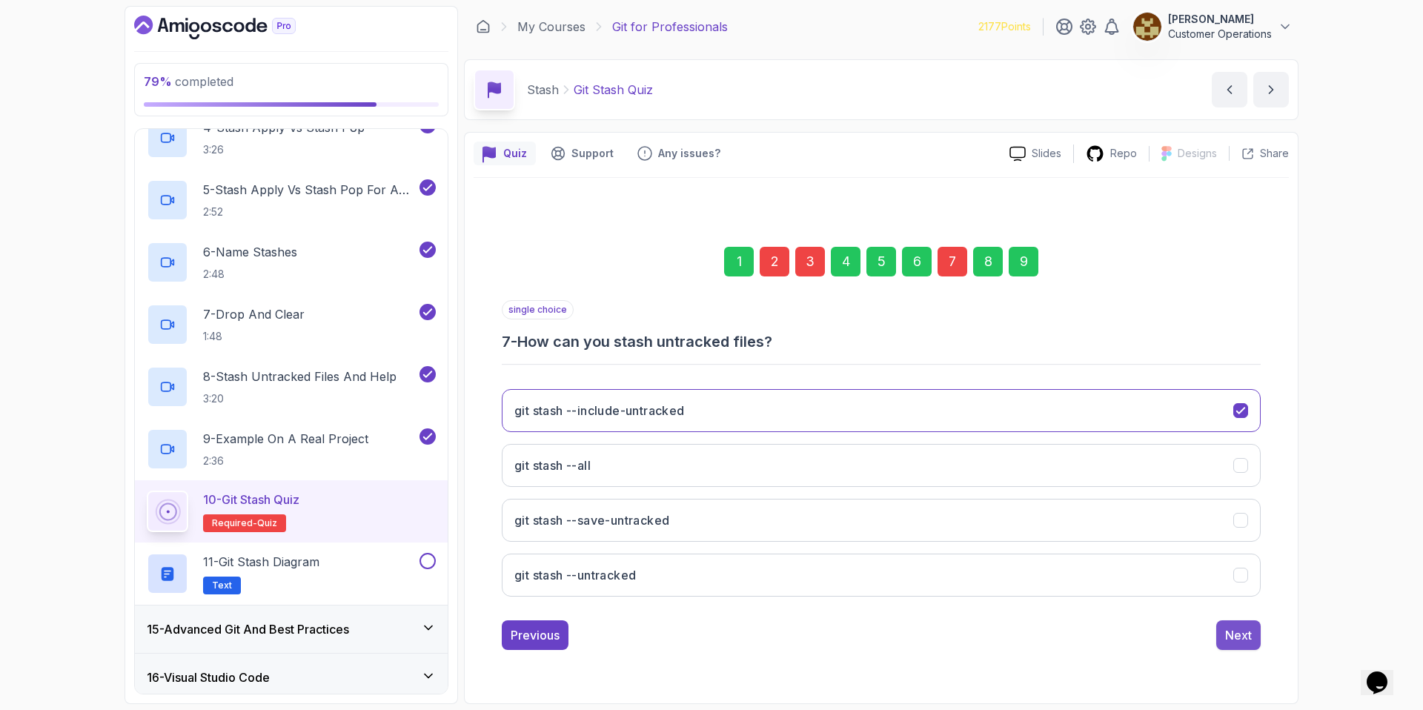
click at [1230, 638] on div "Next" at bounding box center [1238, 635] width 27 height 18
click at [1224, 630] on button "Next" at bounding box center [1238, 635] width 44 height 30
click at [1225, 630] on div "Submit Quiz" at bounding box center [1217, 635] width 67 height 18
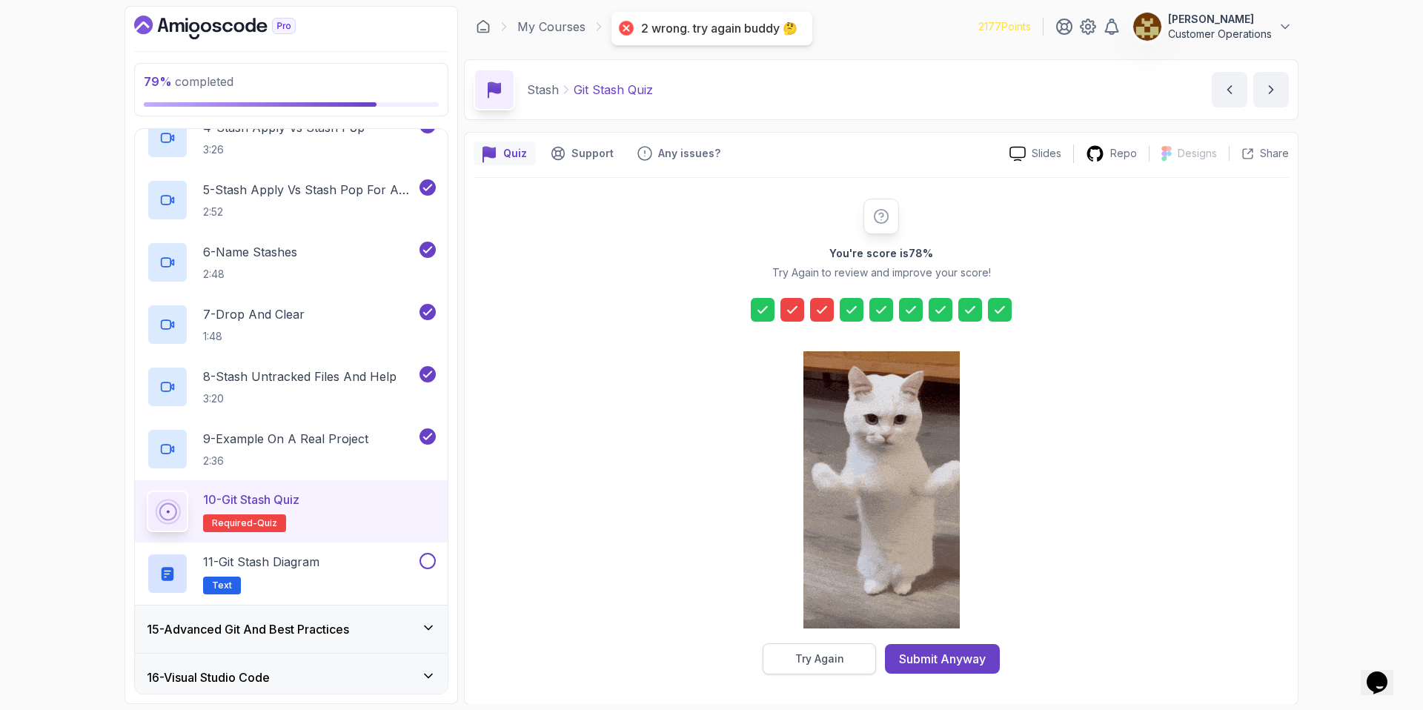
click at [823, 649] on button "Try Again" at bounding box center [818, 658] width 113 height 31
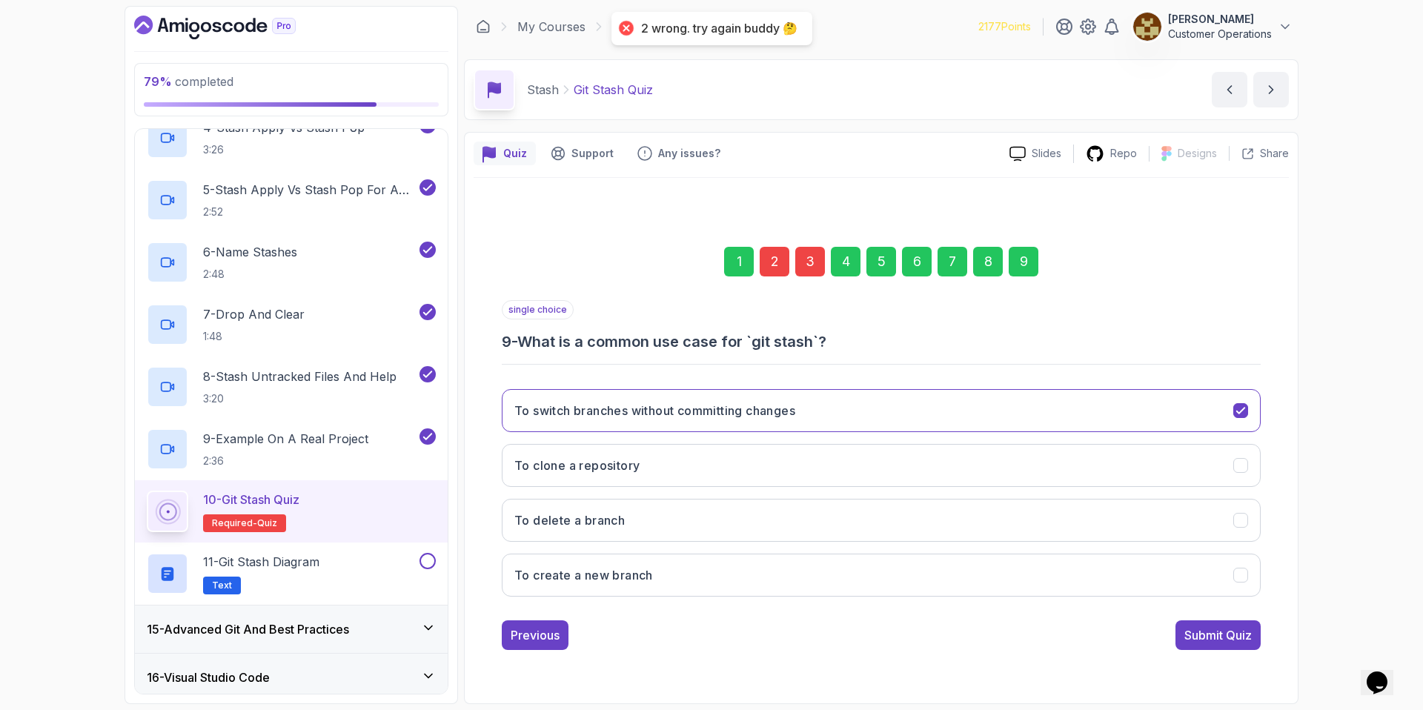
click at [802, 264] on div "3" at bounding box center [810, 262] width 30 height 30
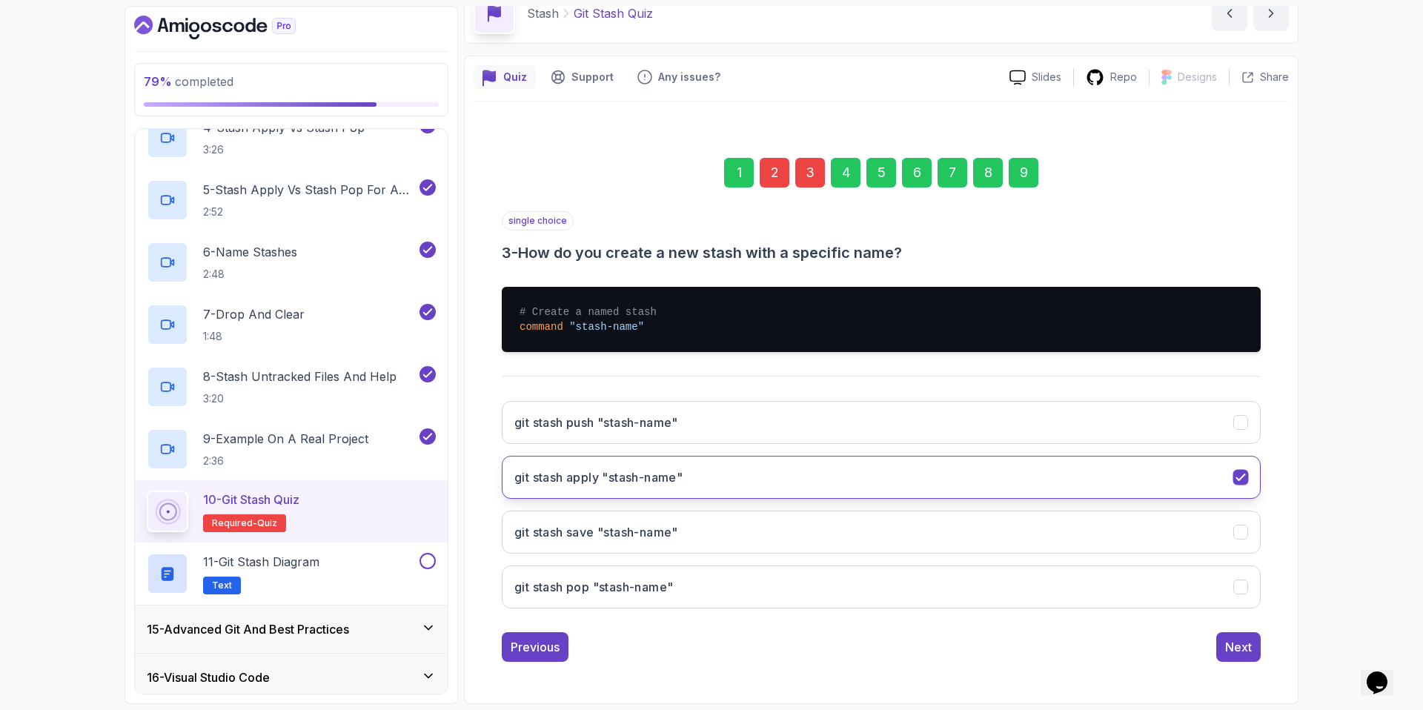
scroll to position [73, 0]
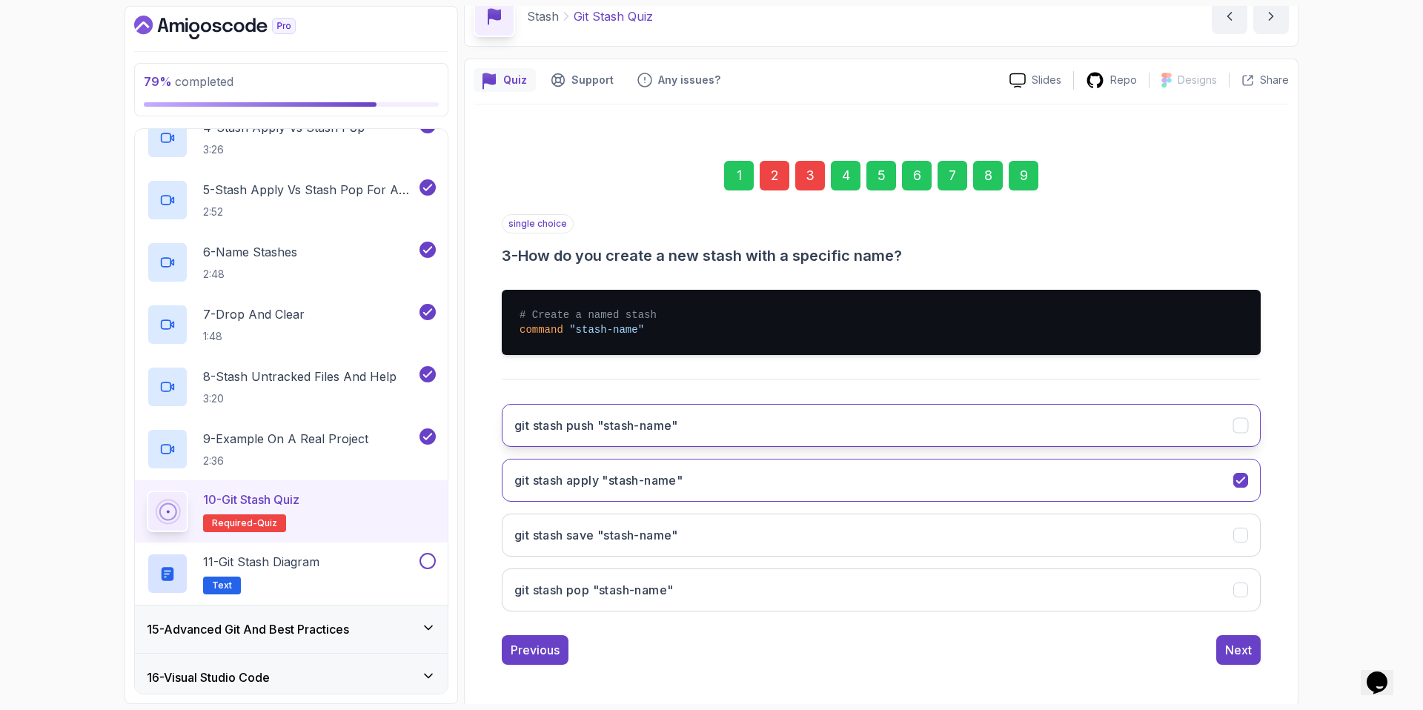
click at [694, 416] on button "git stash push "stash-name"" at bounding box center [881, 425] width 759 height 43
click at [1249, 658] on div "Next" at bounding box center [1238, 650] width 27 height 18
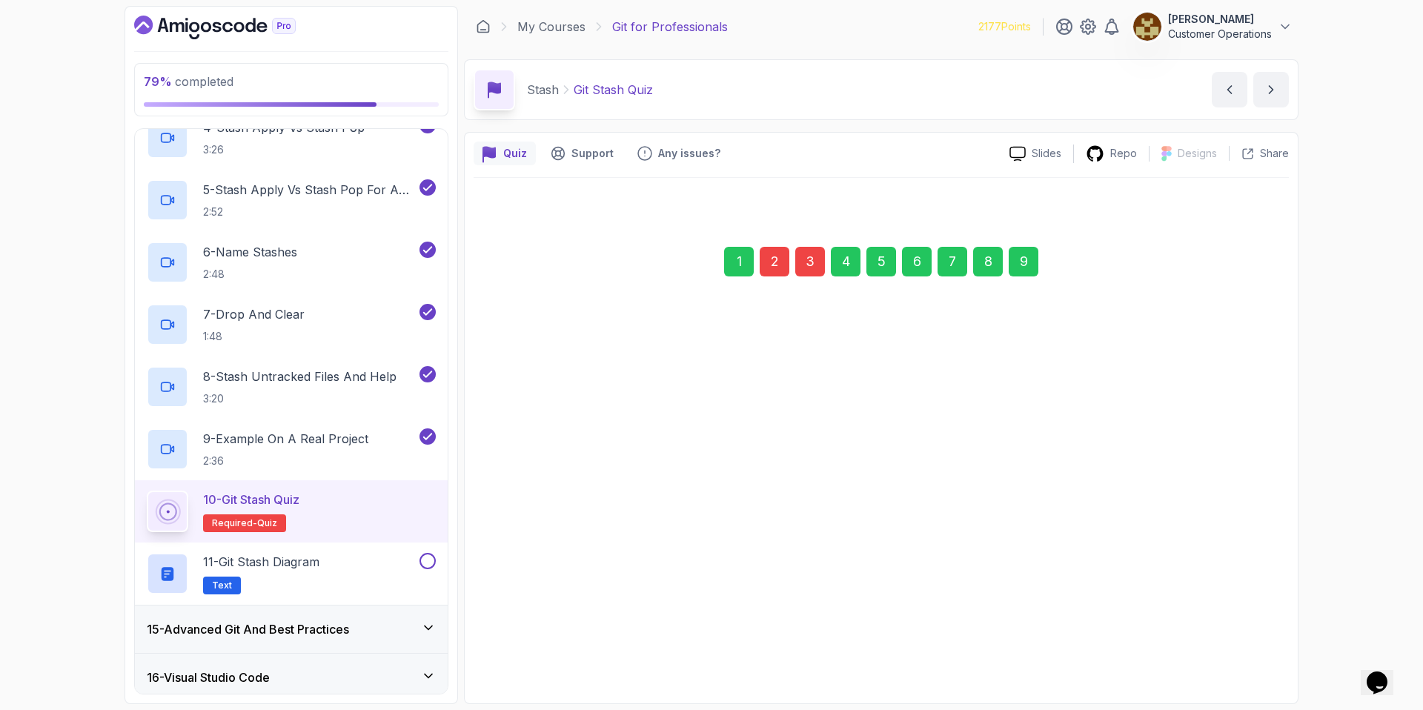
scroll to position [0, 0]
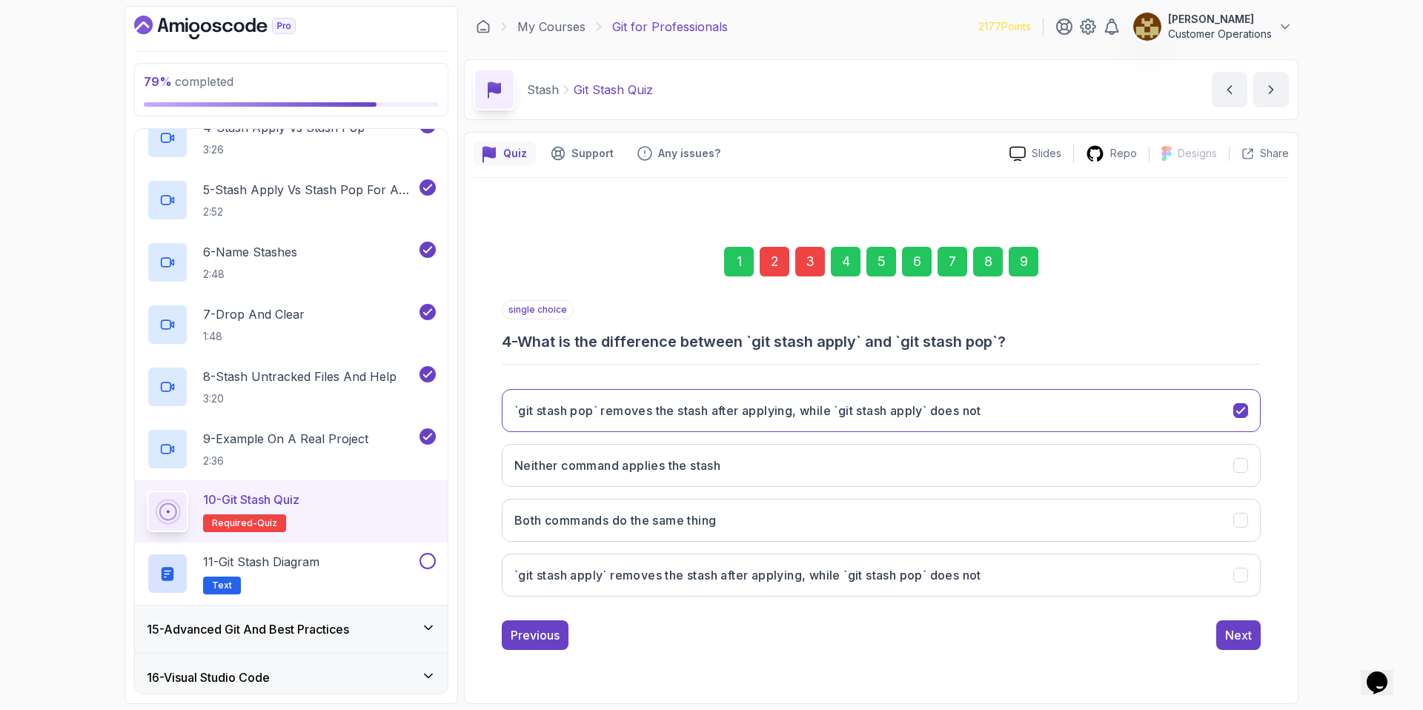
click at [1033, 270] on div "9" at bounding box center [1023, 262] width 30 height 30
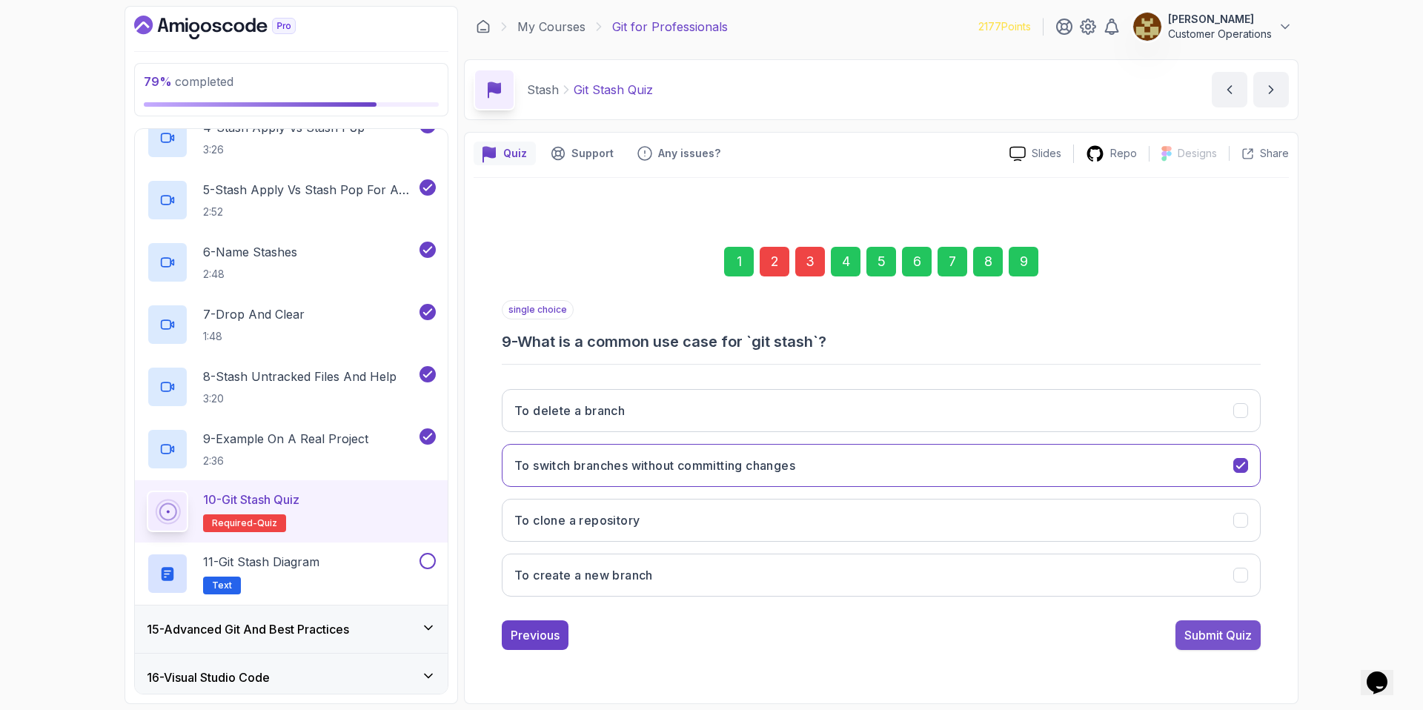
click at [1208, 636] on div "Submit Quiz" at bounding box center [1217, 635] width 67 height 18
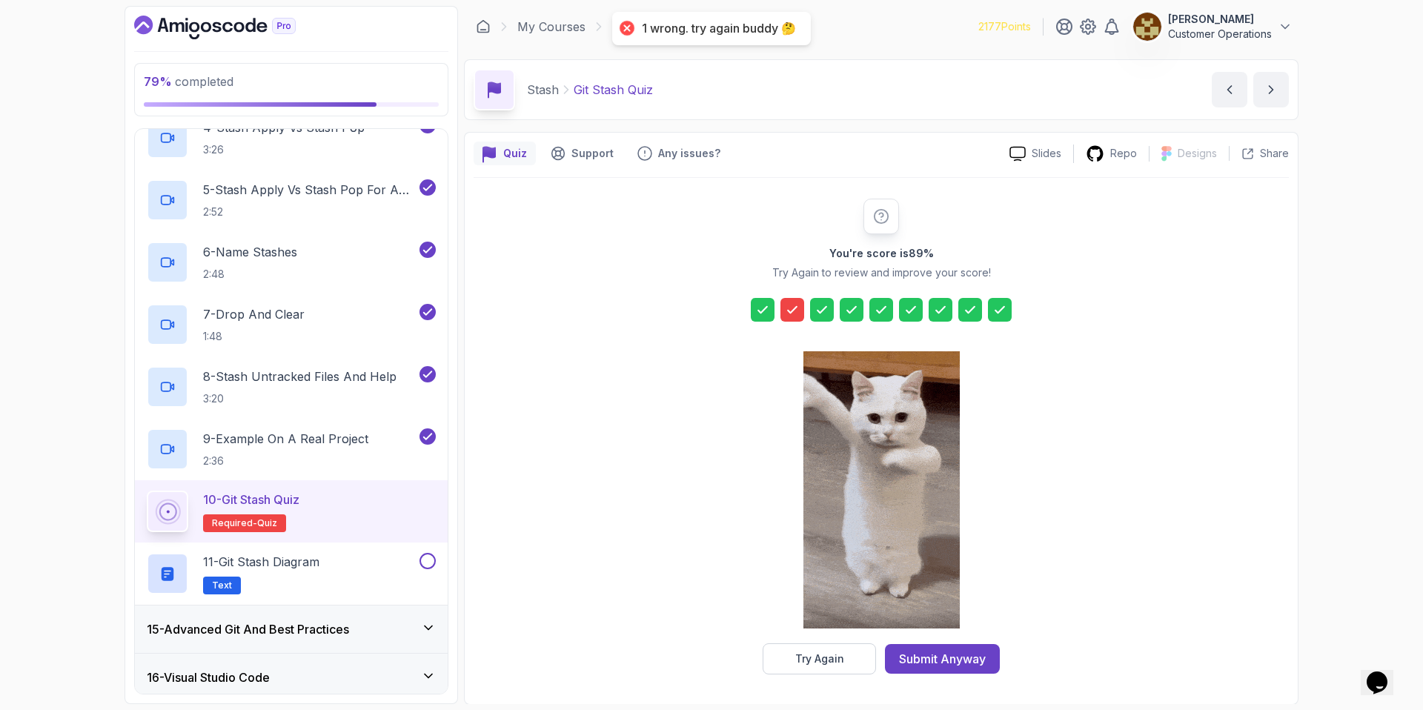
click at [811, 666] on button "Try Again" at bounding box center [818, 658] width 113 height 31
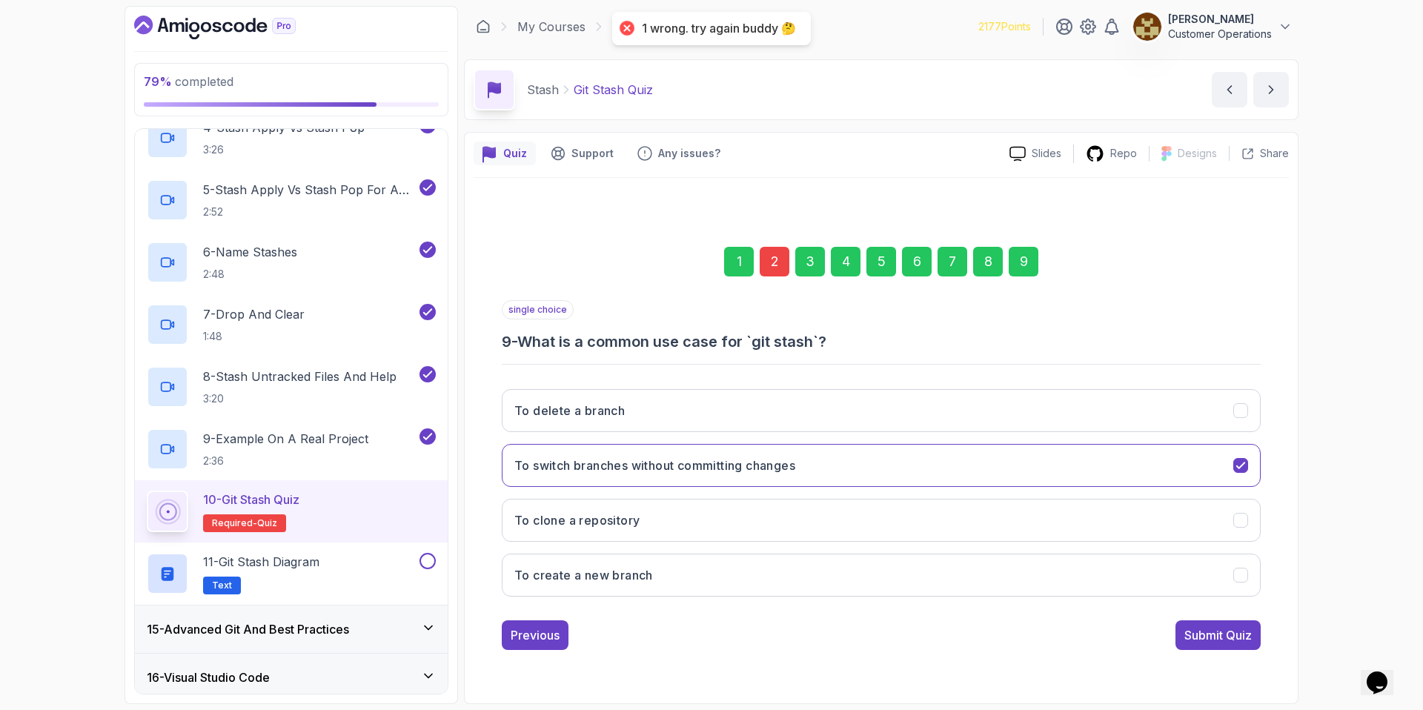
click at [774, 259] on div "2" at bounding box center [774, 262] width 30 height 30
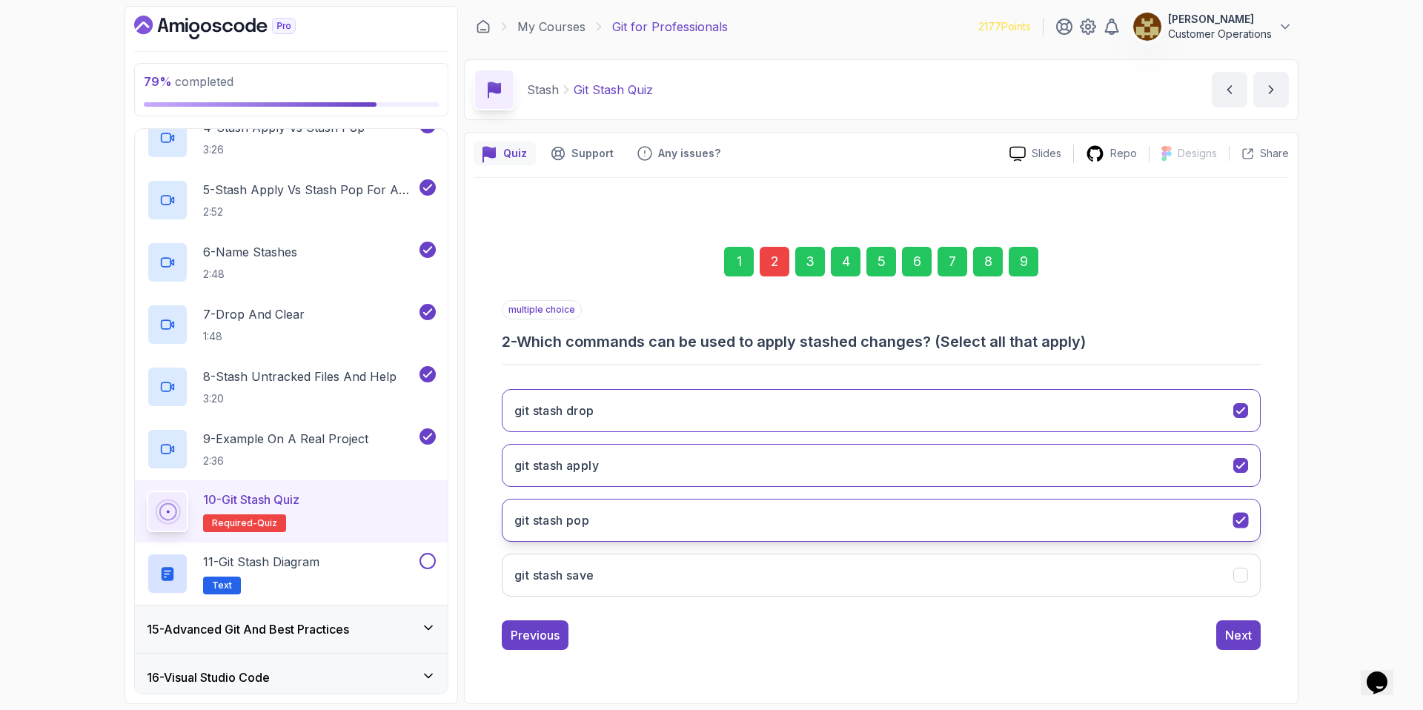
click at [653, 528] on button "git stash pop" at bounding box center [881, 520] width 759 height 43
click at [642, 411] on button "git stash drop" at bounding box center [881, 410] width 759 height 43
click at [1223, 632] on button "Next" at bounding box center [1238, 635] width 44 height 30
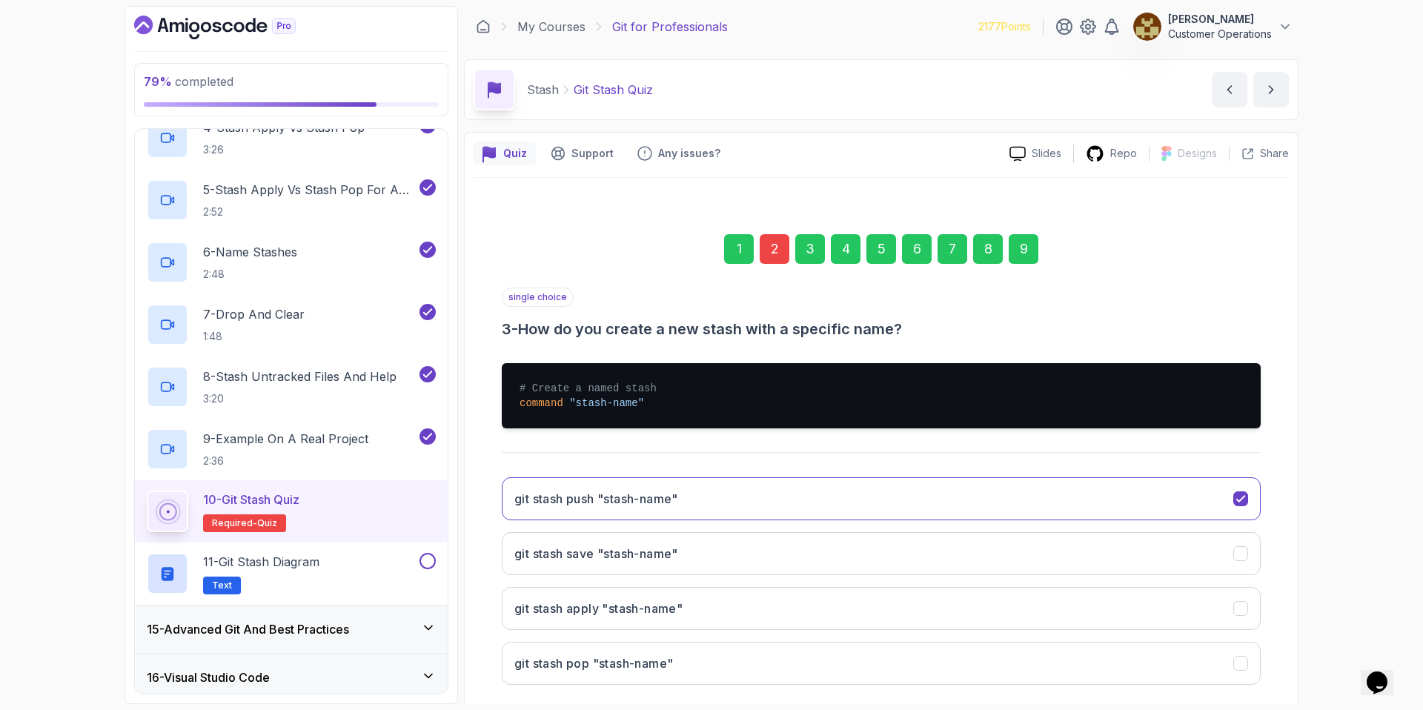
click at [1019, 250] on div "9" at bounding box center [1023, 249] width 30 height 30
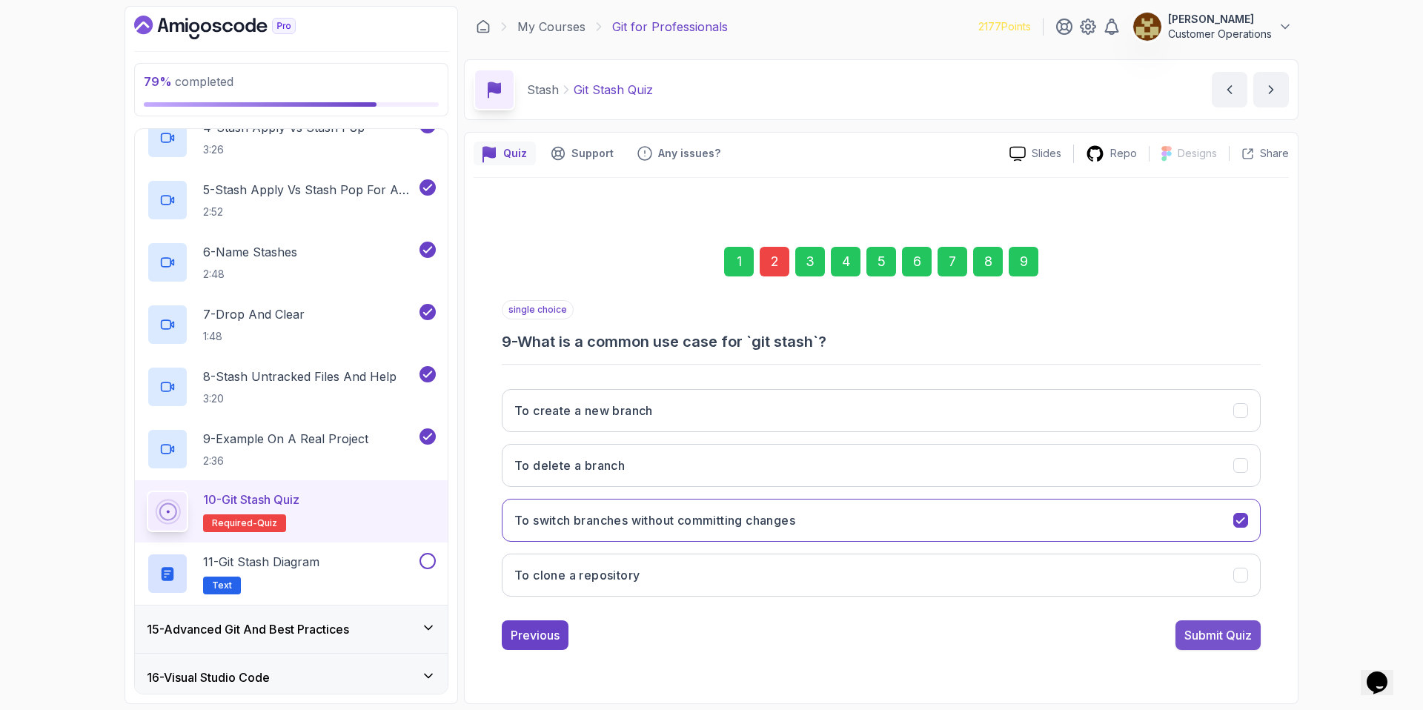
click at [1208, 639] on div "Submit Quiz" at bounding box center [1217, 635] width 67 height 18
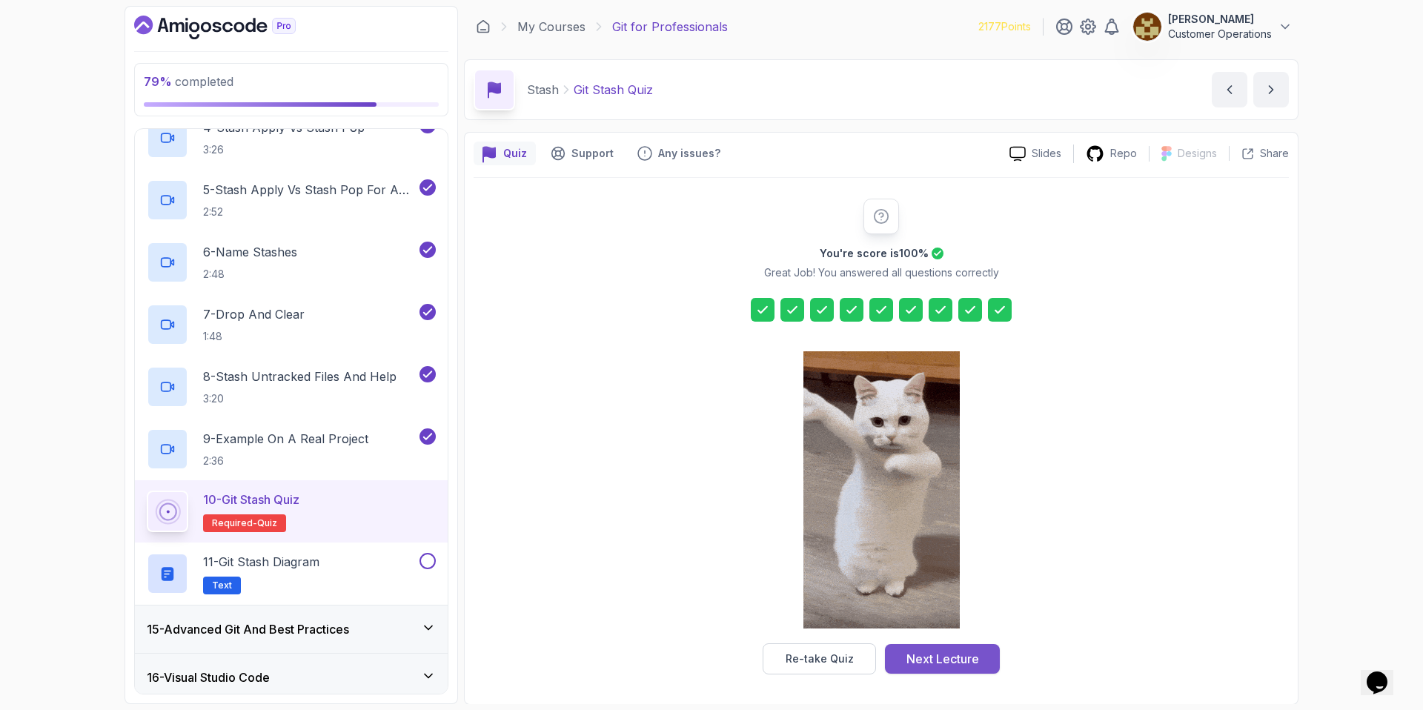
click at [939, 653] on div "Next Lecture" at bounding box center [942, 659] width 73 height 18
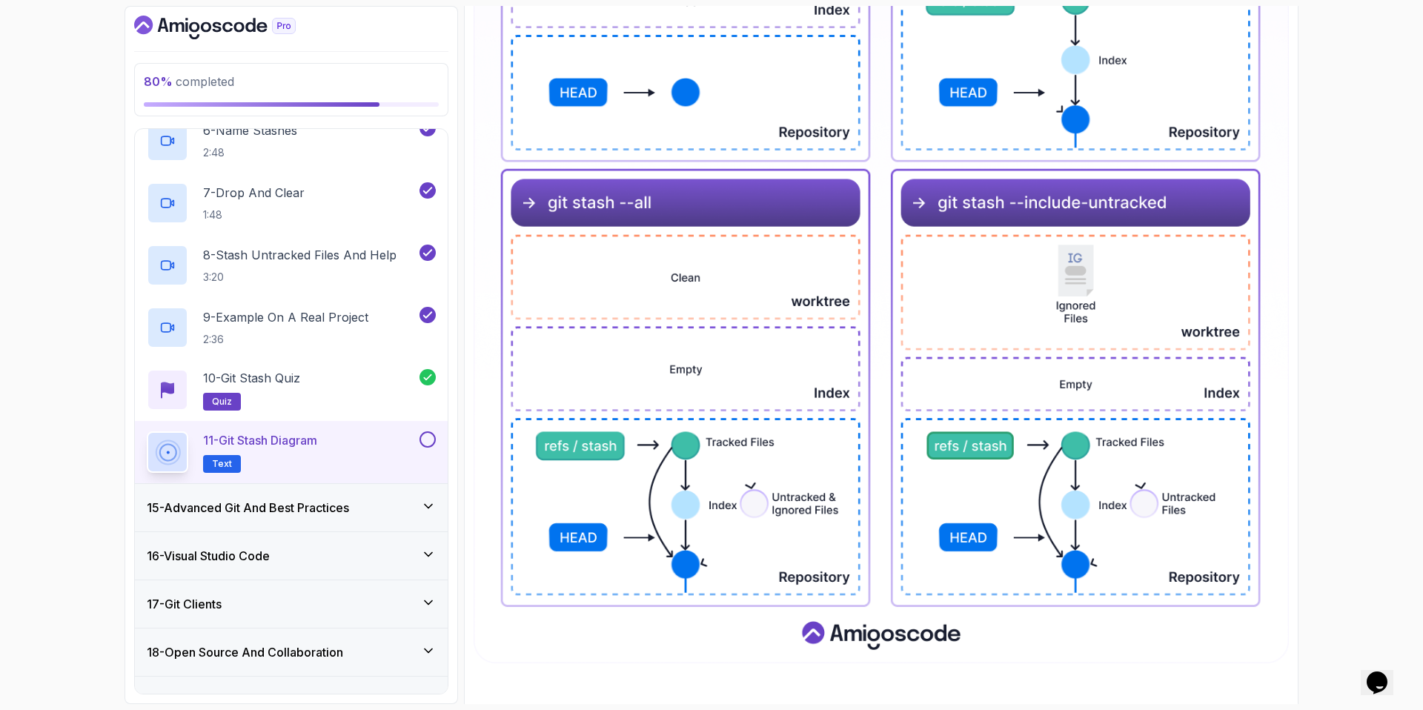
scroll to position [603, 0]
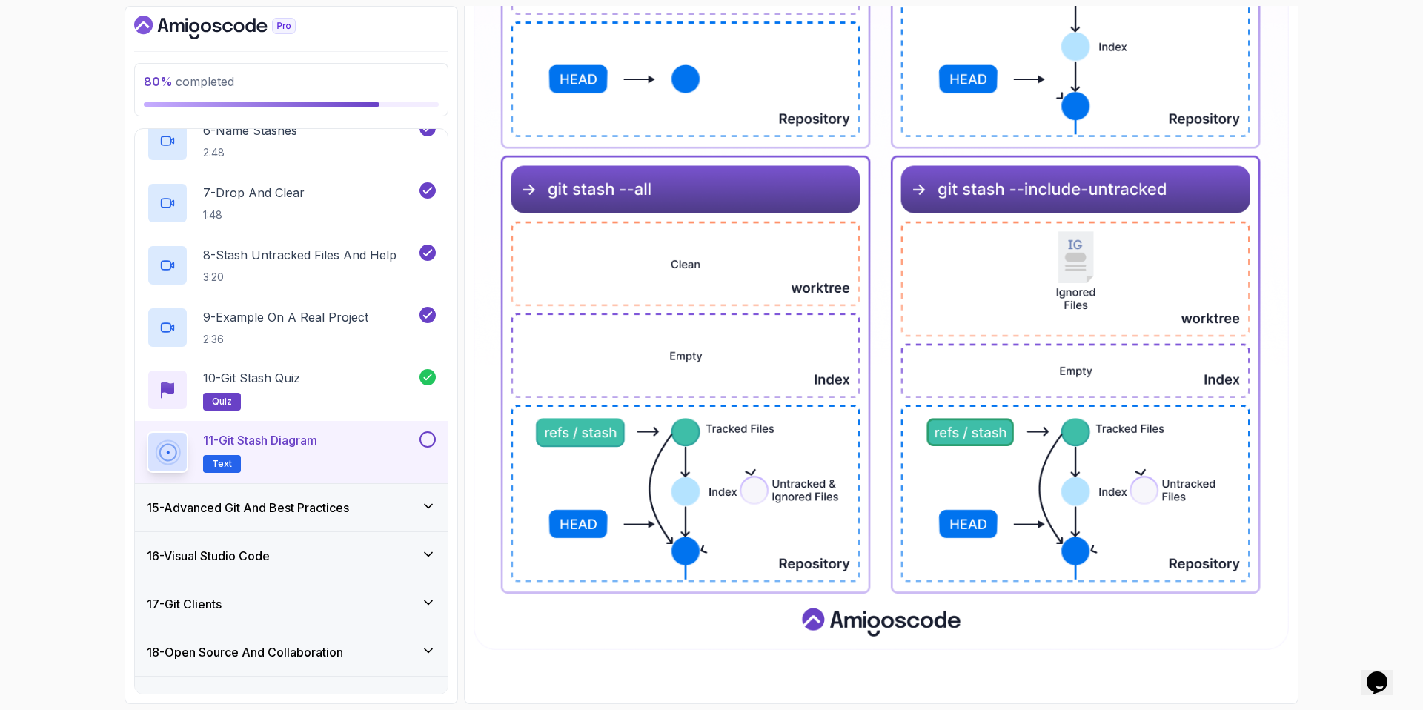
click at [421, 437] on button at bounding box center [427, 439] width 16 height 16
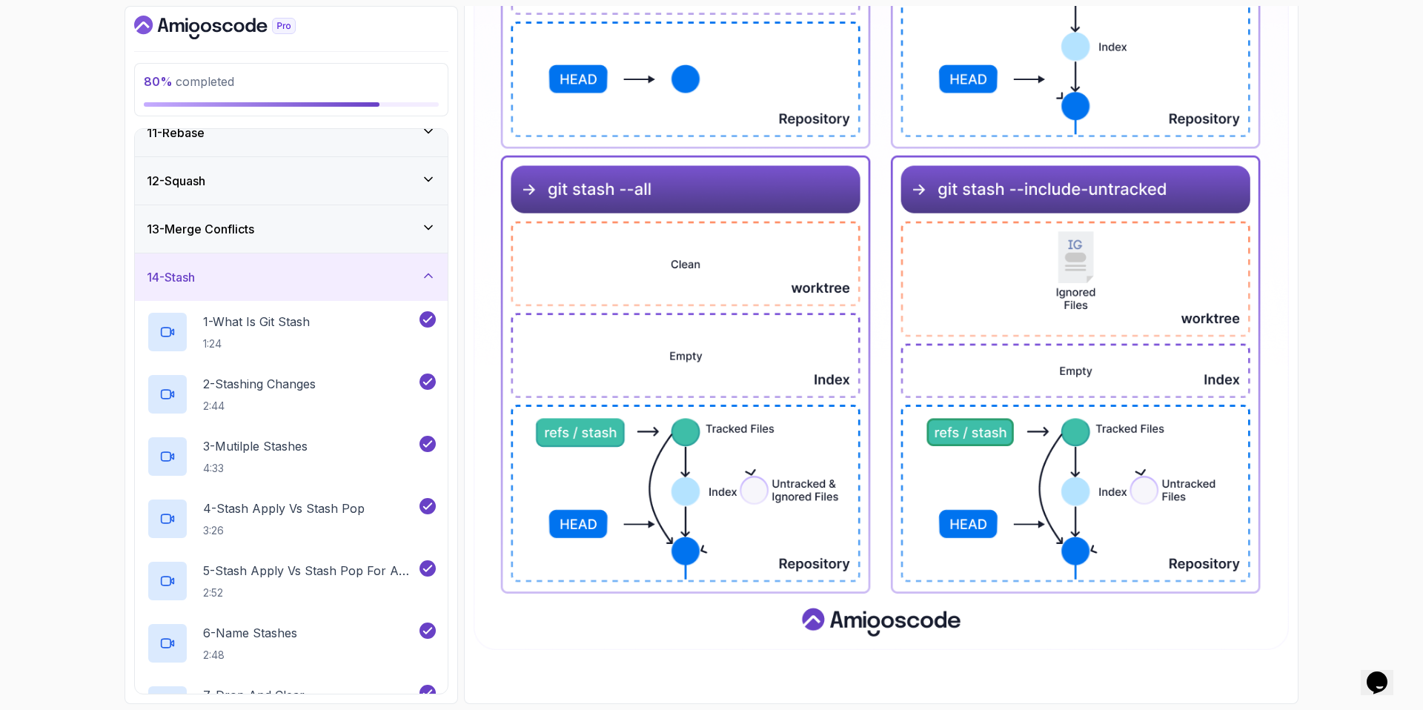
click at [264, 287] on div "14 - Stash" at bounding box center [291, 276] width 313 height 47
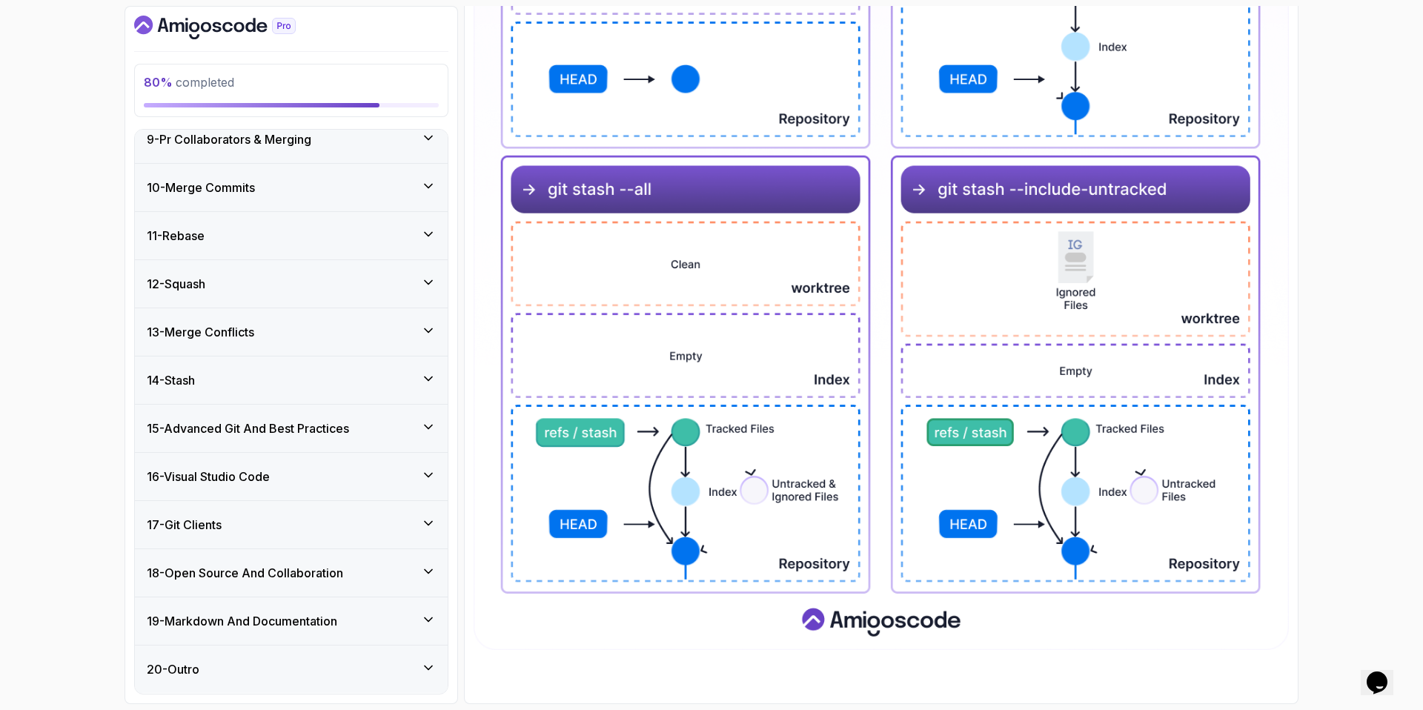
scroll to position [399, 0]
click at [301, 421] on h3 "15 - Advanced Git And Best Practices" at bounding box center [248, 429] width 202 height 18
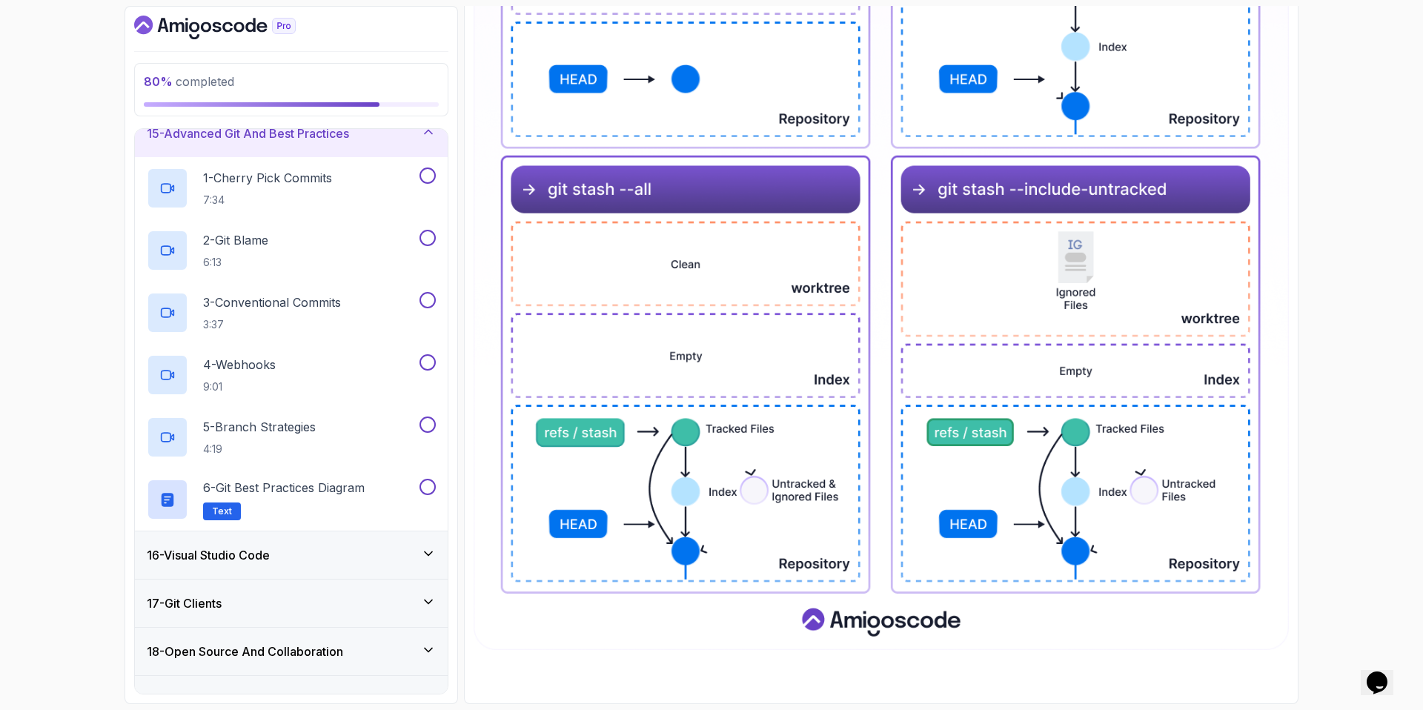
scroll to position [645, 0]
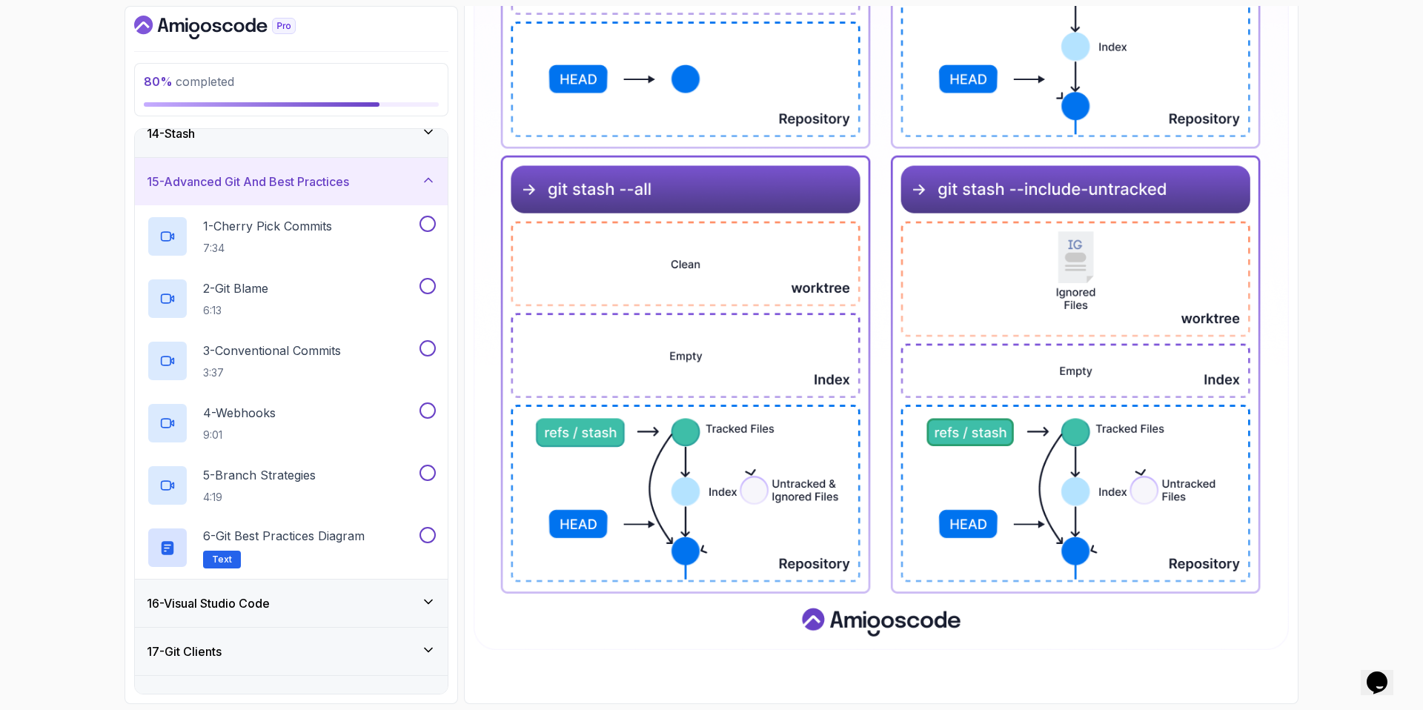
click at [242, 173] on h3 "15 - Advanced Git And Best Practices" at bounding box center [248, 182] width 202 height 18
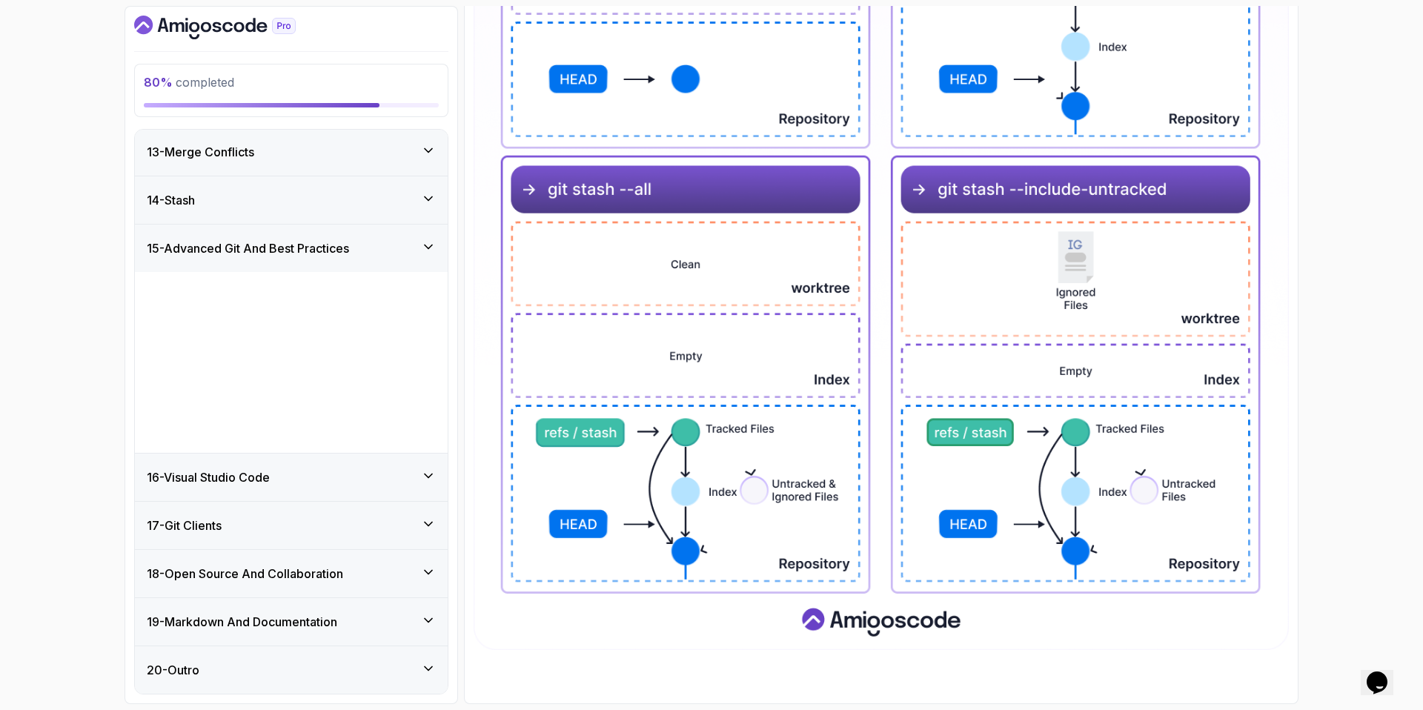
scroll to position [399, 0]
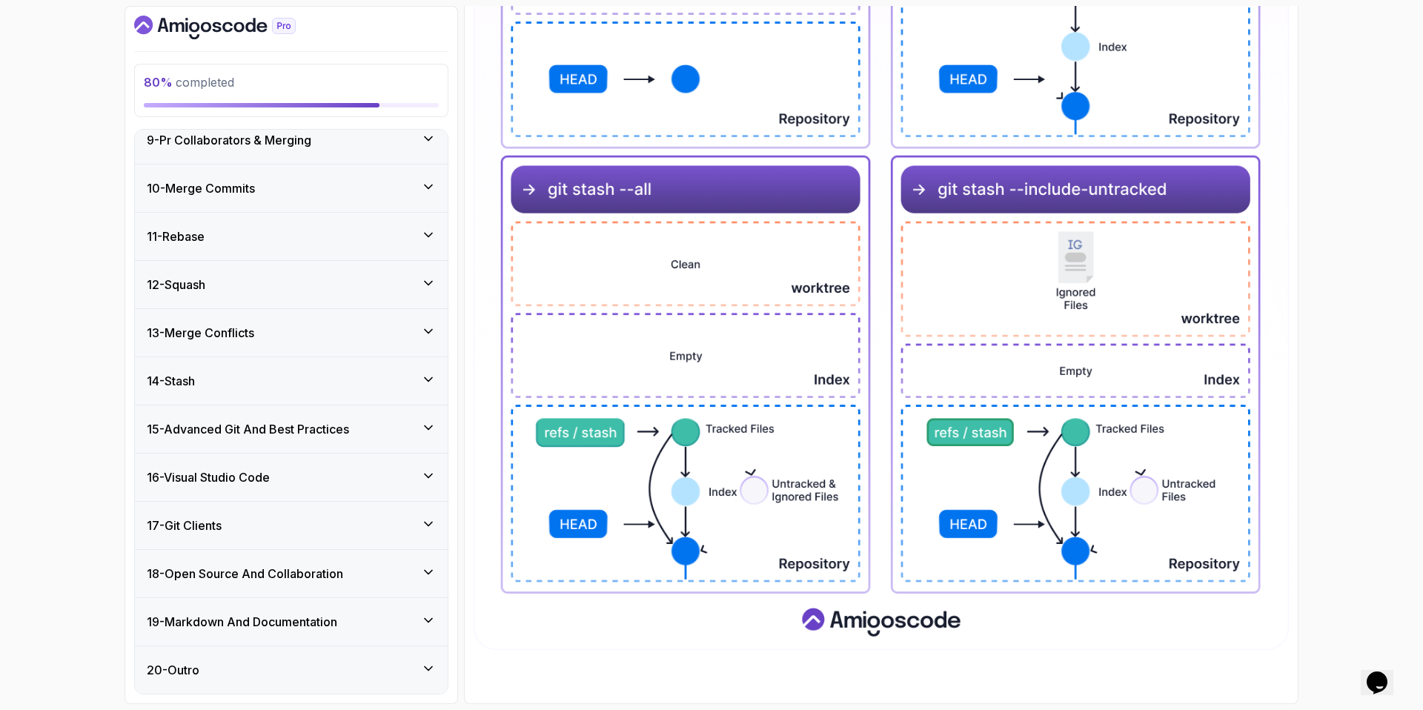
click at [260, 514] on div "17 - Git Clients" at bounding box center [291, 525] width 313 height 47
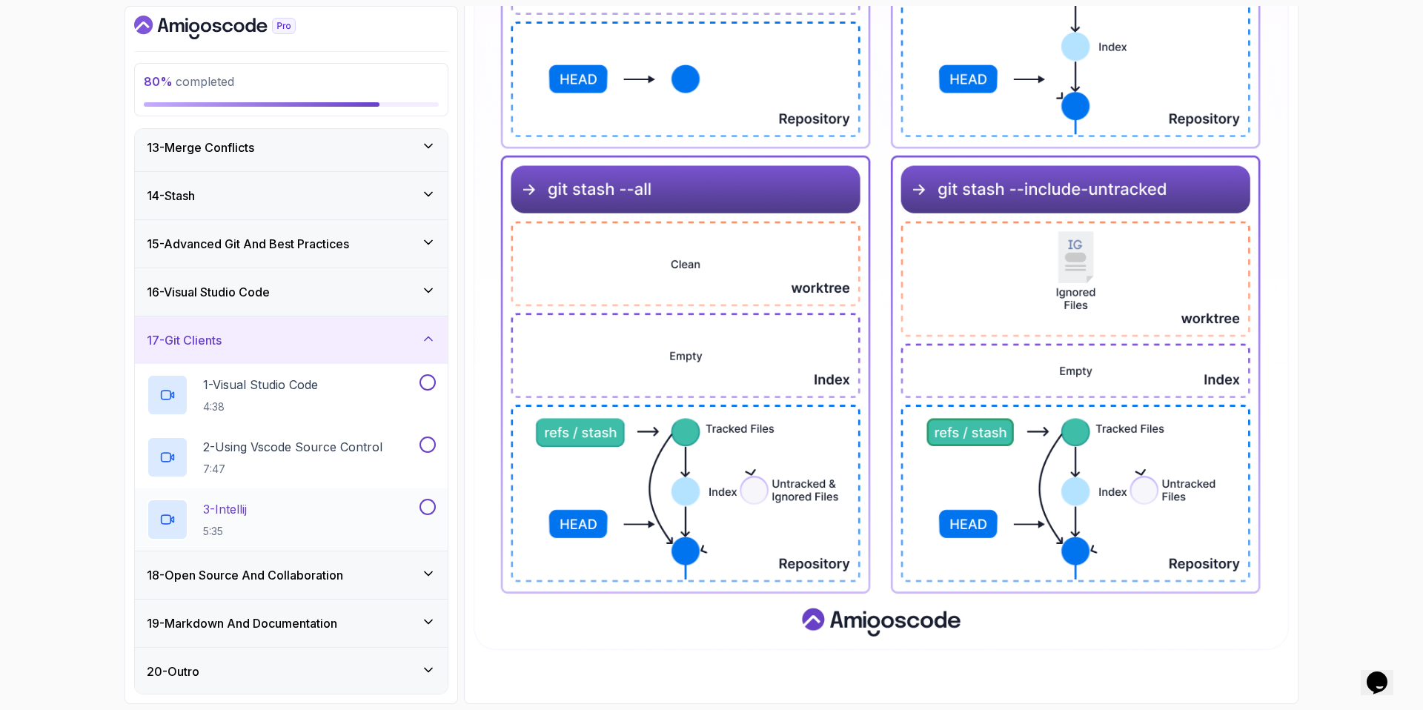
scroll to position [585, 0]
click at [228, 327] on div "17 - Git Clients" at bounding box center [291, 338] width 313 height 47
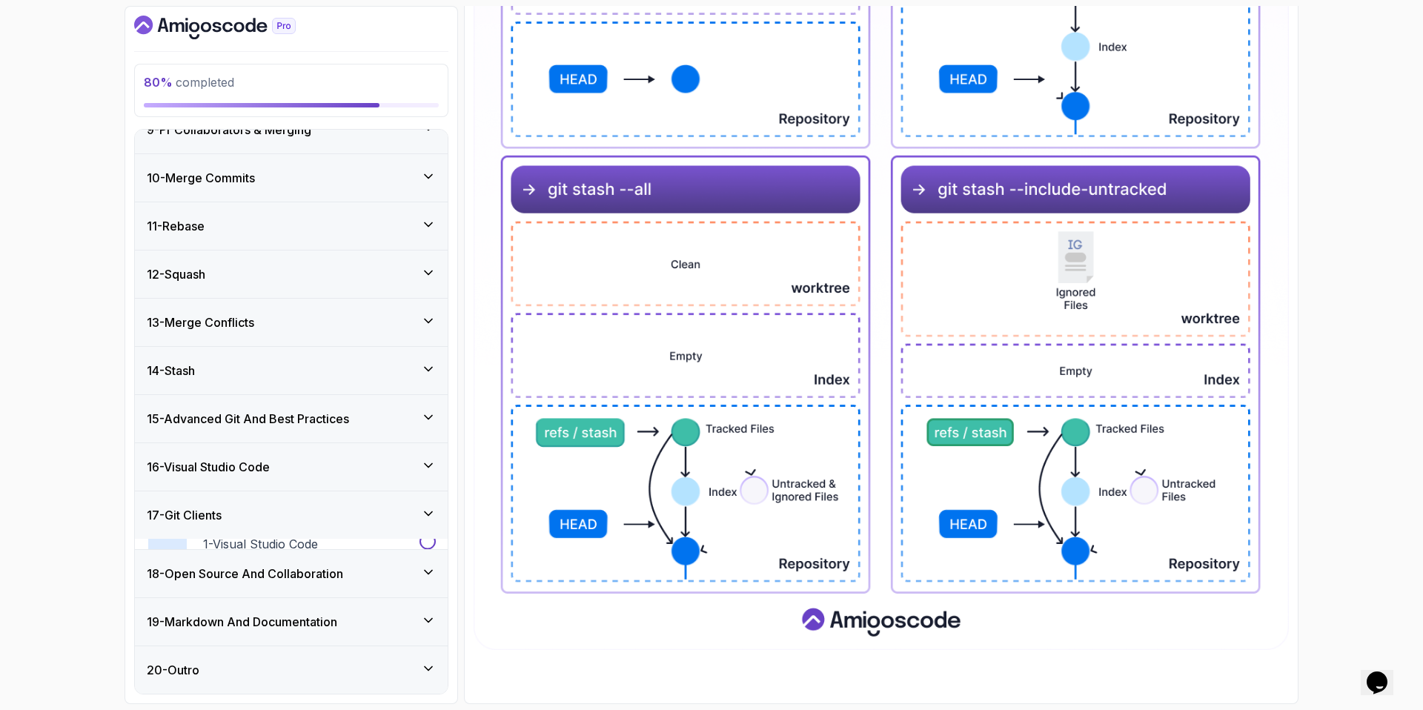
scroll to position [399, 0]
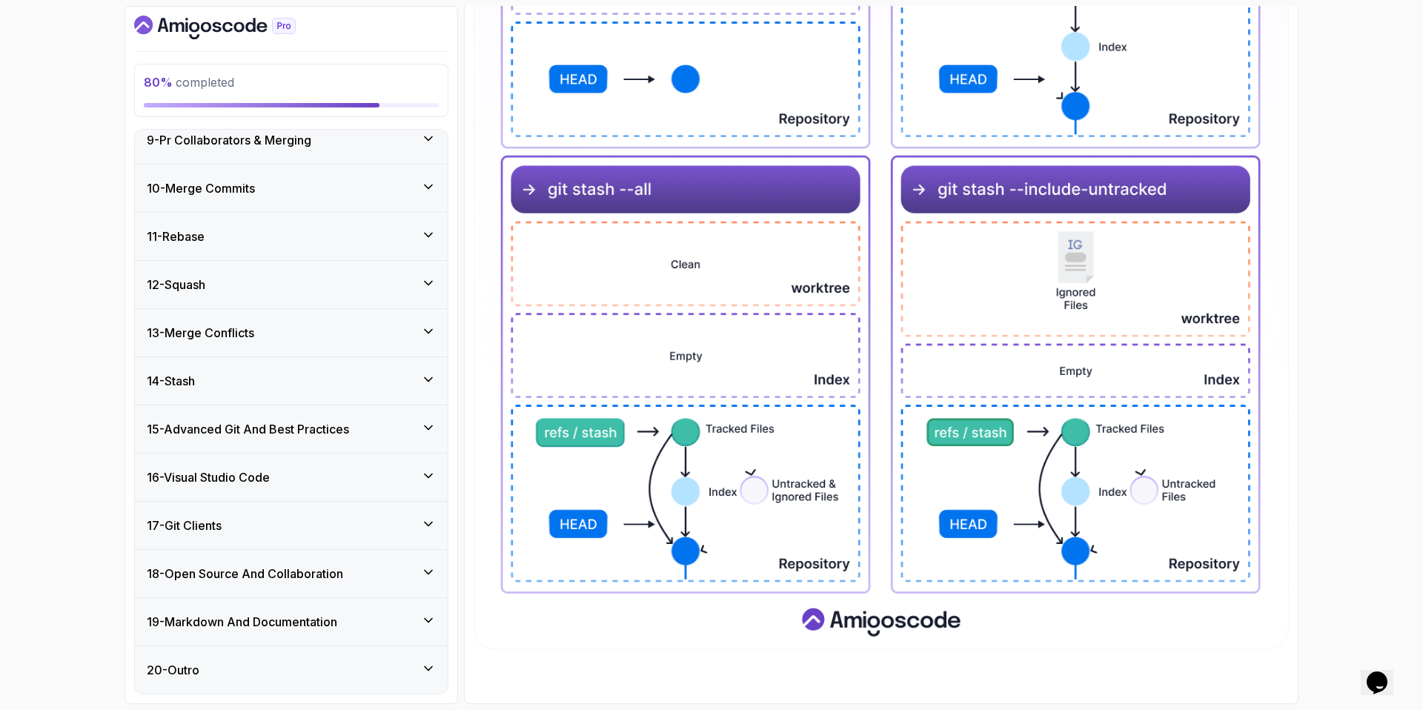
click at [276, 572] on h3 "18 - Open Source And Collaboration" at bounding box center [245, 574] width 196 height 18
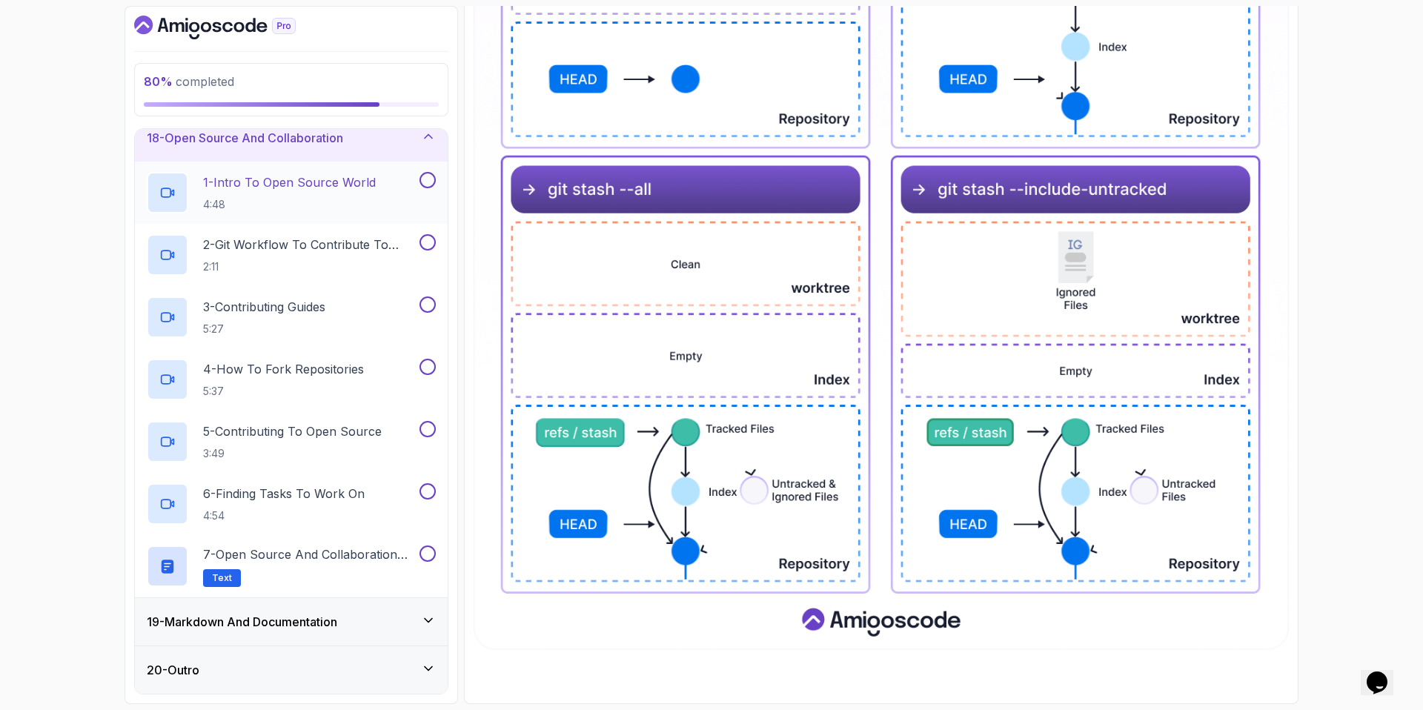
scroll to position [821, 0]
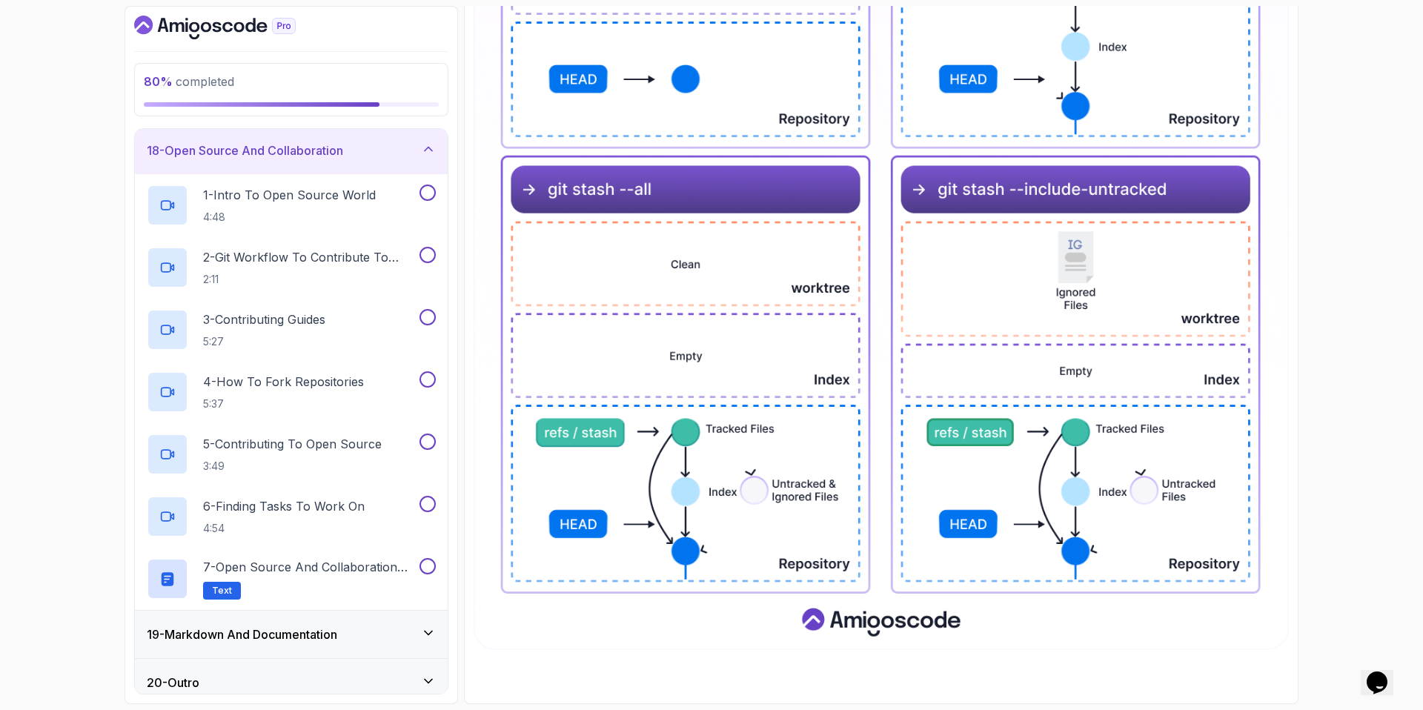
click at [260, 151] on h3 "18 - Open Source And Collaboration" at bounding box center [245, 151] width 196 height 18
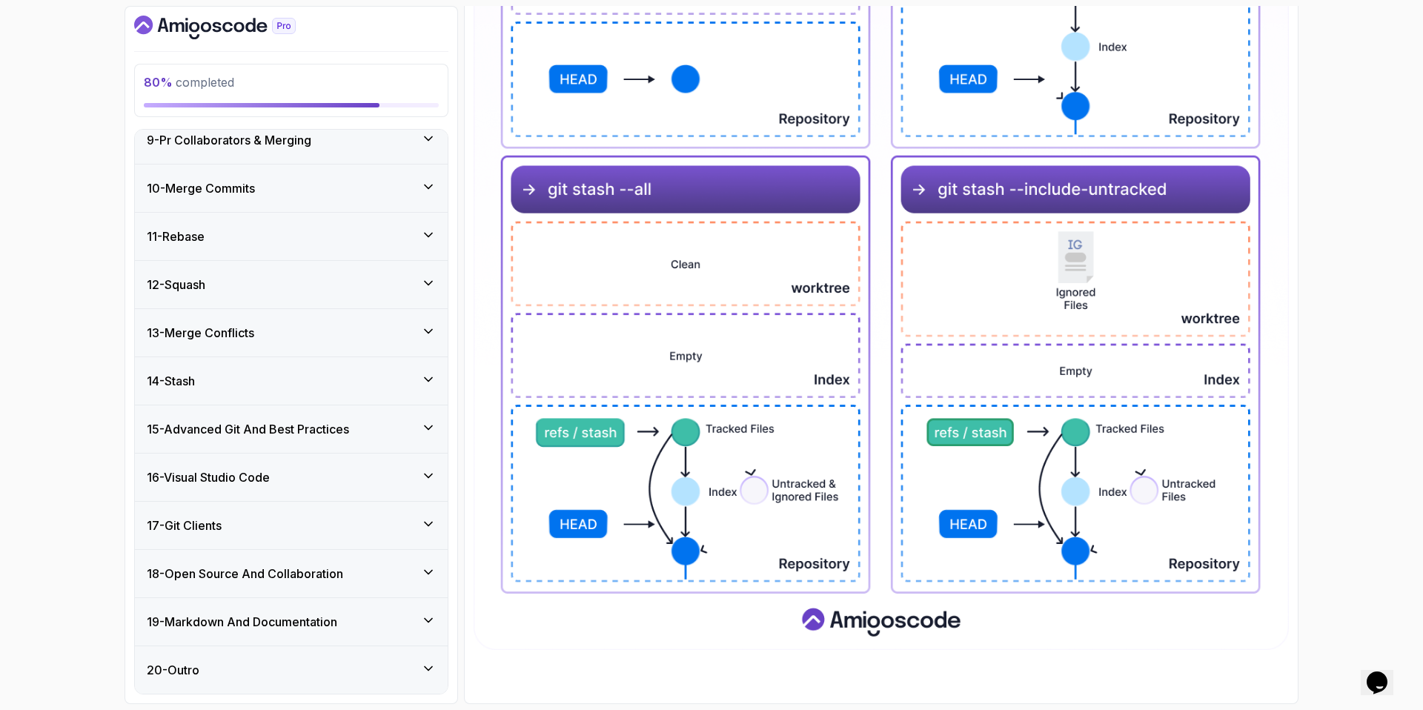
scroll to position [399, 0]
click at [269, 626] on h3 "19 - Markdown And Documentation" at bounding box center [242, 622] width 190 height 18
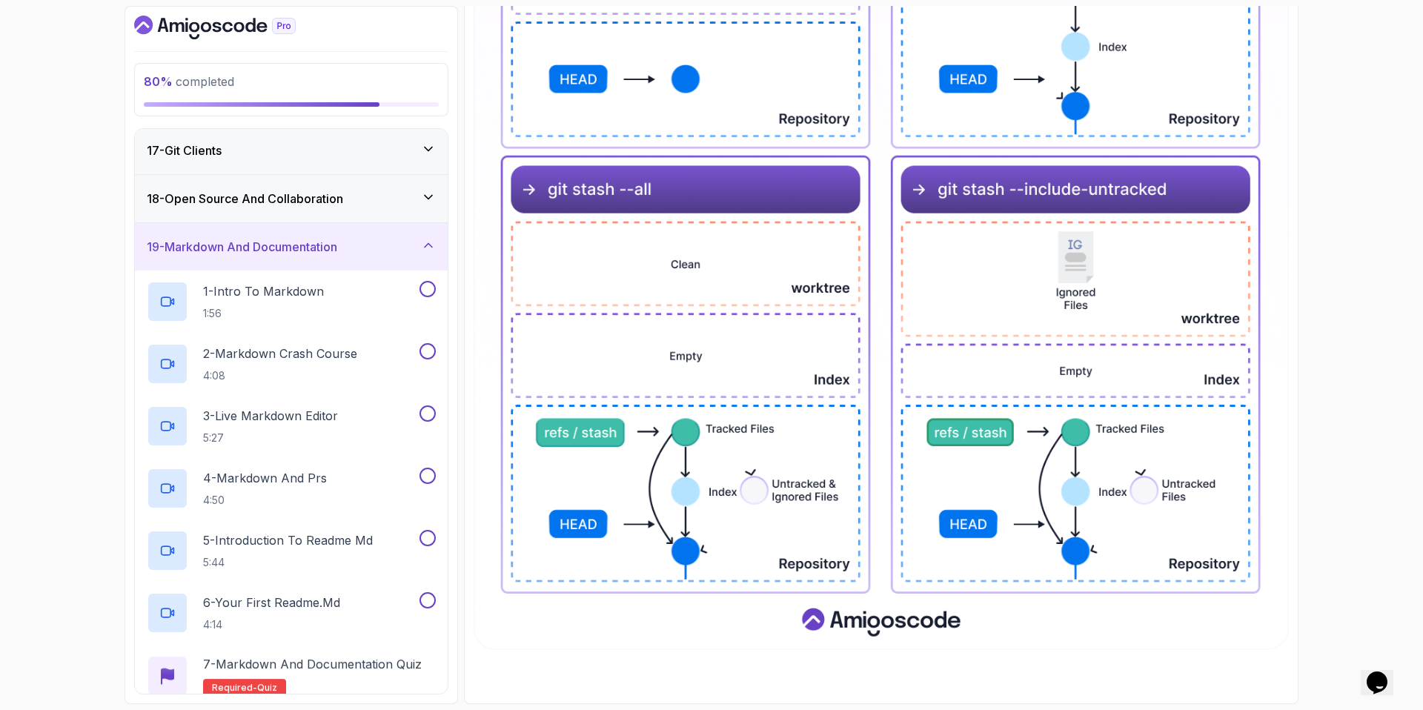
scroll to position [896, 0]
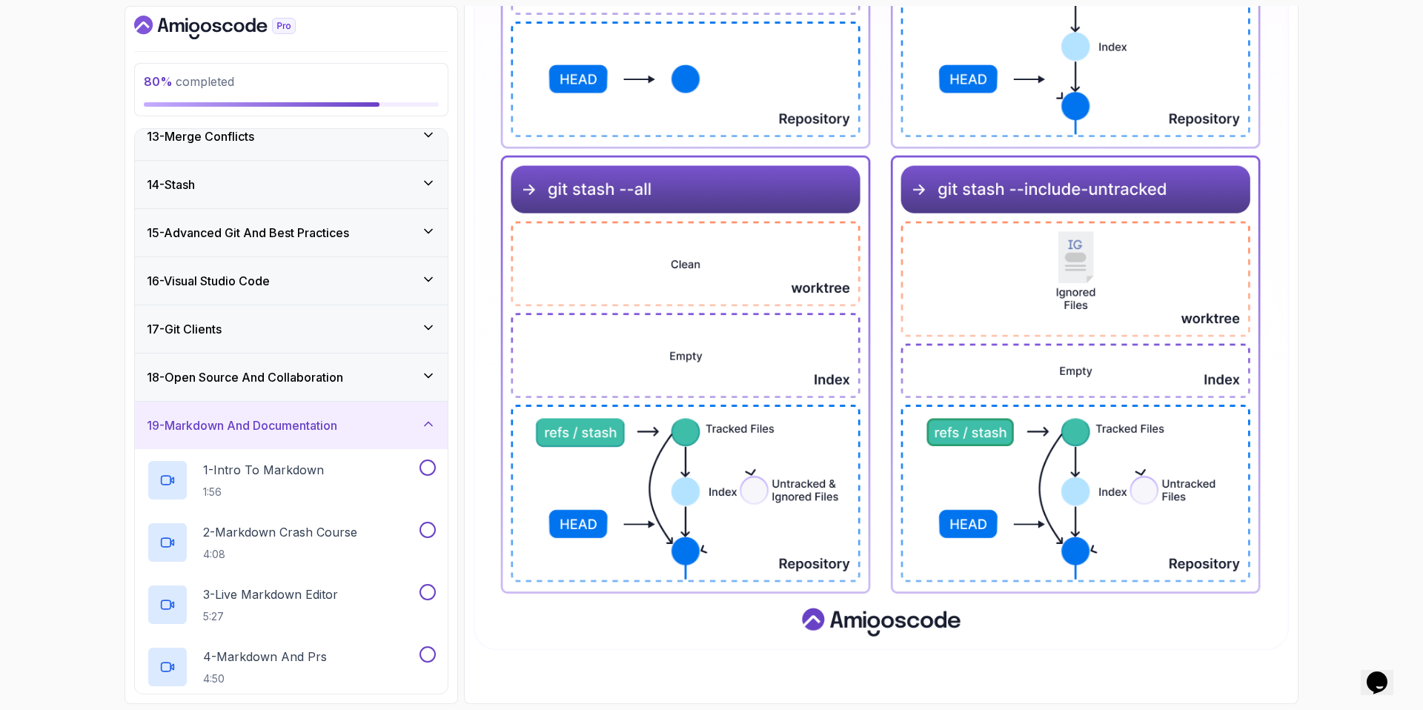
click at [264, 436] on div "19 - Markdown And Documentation" at bounding box center [291, 425] width 313 height 47
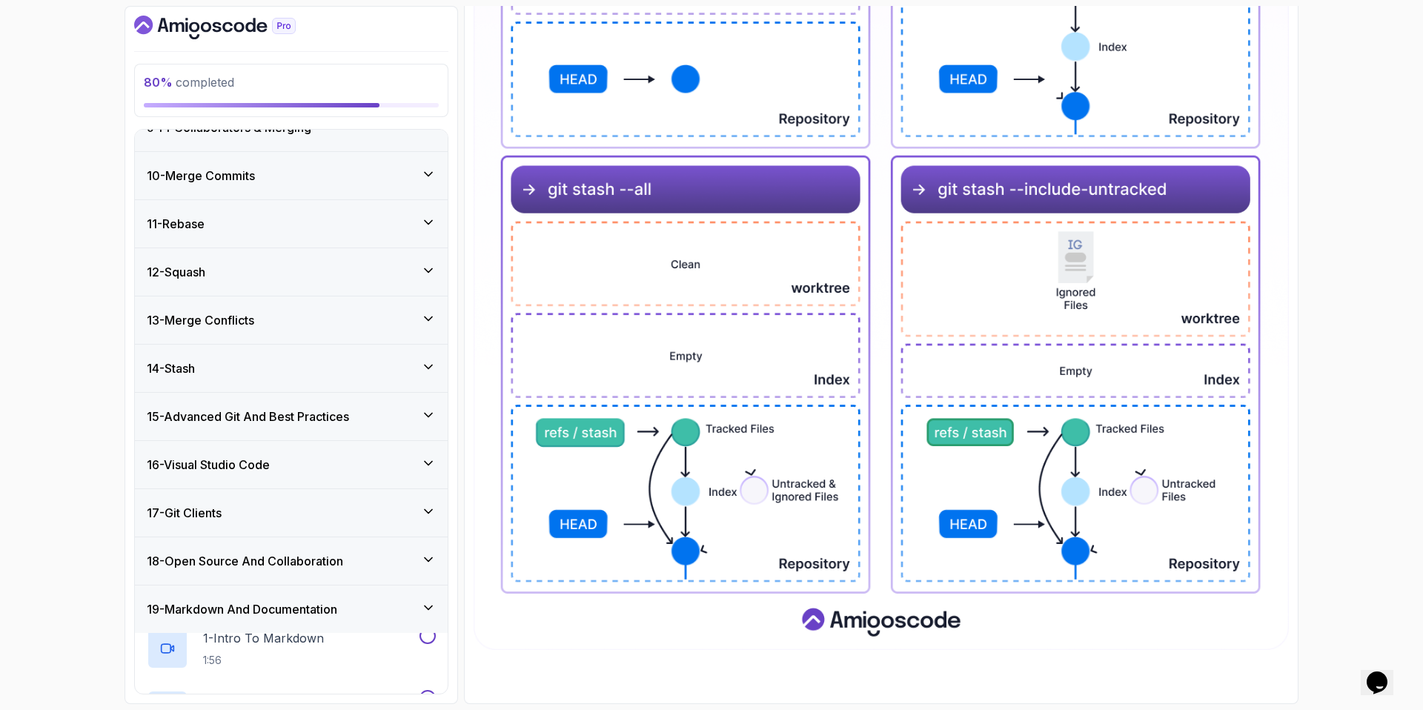
scroll to position [399, 0]
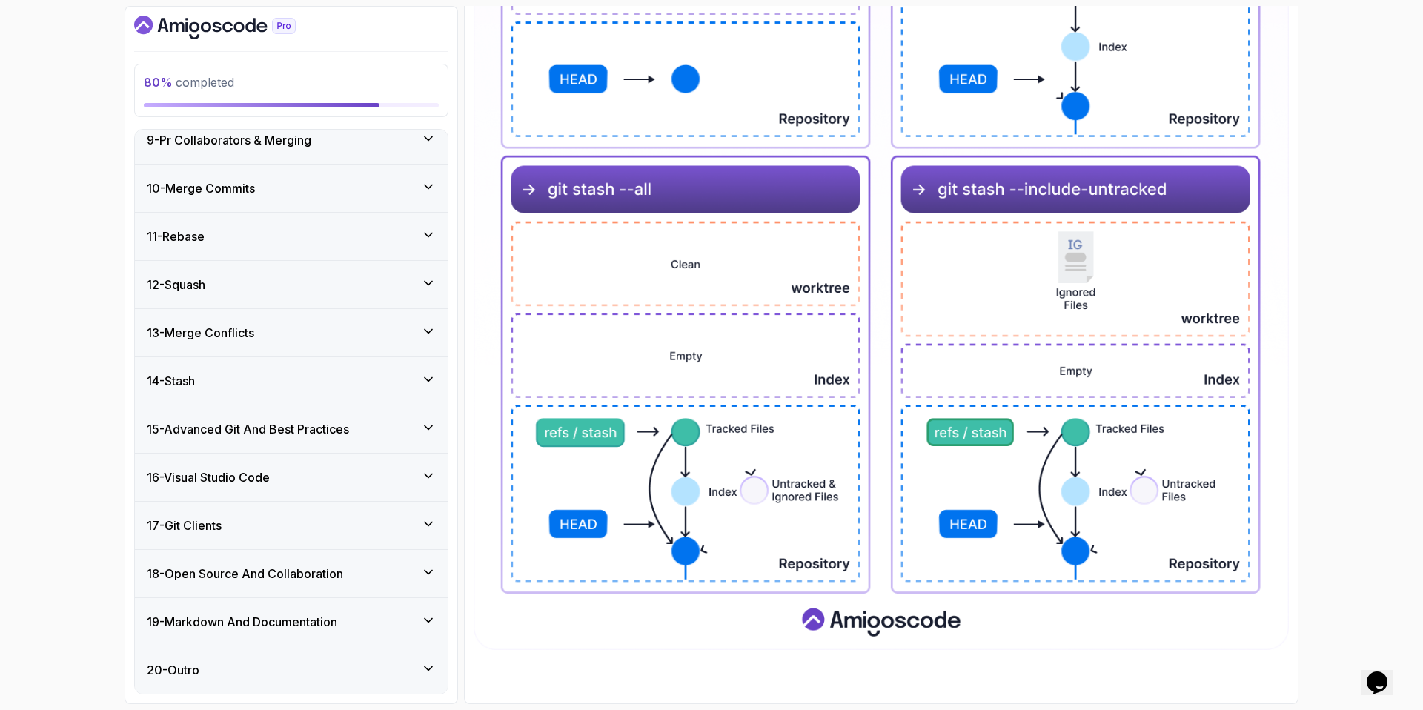
click at [231, 670] on div "20 - Outro" at bounding box center [291, 670] width 289 height 18
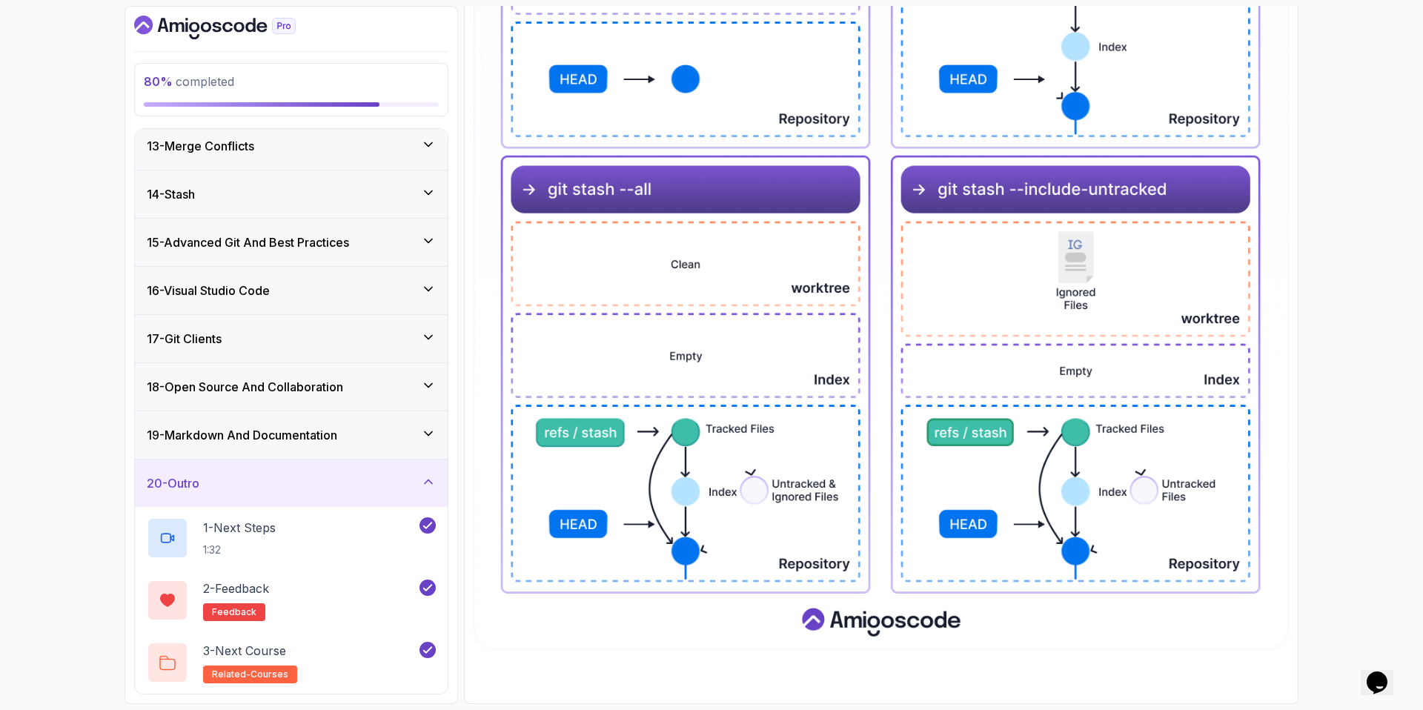
click at [236, 488] on div "20 - Outro" at bounding box center [291, 483] width 289 height 18
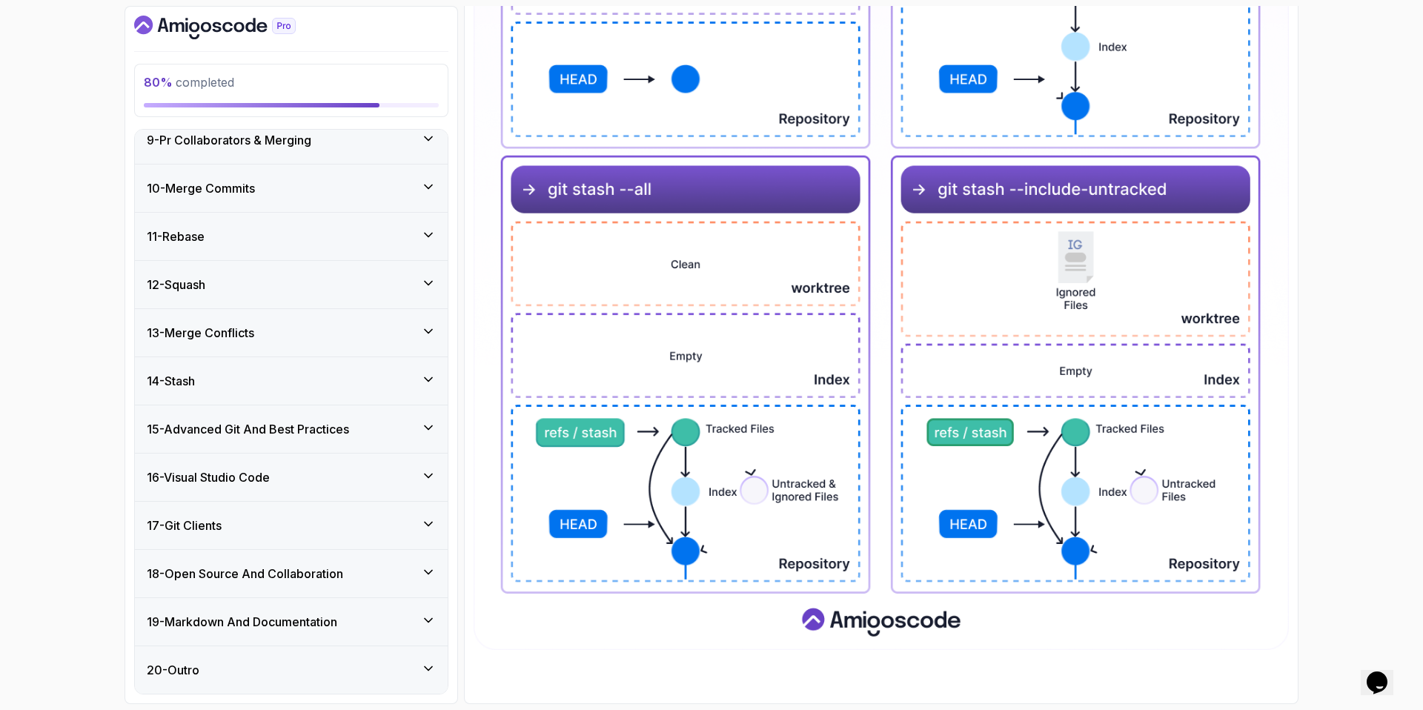
click at [82, 79] on div "80 % completed 1 - Intro 2 - Excluding Files And Folders 3 - Taking Closer Look…" at bounding box center [711, 355] width 1423 height 710
